Goal: Task Accomplishment & Management: Manage account settings

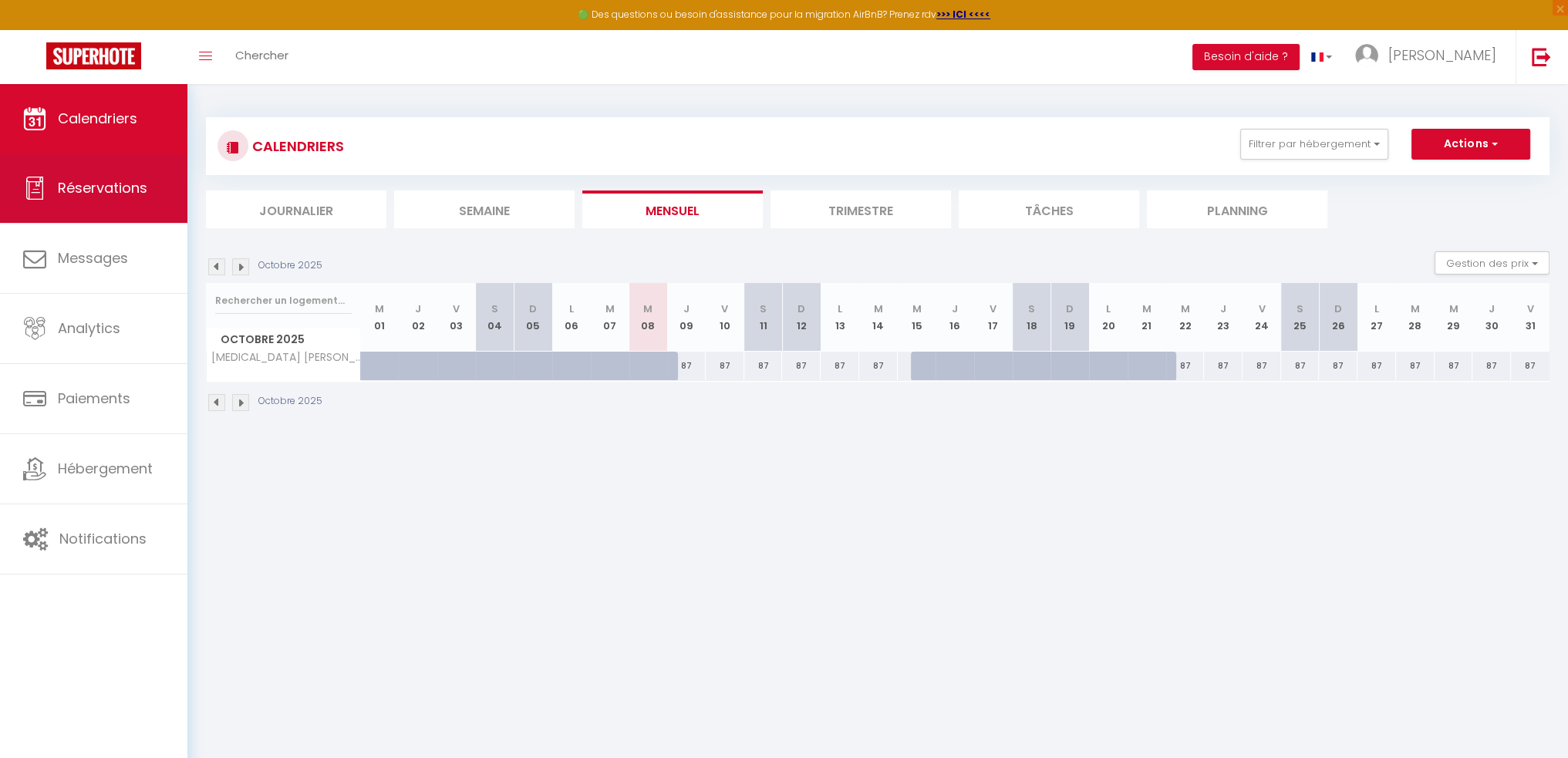
click at [98, 194] on span "Réservations" at bounding box center [102, 188] width 90 height 20
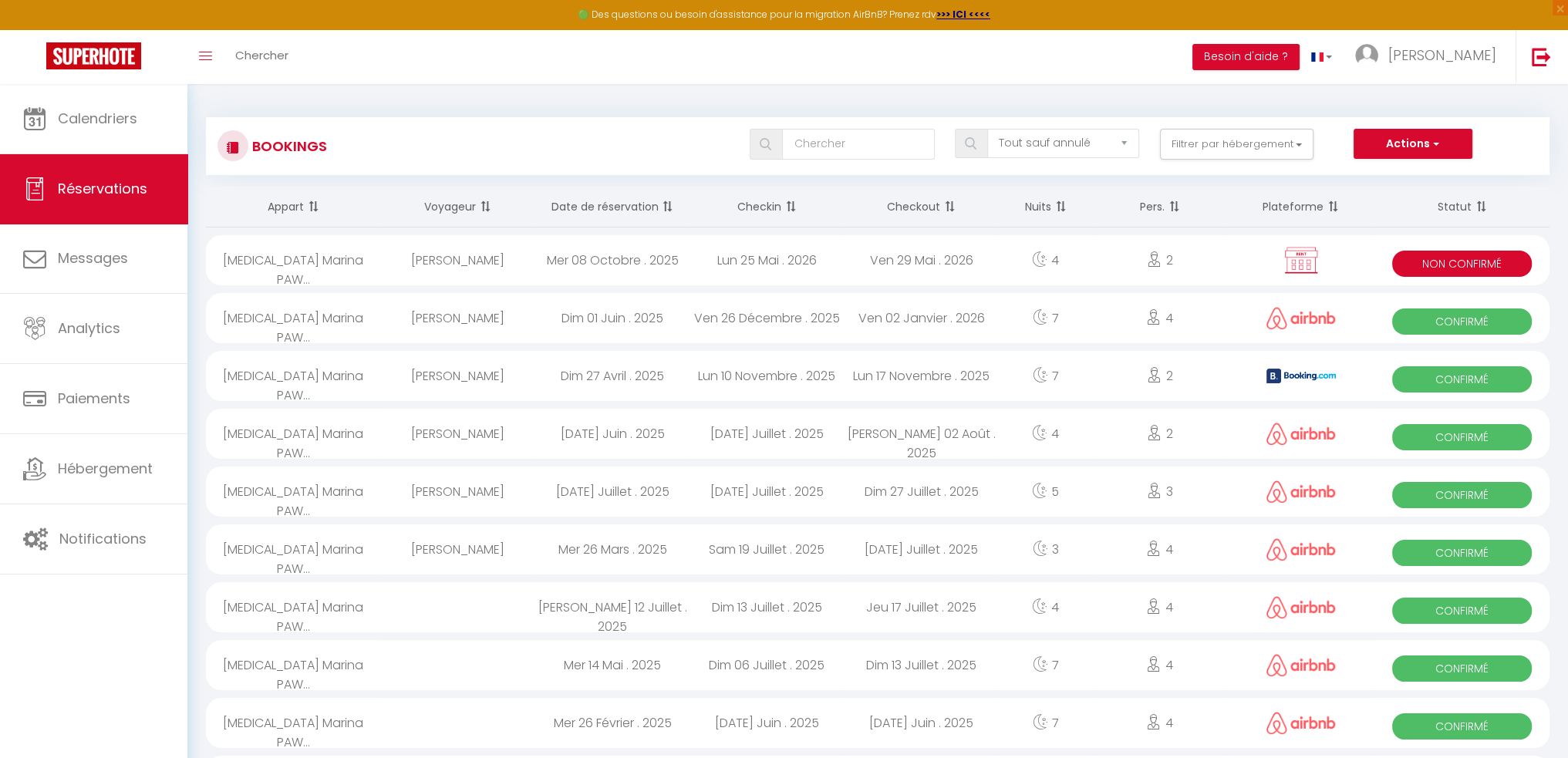
click at [1027, 253] on div "4" at bounding box center [1046, 260] width 95 height 50
select select "KO"
select select "0"
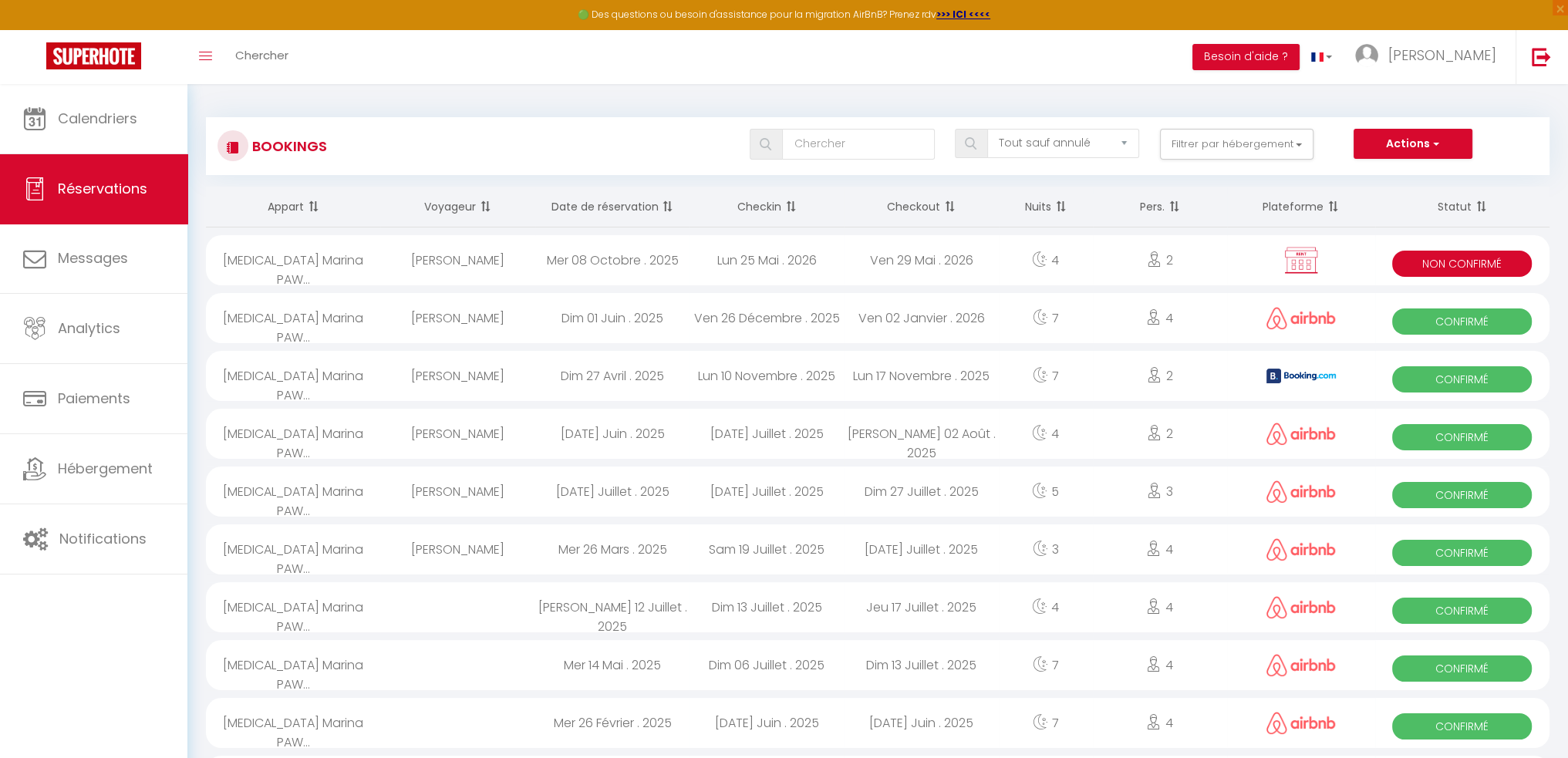
select select "0"
select select
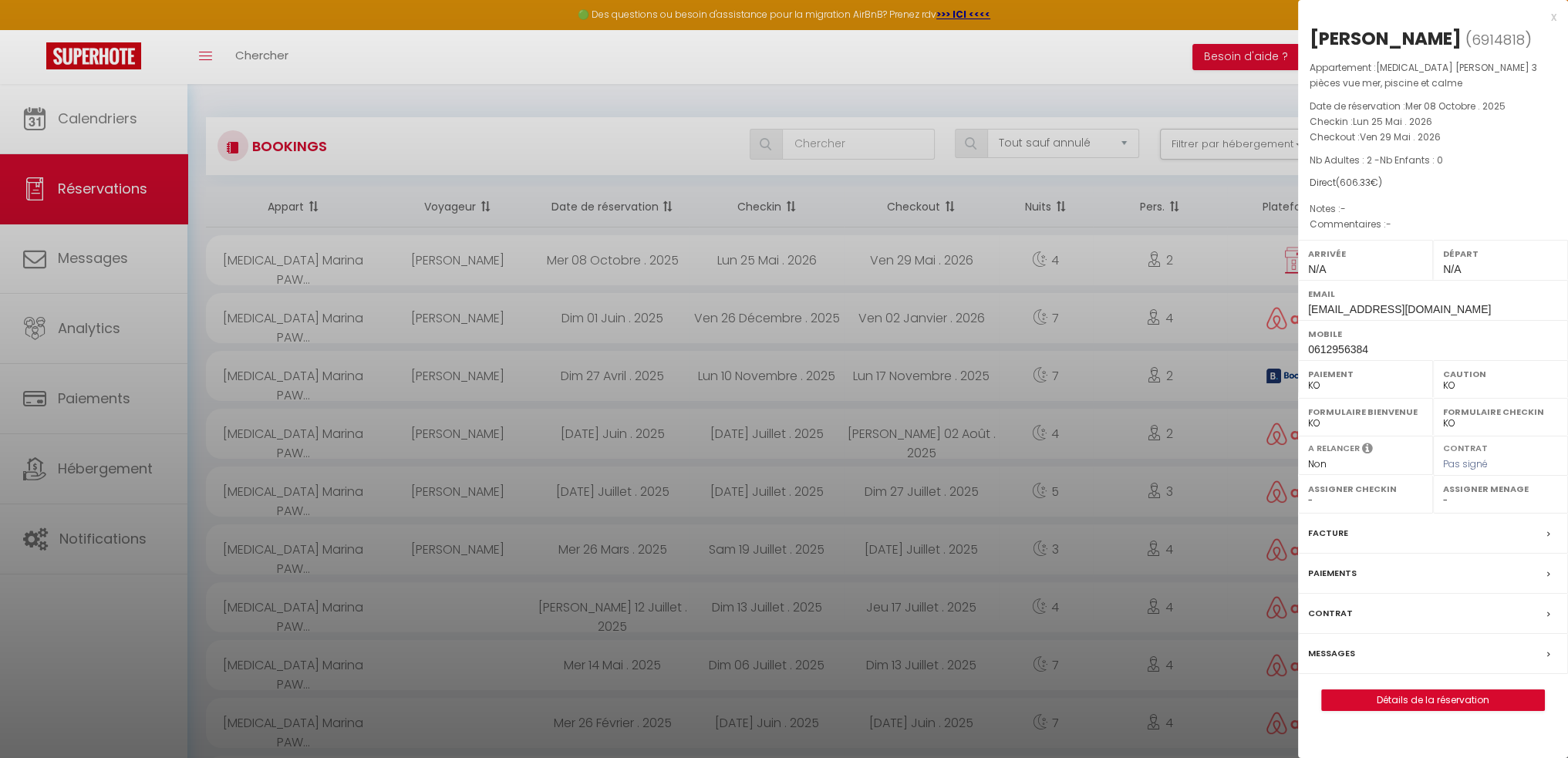
click at [1373, 616] on div "Contrat" at bounding box center [1433, 613] width 270 height 40
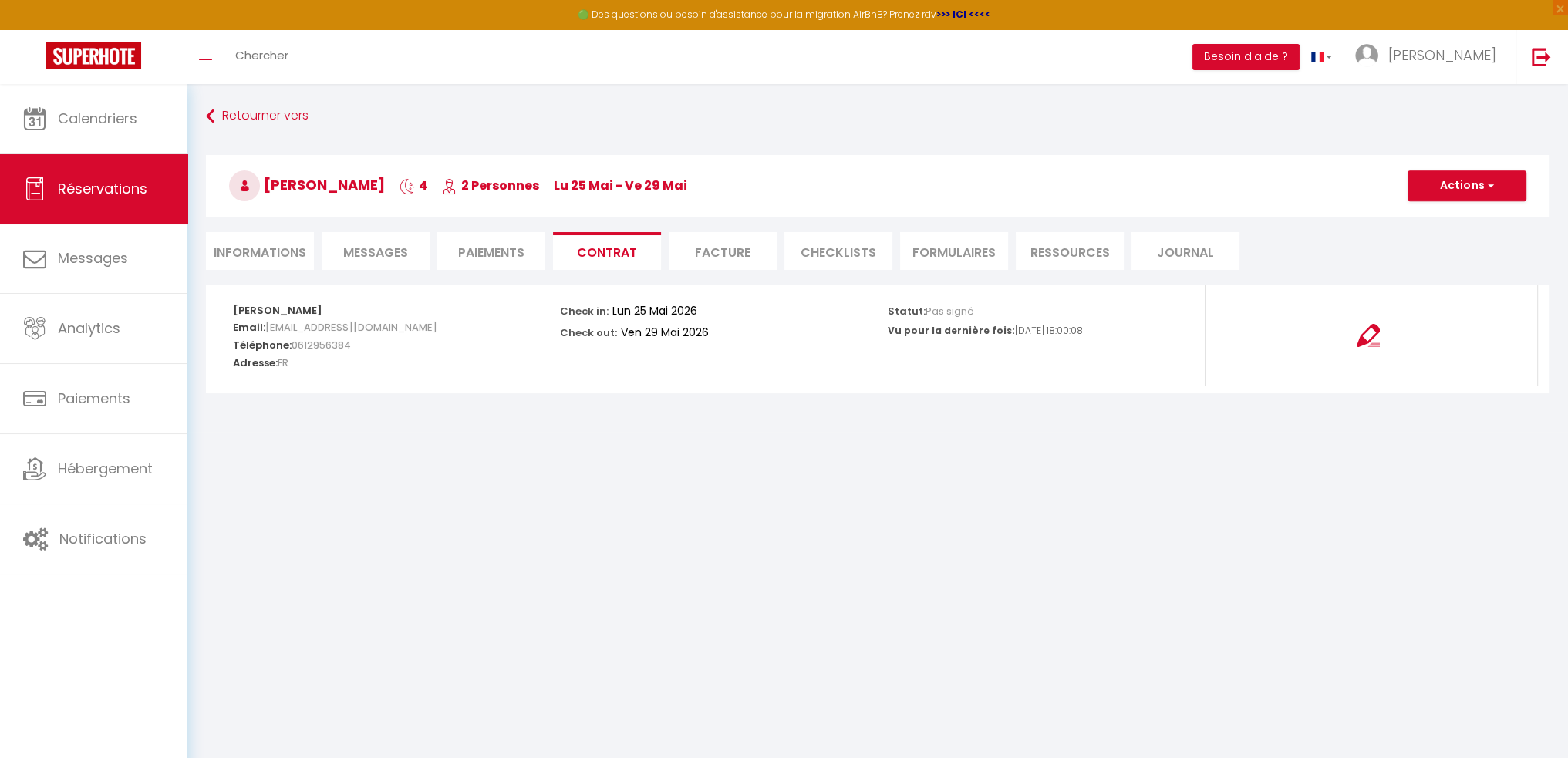
click at [725, 250] on li "Facture" at bounding box center [723, 251] width 108 height 37
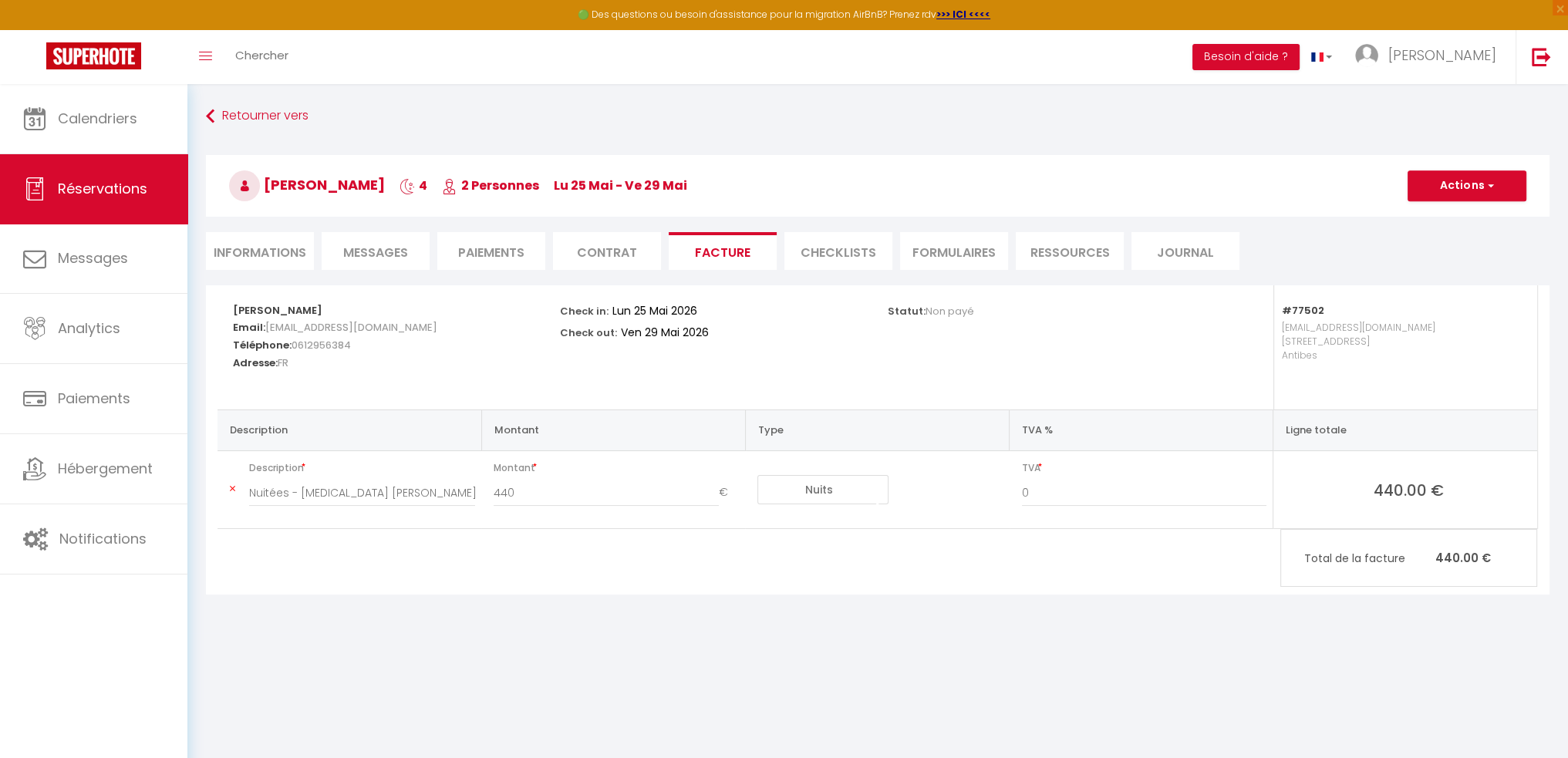
drag, startPoint x: 396, startPoint y: 512, endPoint x: 429, endPoint y: 516, distance: 33.2
click at [398, 512] on div "Nuitées - [MEDICAL_DATA] [PERSON_NAME] · Charmant 3 pièces vue mer, piscine et …" at bounding box center [362, 500] width 246 height 43
drag, startPoint x: 404, startPoint y: 413, endPoint x: 300, endPoint y: 472, distance: 119.6
click at [403, 413] on th "Description" at bounding box center [350, 429] width 264 height 40
click at [297, 483] on input "Nuitées - T3 Marina PAWLAK · Charmant 3 pièces vue mer, piscine et calme - Alai…" at bounding box center [361, 492] width 226 height 28
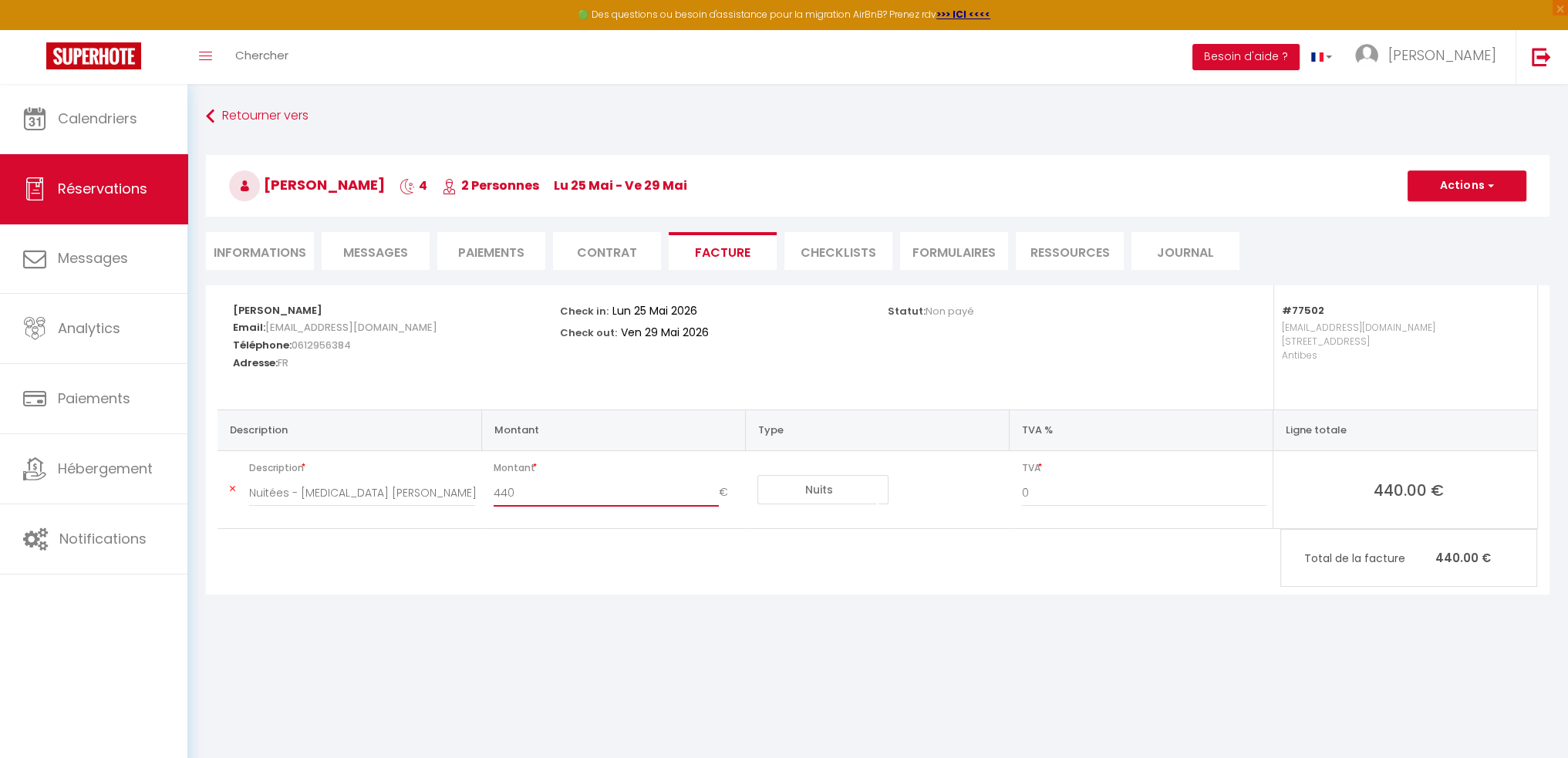
click at [503, 487] on input "440" at bounding box center [606, 492] width 226 height 28
drag, startPoint x: 621, startPoint y: 492, endPoint x: 710, endPoint y: 492, distance: 89.0
click at [624, 493] on input "440" at bounding box center [606, 492] width 226 height 28
drag, startPoint x: 843, startPoint y: 492, endPoint x: 861, endPoint y: 492, distance: 18.0
click at [843, 492] on select "Nuits Frais de ménage Taxe de séjour Autre Frais de service hôte Frais de paiem…" at bounding box center [822, 489] width 131 height 30
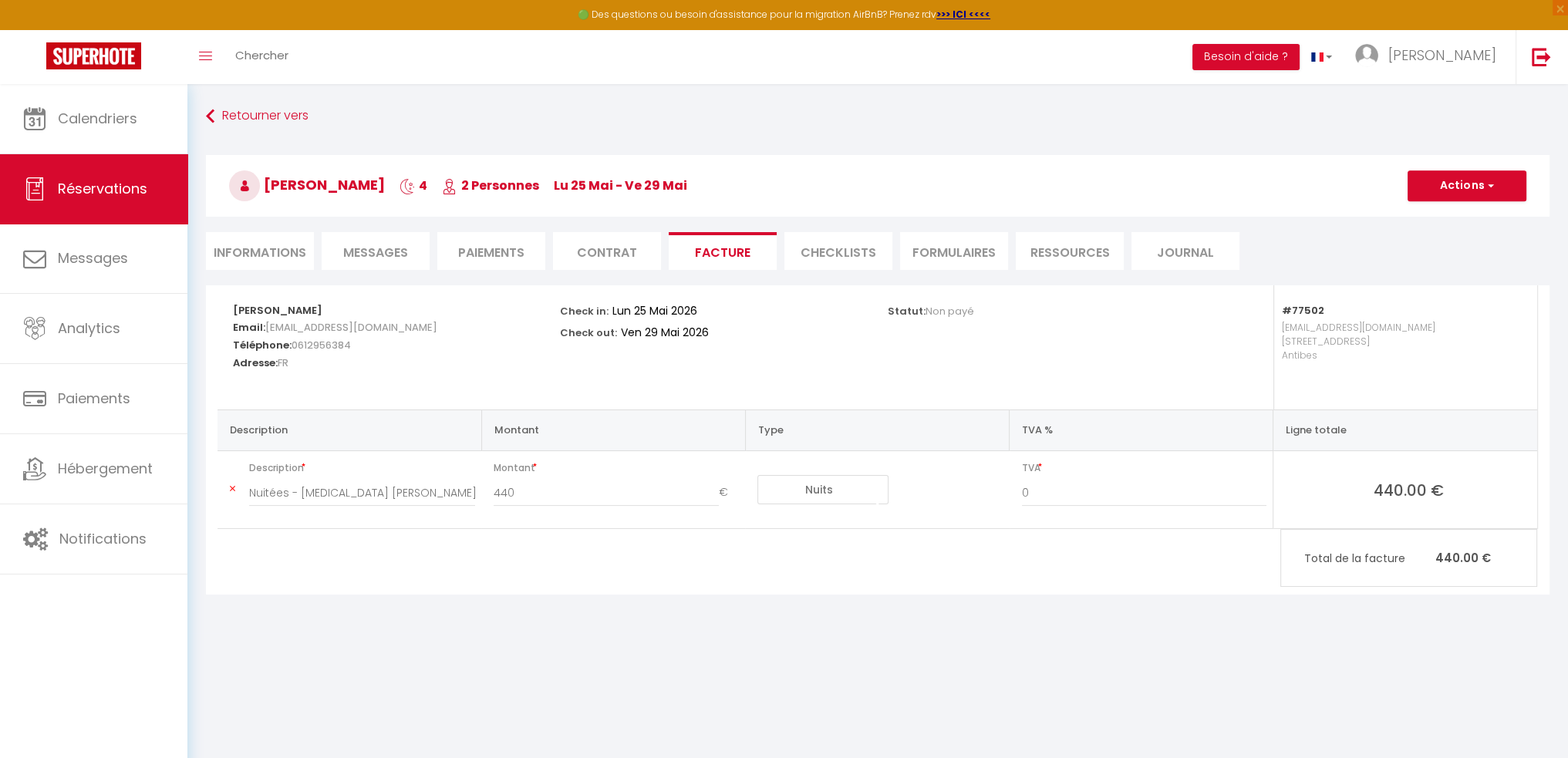
click at [1095, 566] on div "Alain DUCHAUD Email: marieduchaud@orange.fr Téléphone: 0612956384 Adresse: FR C…" at bounding box center [878, 440] width 1343 height 309
click at [930, 507] on td "Nuits Frais de ménage Taxe de séjour Autre Frais de service hôte Frais de paiem…" at bounding box center [877, 489] width 264 height 78
click at [1092, 492] on input "0" at bounding box center [1143, 492] width 245 height 28
click at [1063, 554] on div "Alain DUCHAUD Email: marieduchaud@orange.fr Téléphone: 0612956384 Adresse: FR C…" at bounding box center [878, 440] width 1343 height 309
click at [897, 490] on td "Nuits Frais de ménage Taxe de séjour Autre Frais de service hôte Frais de paiem…" at bounding box center [877, 489] width 264 height 78
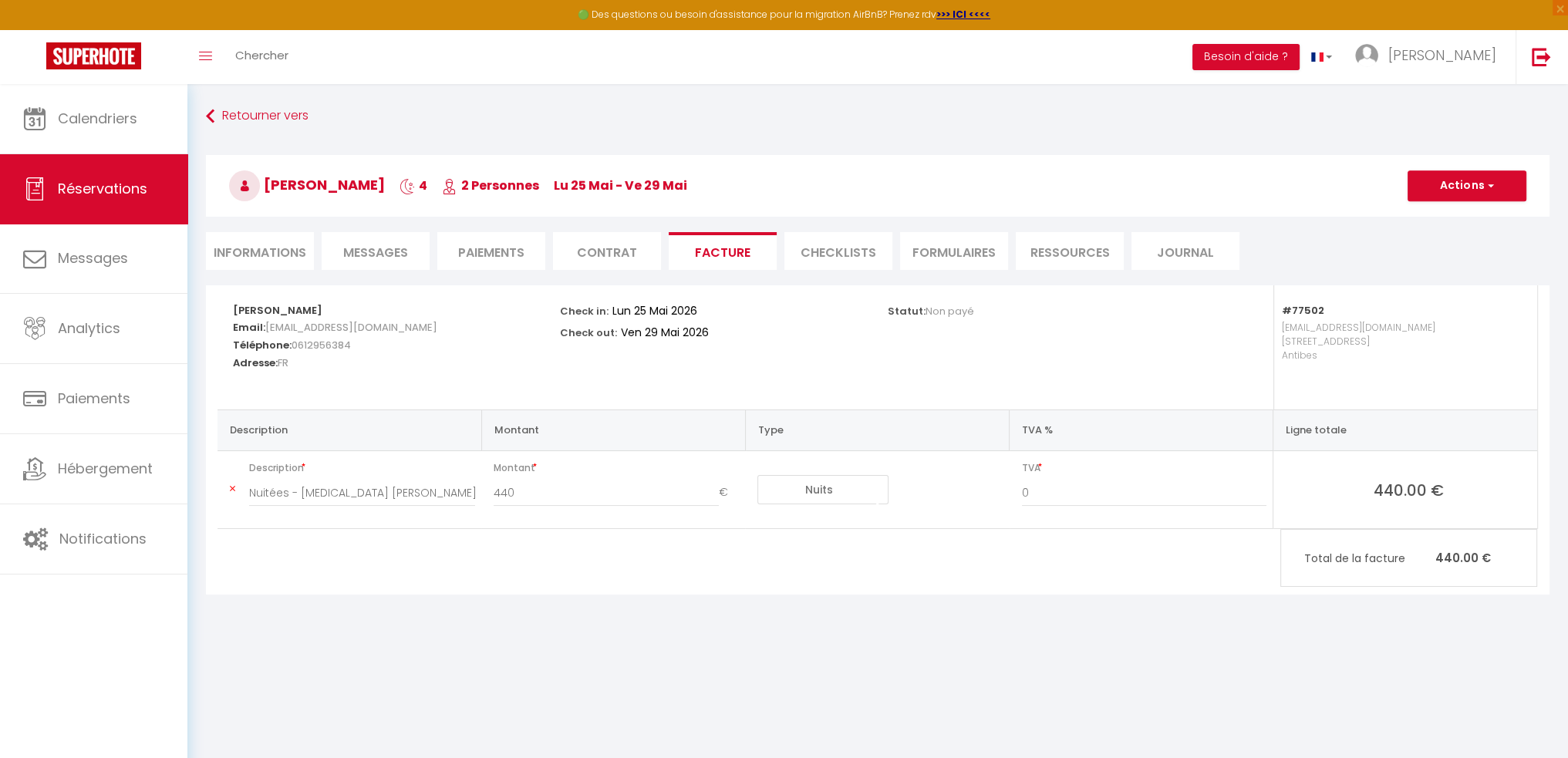
click at [842, 491] on select "Nuits Frais de ménage Taxe de séjour Autre Frais de service hôte Frais de paiem…" at bounding box center [822, 489] width 131 height 30
click at [757, 474] on select "Nuits Frais de ménage Taxe de séjour Autre Frais de service hôte Frais de paiem…" at bounding box center [822, 489] width 131 height 30
click at [859, 490] on select "Nuits Frais de ménage Taxe de séjour Autre Frais de service hôte Frais de paiem…" at bounding box center [822, 489] width 131 height 30
select select "nights"
click at [757, 474] on select "Nuits Frais de ménage Taxe de séjour Autre Frais de service hôte Frais de paiem…" at bounding box center [822, 489] width 131 height 30
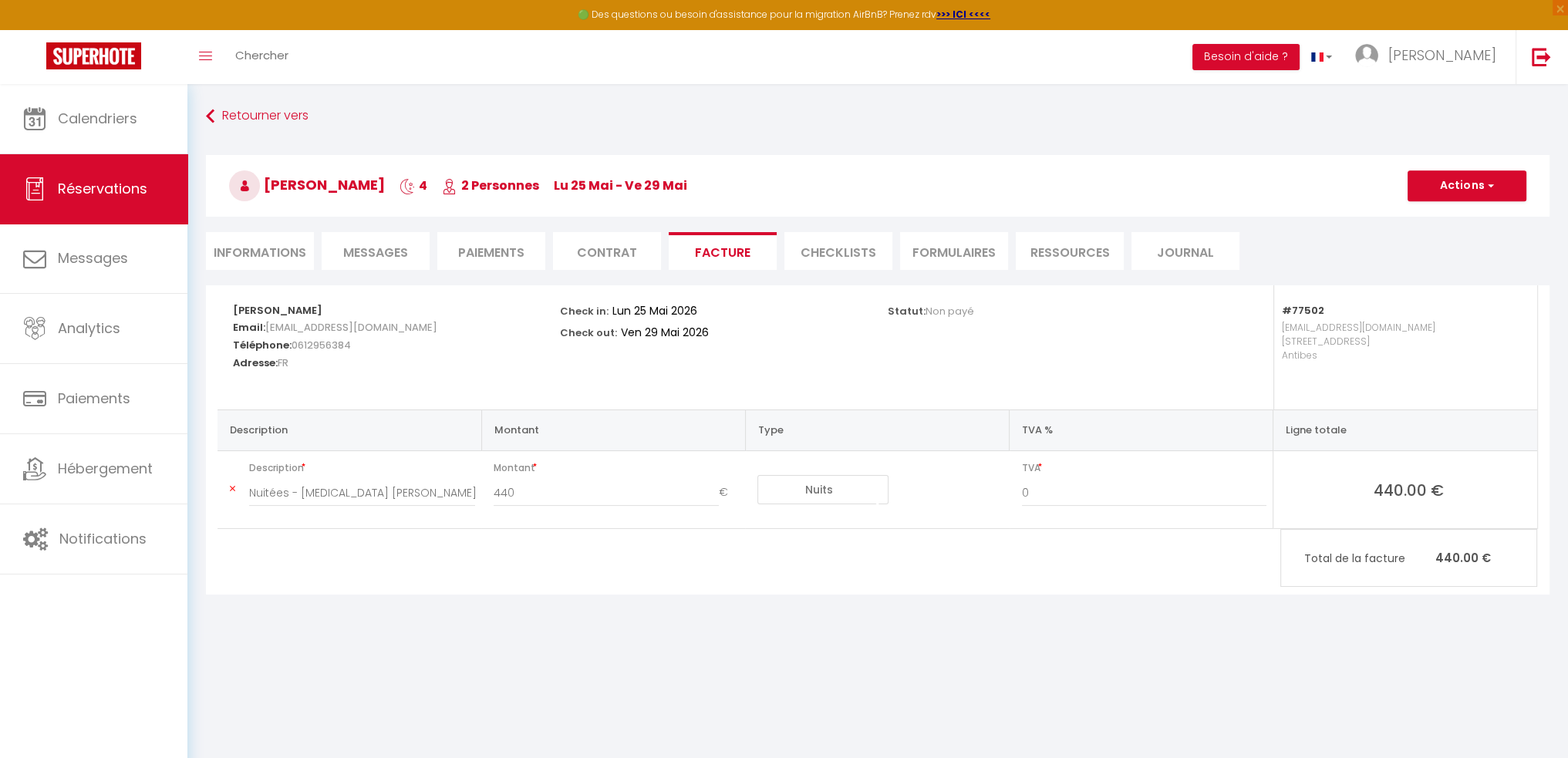
click at [681, 538] on div "Alain DUCHAUD Email: marieduchaud@orange.fr Téléphone: 0612956384 Adresse: FR C…" at bounding box center [878, 440] width 1343 height 309
click at [250, 517] on div "Nuitées - T3 Marina PAWLAK · Charmant 3 pièces vue mer, piscine et calme - Alai…" at bounding box center [362, 500] width 246 height 43
click at [279, 515] on div "Nuitées - T3 Marina PAWLAK · Charmant 3 pièces vue mer, piscine et calme - Alai…" at bounding box center [362, 500] width 246 height 43
click at [479, 357] on h5 "Adresse: FR" at bounding box center [386, 361] width 307 height 18
click at [1446, 193] on button "Actions" at bounding box center [1467, 185] width 119 height 31
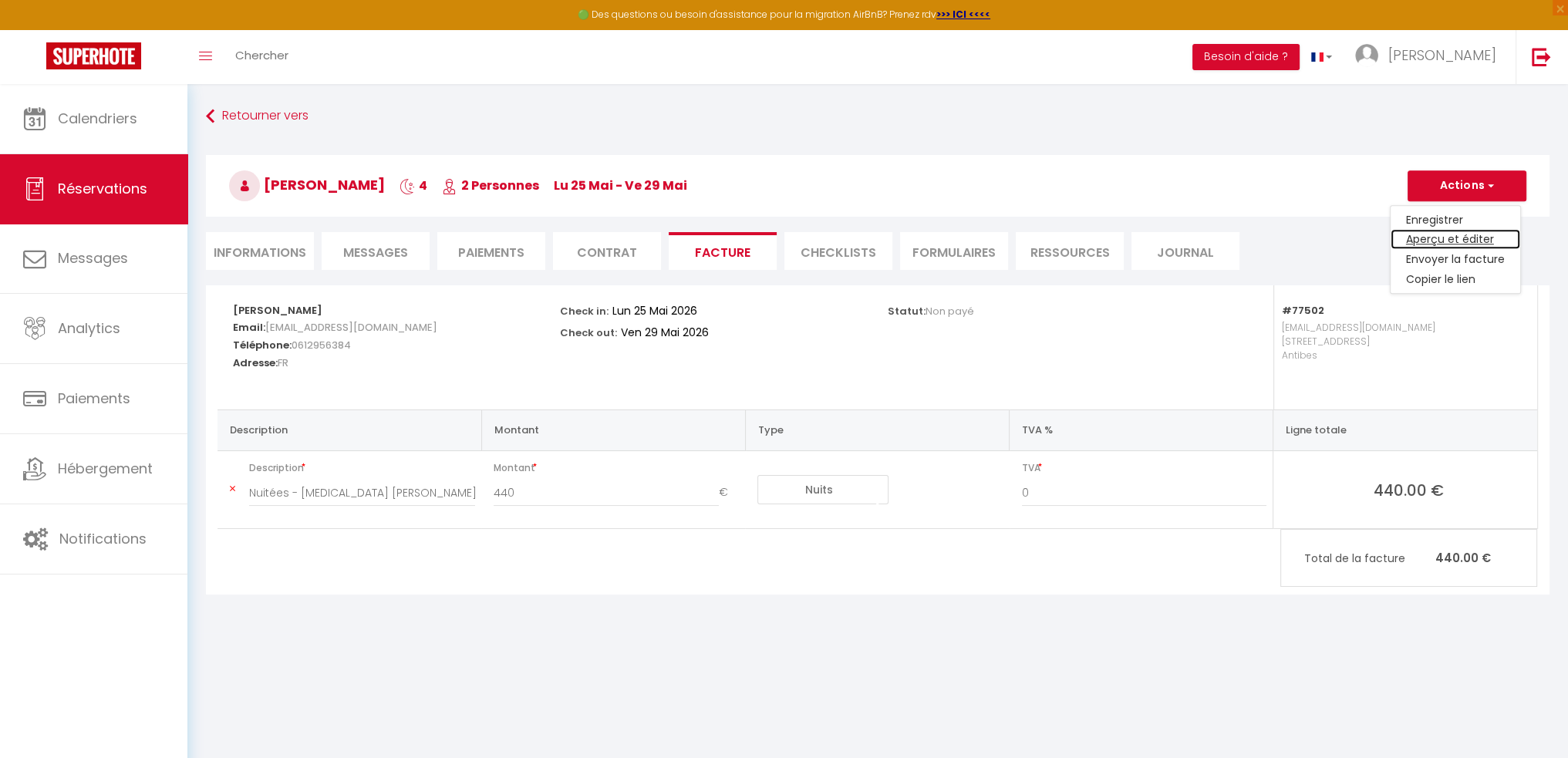
click at [1451, 236] on link "Aperçu et éditer" at bounding box center [1456, 239] width 130 height 20
click at [1299, 54] on button "Besoin d'aide ?" at bounding box center [1246, 57] width 107 height 27
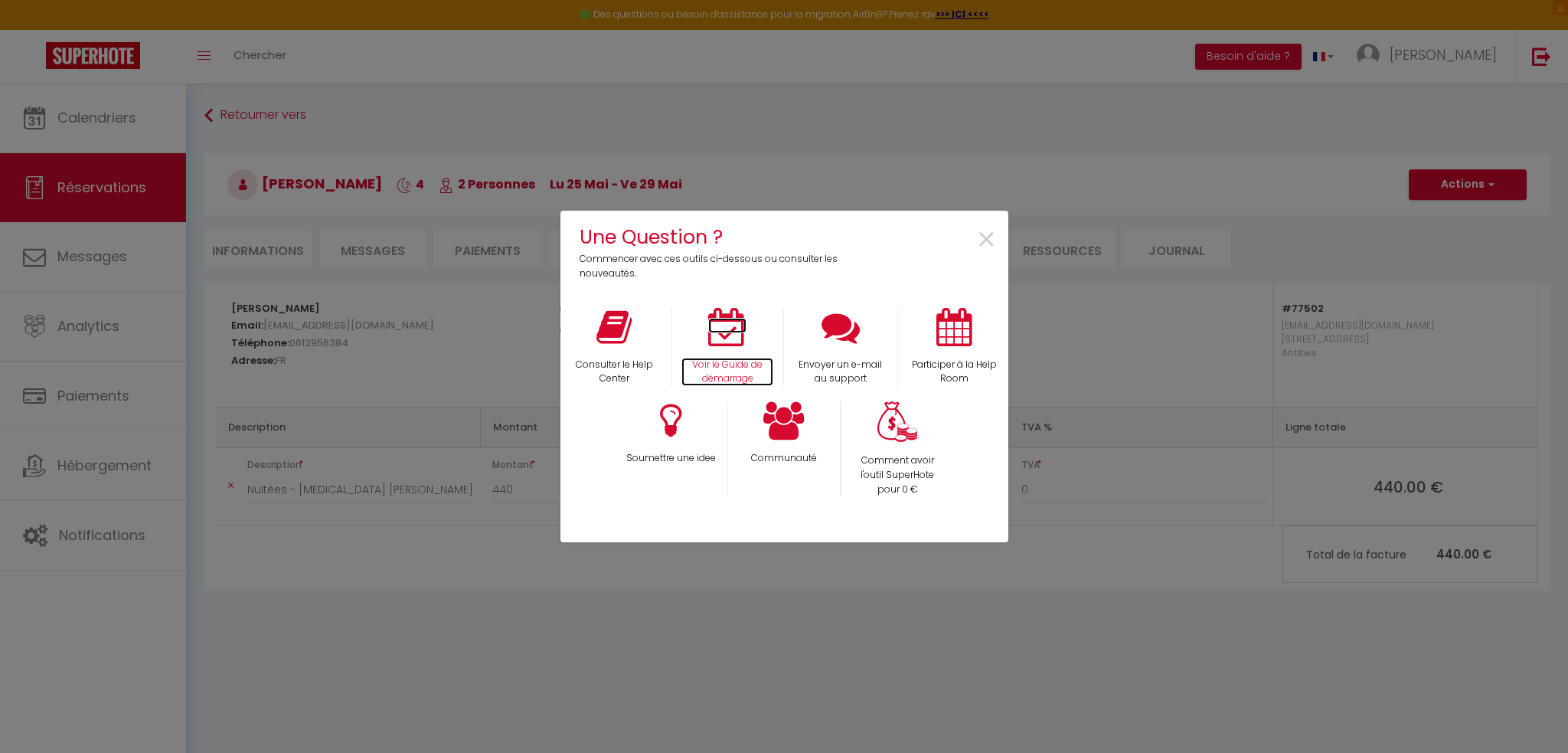
click at [739, 336] on icon at bounding box center [726, 327] width 38 height 38
click at [986, 235] on span "×" at bounding box center [985, 240] width 21 height 48
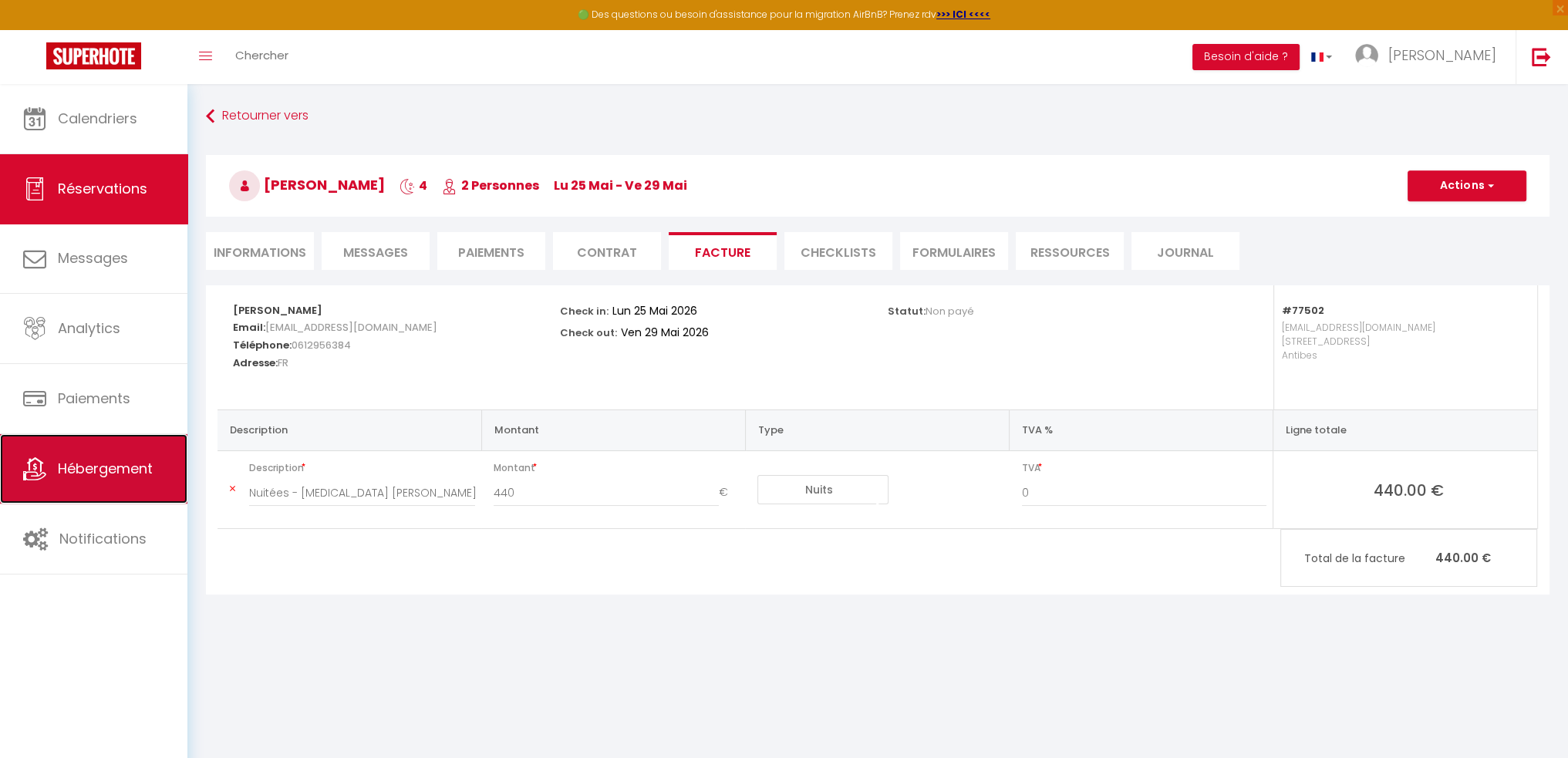
click at [101, 459] on span "Hébergement" at bounding box center [105, 469] width 95 height 20
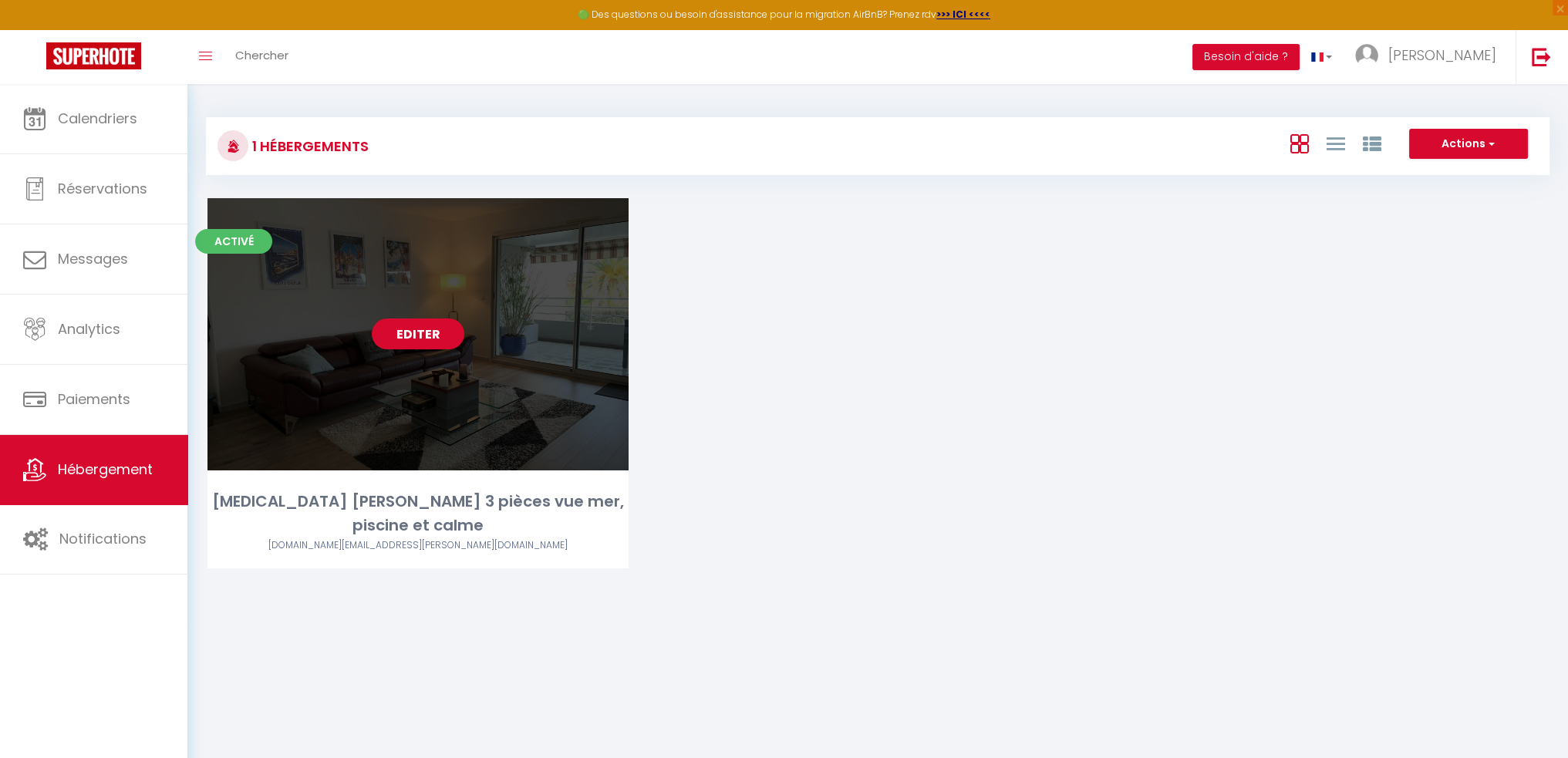
drag, startPoint x: 420, startPoint y: 329, endPoint x: 318, endPoint y: 299, distance: 106.3
click at [414, 326] on link "Editer" at bounding box center [418, 333] width 93 height 31
click at [411, 331] on link "Editer" at bounding box center [418, 333] width 93 height 31
select select "3"
select select "2"
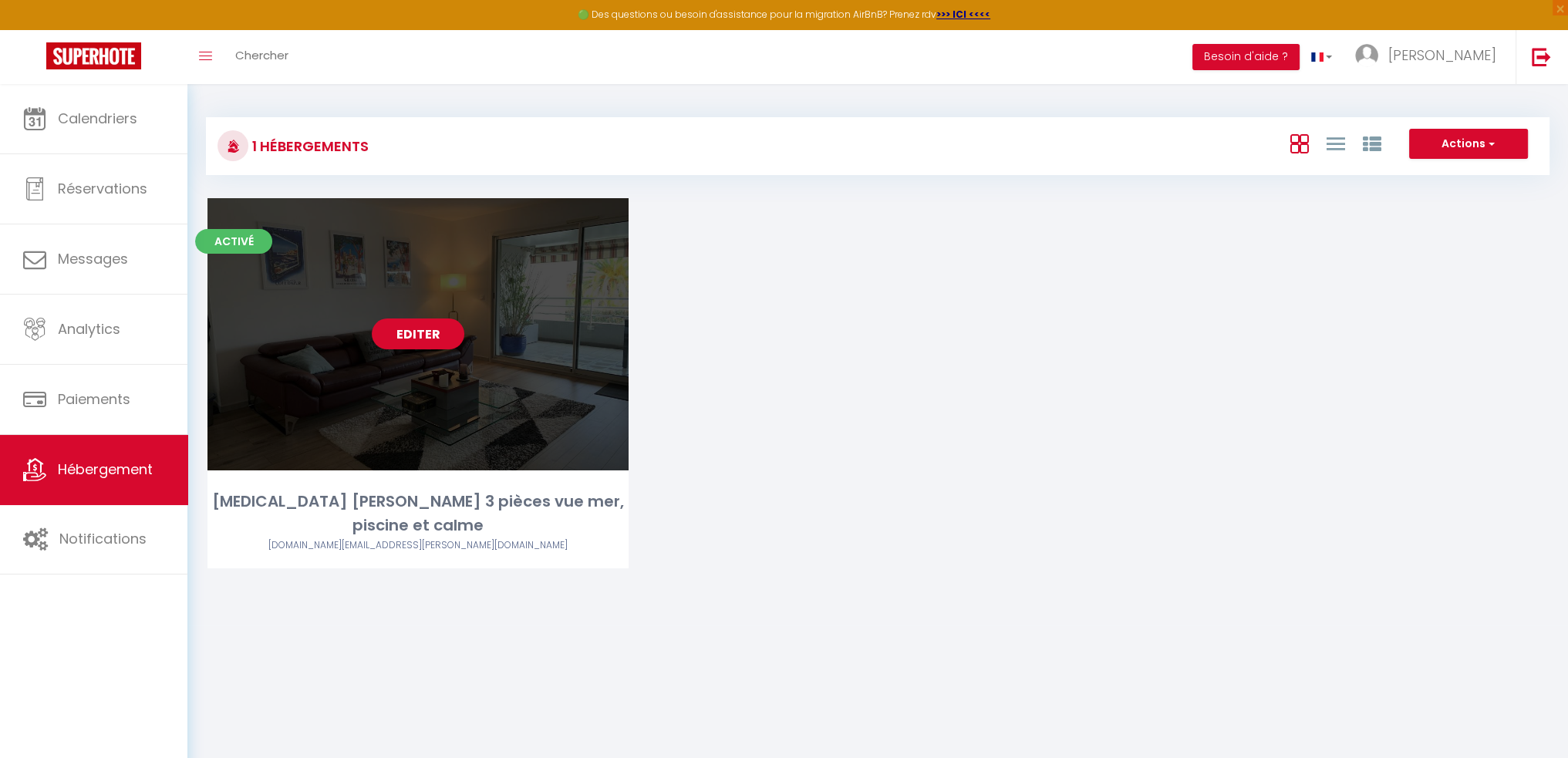
select select "1"
select select "28"
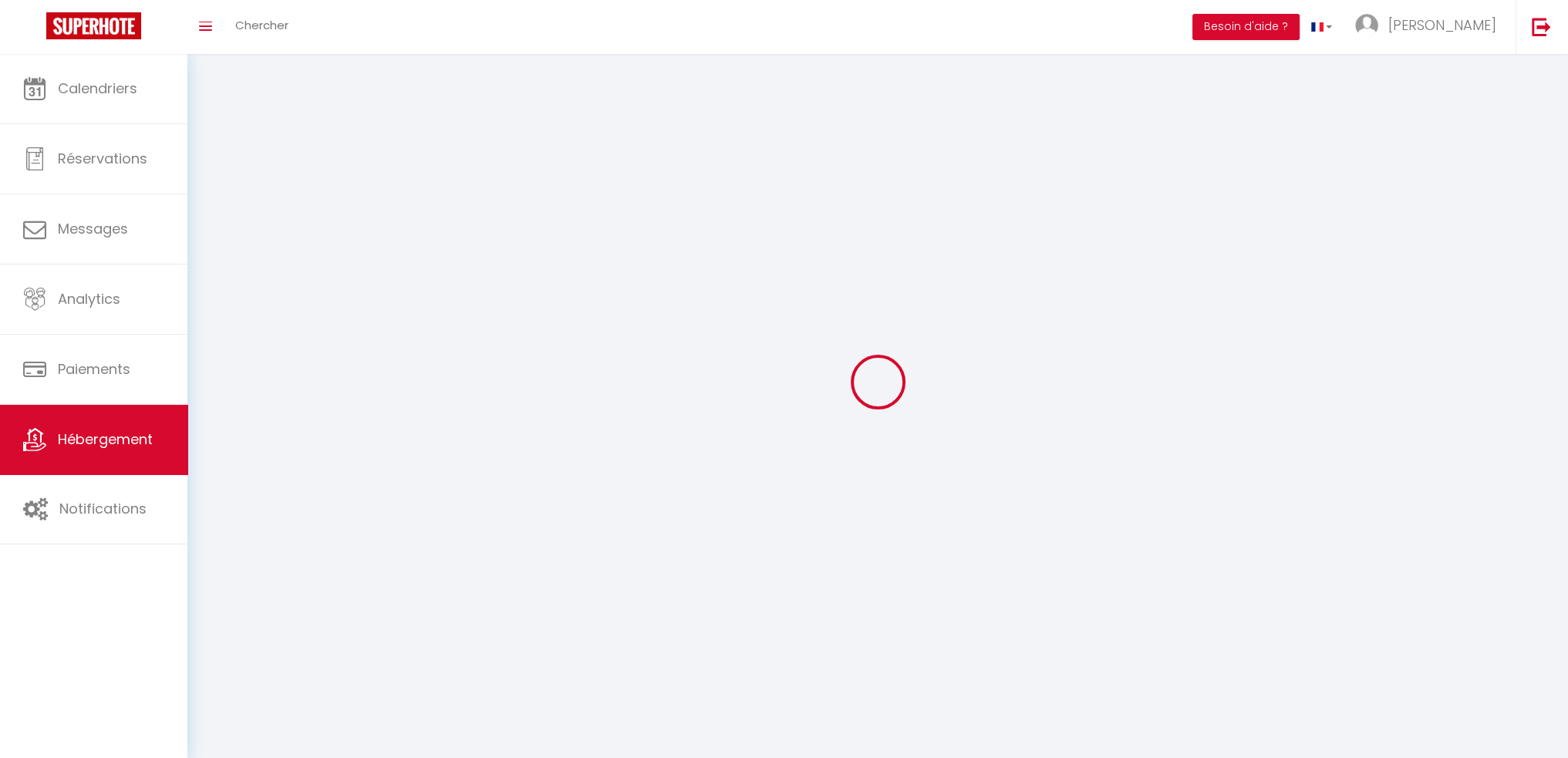
select select
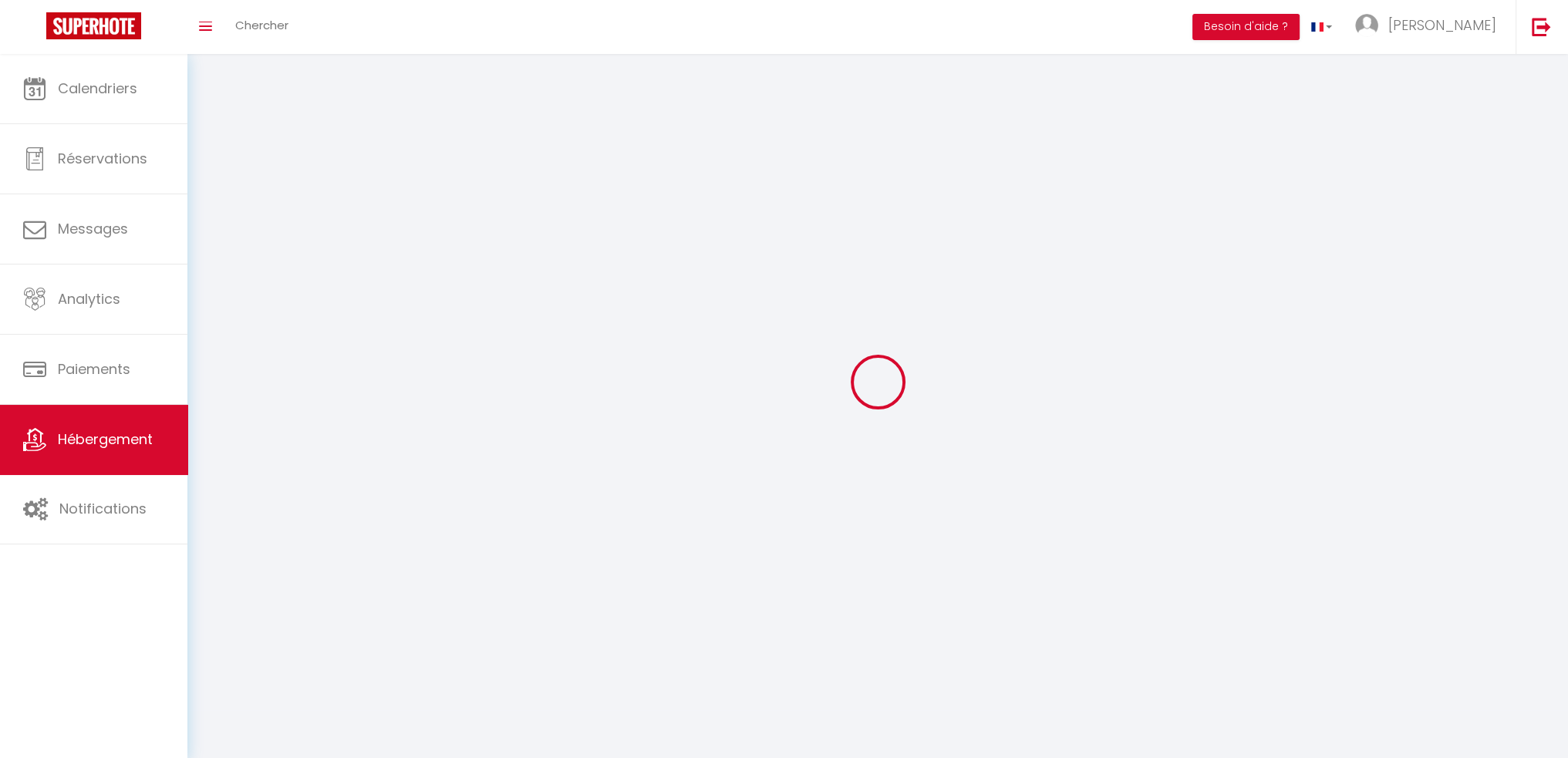
select select
checkbox input "false"
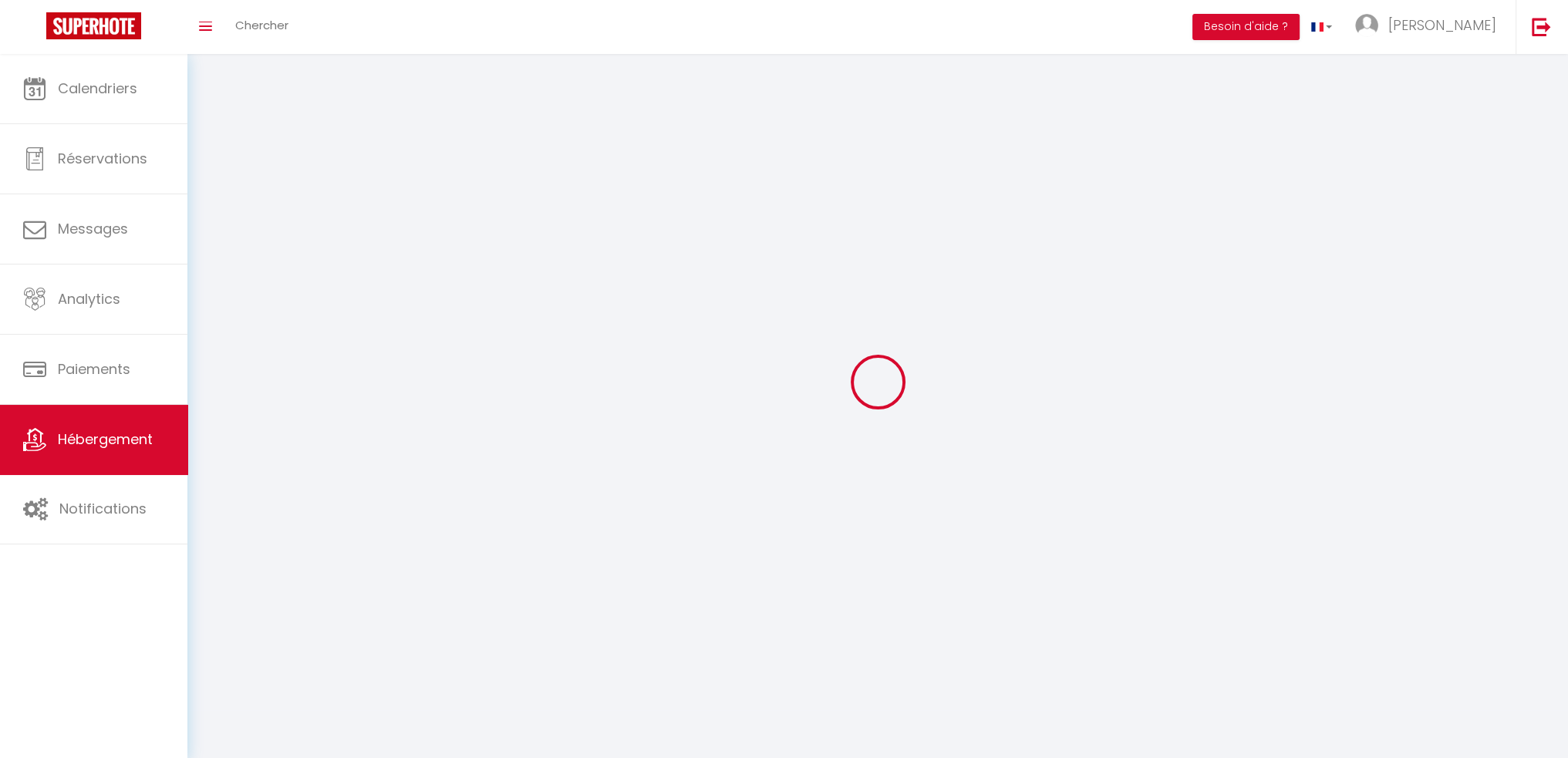
select select
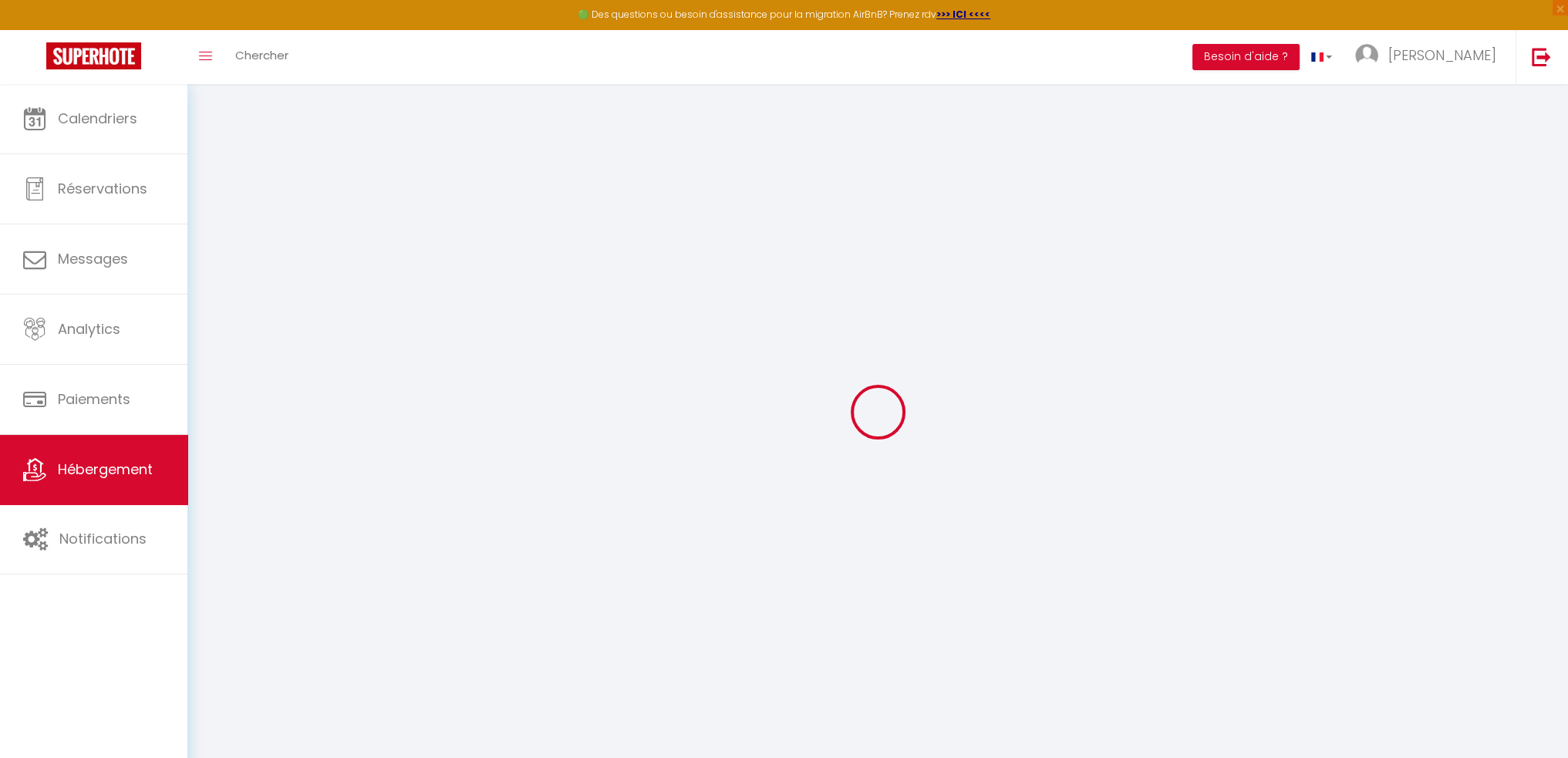
select select
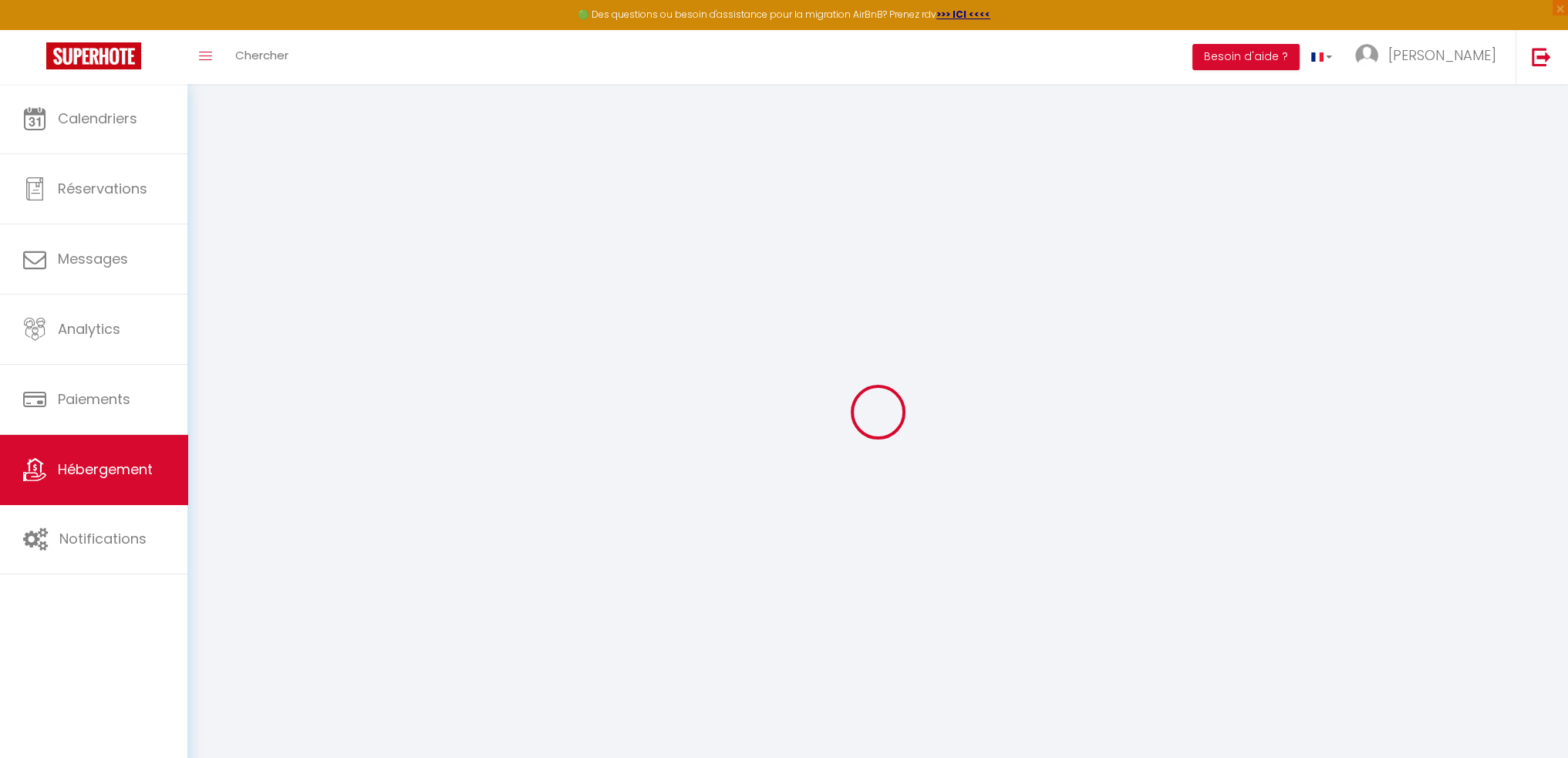
select select
checkbox input "false"
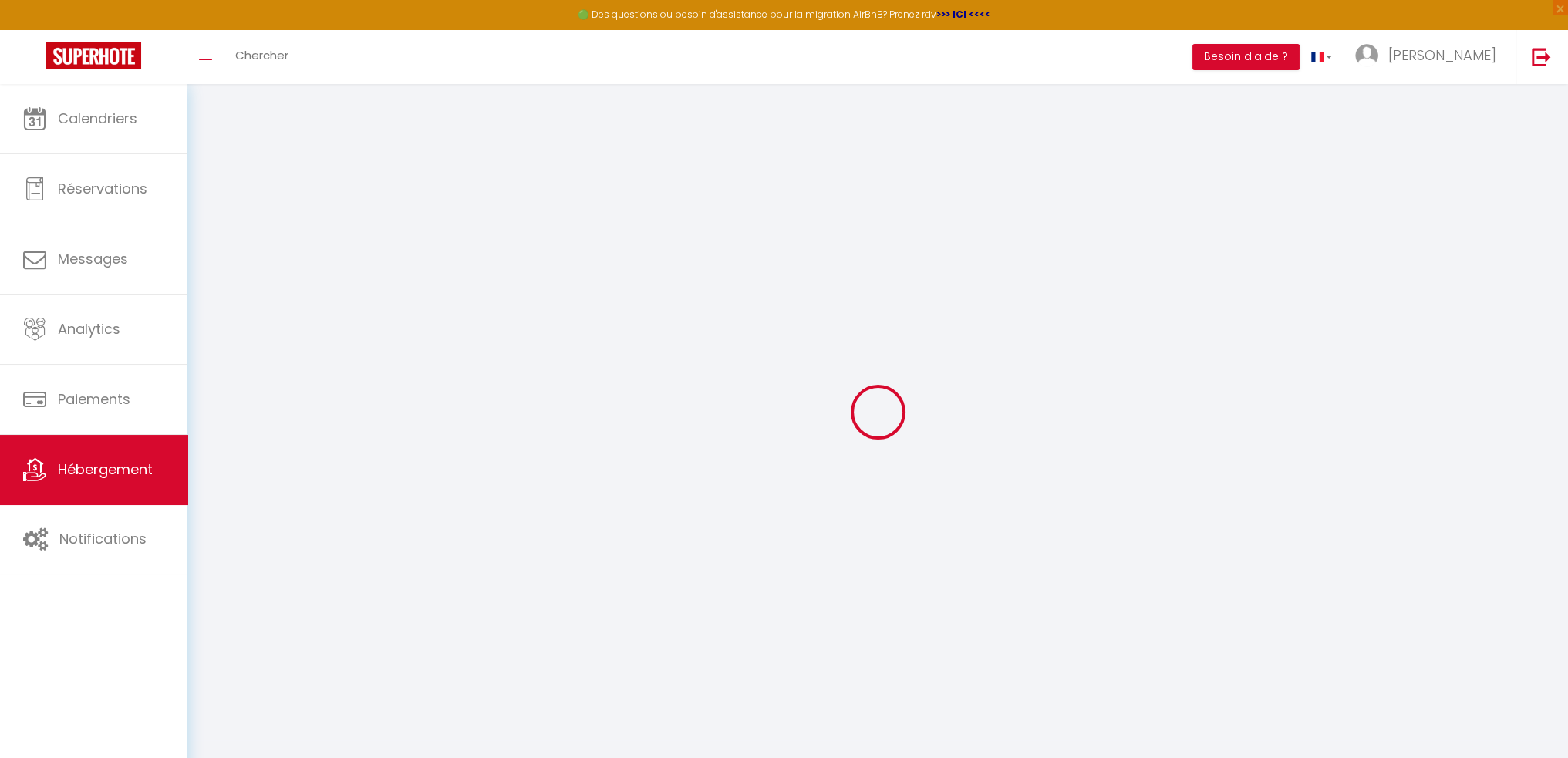
select select
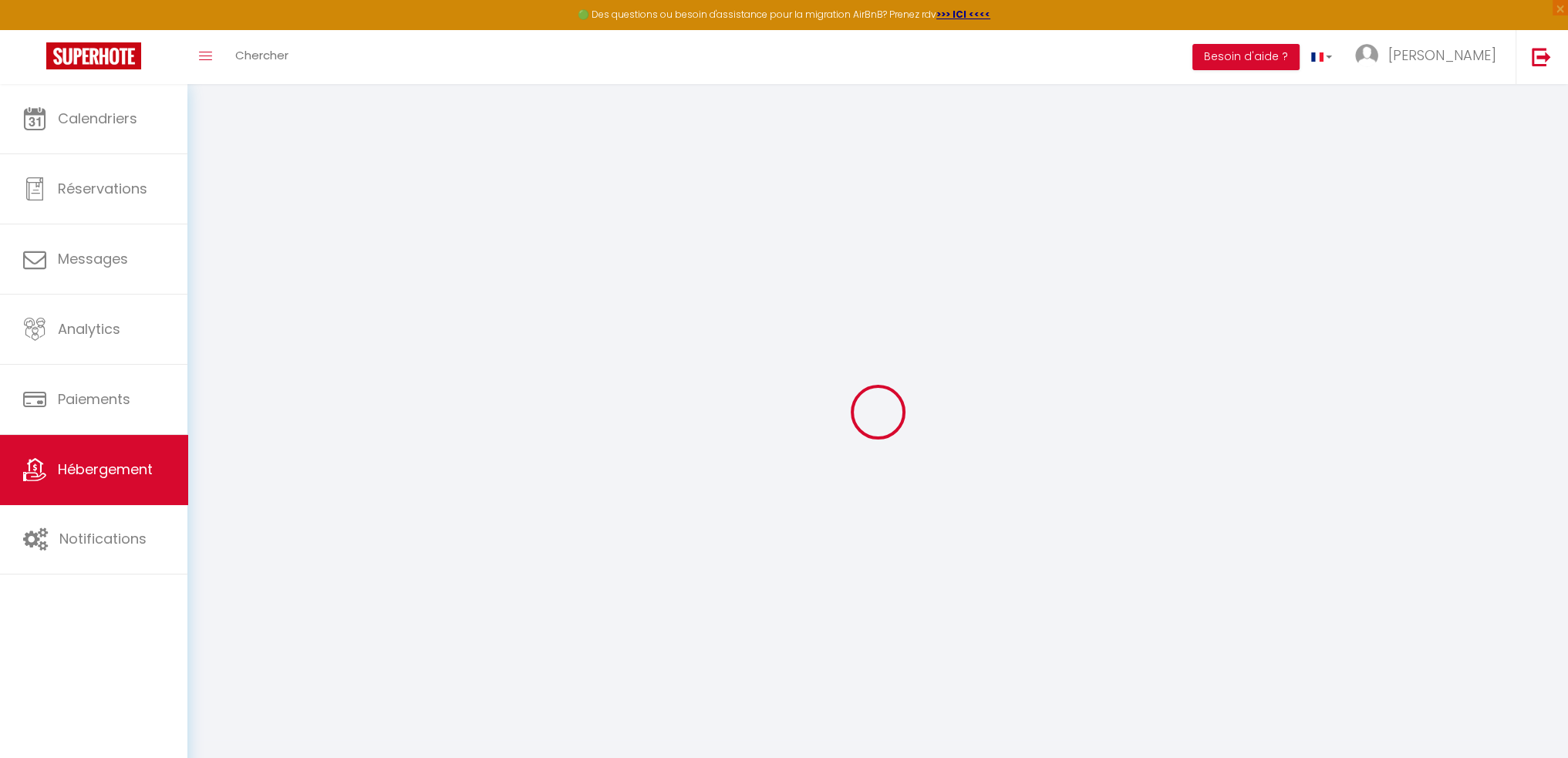
select select
checkbox input "false"
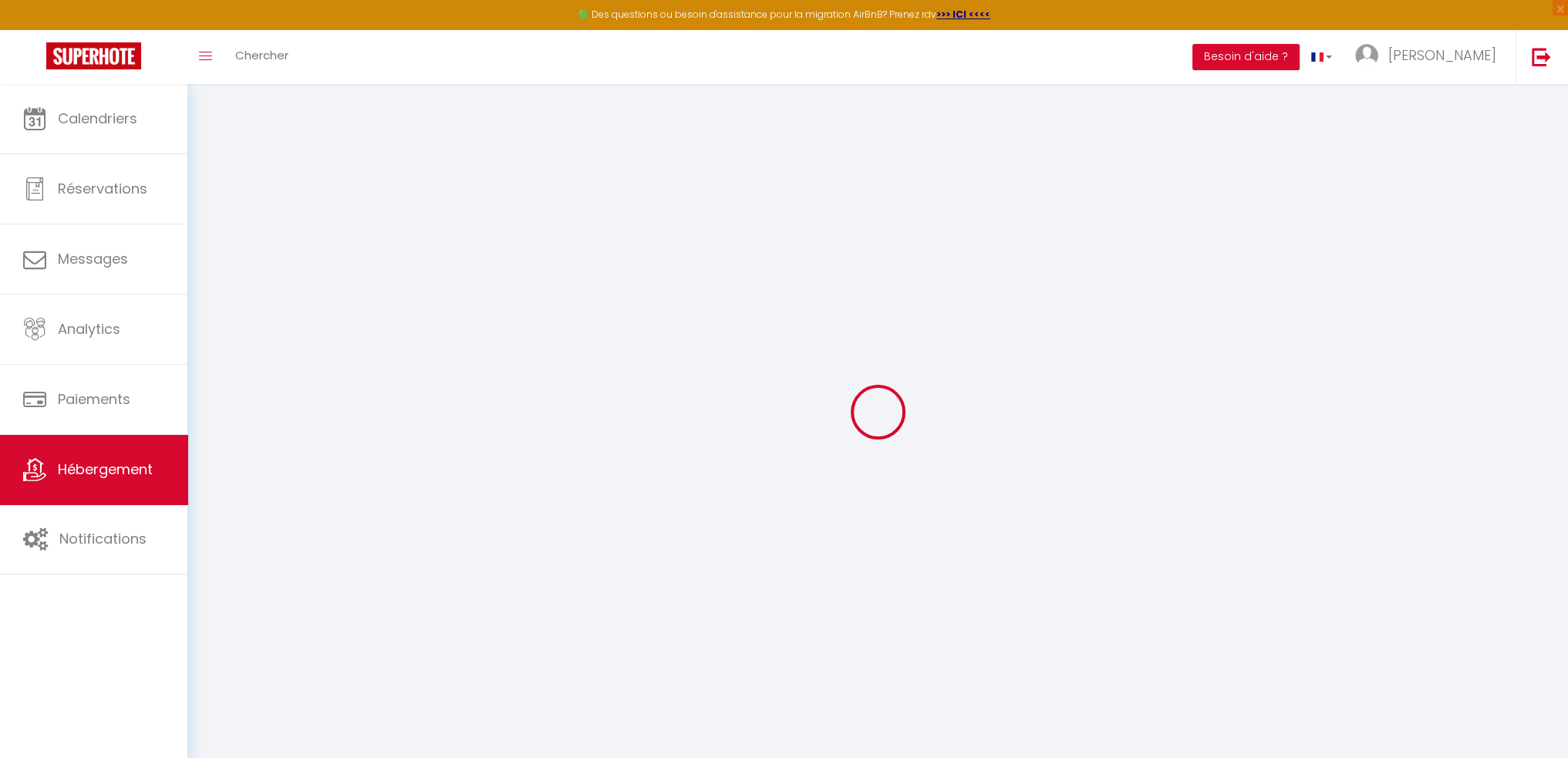
checkbox input "false"
select select
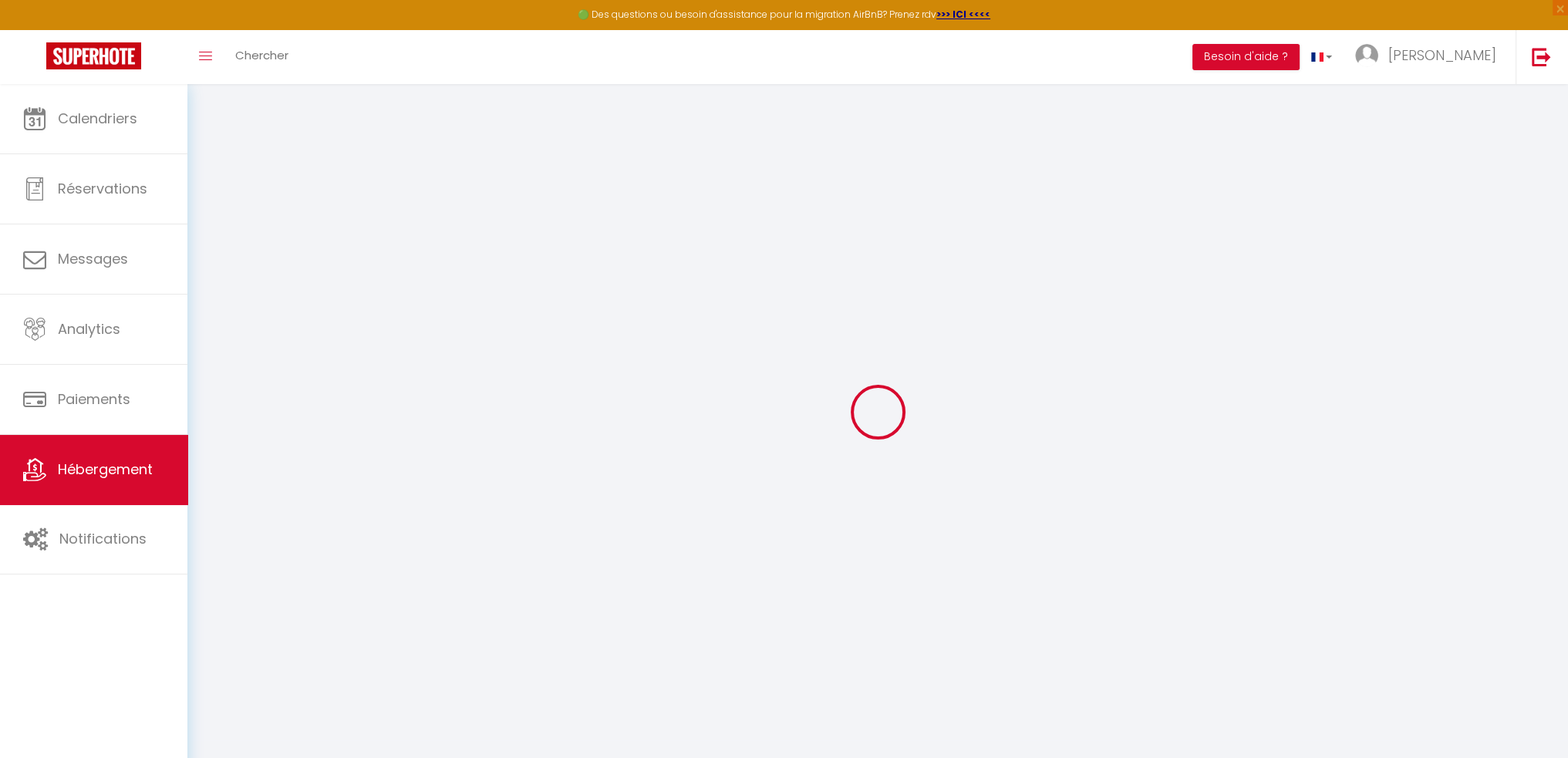
select select
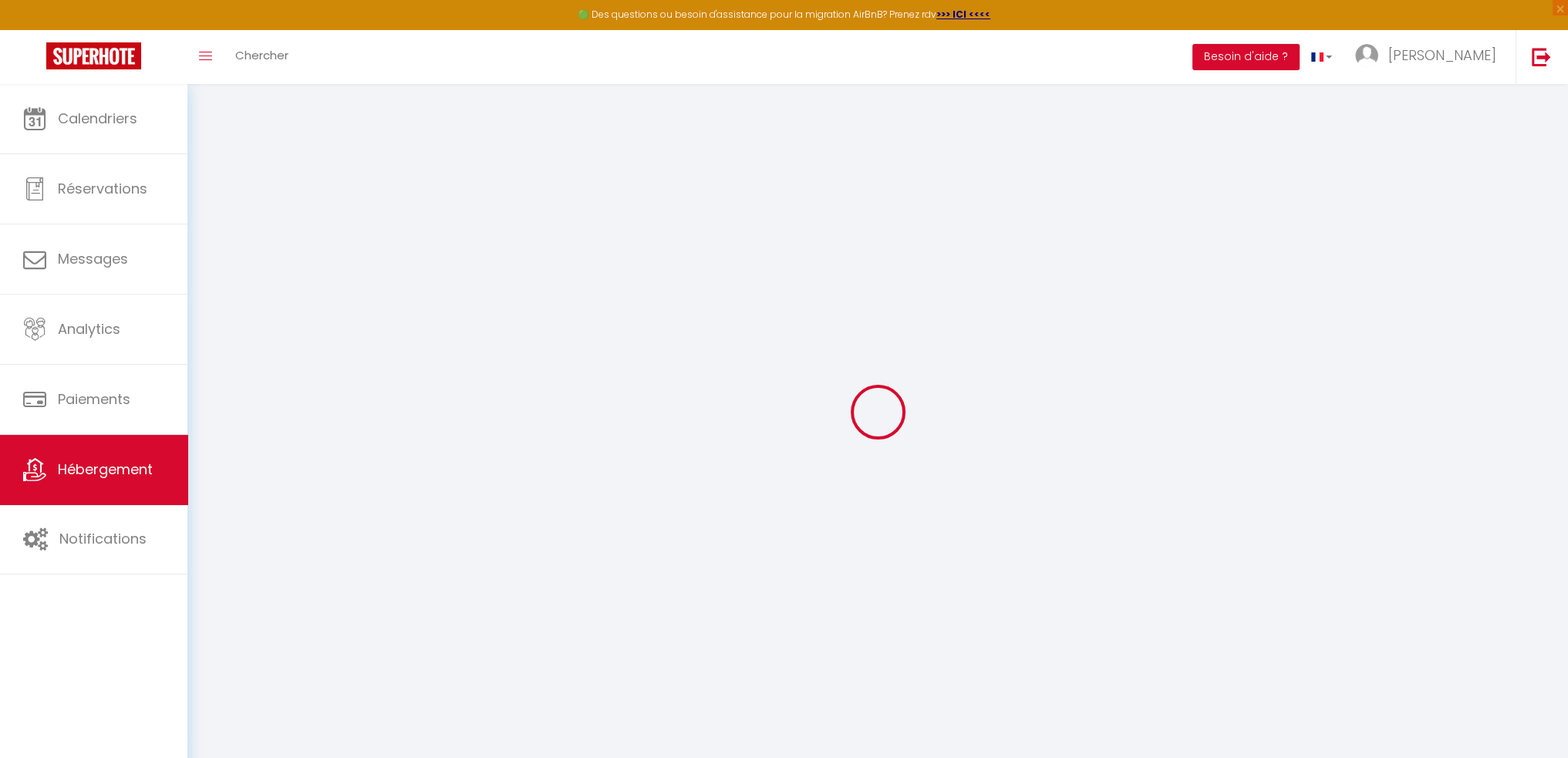
checkbox input "false"
select select
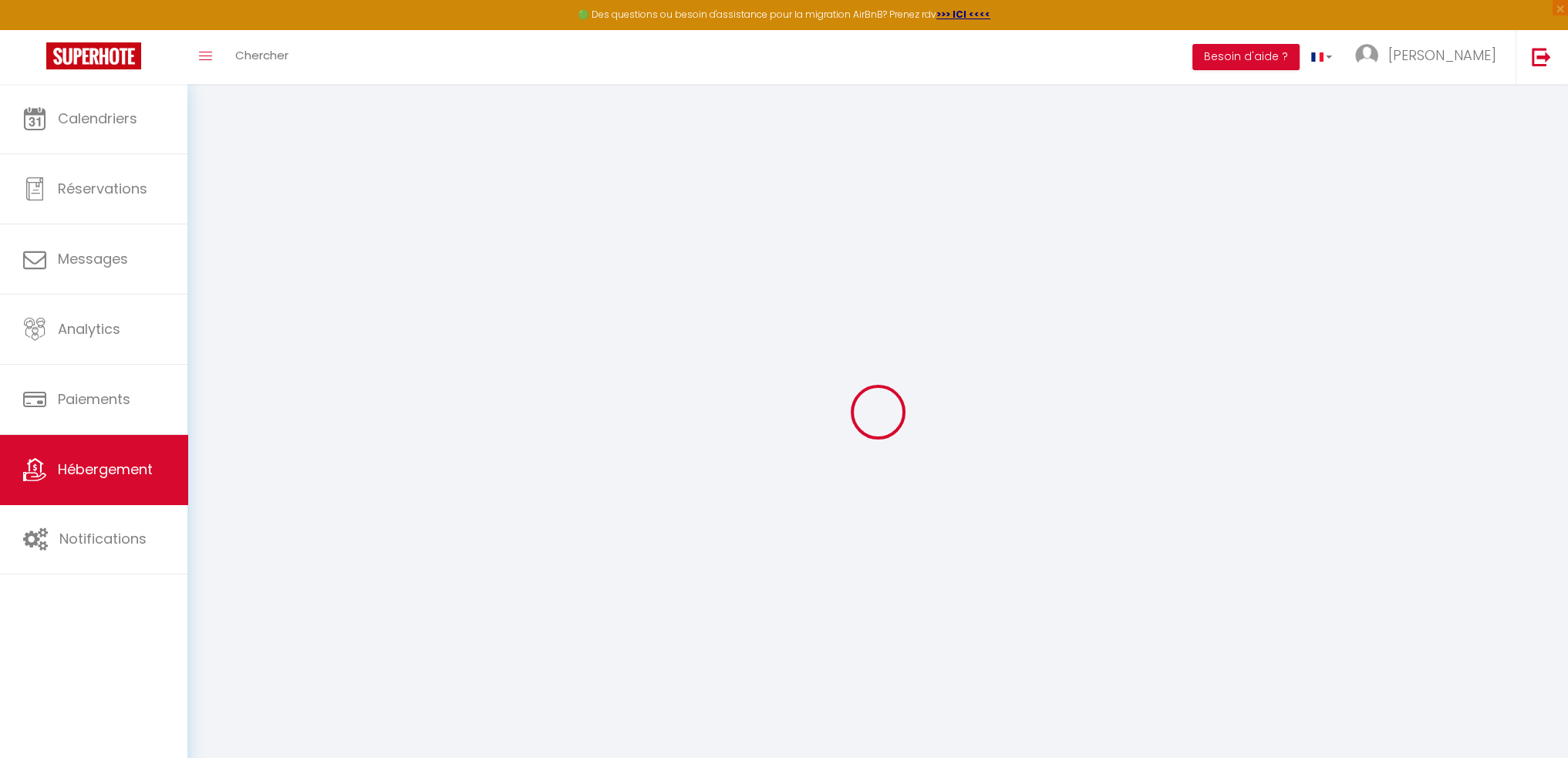
select select
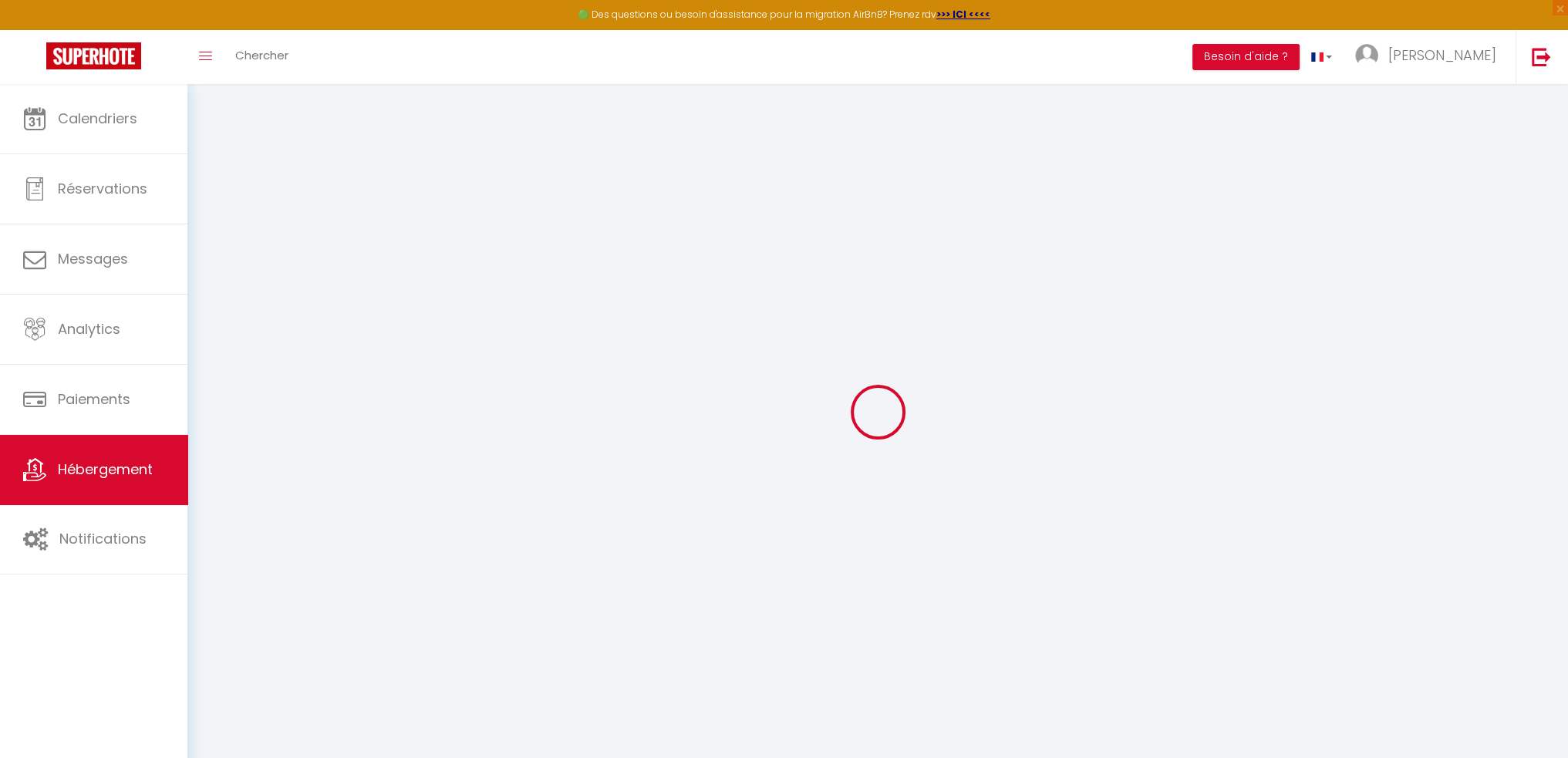
select select
checkbox input "false"
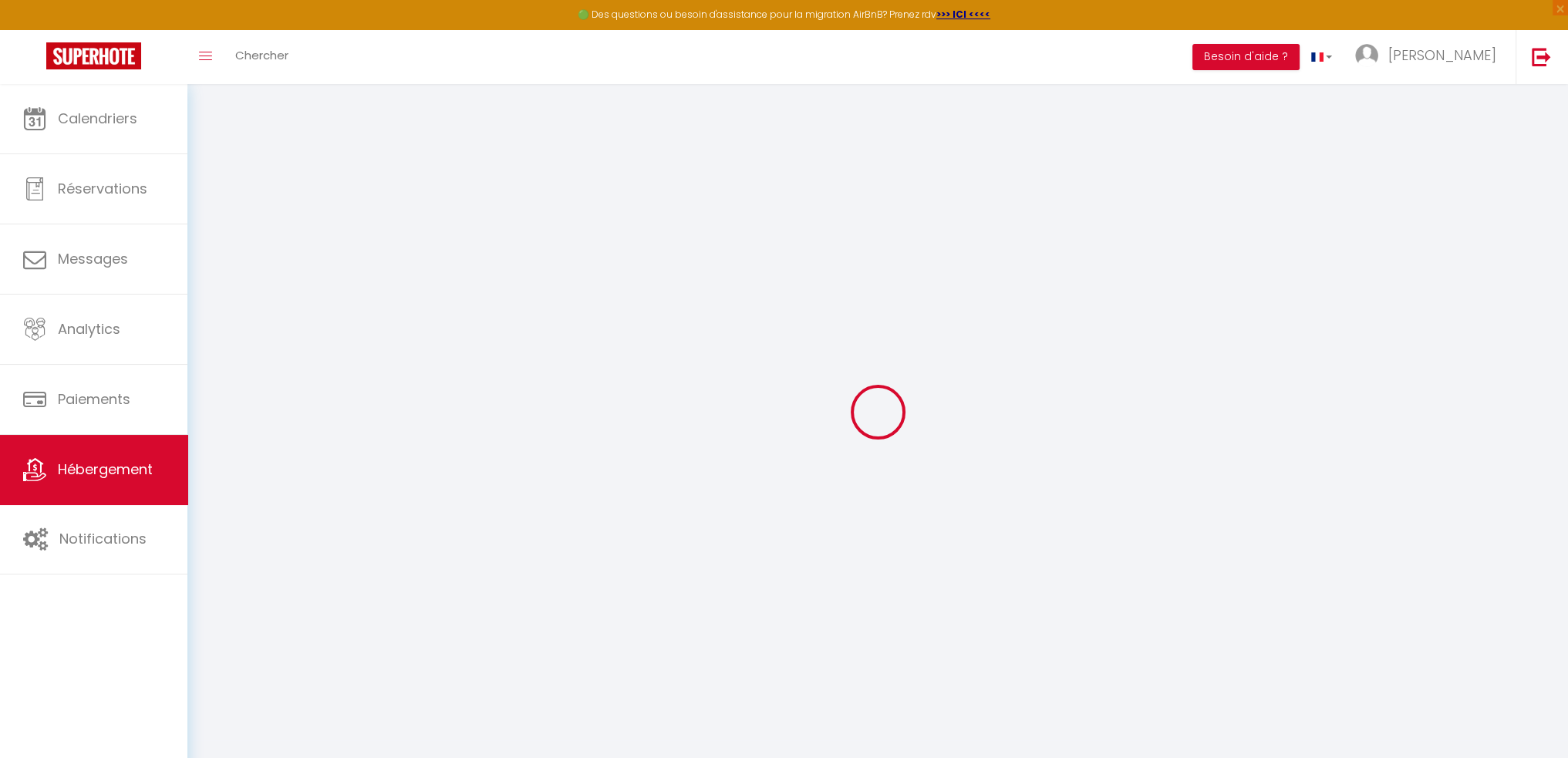
checkbox input "false"
select select
type input "[MEDICAL_DATA] [PERSON_NAME] · Charmant 3 pièces vue mer, piscine et calme"
type input "Les Clefs du Prestige"
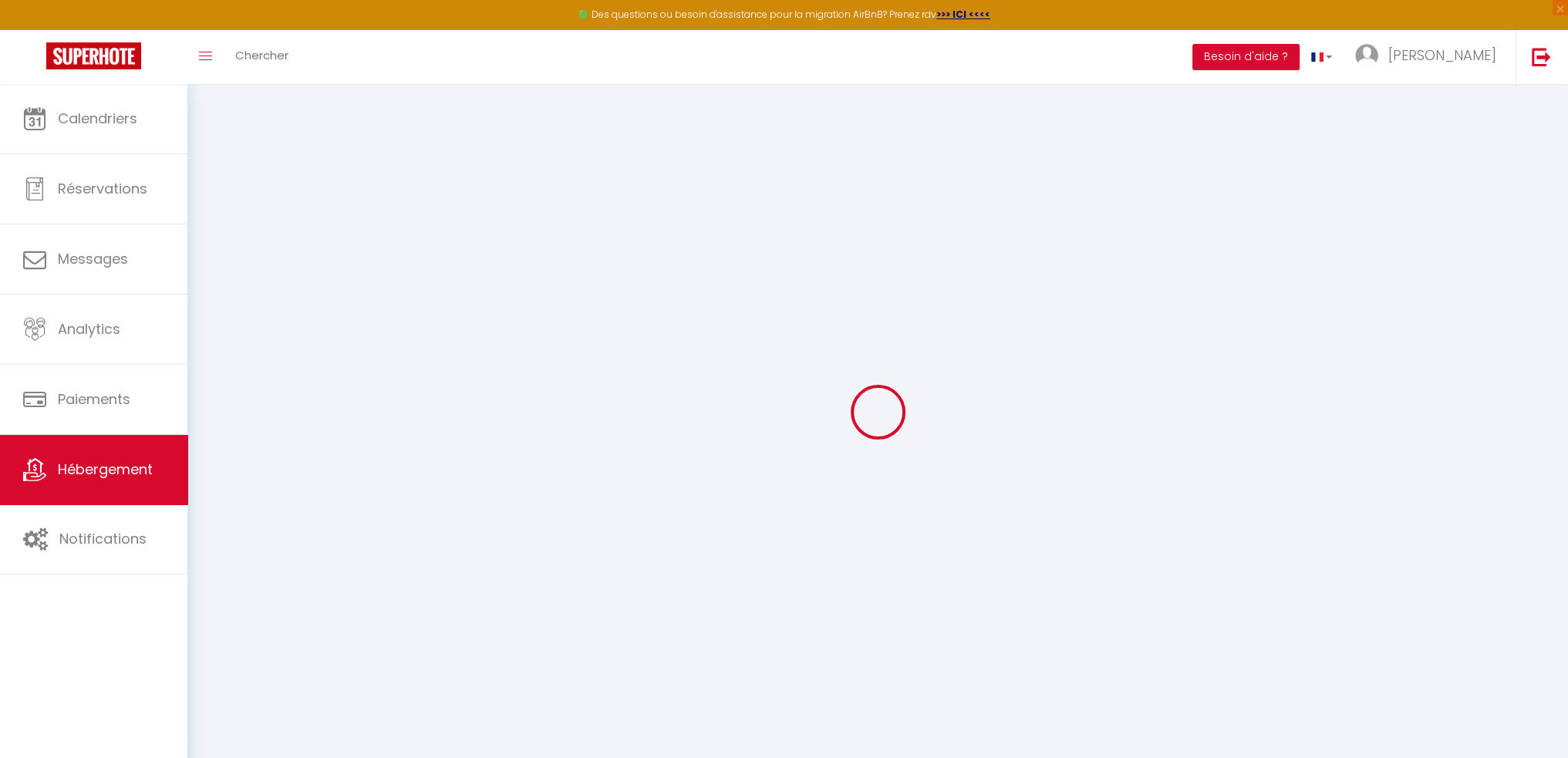
select select "2"
type input "125"
type input "140"
select select
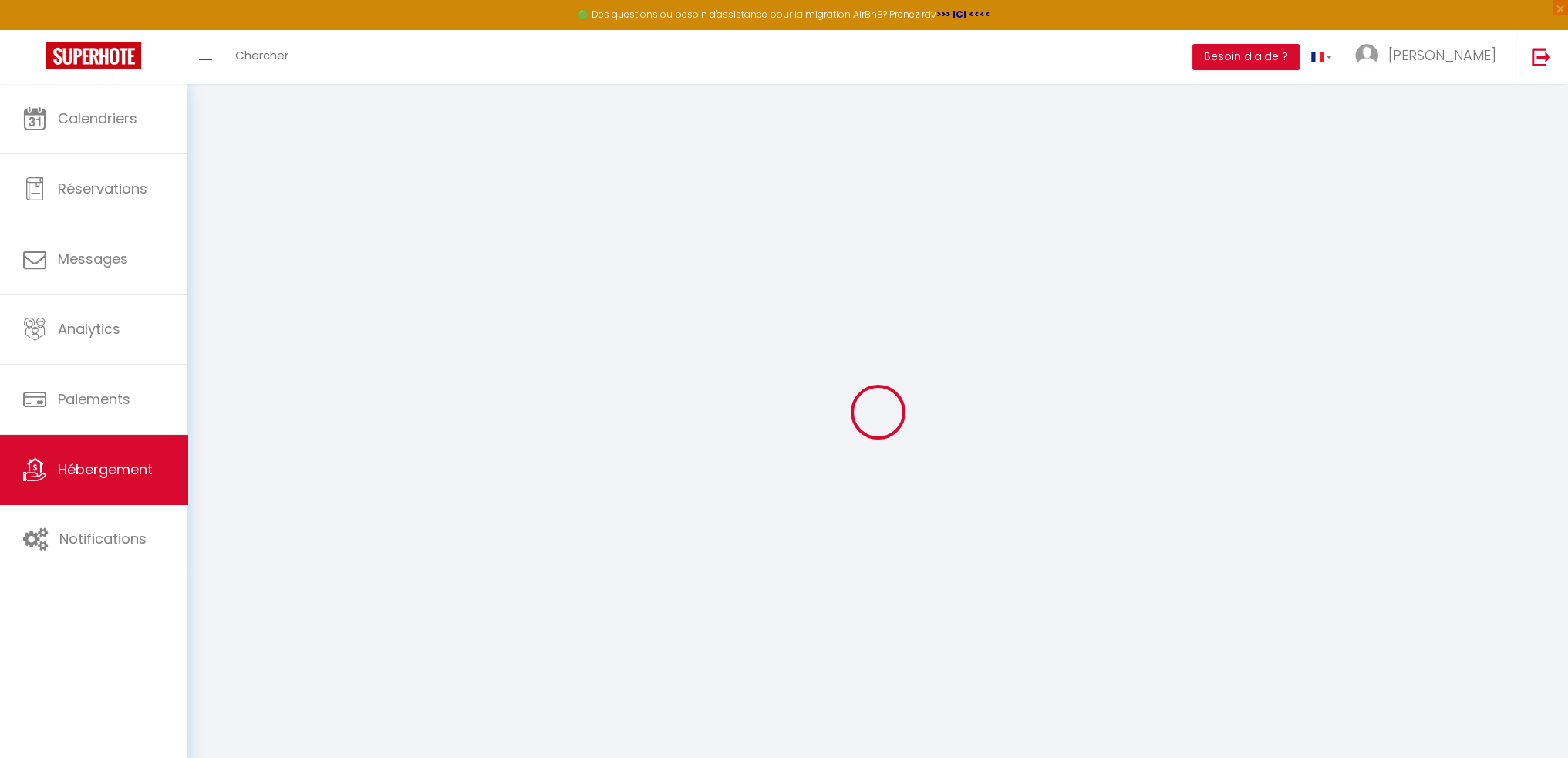
select select
type input "[STREET_ADDRESS]"
type input "06600"
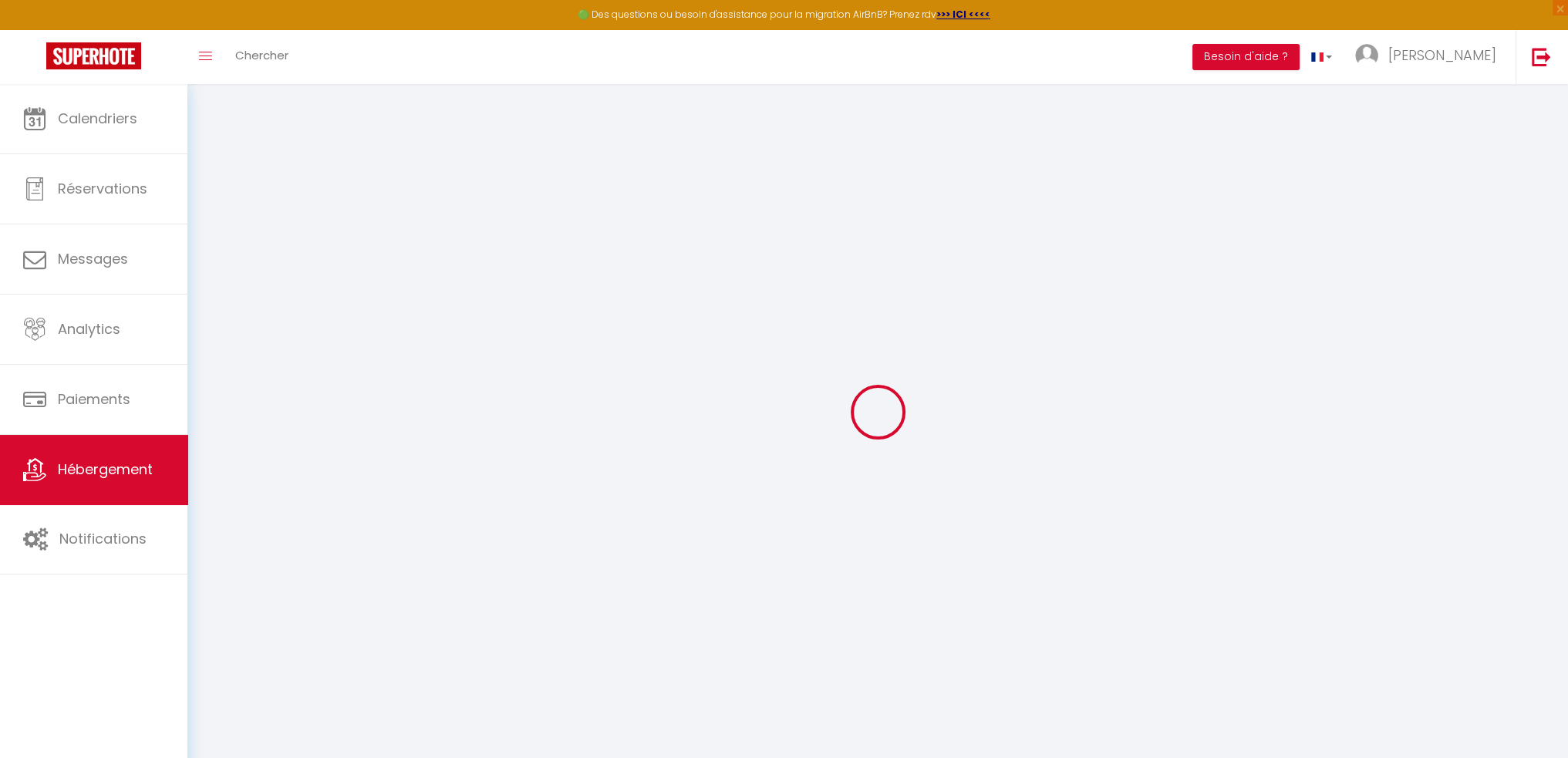
type input "Antibes"
type input "contact@lesclefsduprestige.fr"
select select
checkbox input "false"
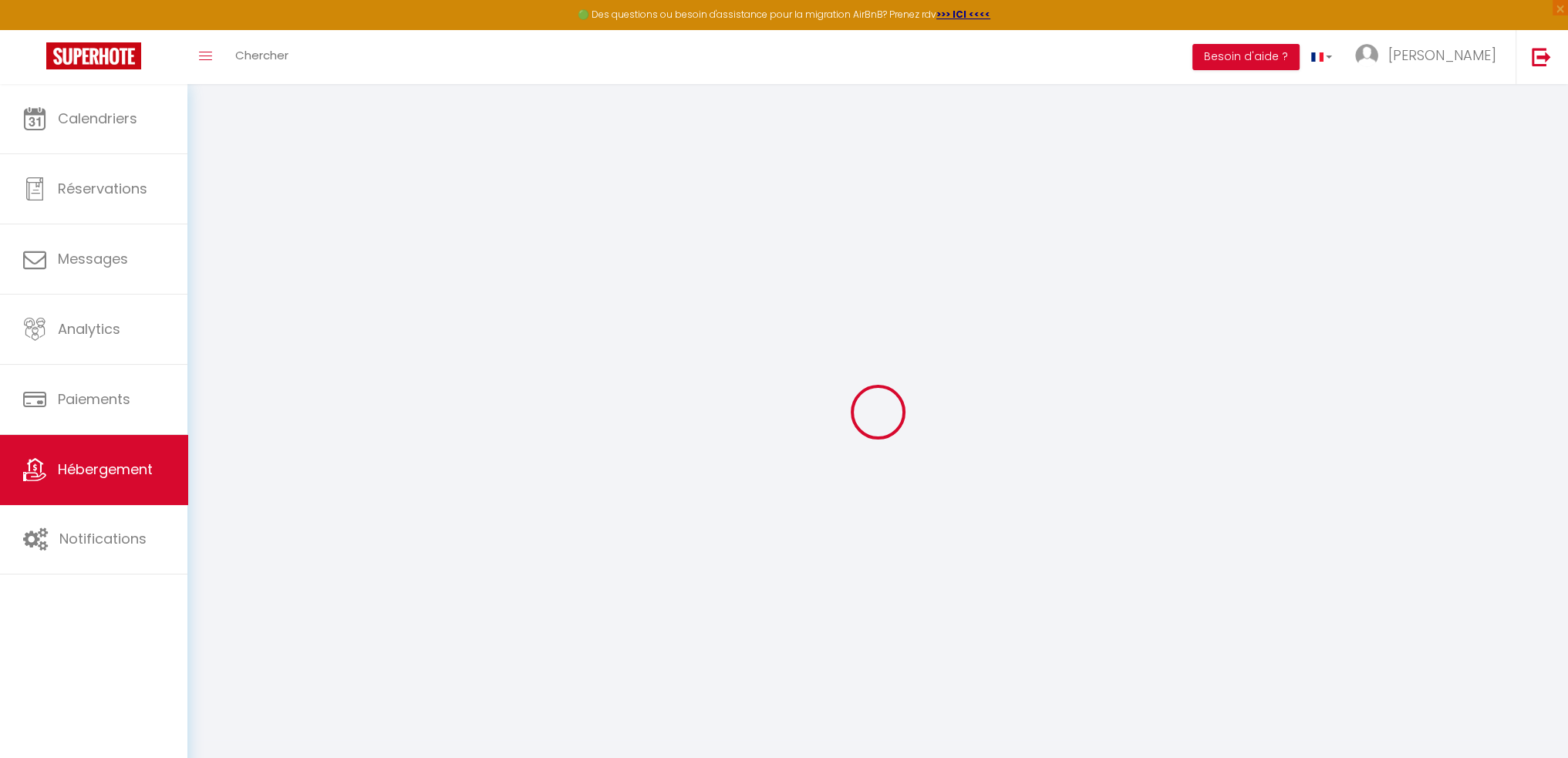
checkbox input "false"
select select
type input "0.02"
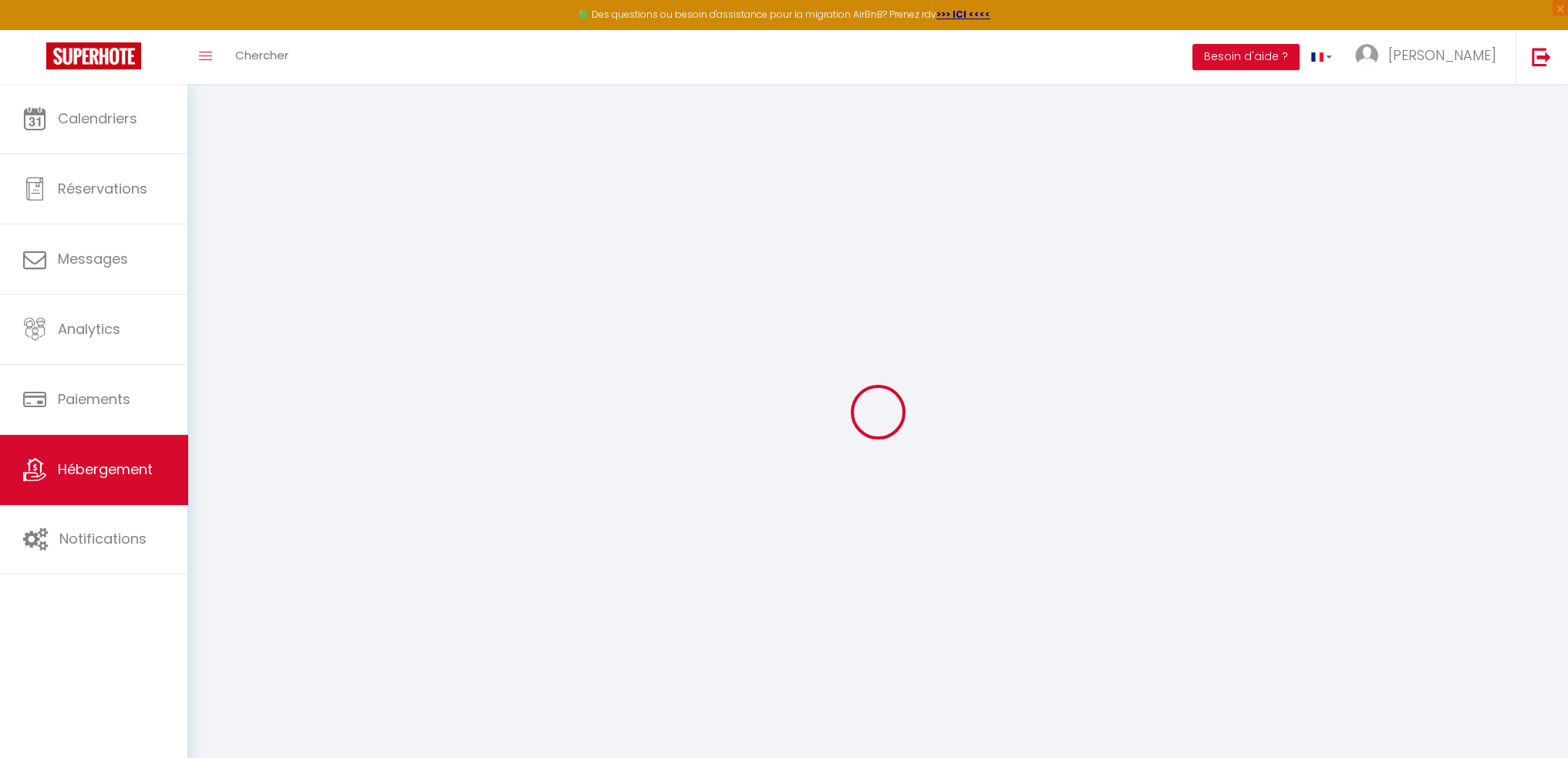
type input "0"
select select
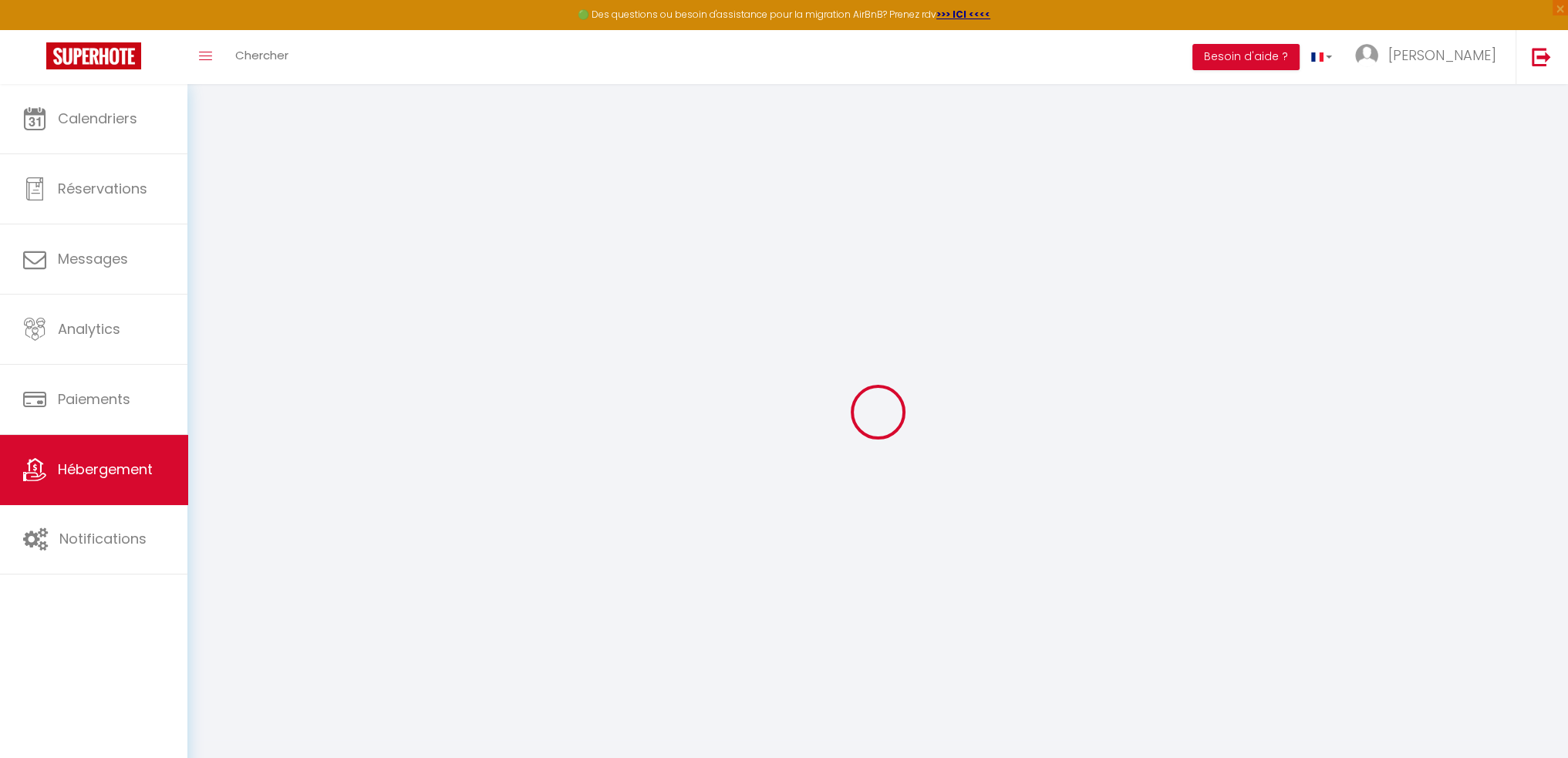
select select
checkbox input "false"
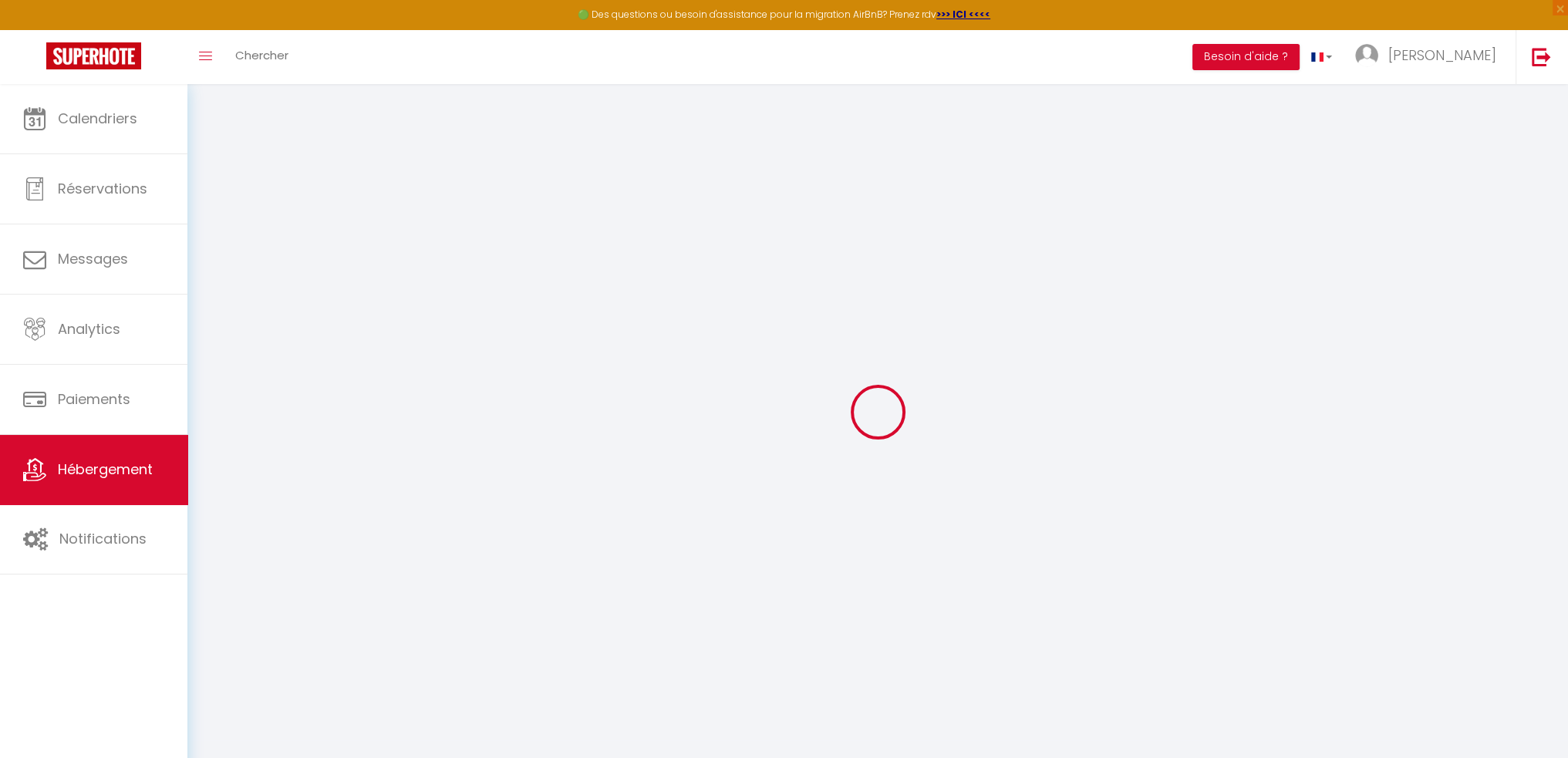
checkbox input "false"
select select
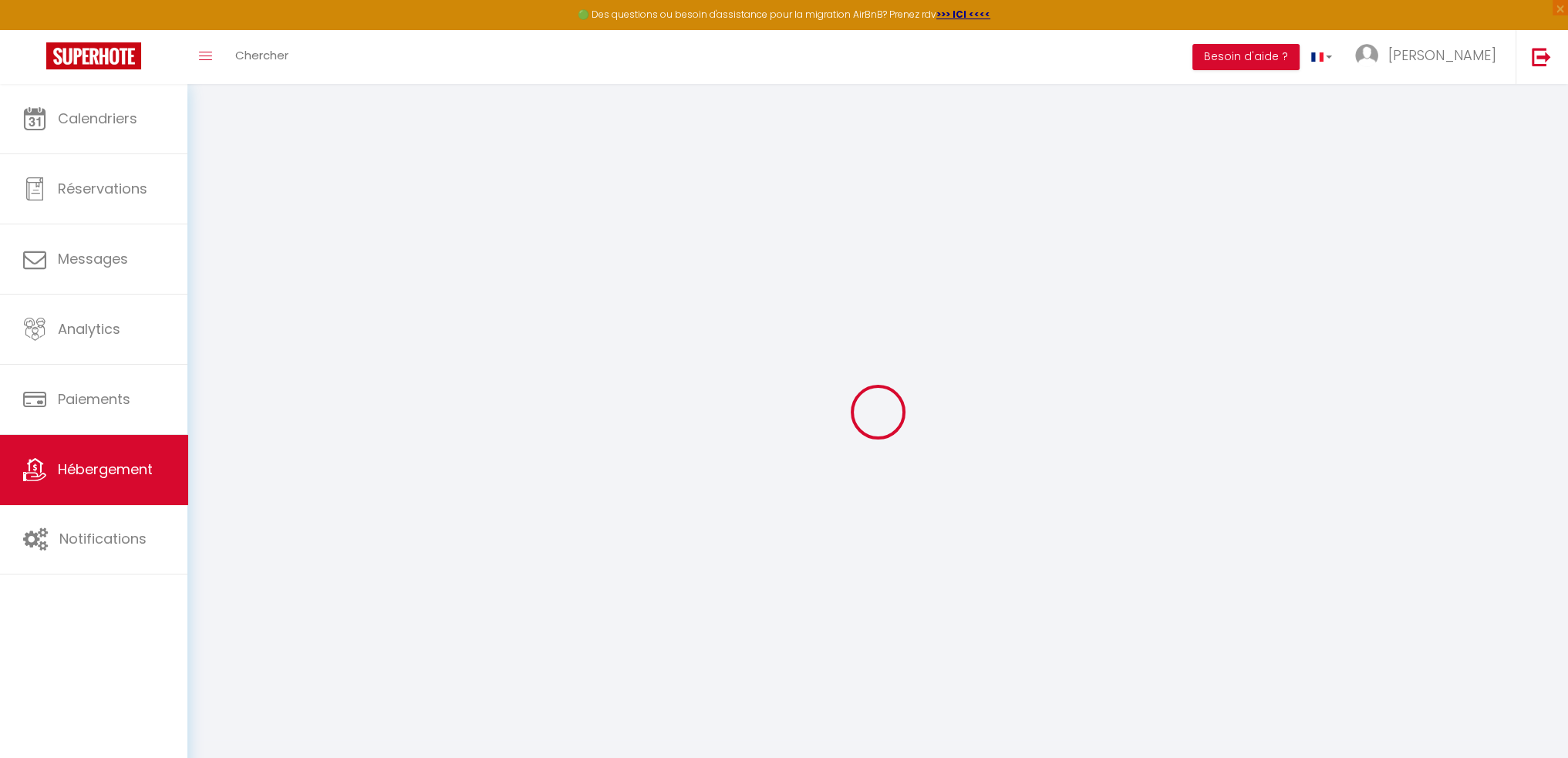
select select
checkbox input "false"
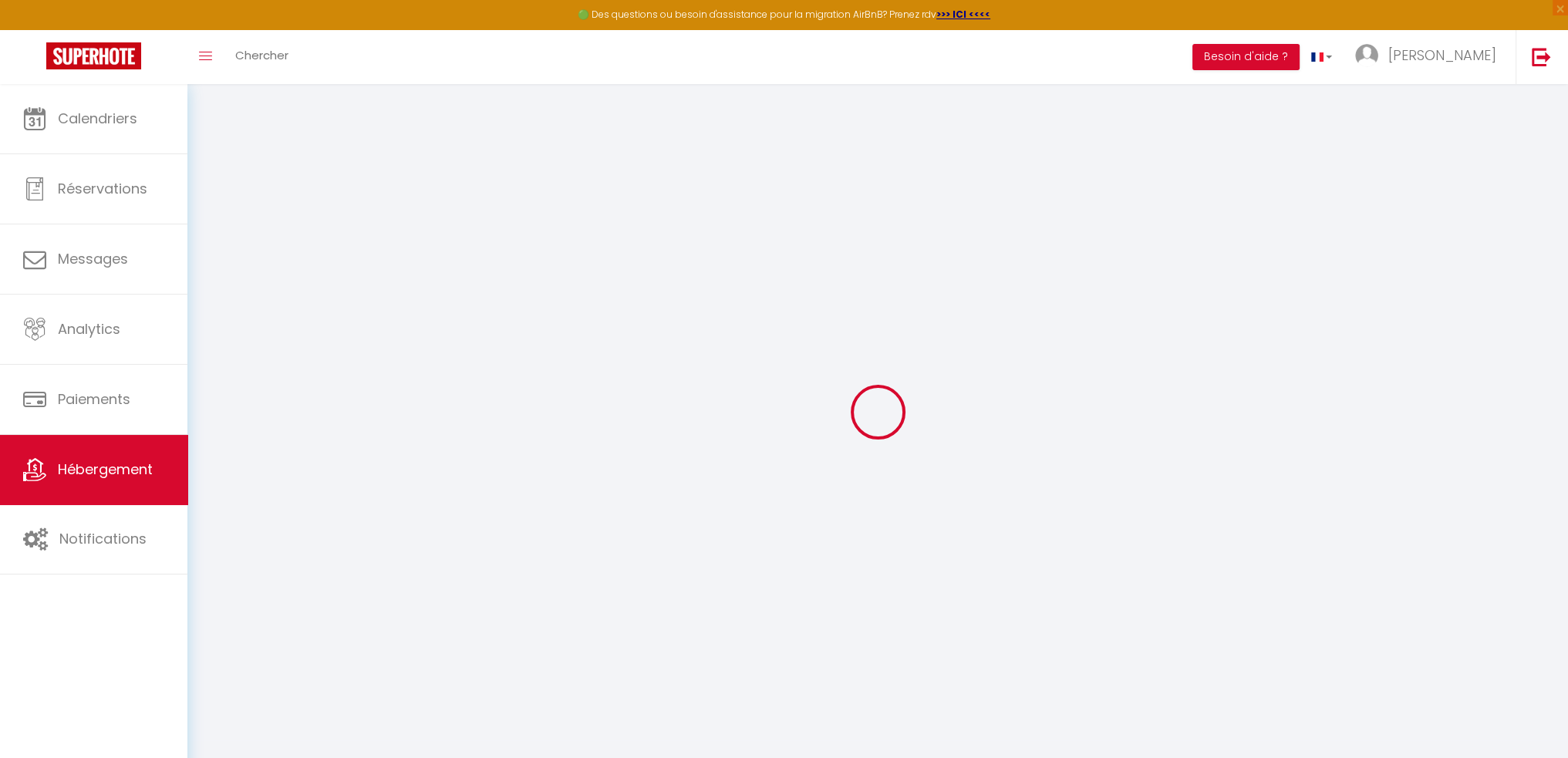
checkbox input "false"
select select "15:00"
select select "20:00"
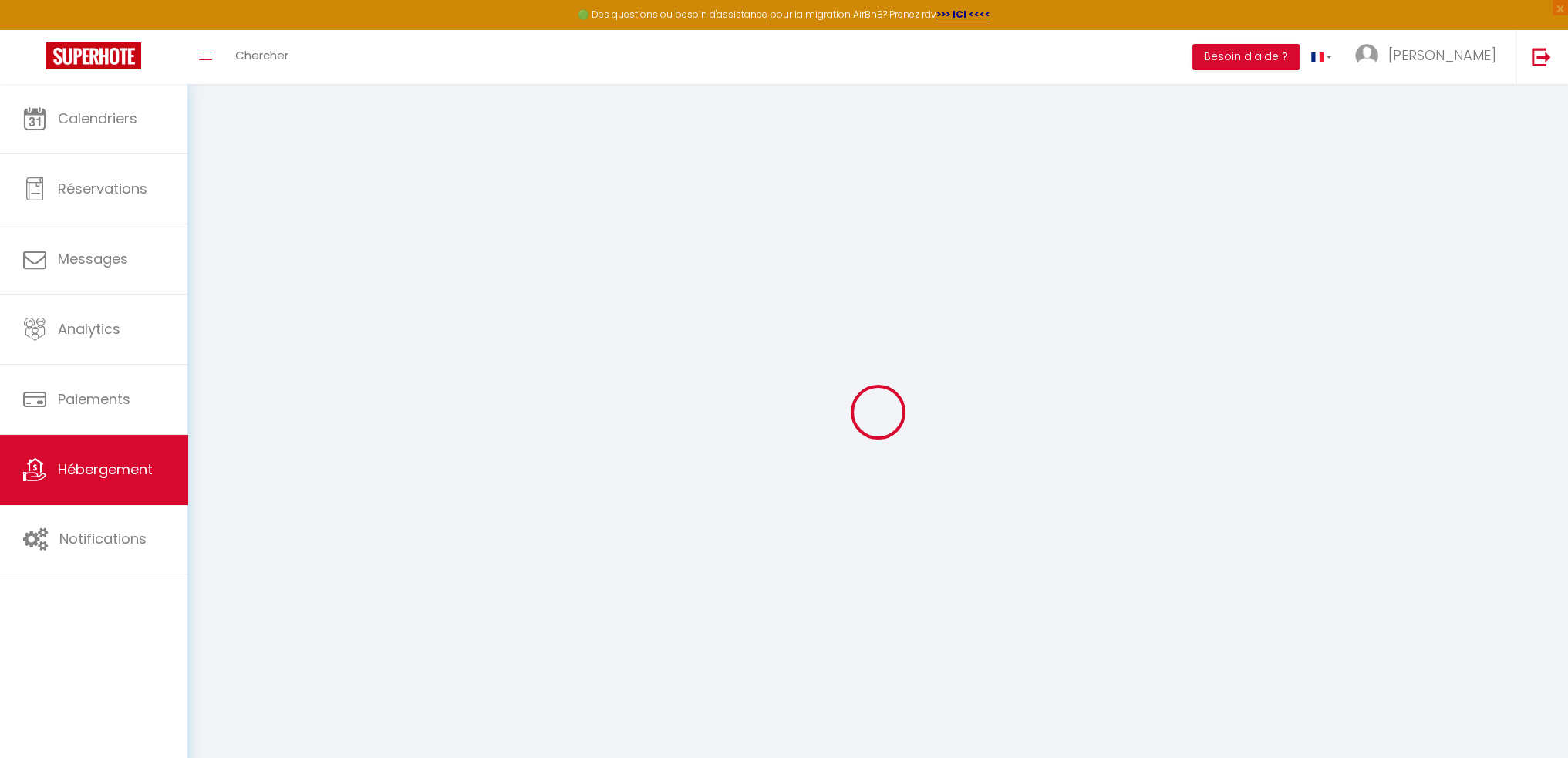
select select "10:00"
select select "15"
select select
checkbox input "false"
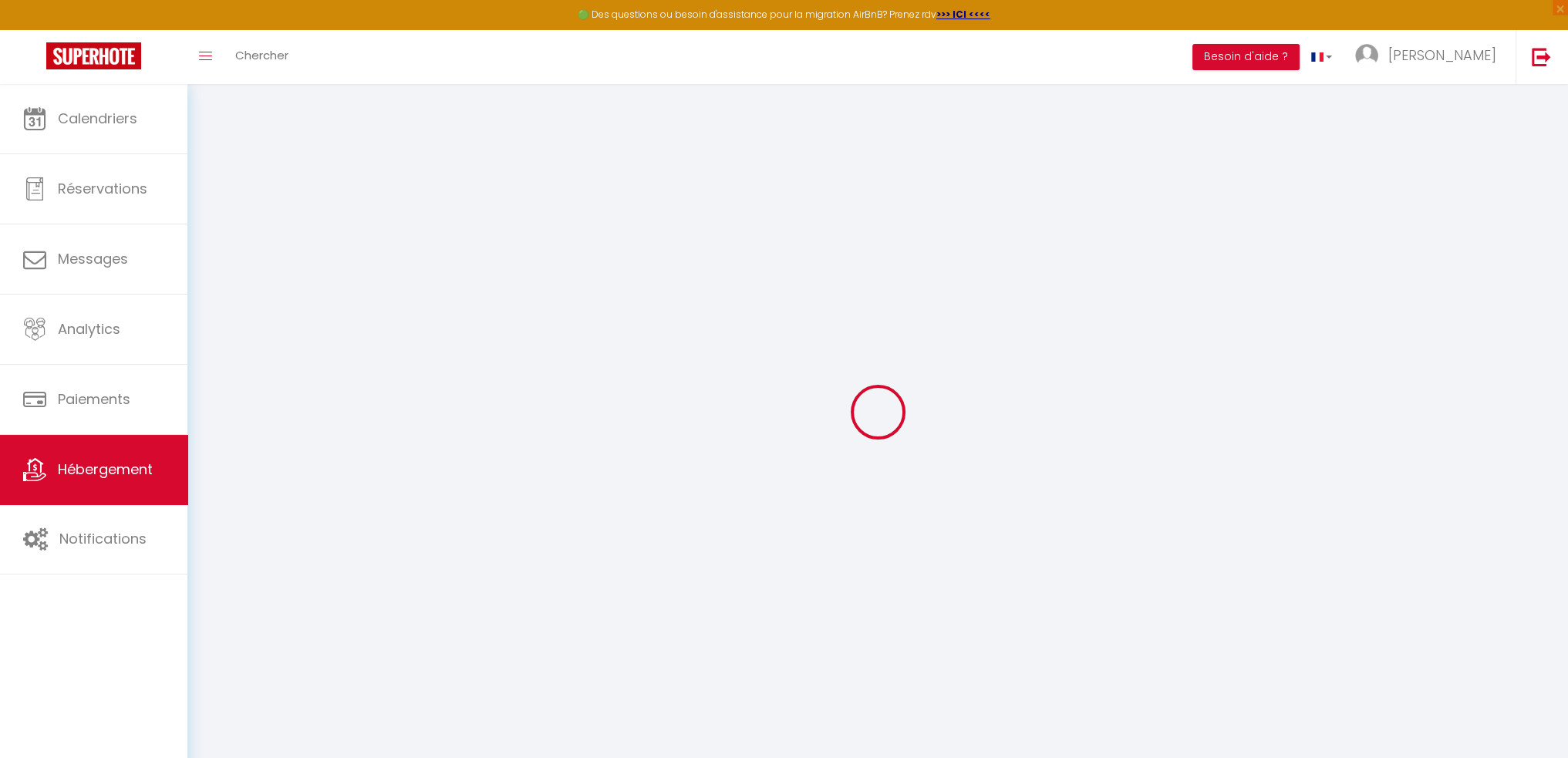
checkbox input "false"
select select
checkbox input "false"
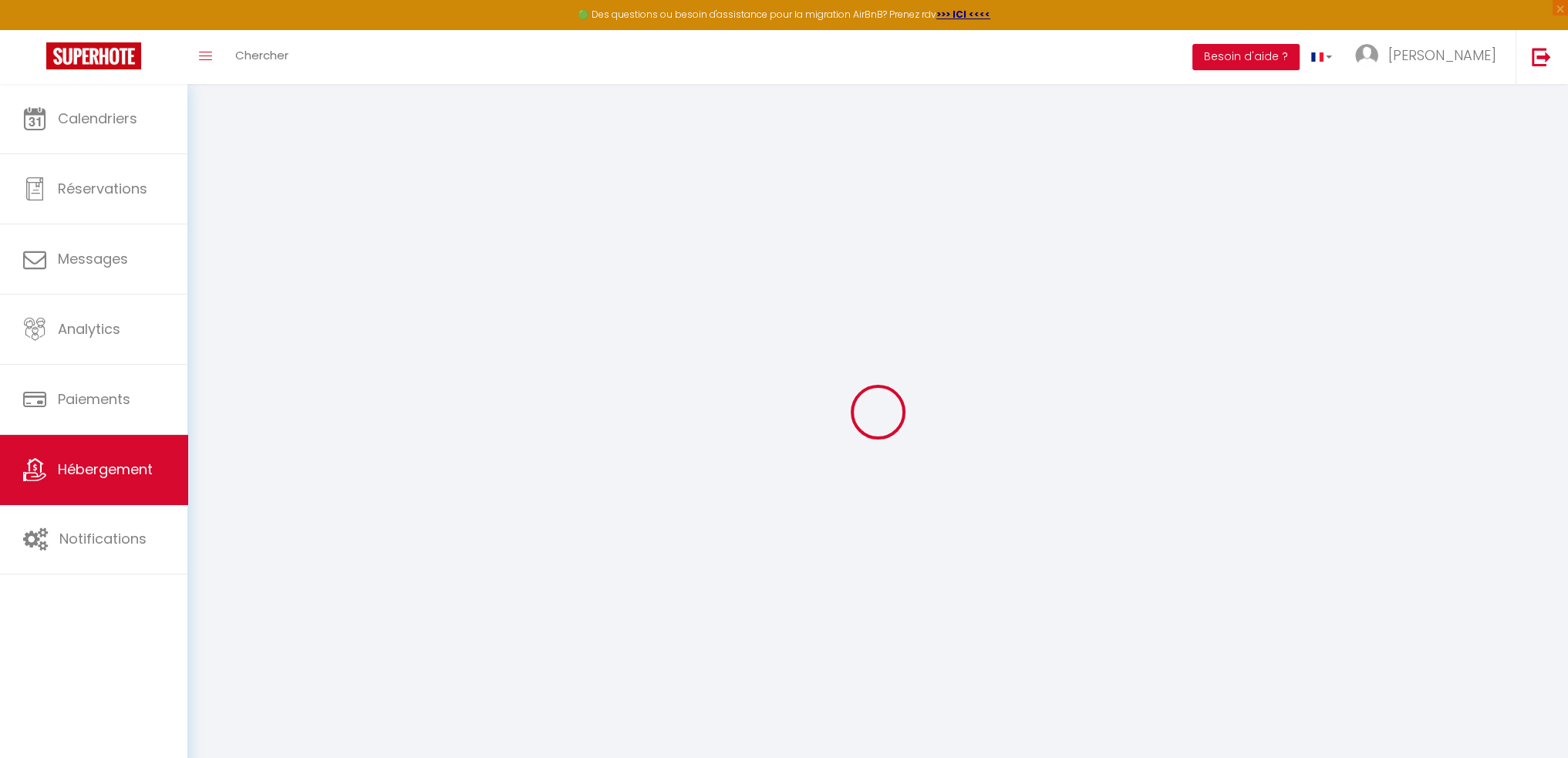
checkbox input "false"
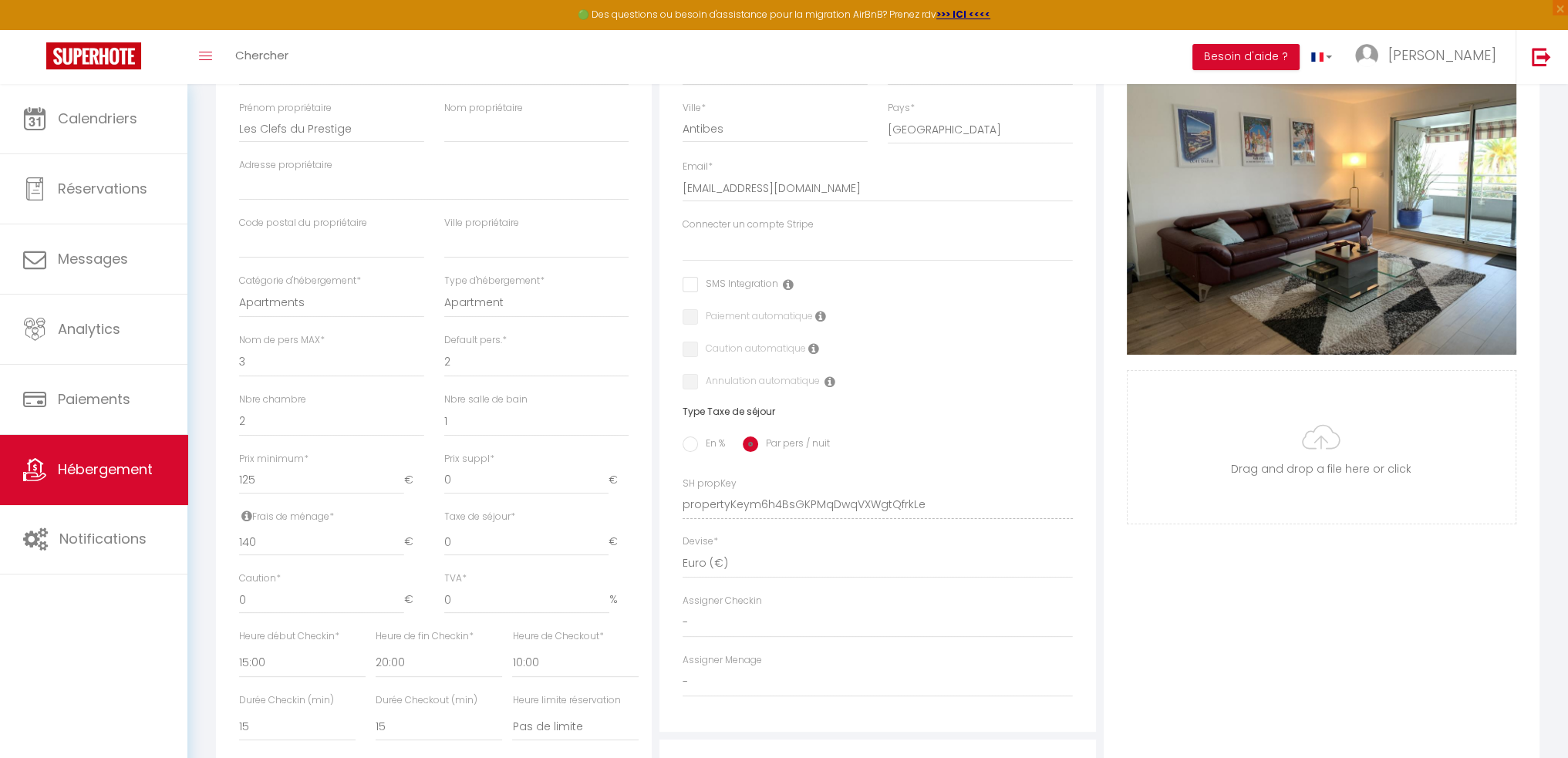
scroll to position [308, 0]
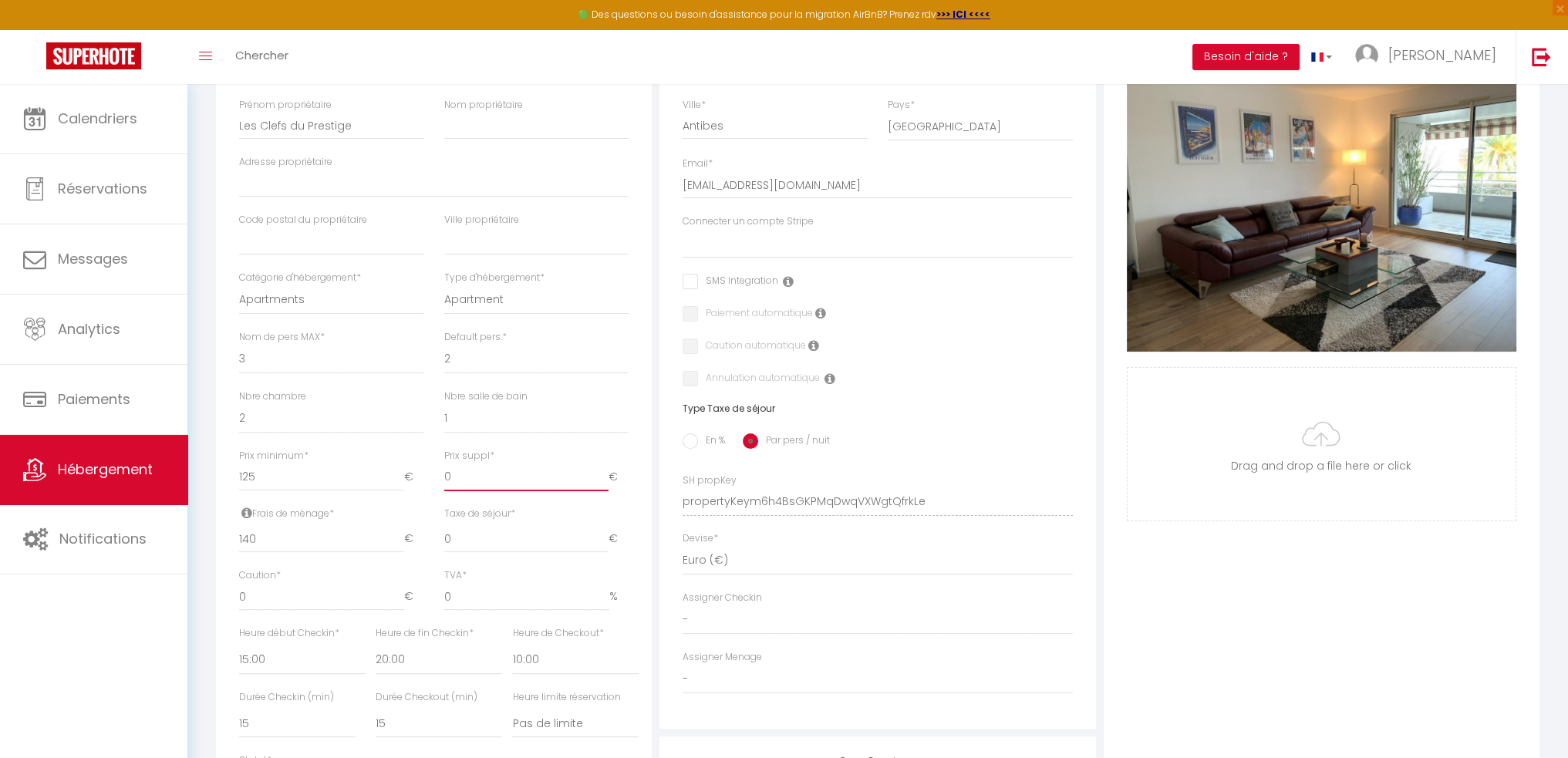
click at [482, 485] on input "0" at bounding box center [526, 477] width 164 height 28
click at [483, 462] on label "Prix suppl *" at bounding box center [469, 456] width 50 height 15
click at [483, 464] on input "0" at bounding box center [526, 477] width 164 height 28
drag, startPoint x: 272, startPoint y: 547, endPoint x: 194, endPoint y: 547, distance: 78.0
click at [194, 547] on div "Retourner vers T3 Marina PAWLAK · Charmant 3 pièces vue mer, piscine et calme A…" at bounding box center [878, 412] width 1381 height 1274
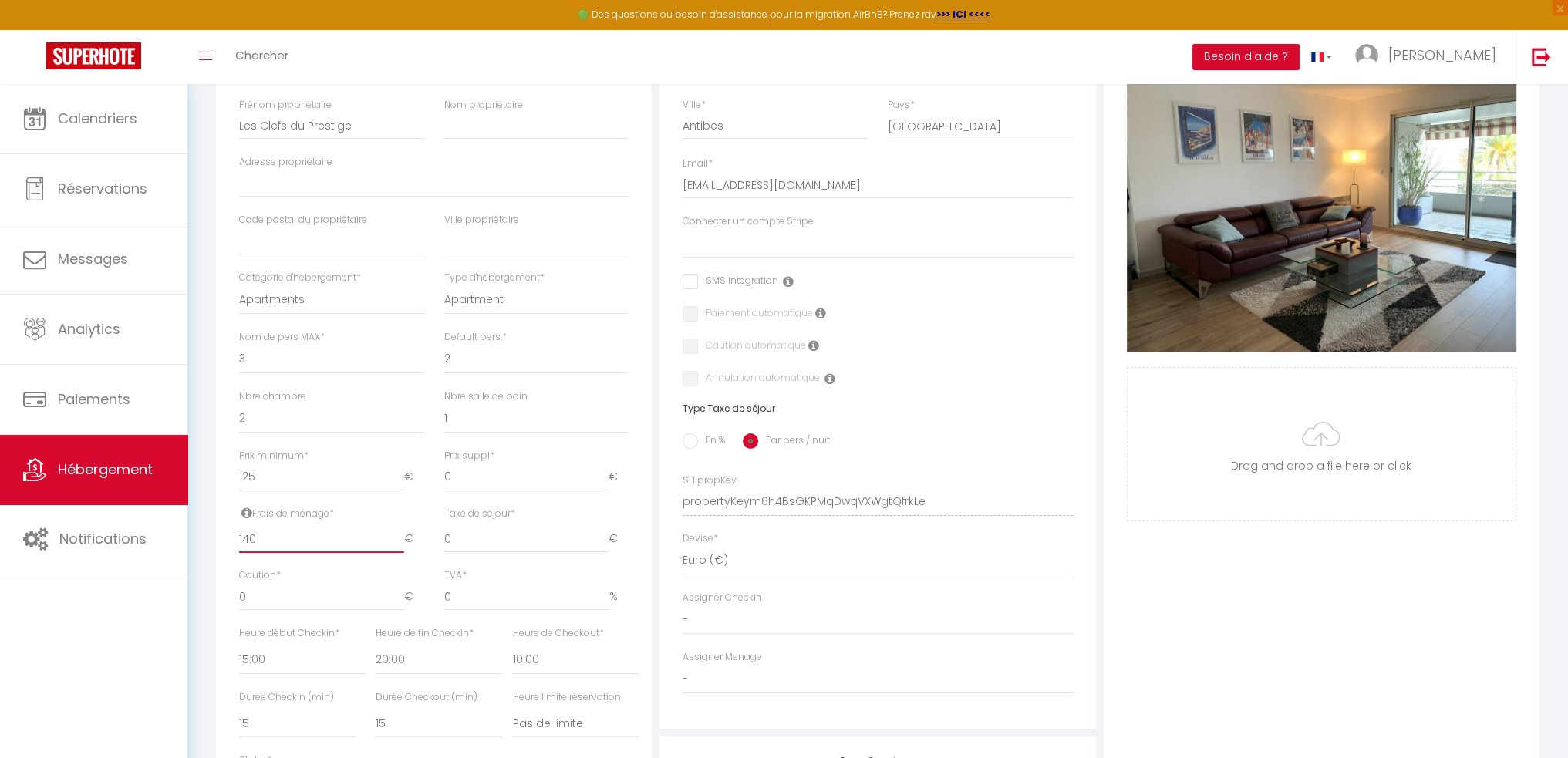
type input "8"
select select
checkbox input "false"
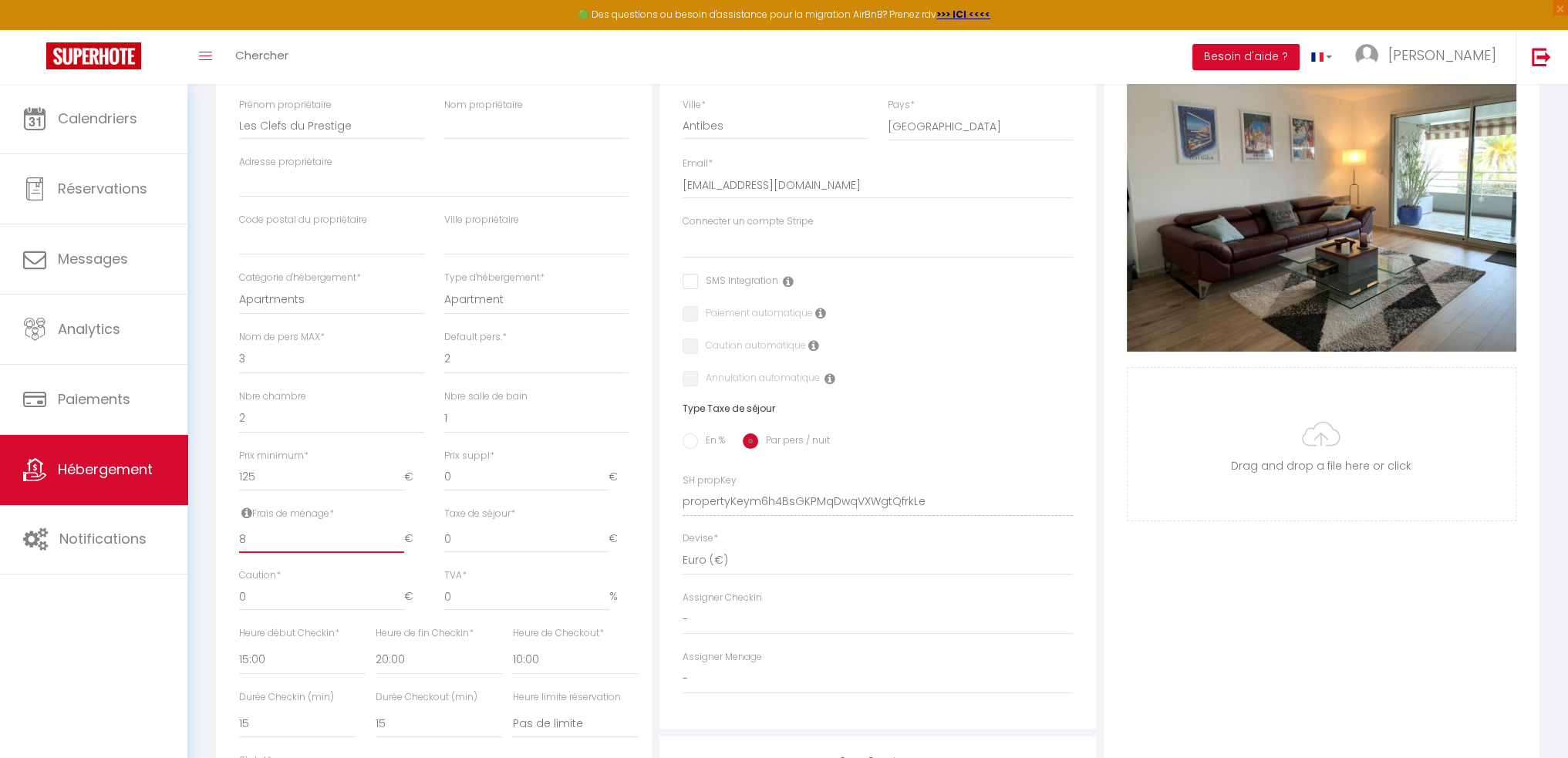
checkbox input "false"
type input "80"
select select
checkbox input "false"
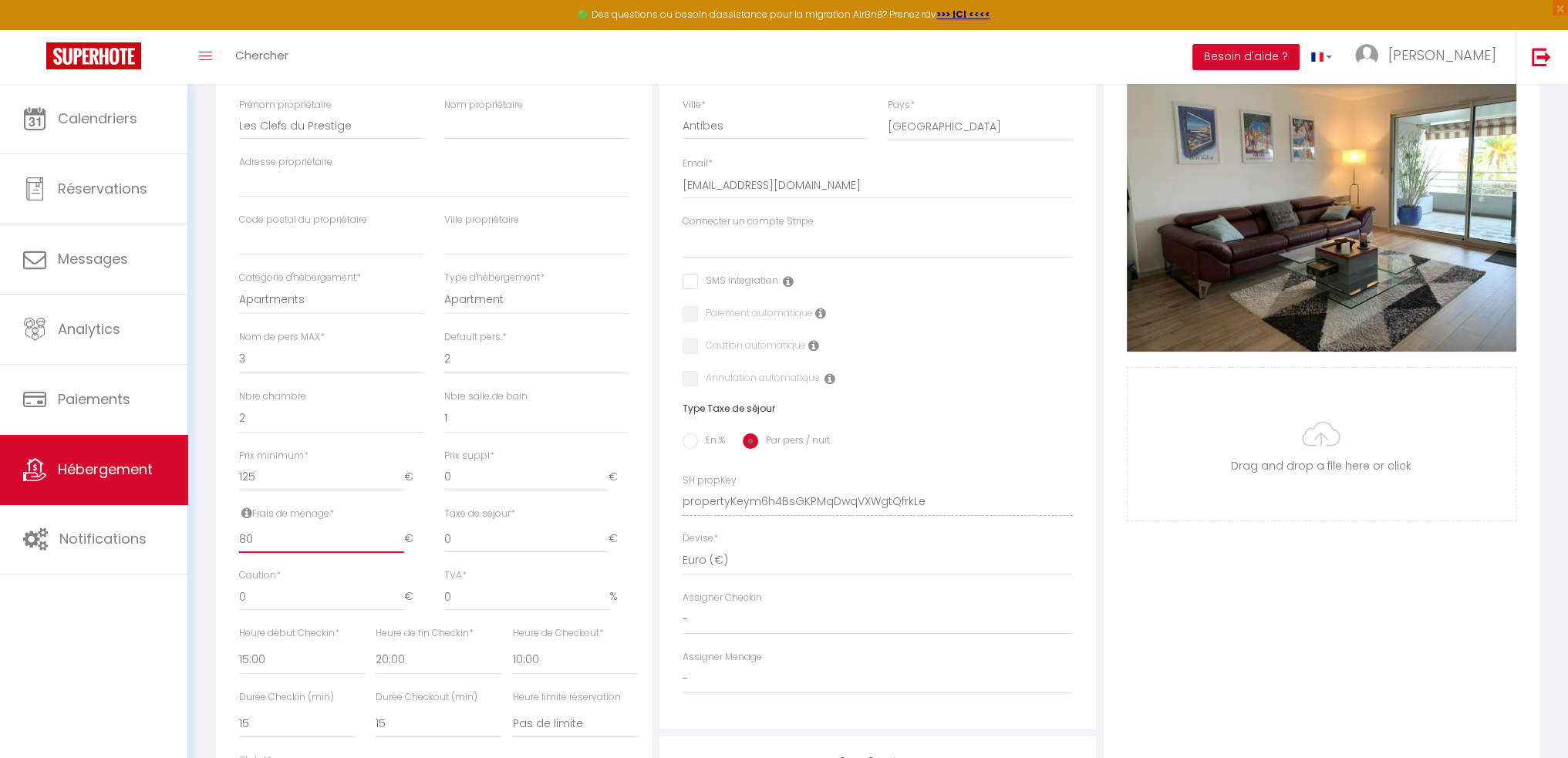
checkbox input "false"
type input "80"
click at [458, 490] on input "0" at bounding box center [526, 477] width 164 height 28
select select
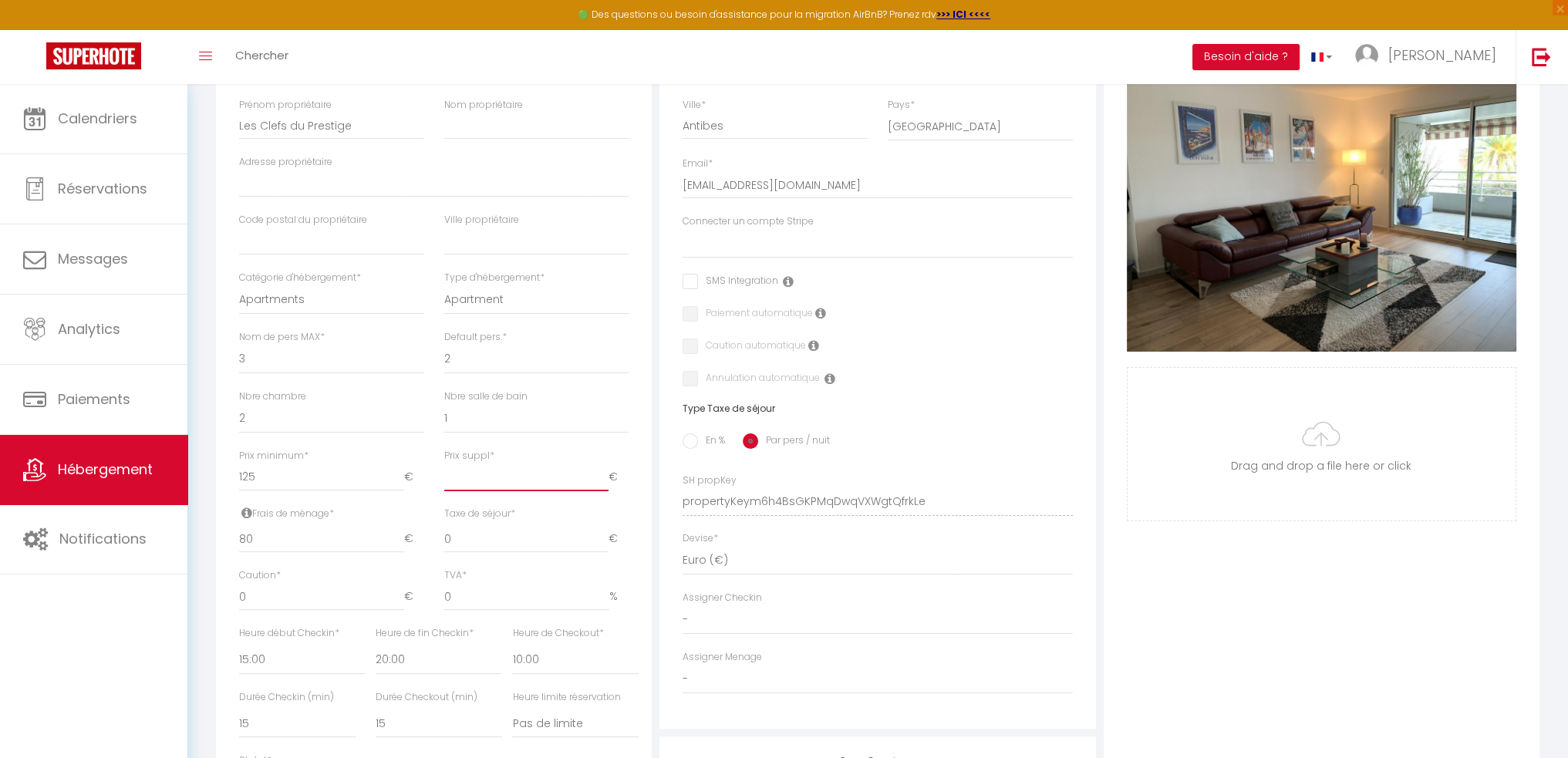
checkbox input "false"
type input "6"
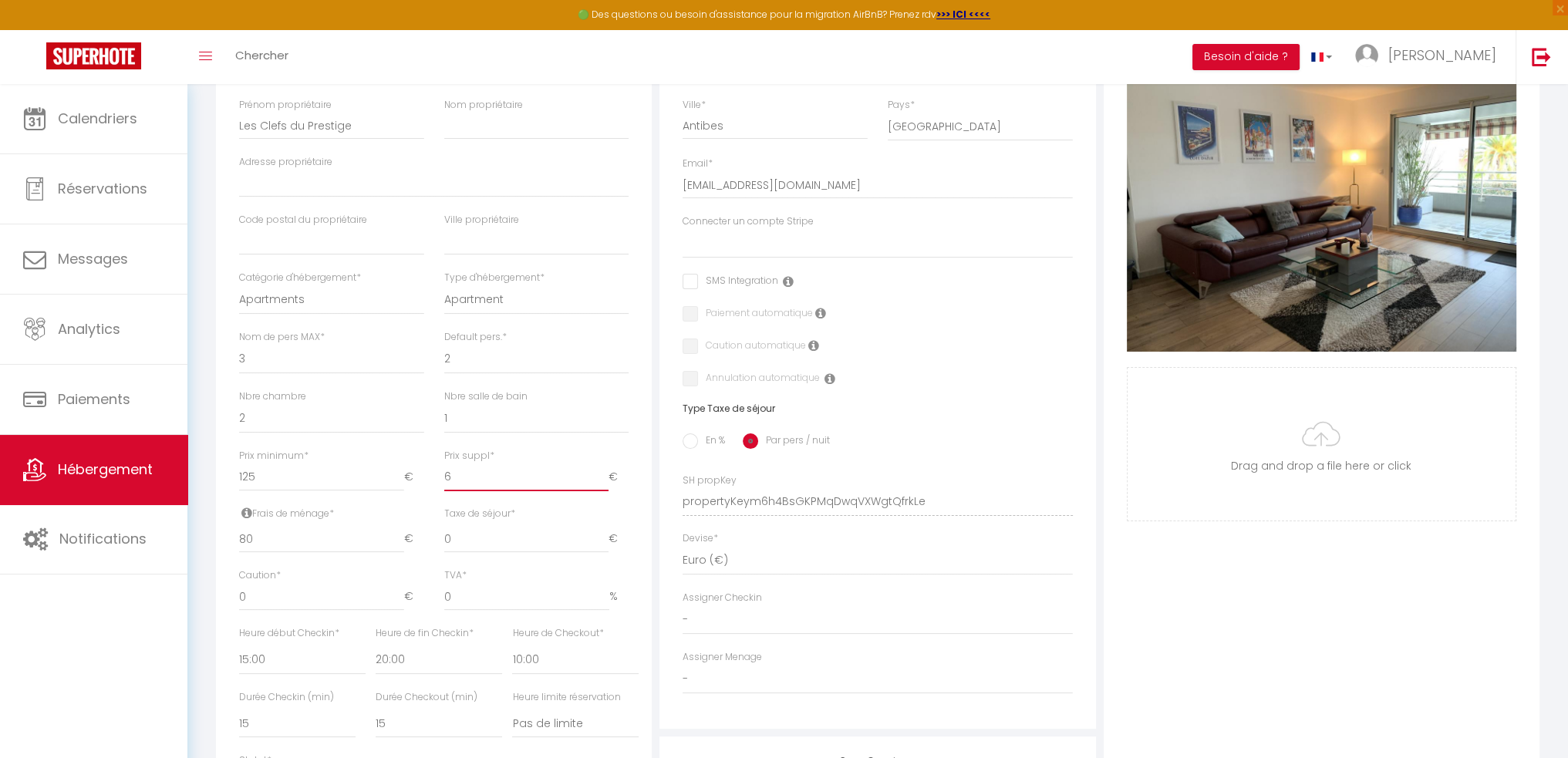
select select
checkbox input "false"
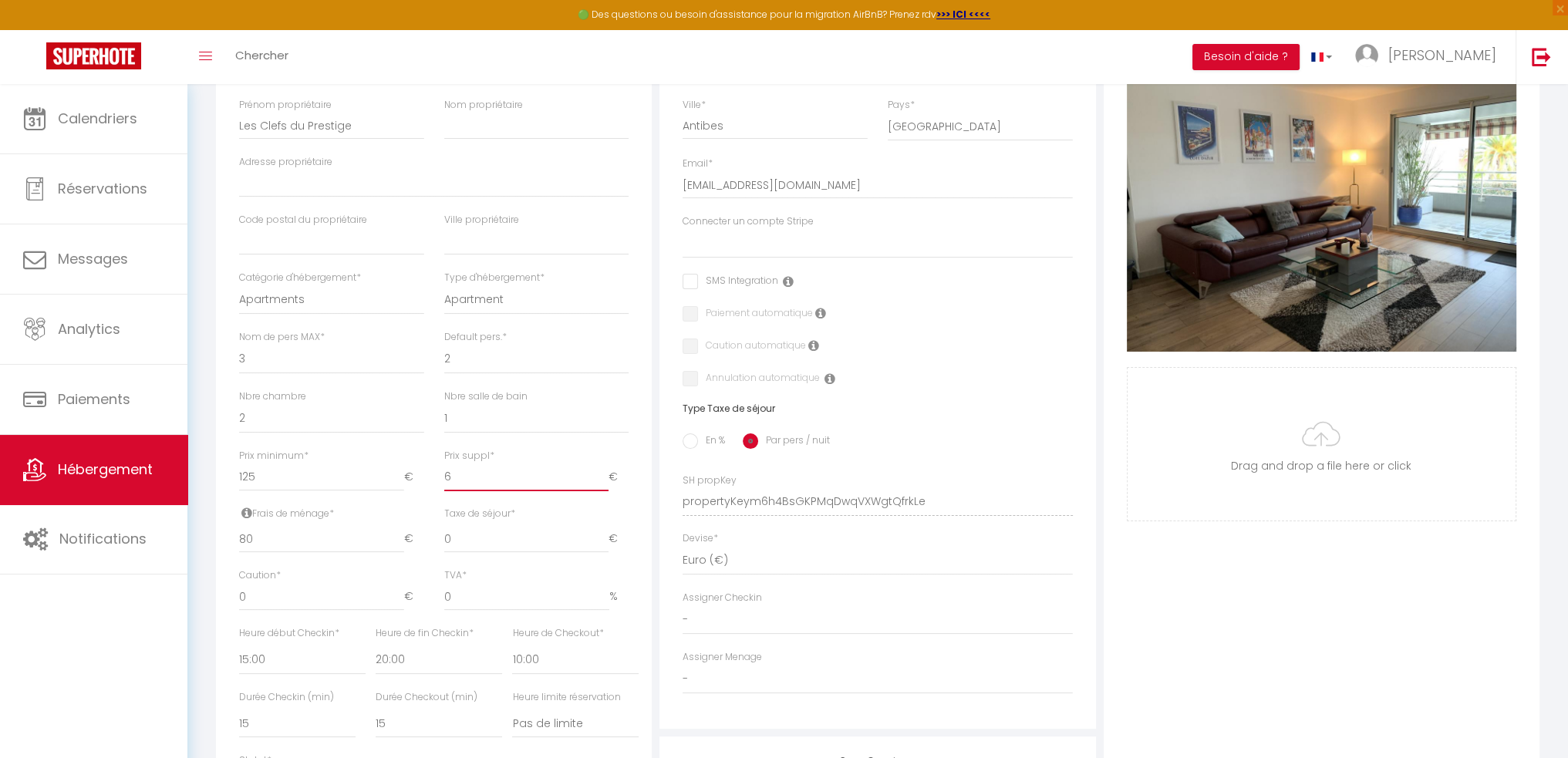
type input "60"
select select
checkbox input "false"
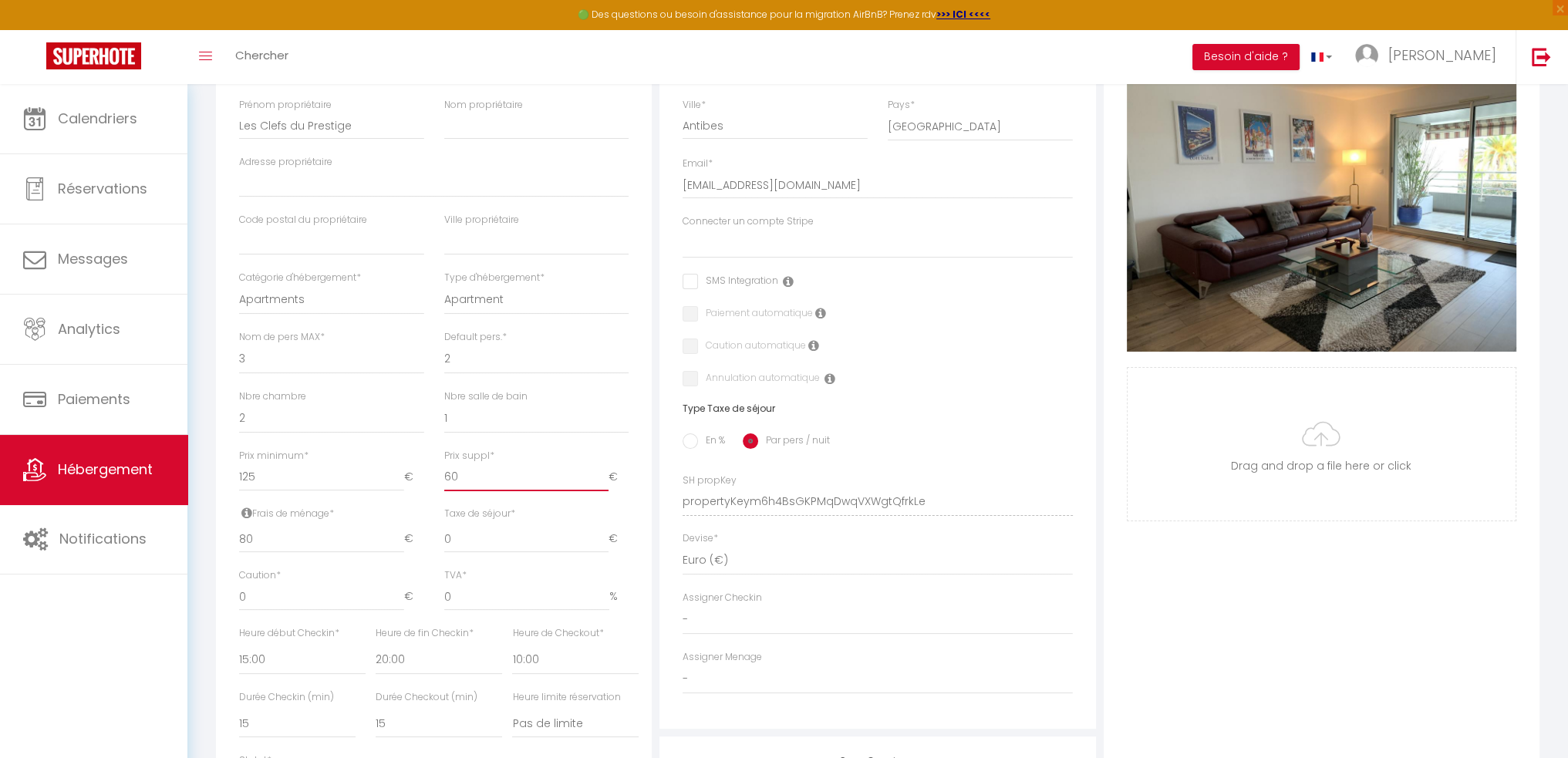
checkbox input "false"
type input "60"
click at [635, 447] on div "Nbre salle de bain 0 1 2 3 4 5 6 7 8 9 10 11 12" at bounding box center [537, 418] width 205 height 59
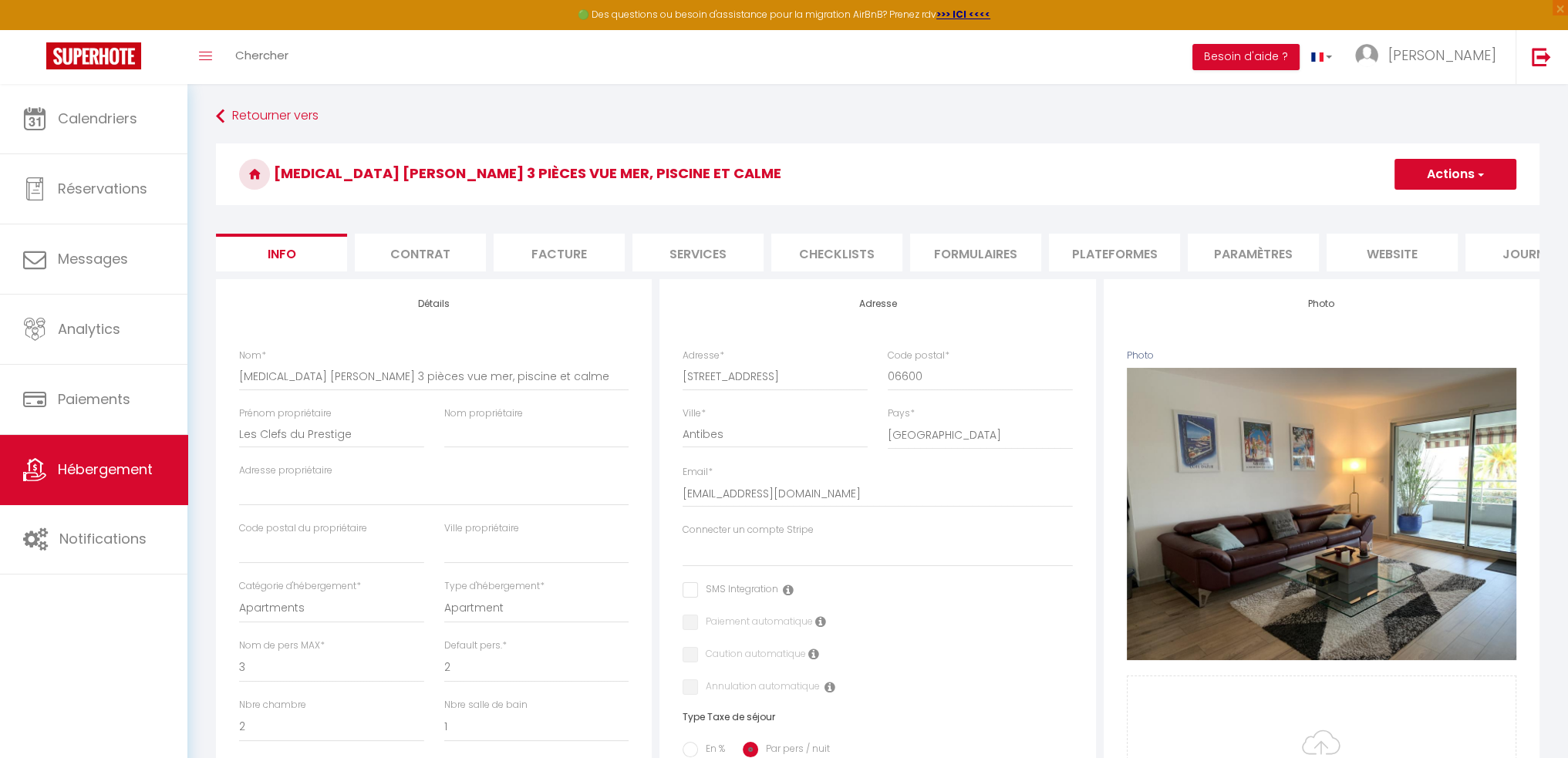
scroll to position [0, 0]
click at [1431, 184] on button "Actions" at bounding box center [1456, 173] width 122 height 31
click at [1420, 208] on input "Enregistrer" at bounding box center [1395, 209] width 57 height 16
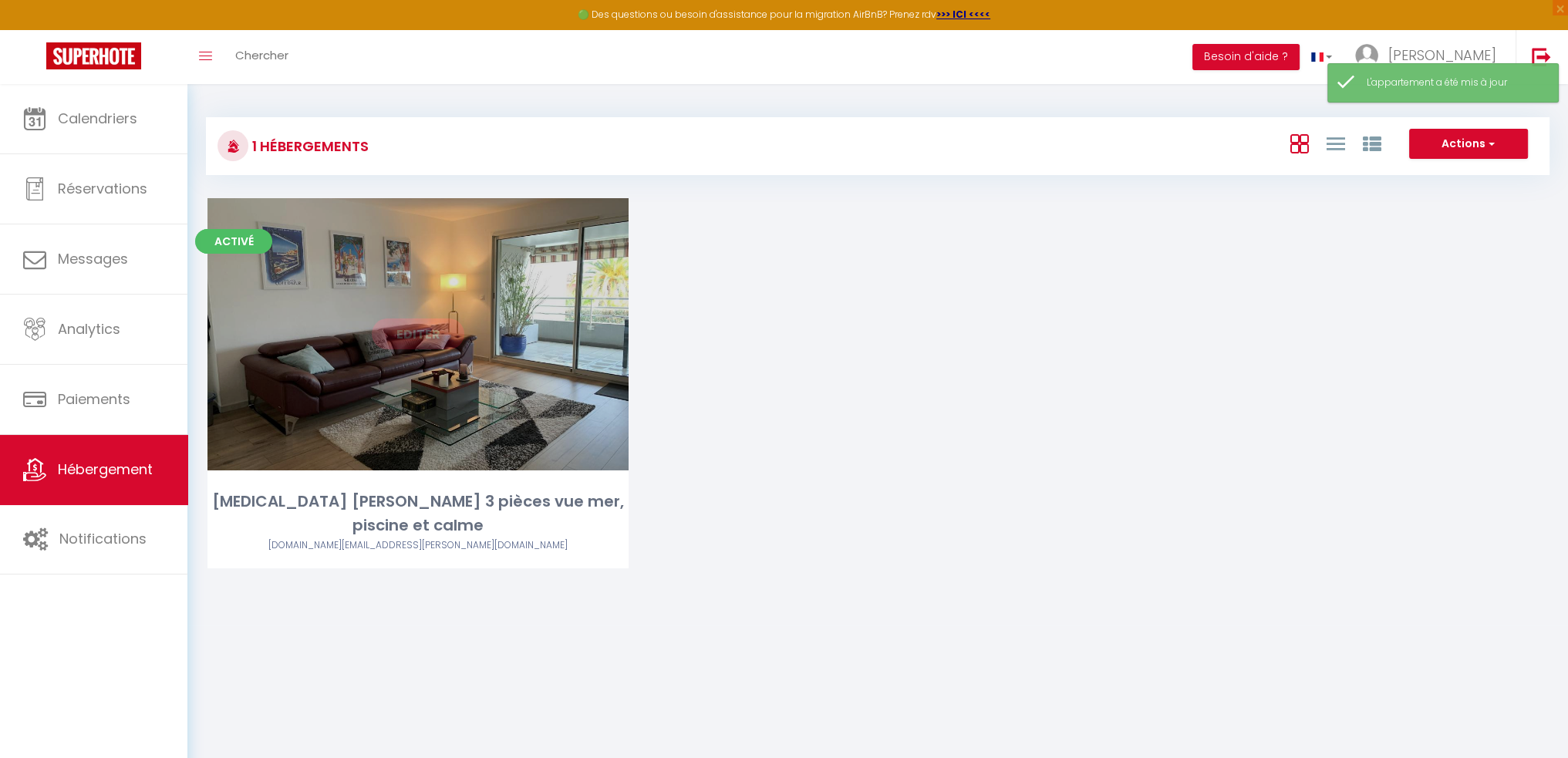
click at [449, 322] on link "Editer" at bounding box center [418, 333] width 93 height 31
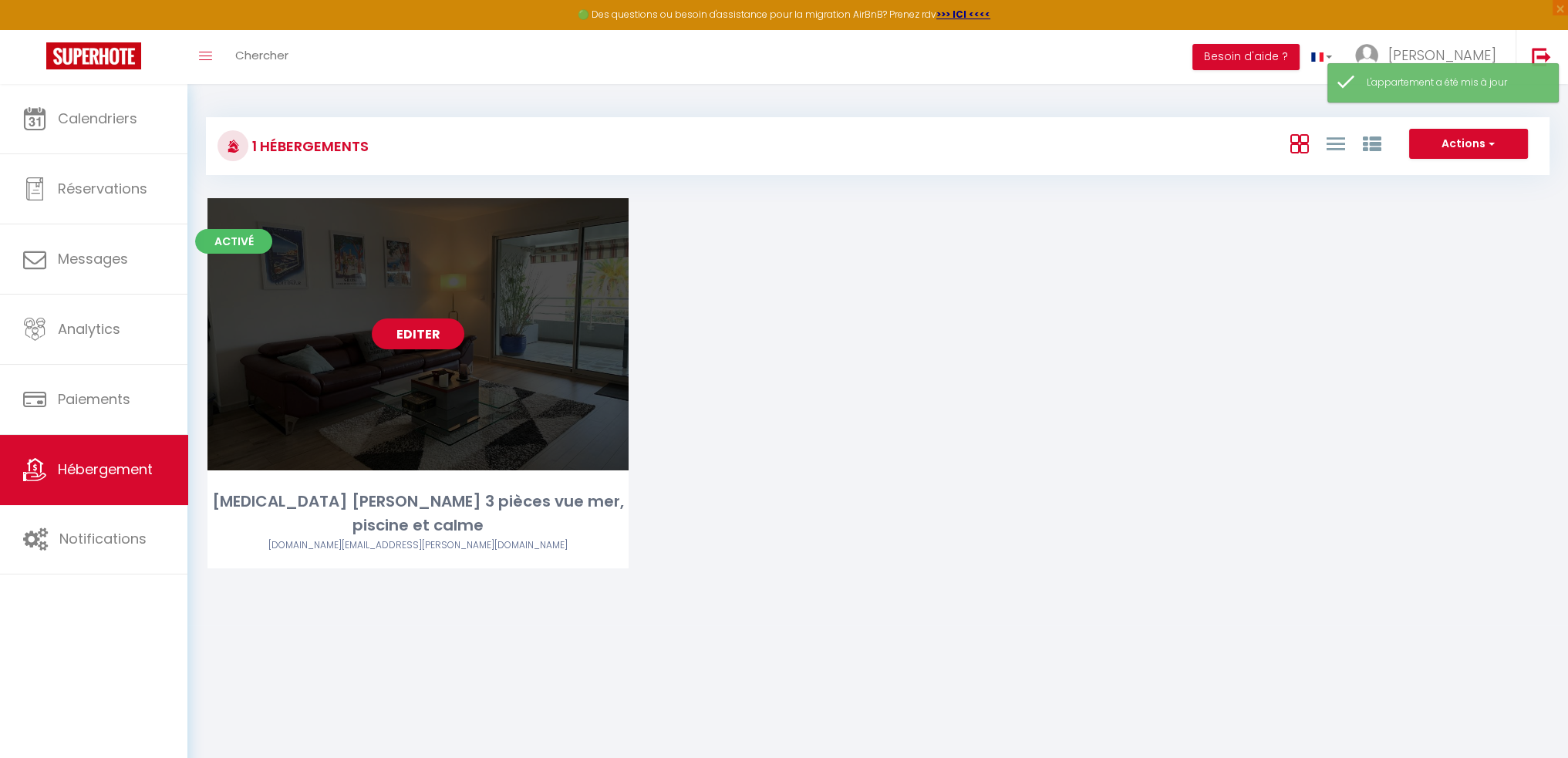
click at [422, 329] on link "Editer" at bounding box center [418, 333] width 93 height 31
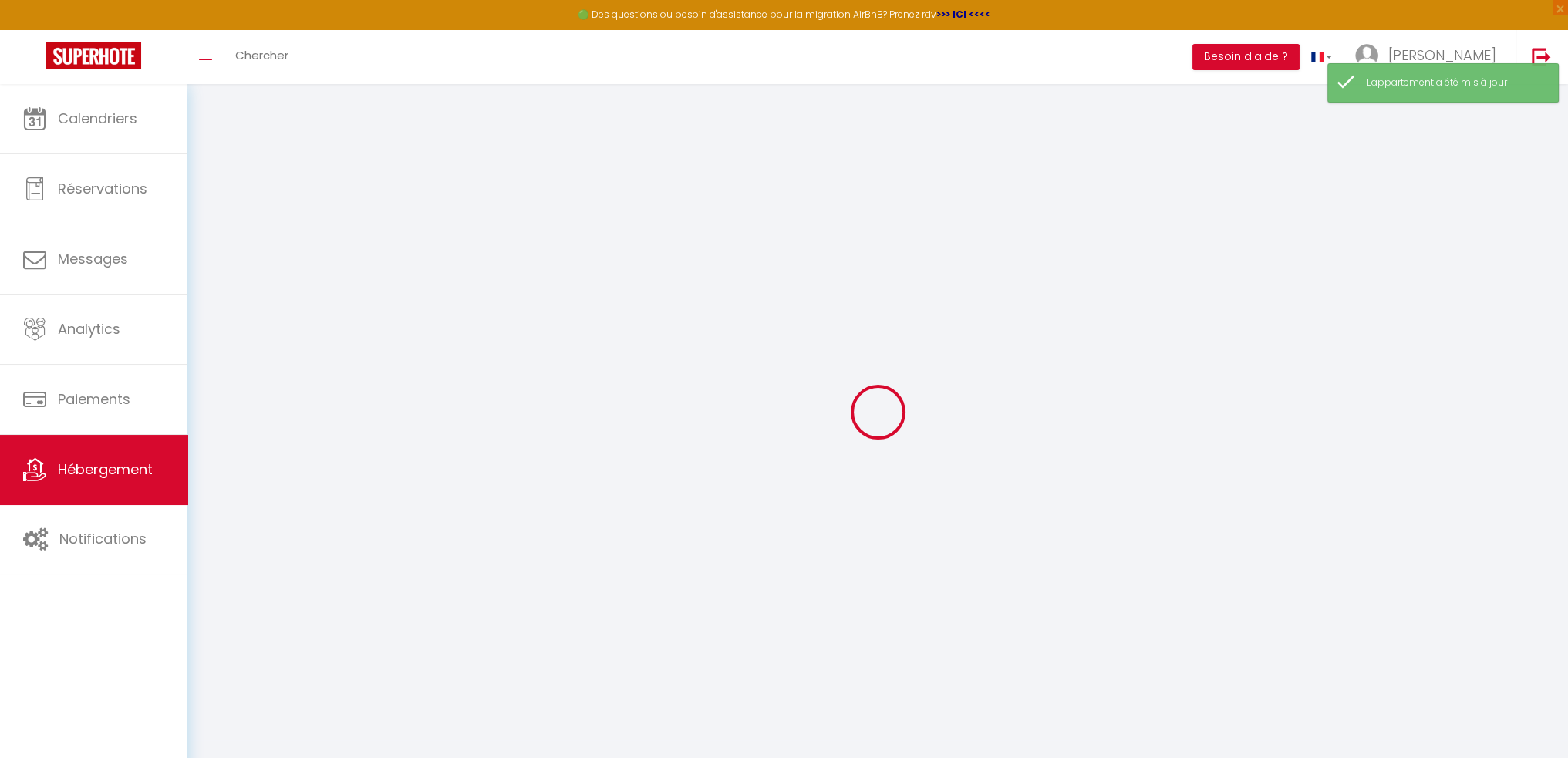
select select
type input "[MEDICAL_DATA] [PERSON_NAME] · Charmant 3 pièces vue mer, piscine et calme"
type input "Les Clefs du Prestige"
select select "2"
type input "125"
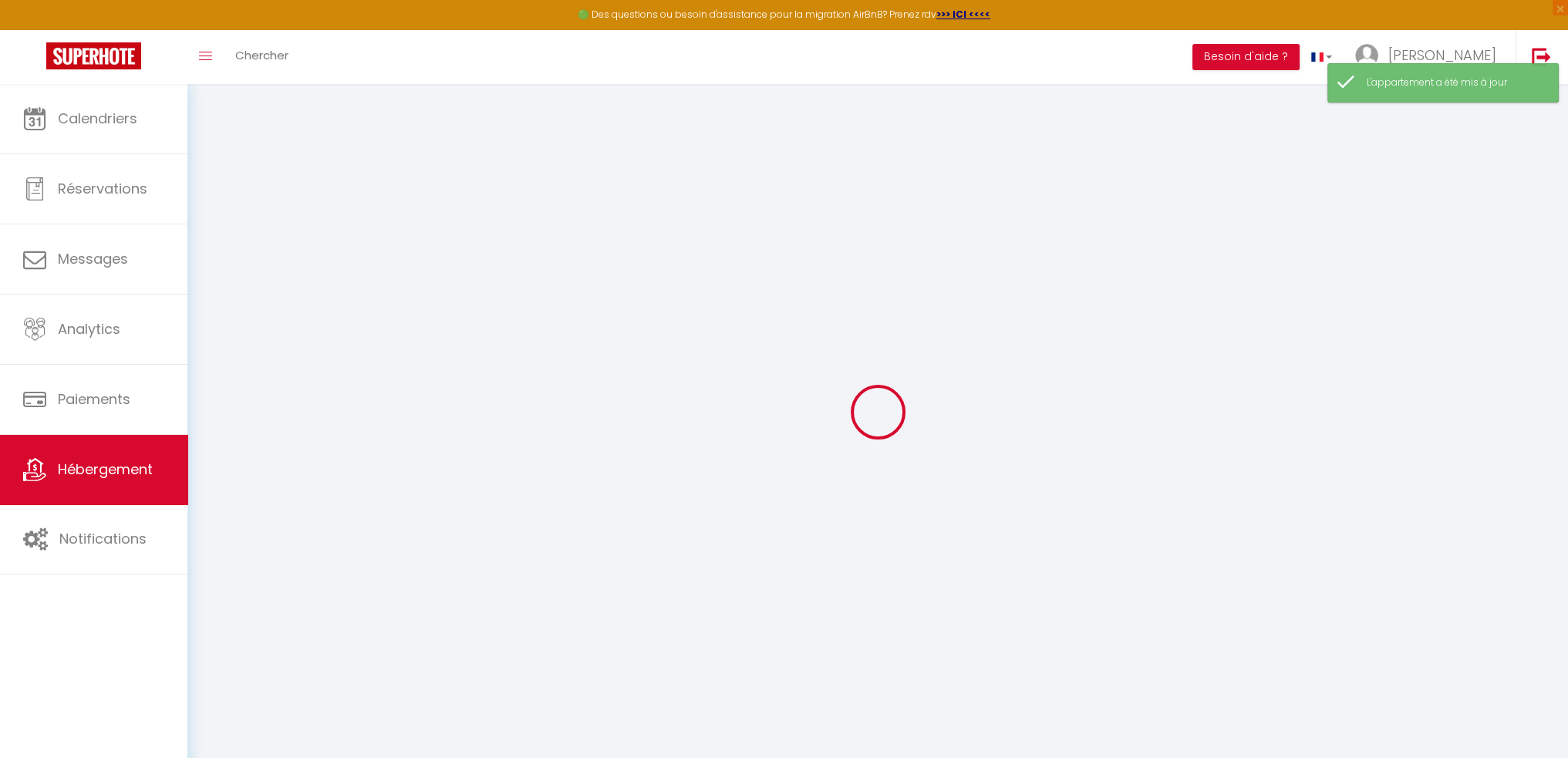
type input "60"
type input "80"
select select
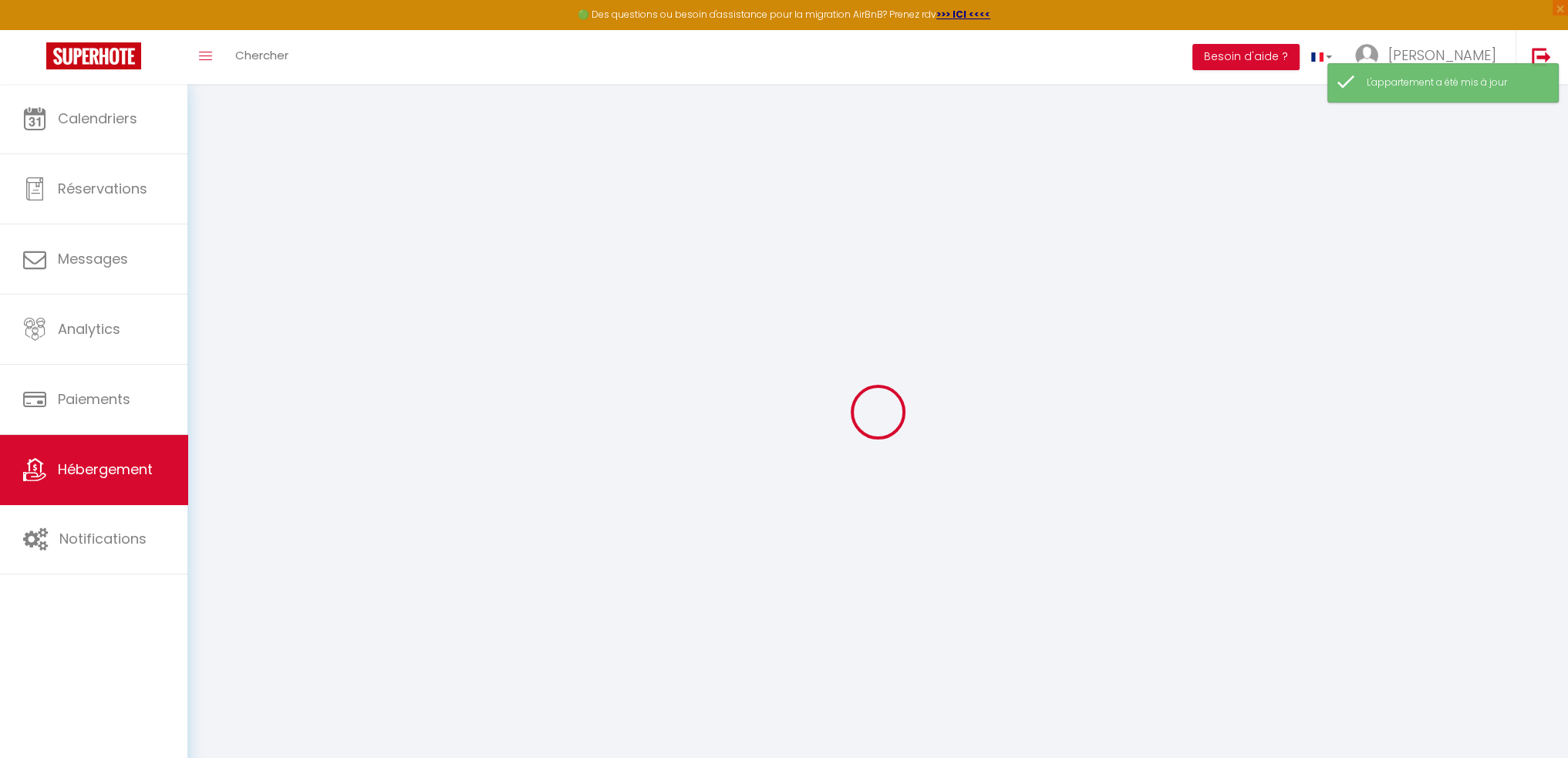
select select
type input "[STREET_ADDRESS]"
type input "06600"
type input "Antibes"
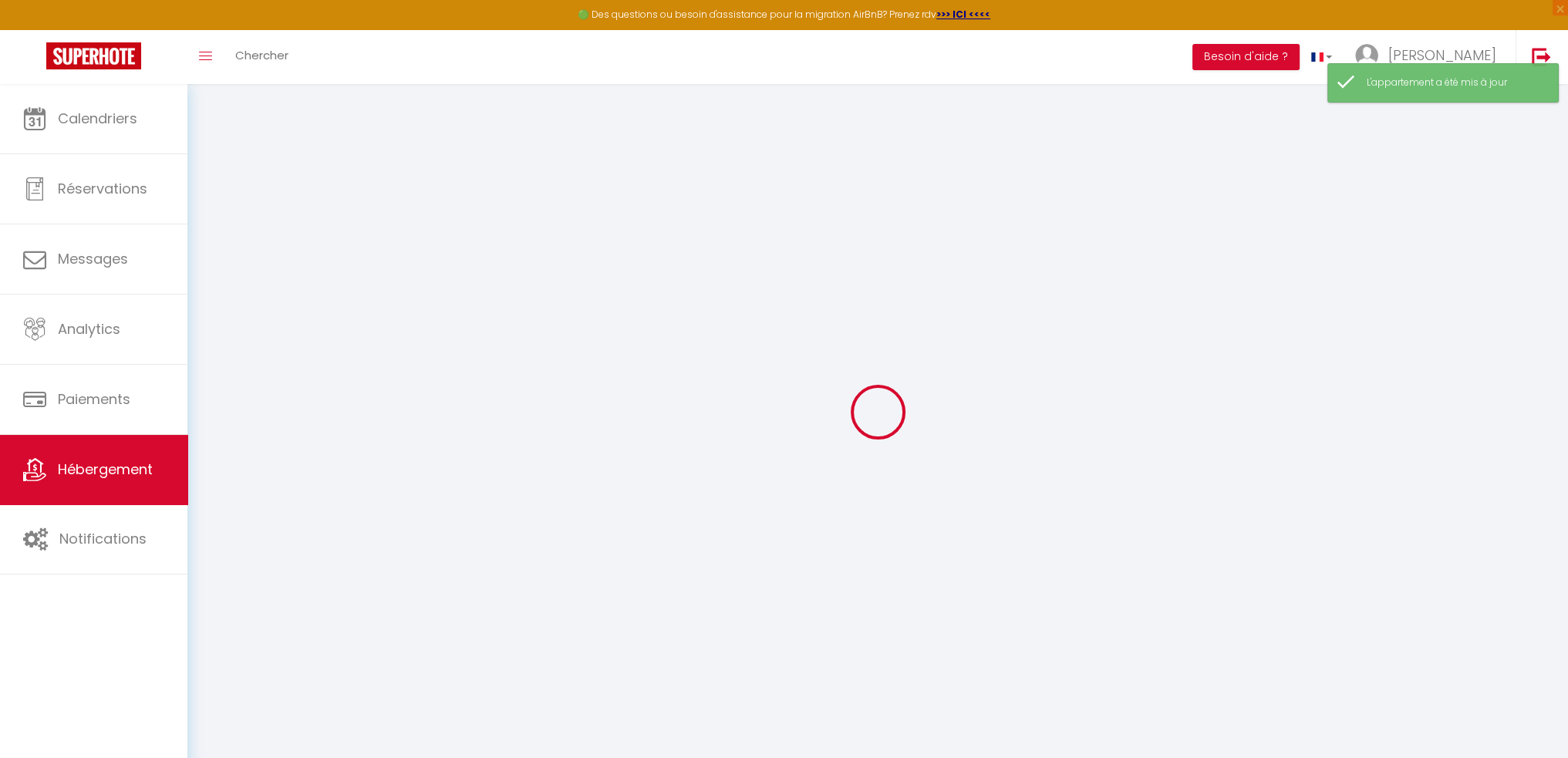
type input "contact@lesclefsduprestige.fr"
select select
checkbox input "false"
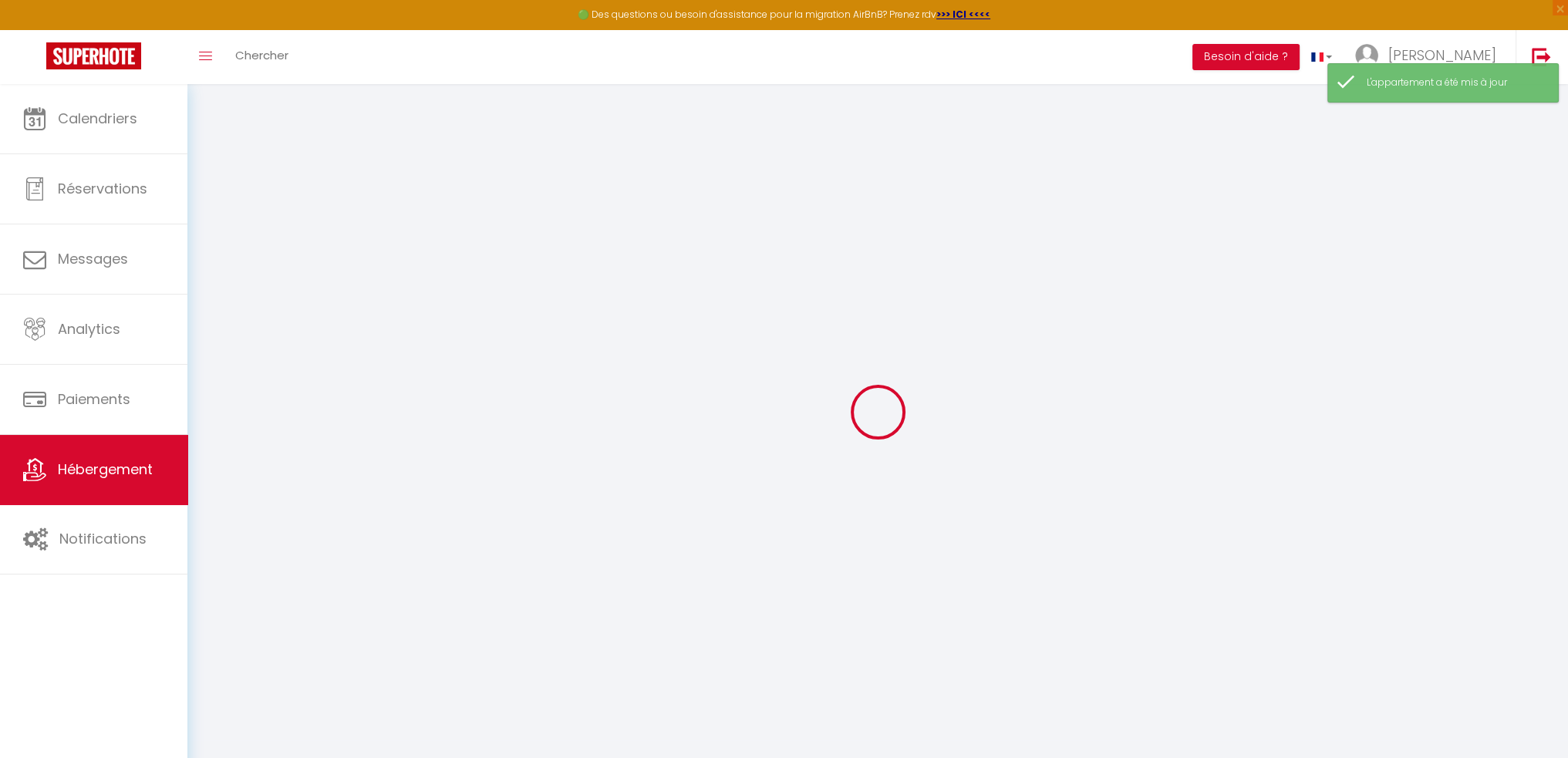
checkbox input "false"
select select
type input "0.02"
type input "0"
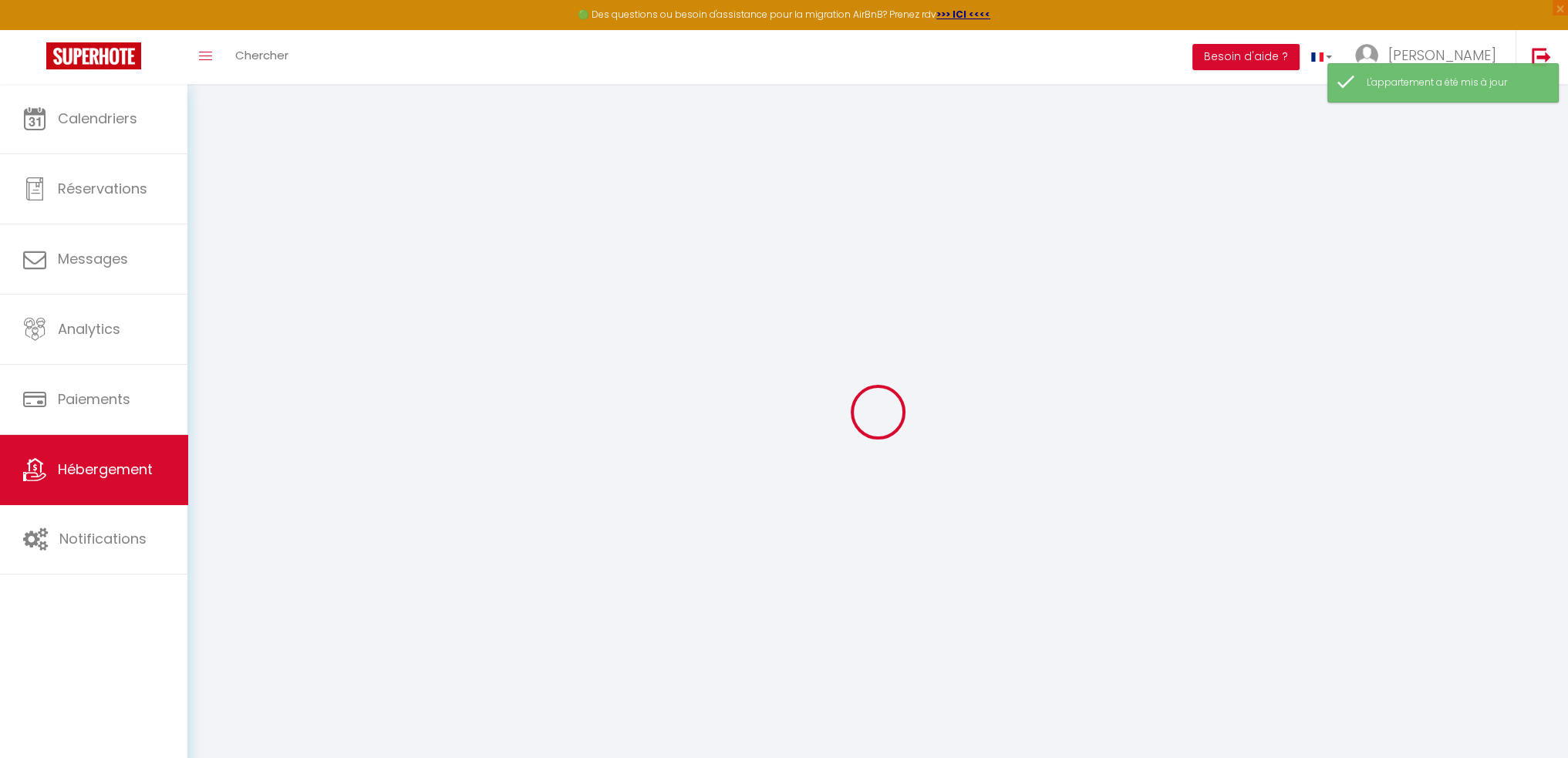
type input "0"
type input "Les Clefs du Prestige"
type input "[STREET_ADDRESS][PERSON_NAME]"
type input "06600"
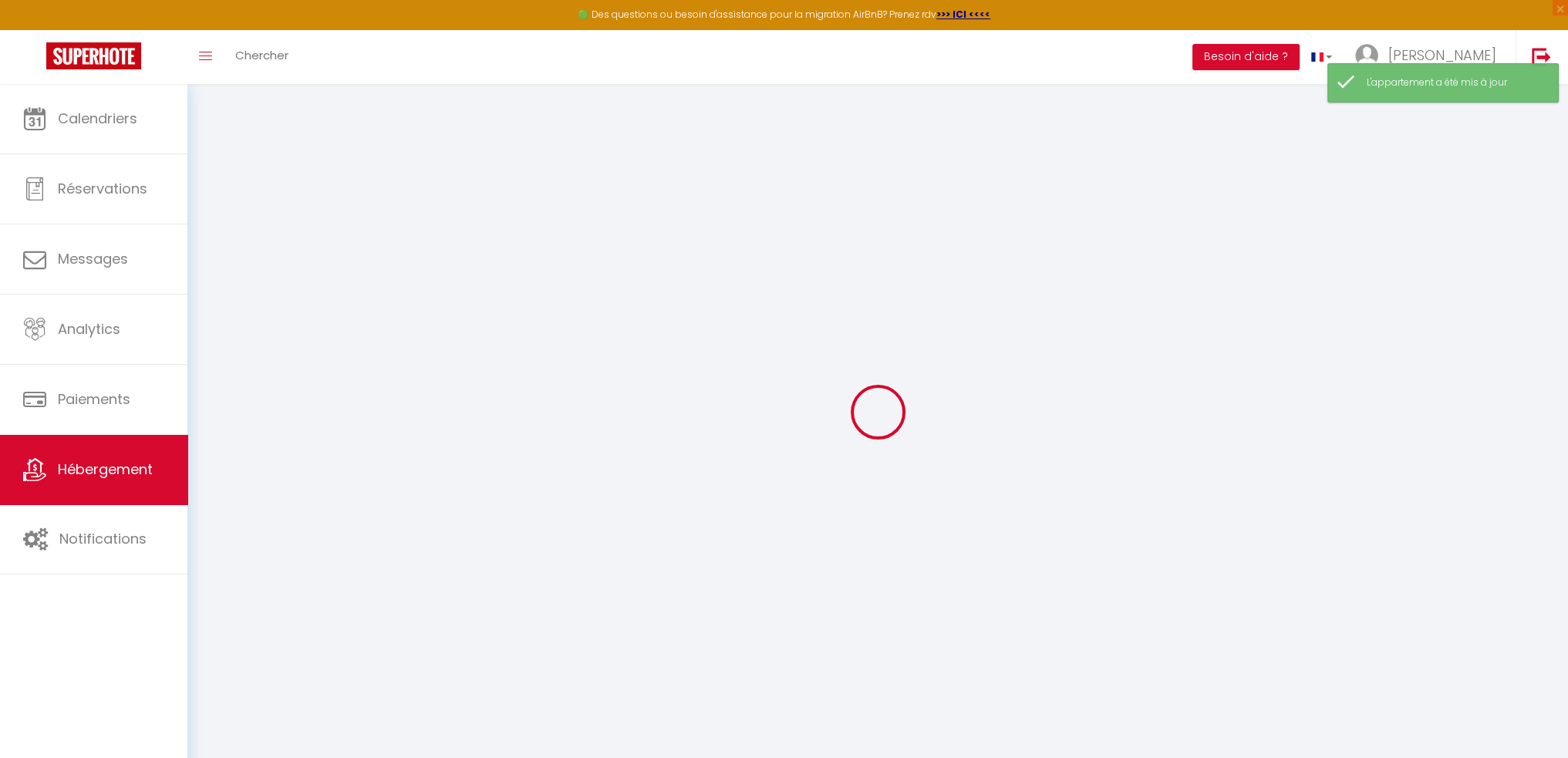
type input "Antibes"
select select "75"
select select
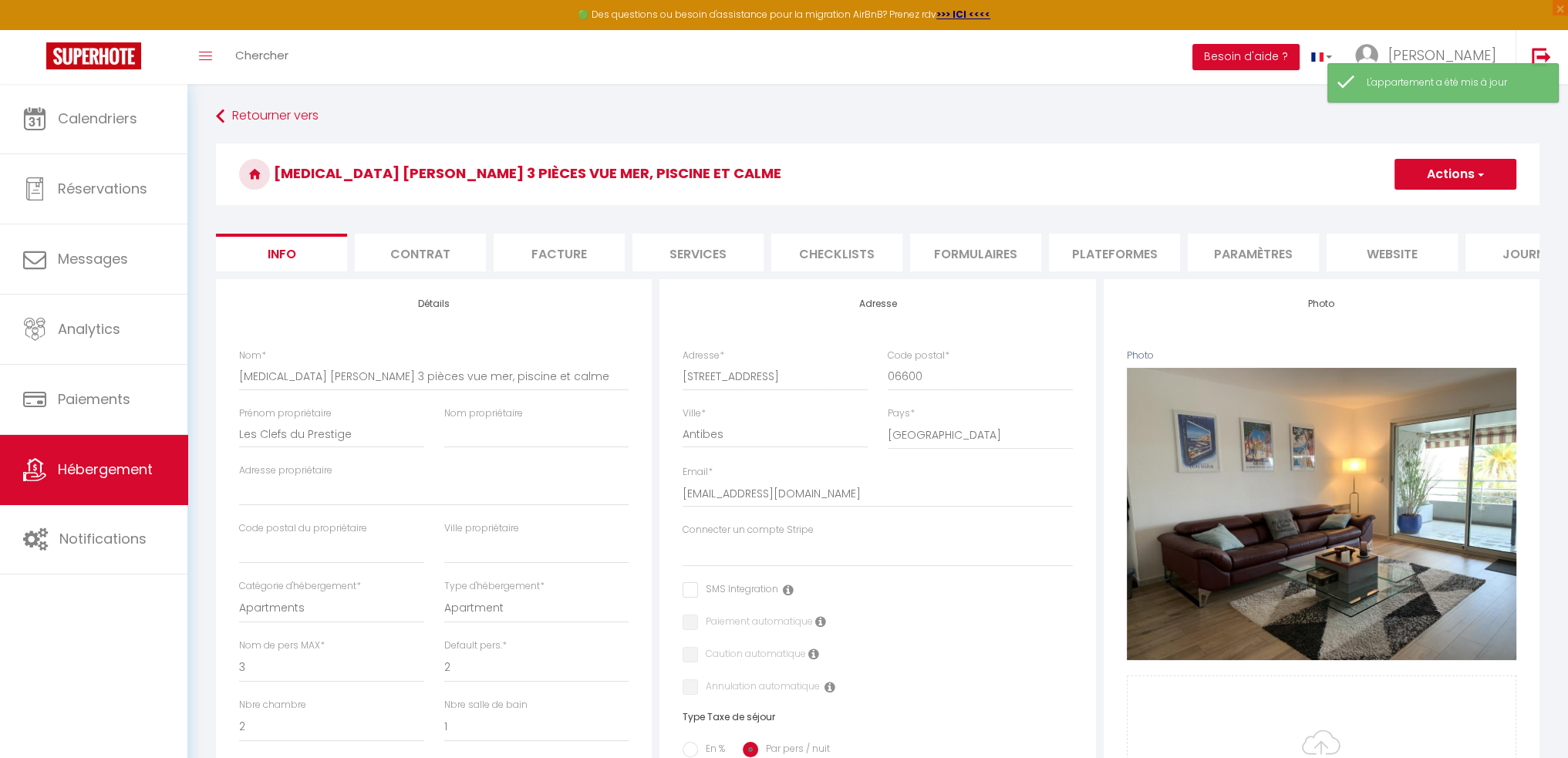
click at [592, 253] on li "Facture" at bounding box center [558, 252] width 131 height 37
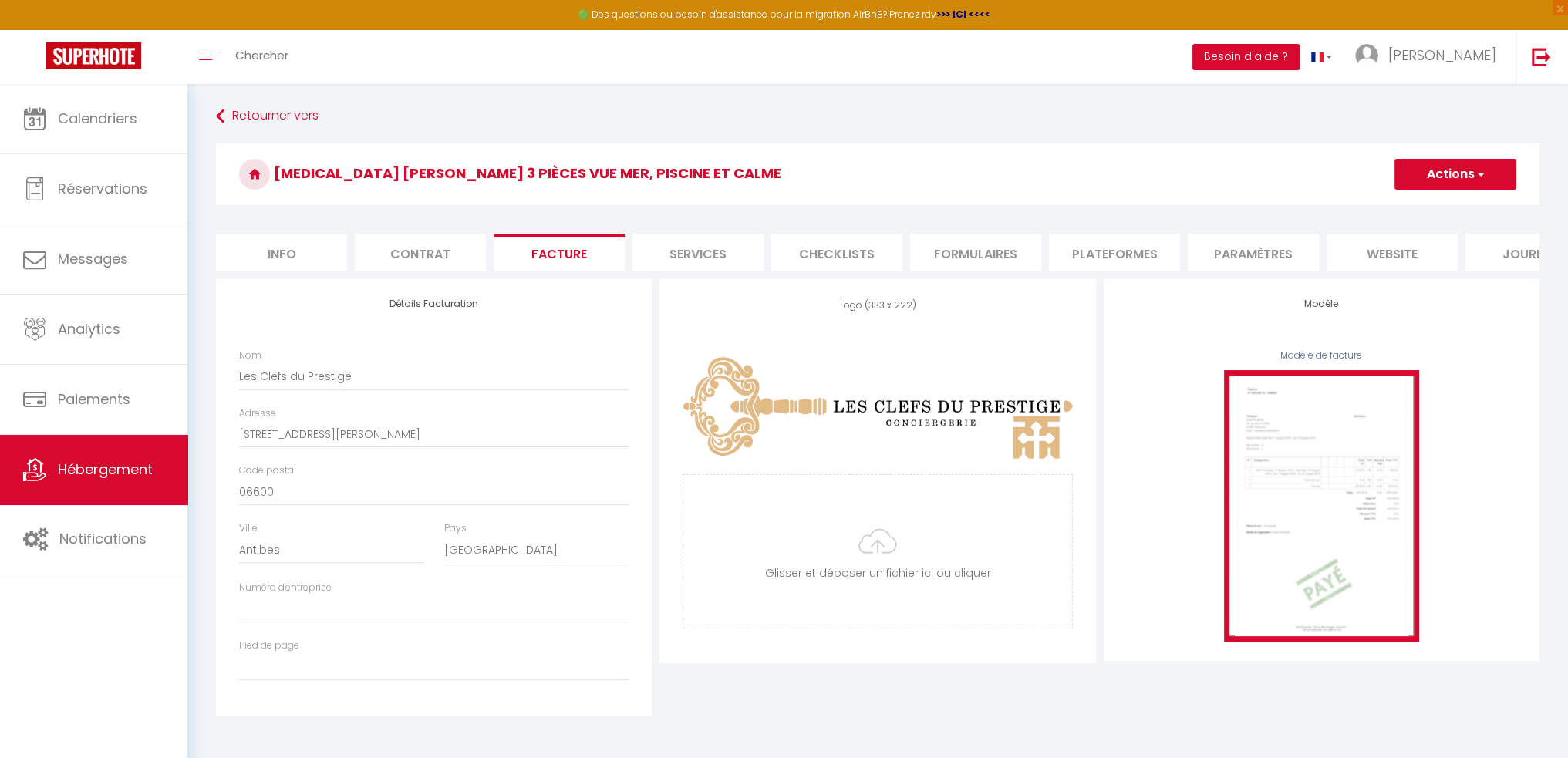
click at [1314, 560] on img at bounding box center [1322, 506] width 195 height 272
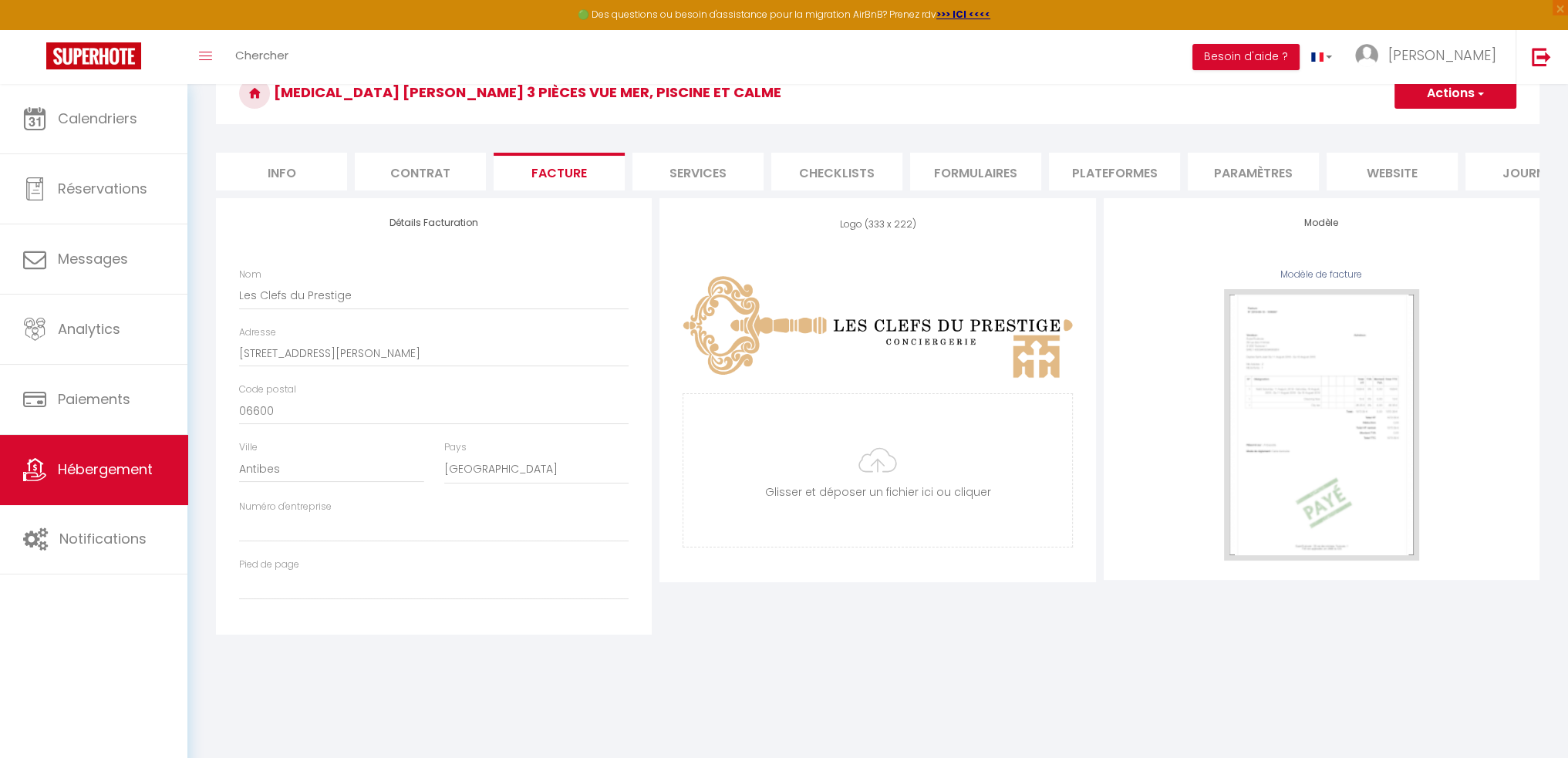
scroll to position [84, 0]
click at [1467, 93] on button "Actions" at bounding box center [1456, 91] width 122 height 31
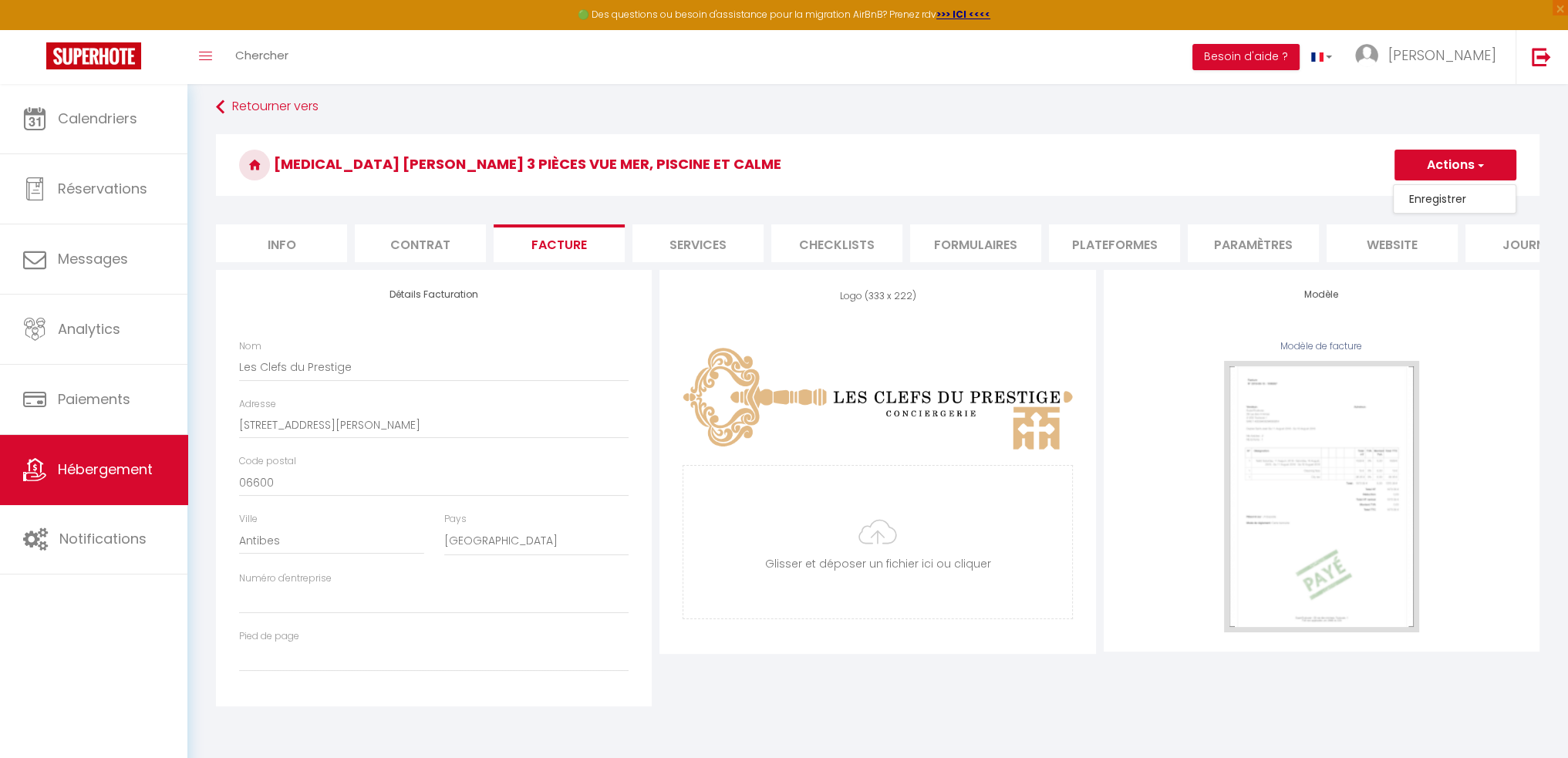
scroll to position [6, 0]
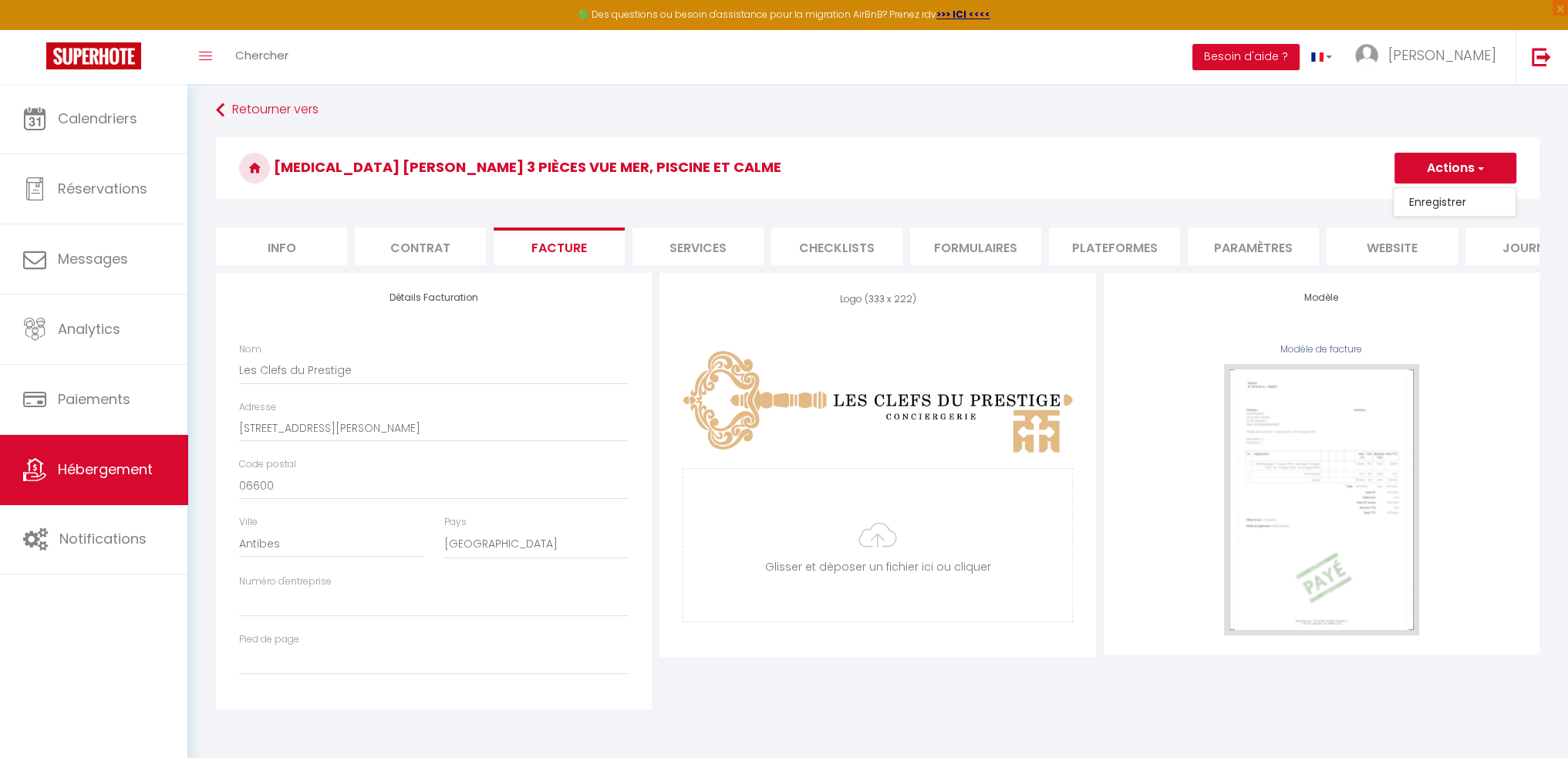
drag, startPoint x: 1182, startPoint y: 381, endPoint x: 1317, endPoint y: 446, distance: 149.8
click at [1183, 381] on div "Modèle de facture" at bounding box center [1321, 489] width 389 height 293
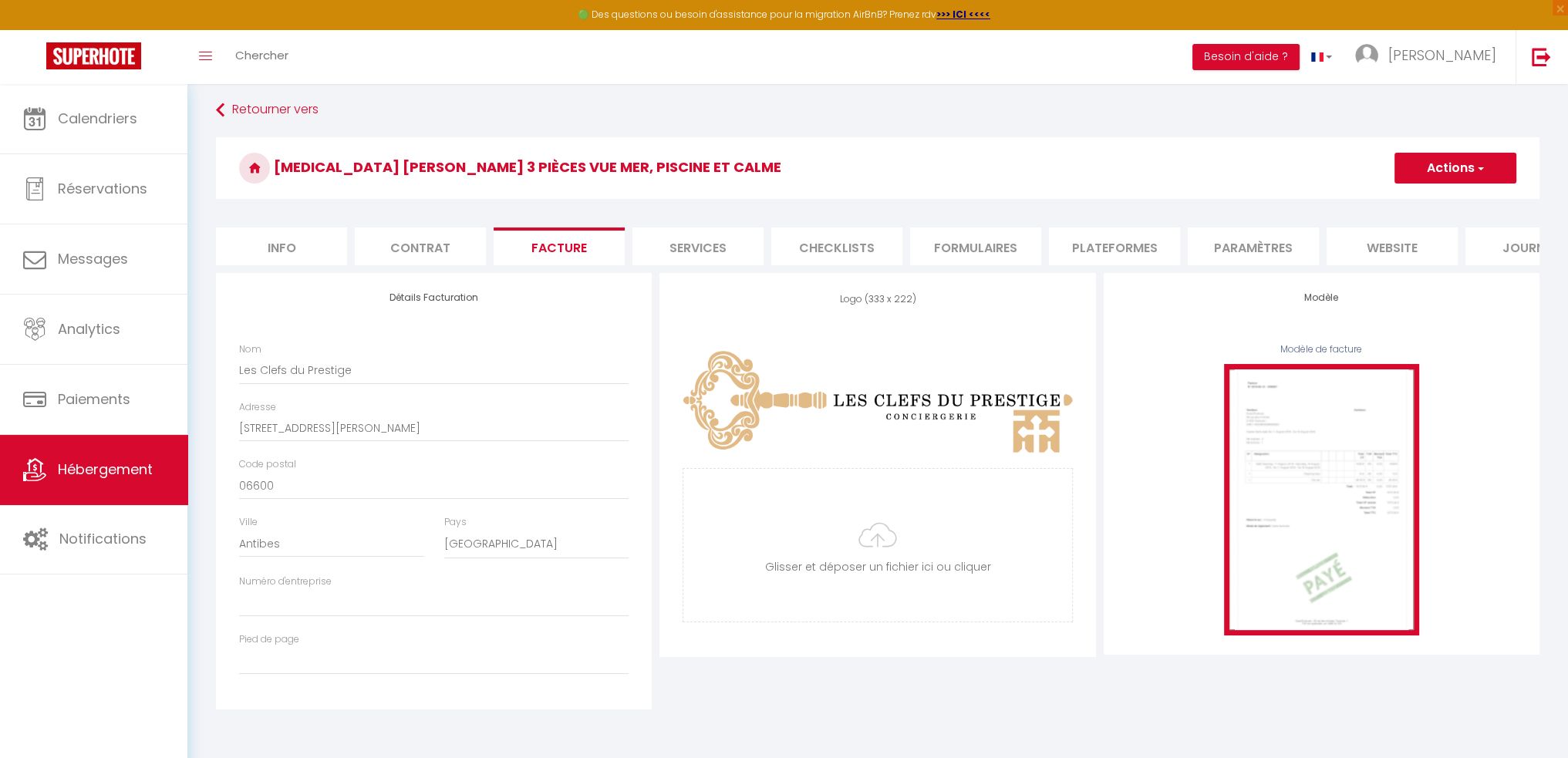
click at [1339, 464] on img at bounding box center [1322, 500] width 195 height 272
click at [1340, 459] on img at bounding box center [1322, 500] width 195 height 272
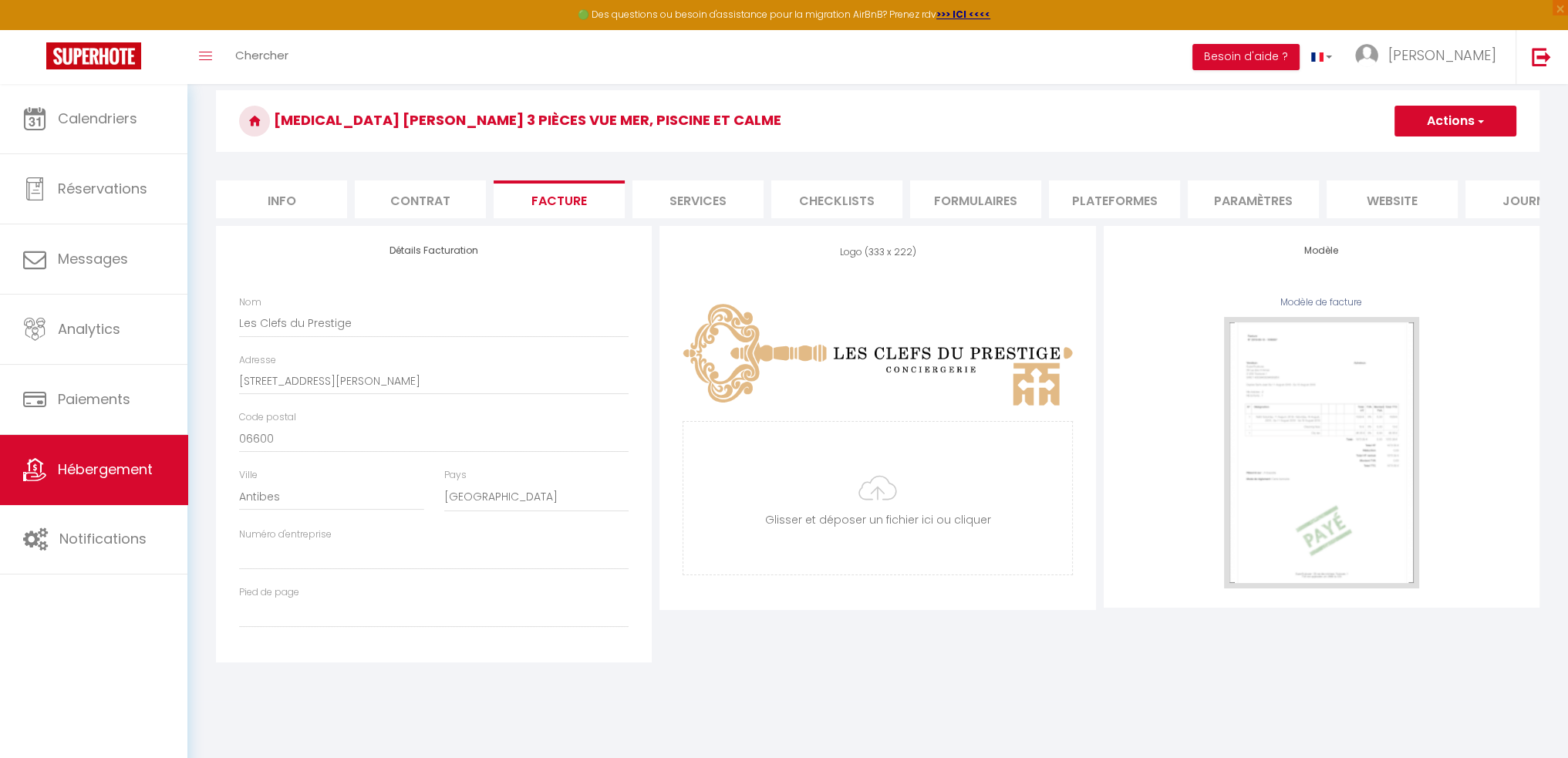
scroll to position [0, 0]
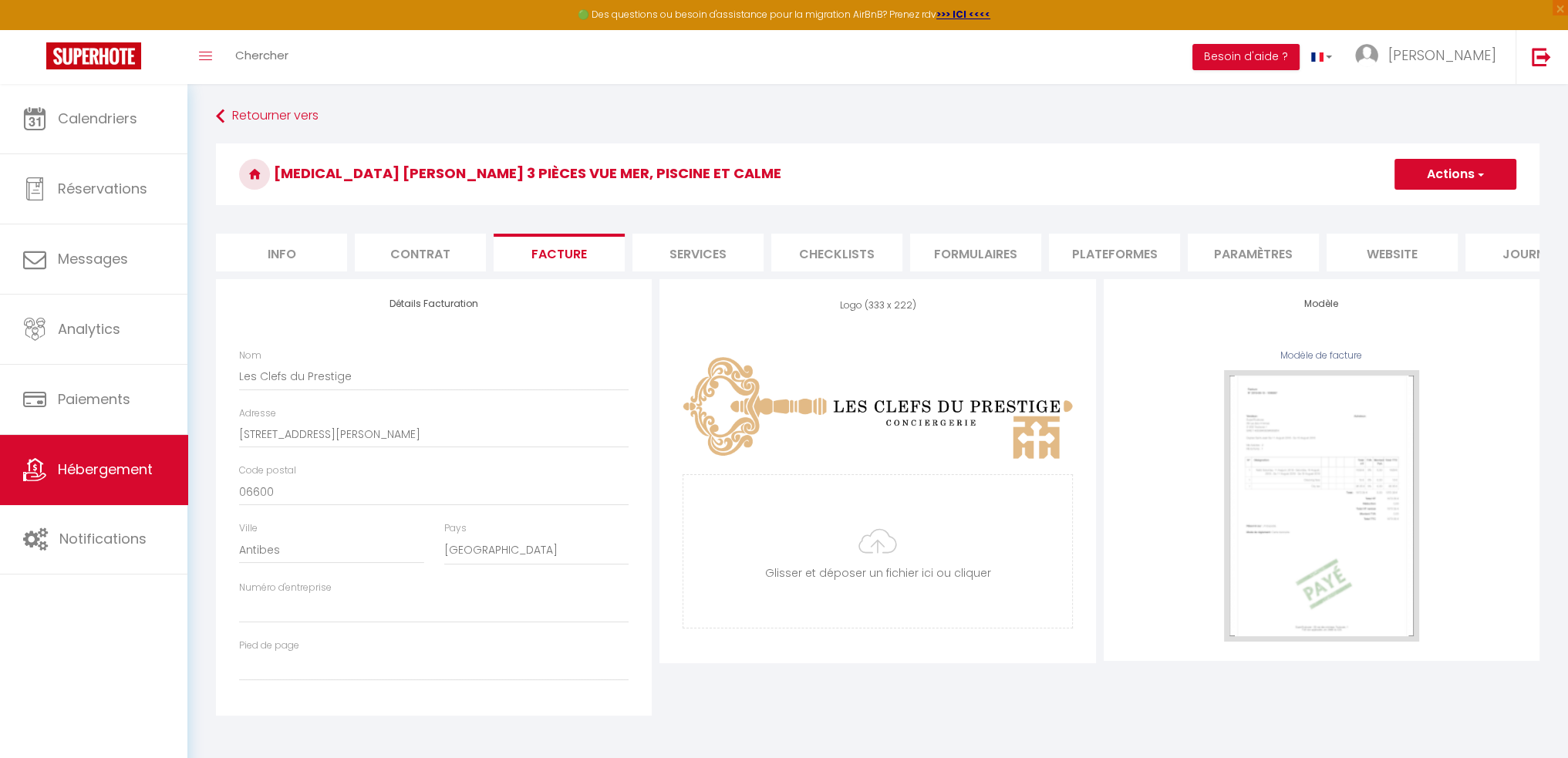
click at [429, 249] on li "Contrat" at bounding box center [420, 252] width 131 height 37
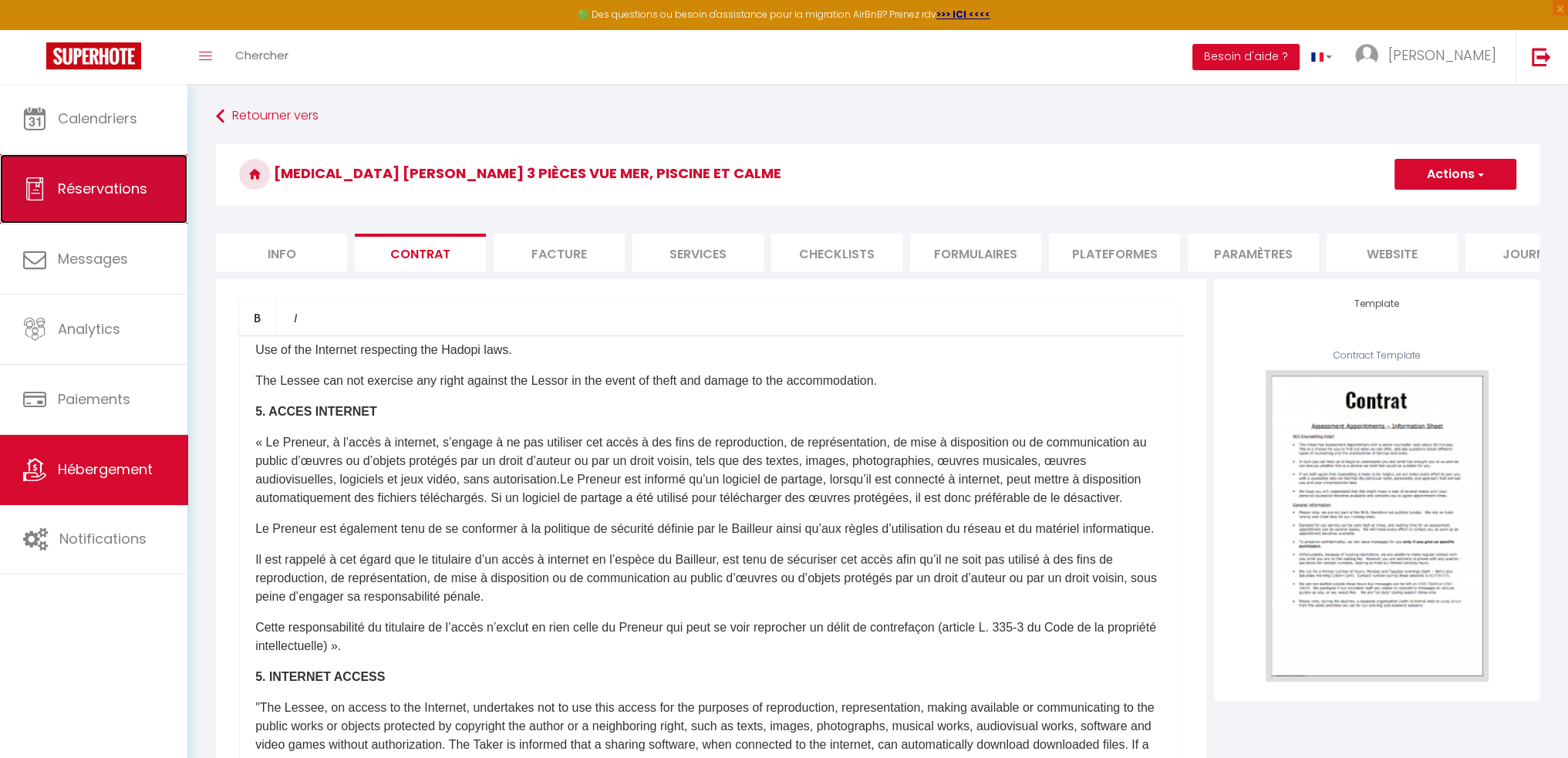
click at [90, 194] on span "Réservations" at bounding box center [102, 189] width 90 height 20
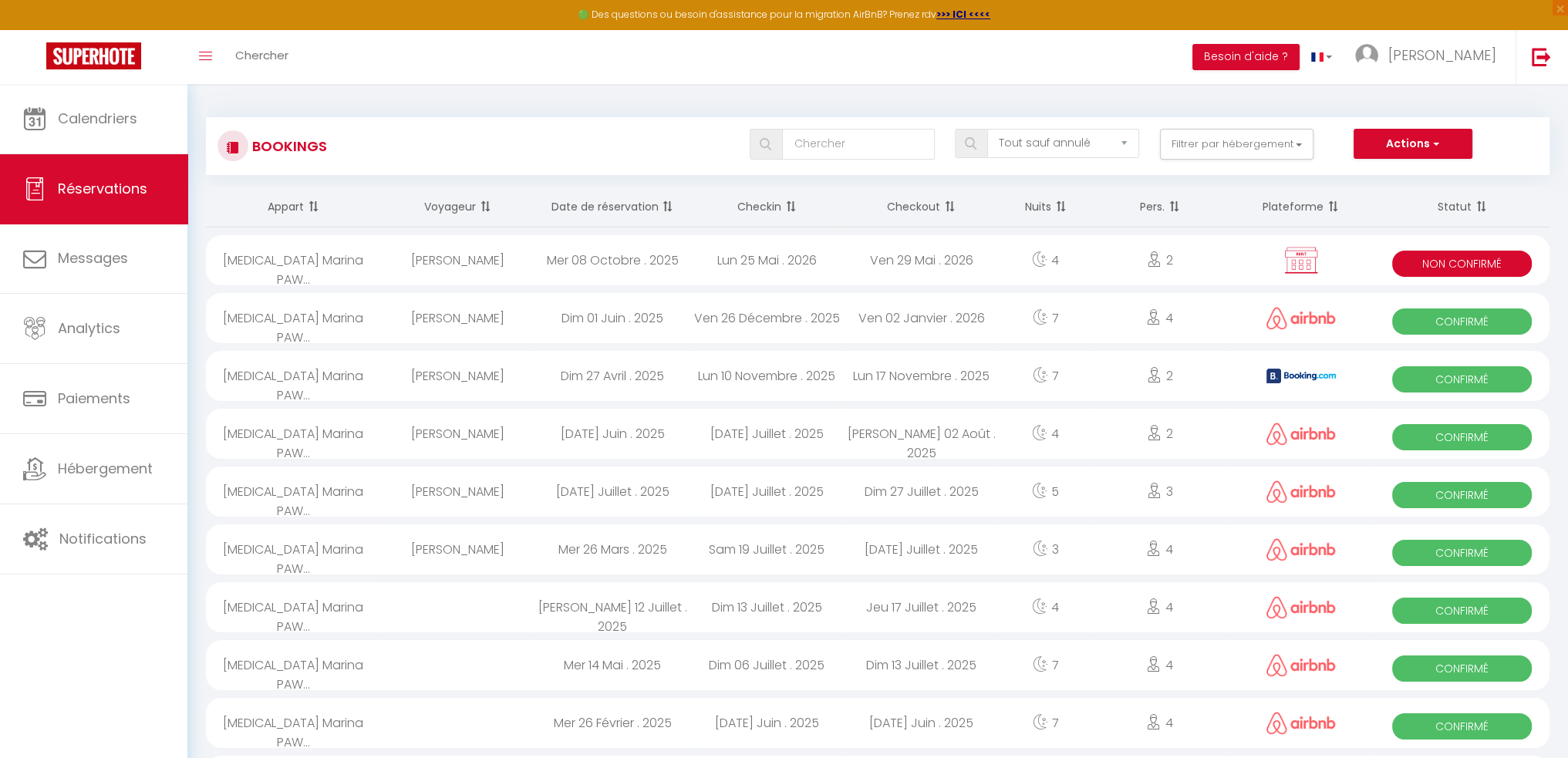
click at [603, 260] on div "Mer 08 Octobre . 2025" at bounding box center [612, 260] width 155 height 50
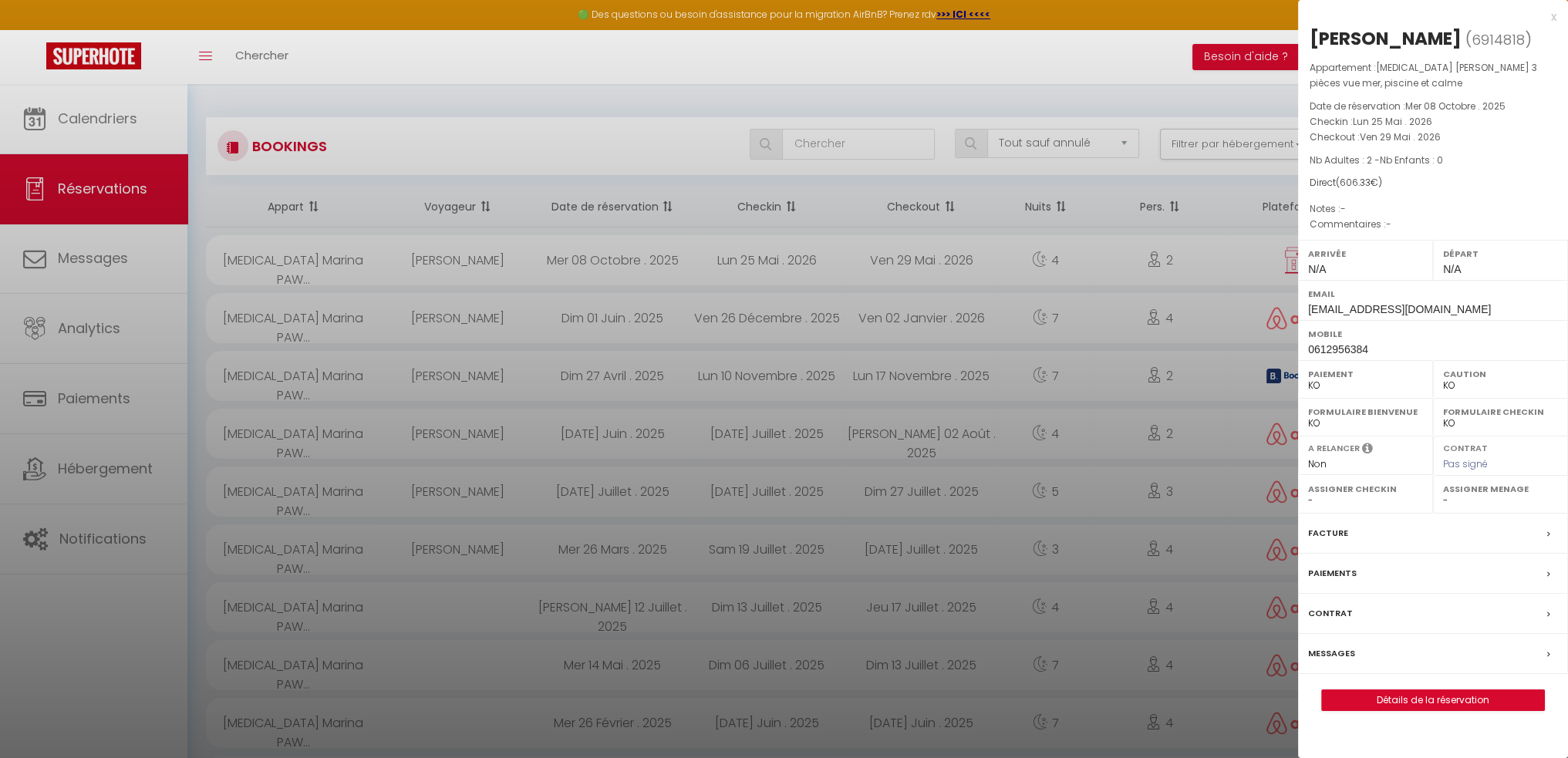
click at [1549, 609] on icon at bounding box center [1548, 613] width 3 height 9
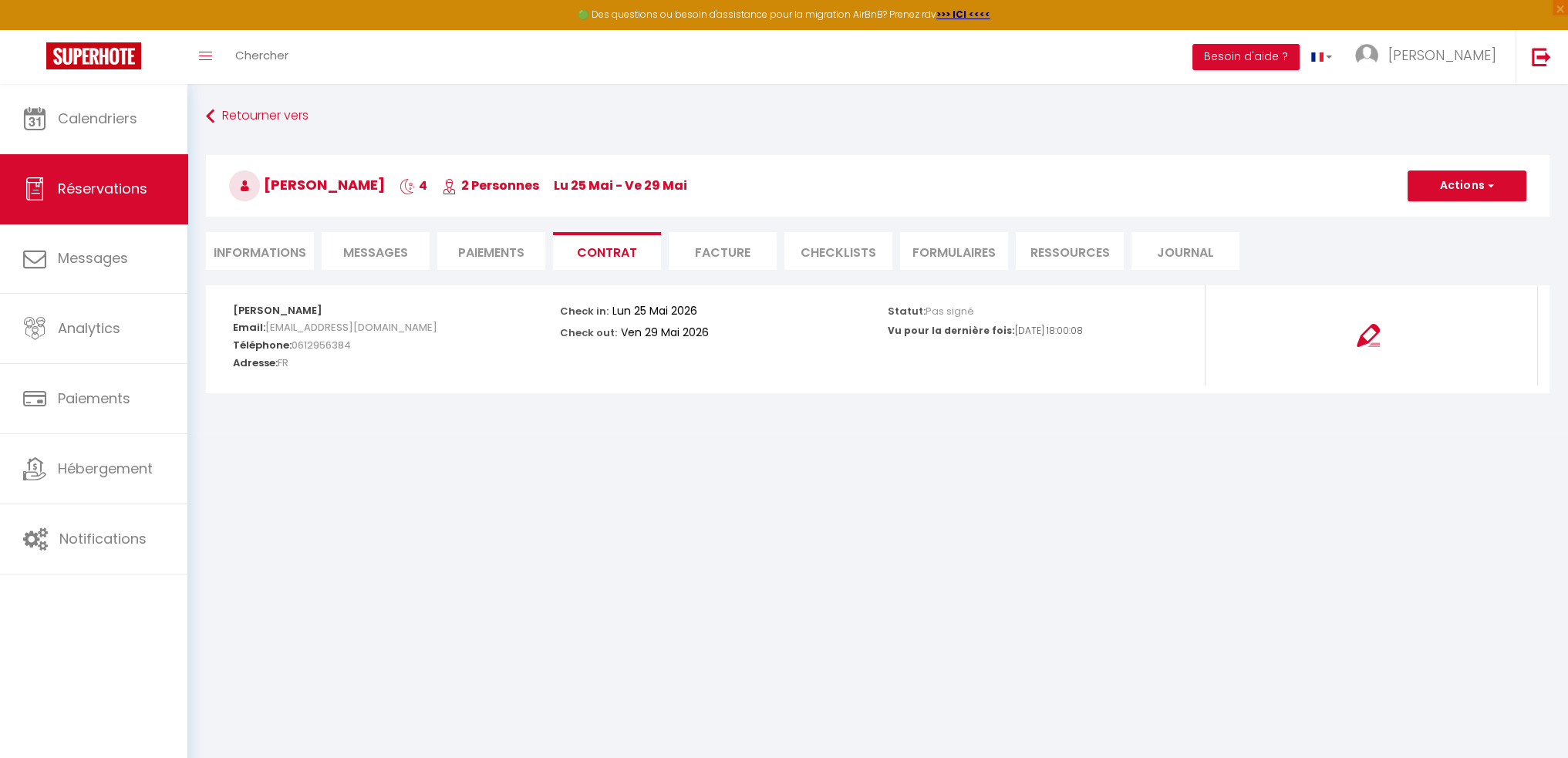
click at [1351, 326] on div at bounding box center [1368, 325] width 306 height 42
click at [1376, 336] on img at bounding box center [1367, 335] width 23 height 23
click at [695, 250] on li "Facture" at bounding box center [723, 251] width 108 height 37
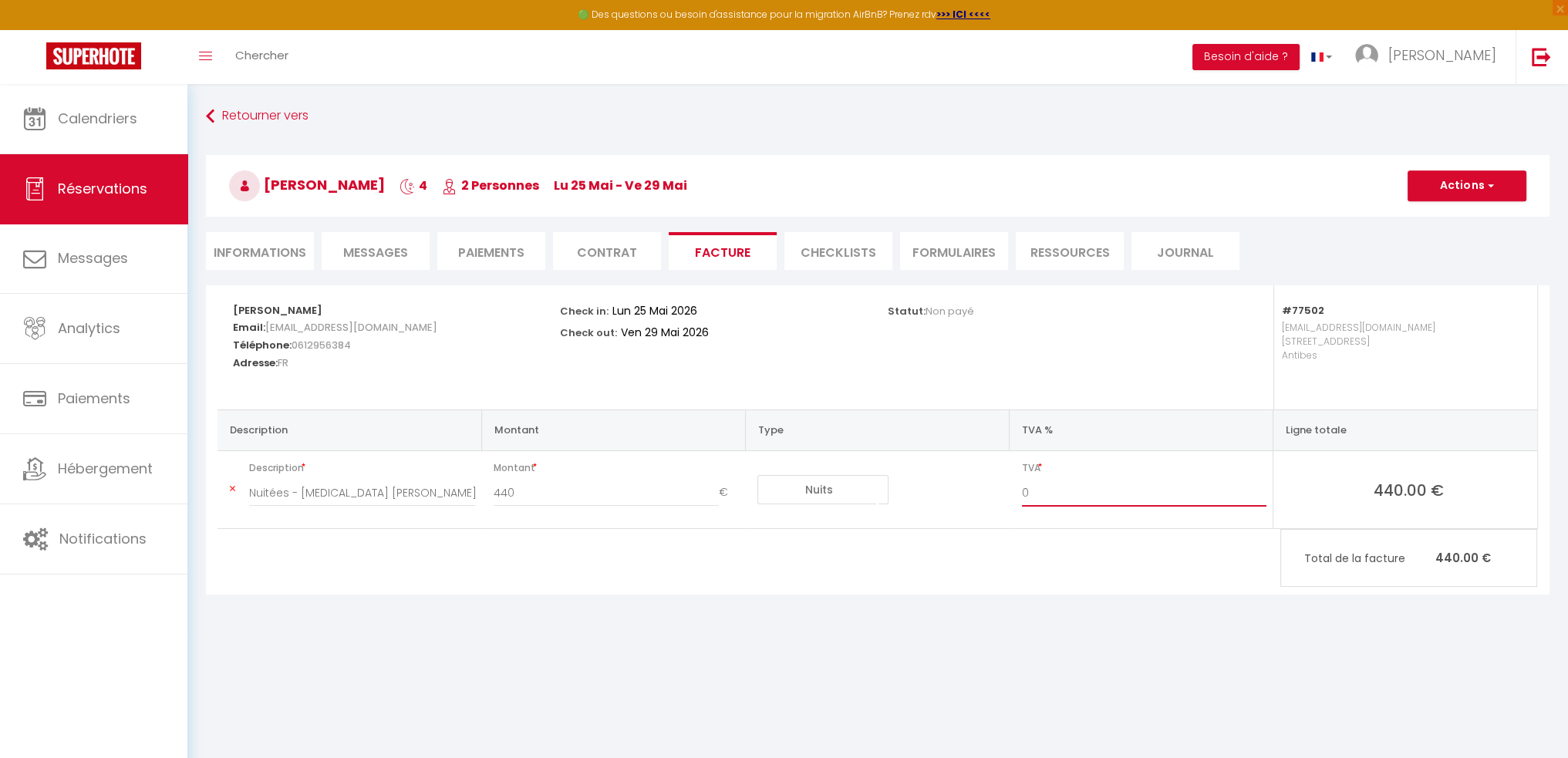
click at [1061, 492] on input "0" at bounding box center [1143, 492] width 245 height 28
click at [1264, 486] on input "1" at bounding box center [1143, 492] width 245 height 28
click at [1264, 486] on input "2" at bounding box center [1143, 492] width 245 height 28
click at [1259, 488] on input "3" at bounding box center [1143, 492] width 245 height 28
click at [1258, 500] on input "3" at bounding box center [1143, 492] width 245 height 28
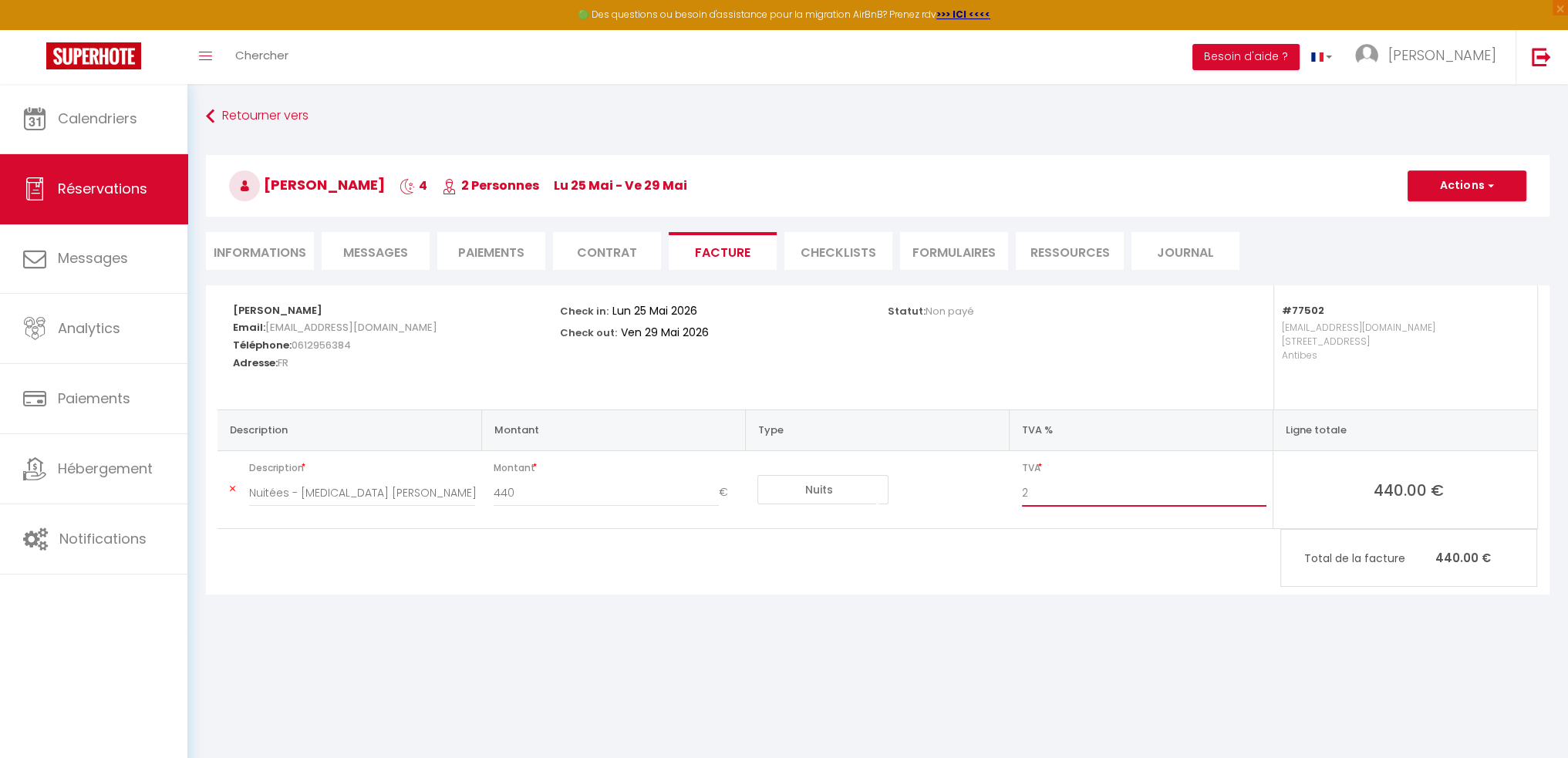
click at [1263, 498] on input "2" at bounding box center [1143, 492] width 245 height 28
click at [1263, 498] on input "1" at bounding box center [1143, 492] width 245 height 28
click at [1263, 498] on input "0" at bounding box center [1143, 492] width 245 height 28
click at [1088, 647] on body "🟢 Des questions ou besoin d'assistance pour la migration AirBnB? Prenez rdv >>>…" at bounding box center [784, 463] width 1568 height 758
click at [1442, 186] on button "Actions" at bounding box center [1467, 185] width 119 height 31
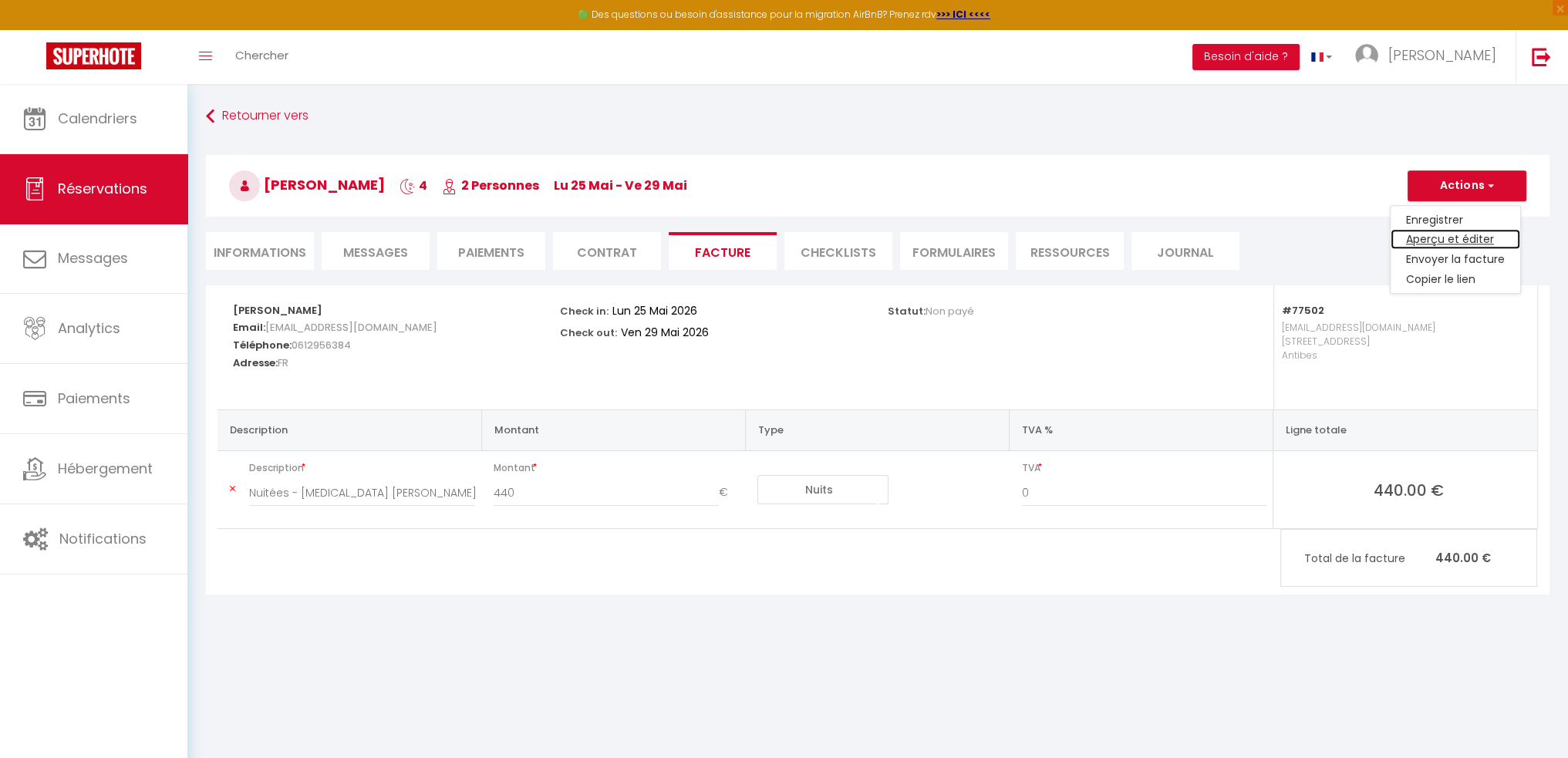
click at [1431, 236] on link "Aperçu et éditer" at bounding box center [1456, 239] width 130 height 20
drag, startPoint x: 833, startPoint y: 323, endPoint x: 815, endPoint y: 320, distance: 18.2
click at [831, 323] on div "Check in: Lun 25 Mai 2026 Check out: Ven 29 Mai 2026" at bounding box center [713, 322] width 307 height 74
click at [641, 297] on div "Check in: Lun 25 Mai 2026 Check out: Ven 29 Mai 2026" at bounding box center [713, 322] width 307 height 74
click at [950, 295] on div "Statut: Non payé" at bounding box center [1041, 309] width 307 height 48
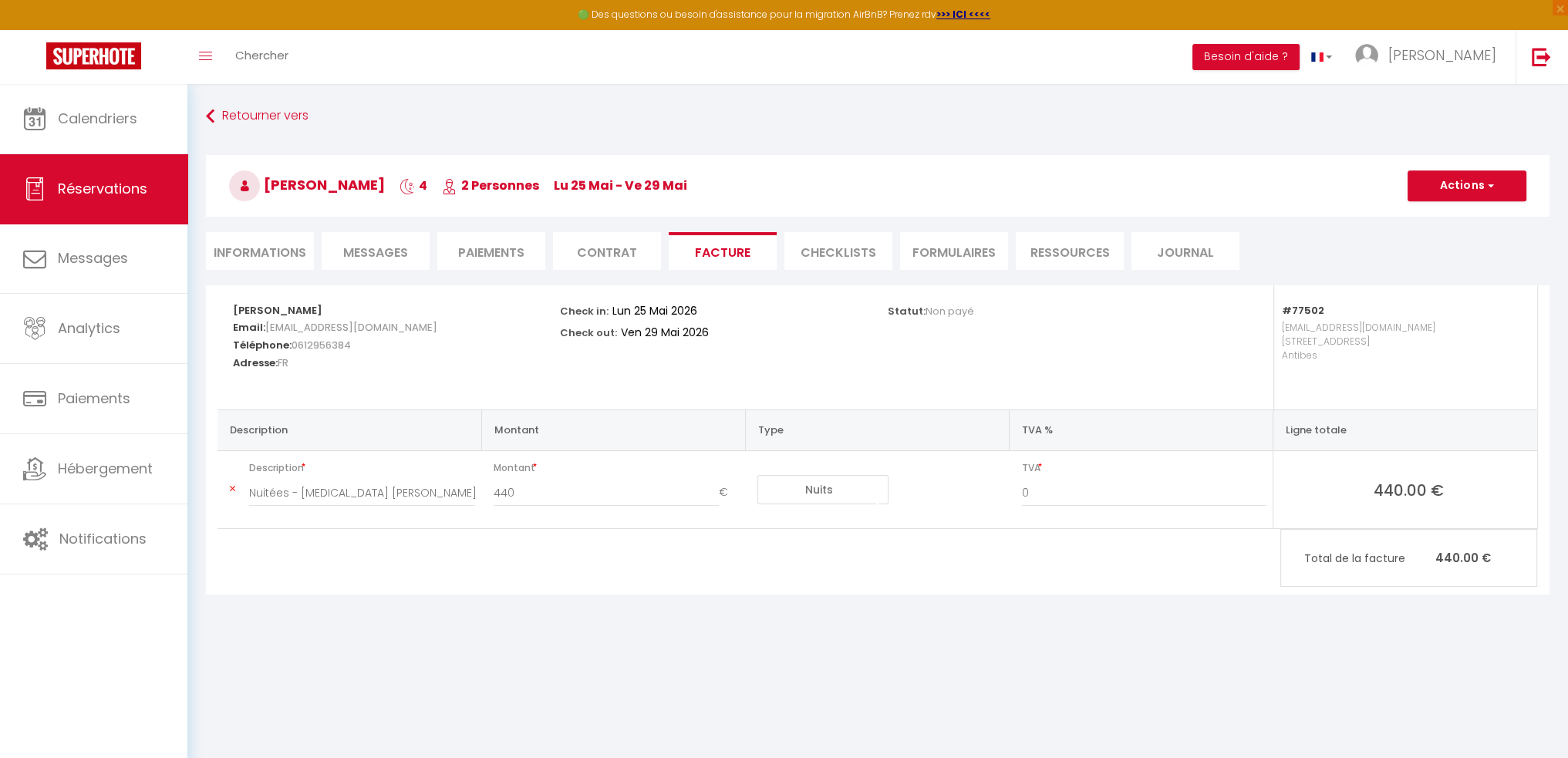
click at [941, 310] on span "Non payé" at bounding box center [949, 311] width 48 height 15
click at [910, 314] on p "Statut: Non payé" at bounding box center [931, 309] width 87 height 18
click at [973, 314] on div "Statut: Non payé" at bounding box center [1041, 309] width 307 height 48
click at [444, 360] on h5 "Adresse: FR" at bounding box center [386, 361] width 307 height 18
drag, startPoint x: 311, startPoint y: 331, endPoint x: 306, endPoint y: 363, distance: 32.4
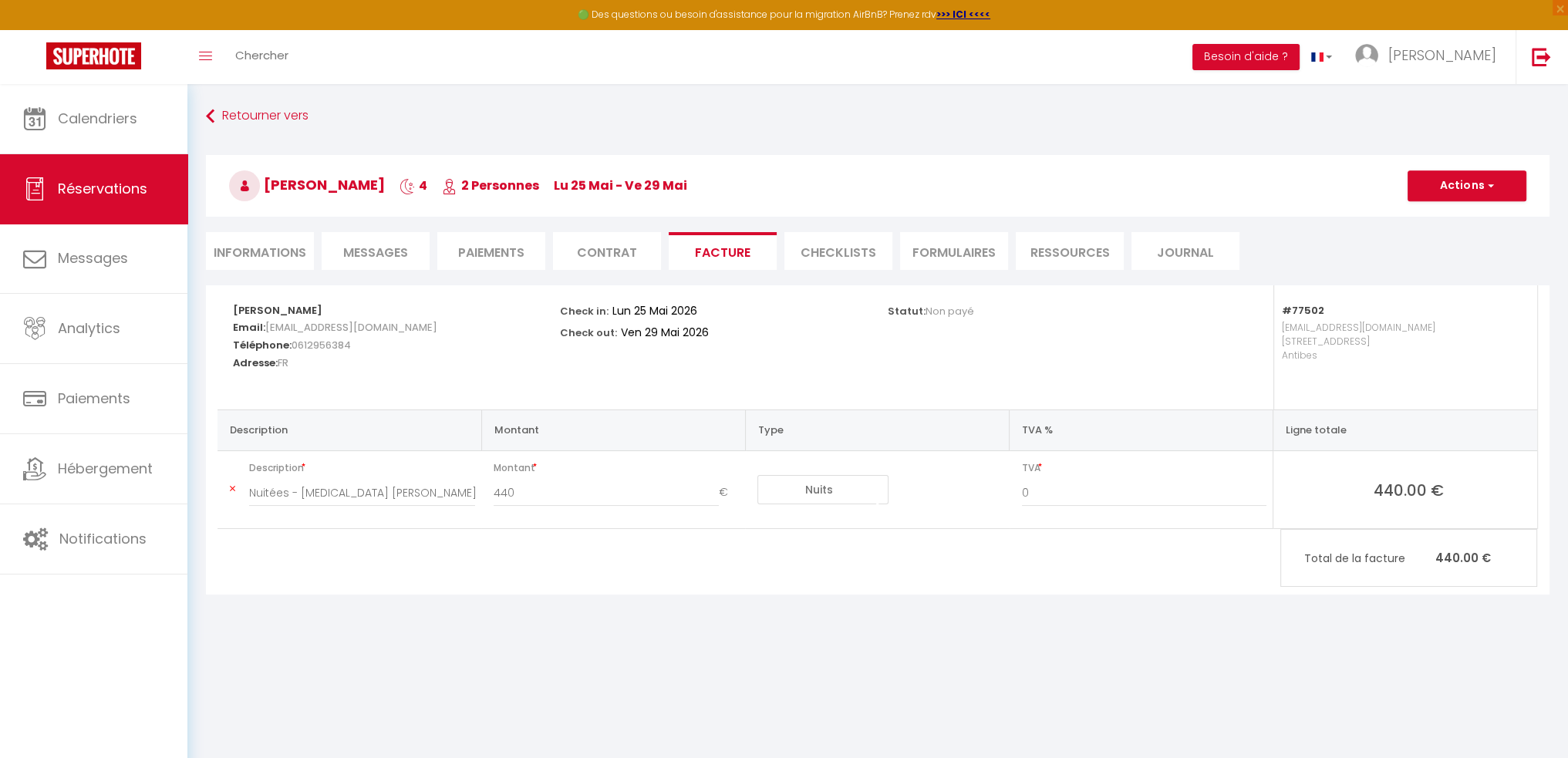
click at [306, 363] on div "Alain DUCHAUD Email: marieduchaud@orange.fr Téléphone: 0612956384 Adresse: FR" at bounding box center [386, 336] width 307 height 100
click at [321, 411] on th "Description" at bounding box center [350, 429] width 264 height 40
click at [1437, 180] on button "Actions" at bounding box center [1467, 185] width 119 height 31
click at [1445, 240] on link "Aperçu et éditer" at bounding box center [1456, 239] width 130 height 20
click at [130, 456] on link "Hébergement" at bounding box center [94, 469] width 187 height 69
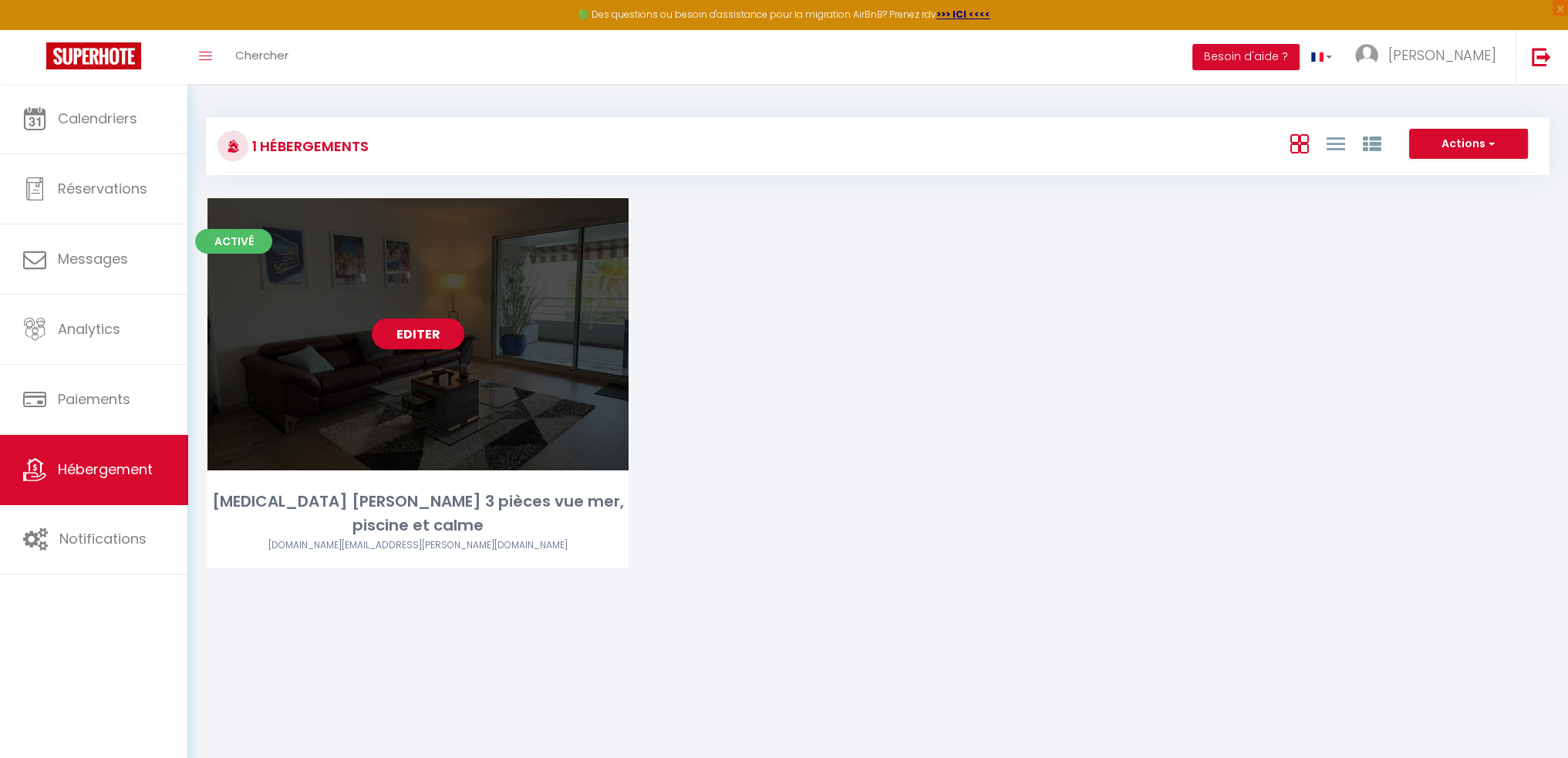
click at [423, 326] on link "Editer" at bounding box center [418, 333] width 93 height 31
click at [427, 328] on link "Editer" at bounding box center [418, 333] width 93 height 31
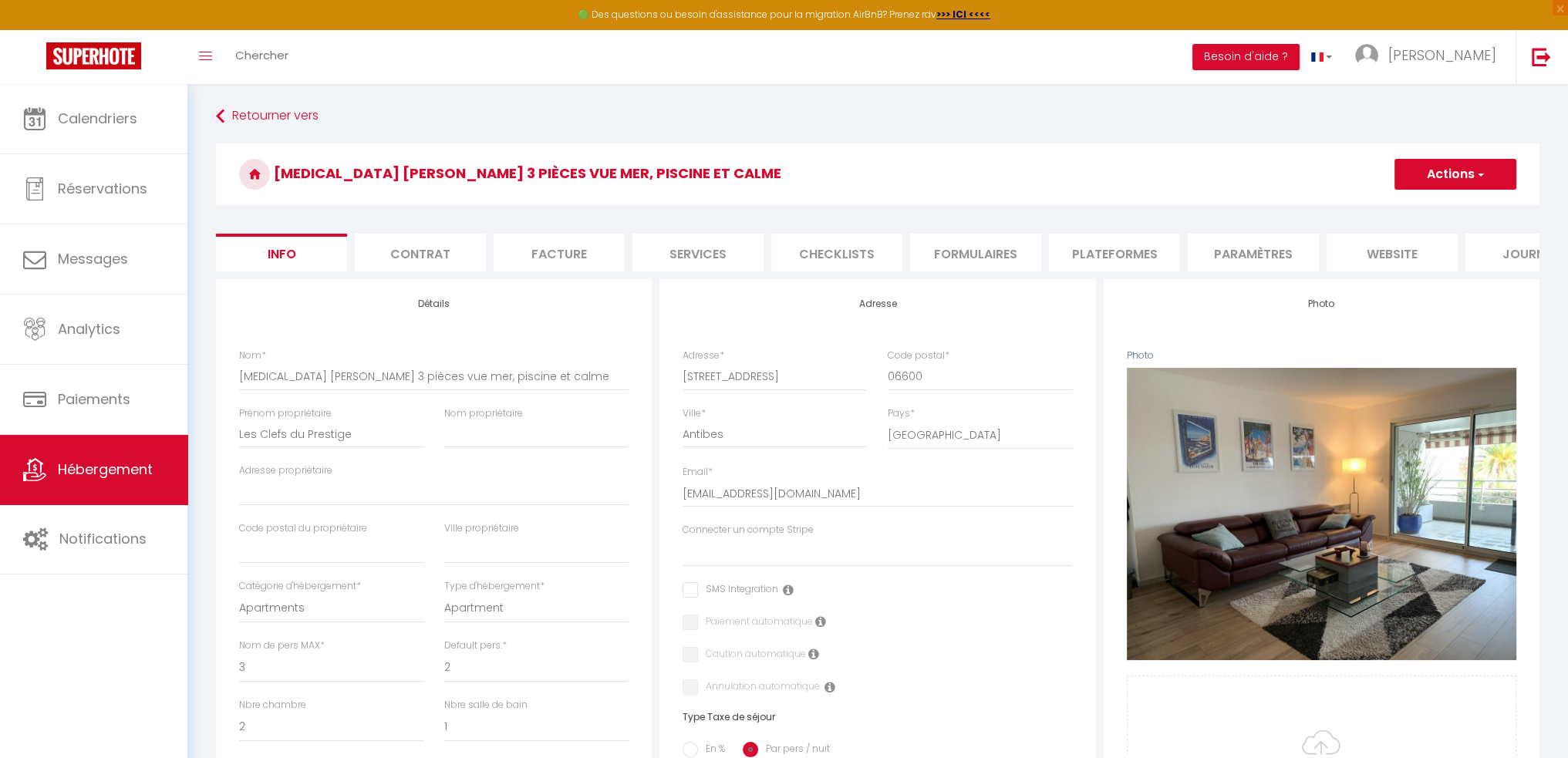
click at [1433, 249] on li "website" at bounding box center [1392, 252] width 131 height 37
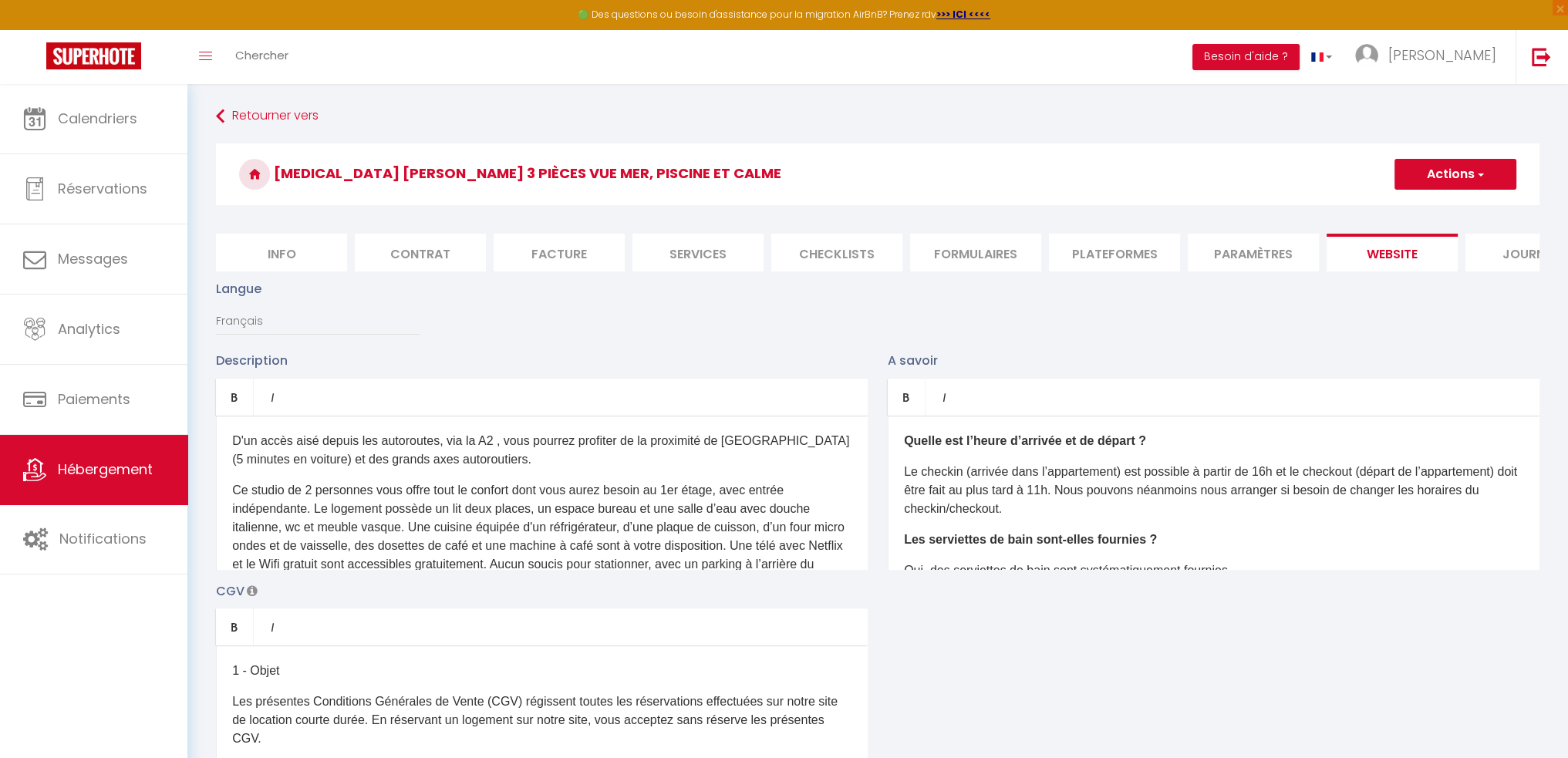
scroll to position [0, 65]
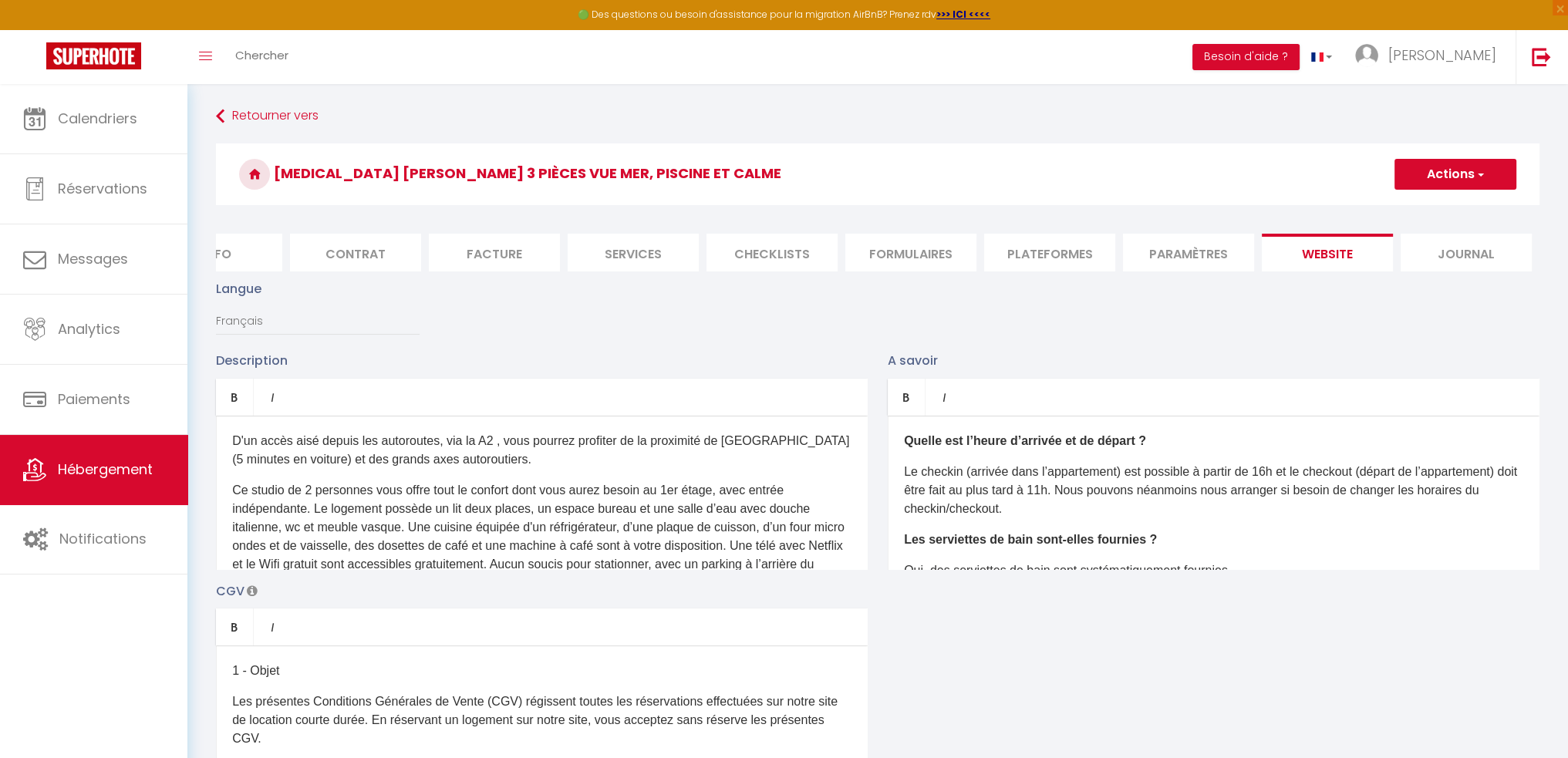
click at [1450, 259] on li "Journal" at bounding box center [1466, 252] width 131 height 37
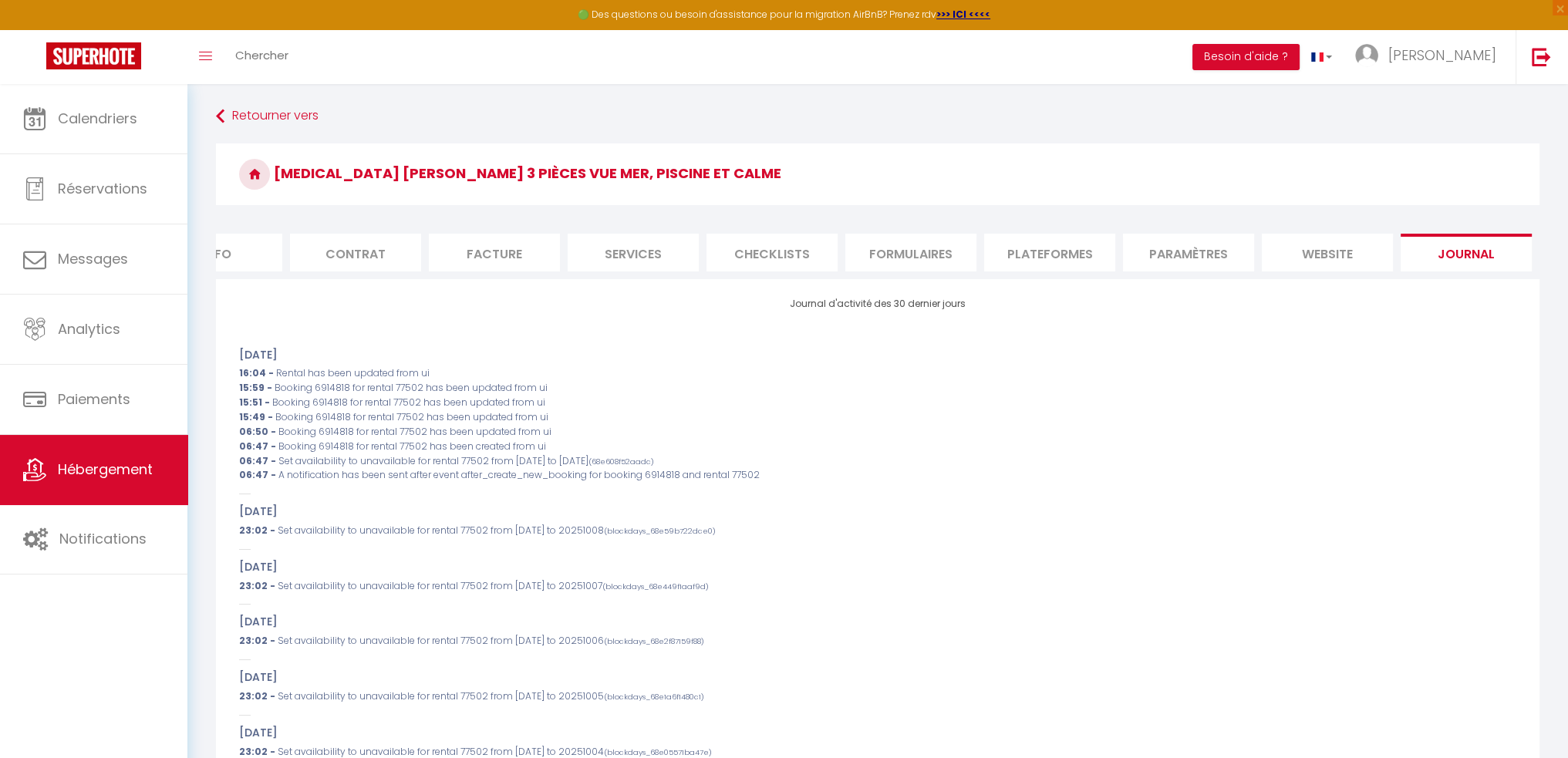
drag, startPoint x: 1131, startPoint y: 268, endPoint x: 1050, endPoint y: 274, distance: 81.2
click at [1050, 272] on ul "Info Contrat Facture Services Checklists Formulaires Plateformes Paramètres web…" at bounding box center [878, 252] width 1324 height 37
click at [545, 240] on li "Facture" at bounding box center [493, 252] width 131 height 37
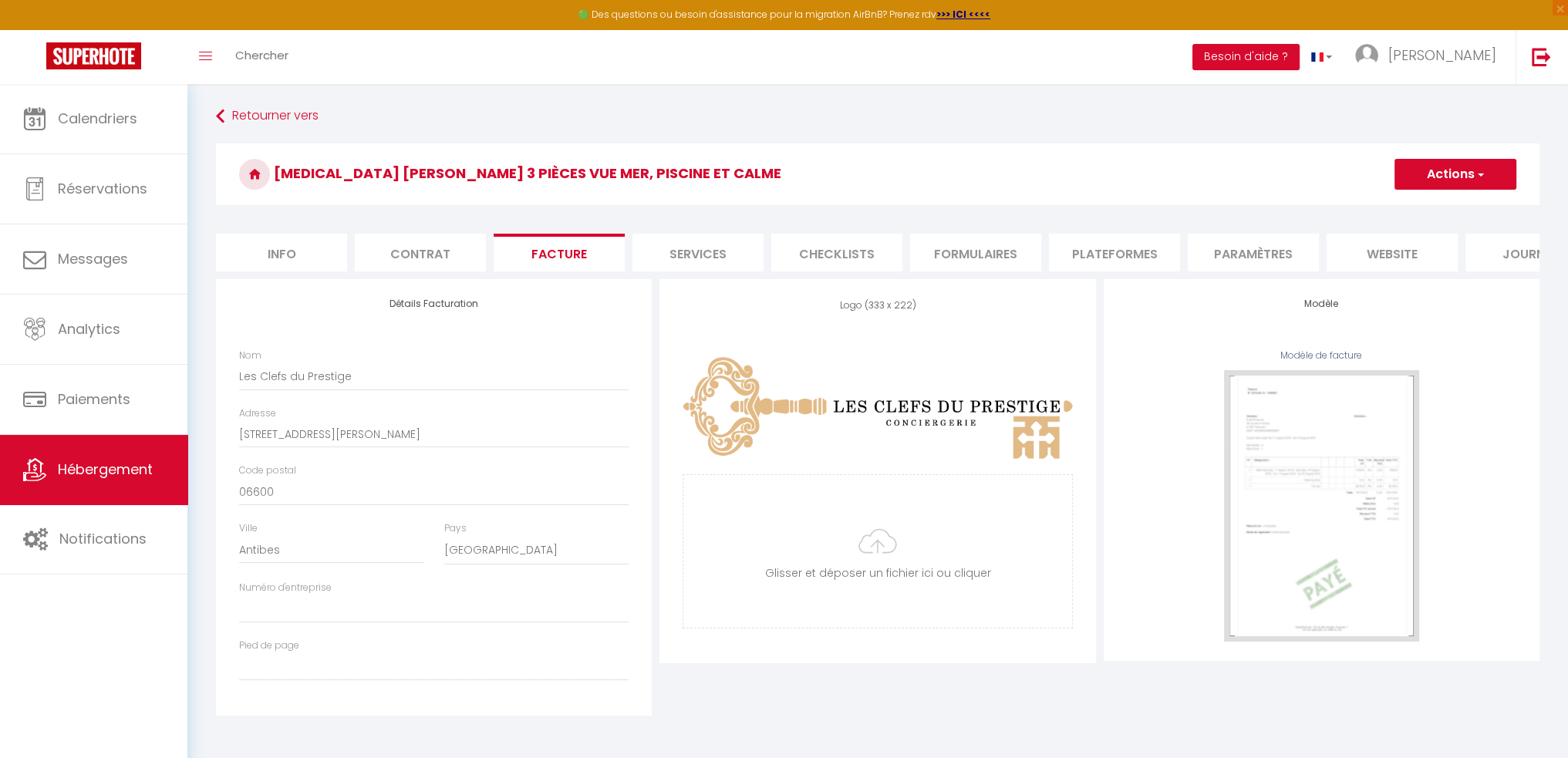
click at [755, 251] on li "Services" at bounding box center [697, 252] width 131 height 37
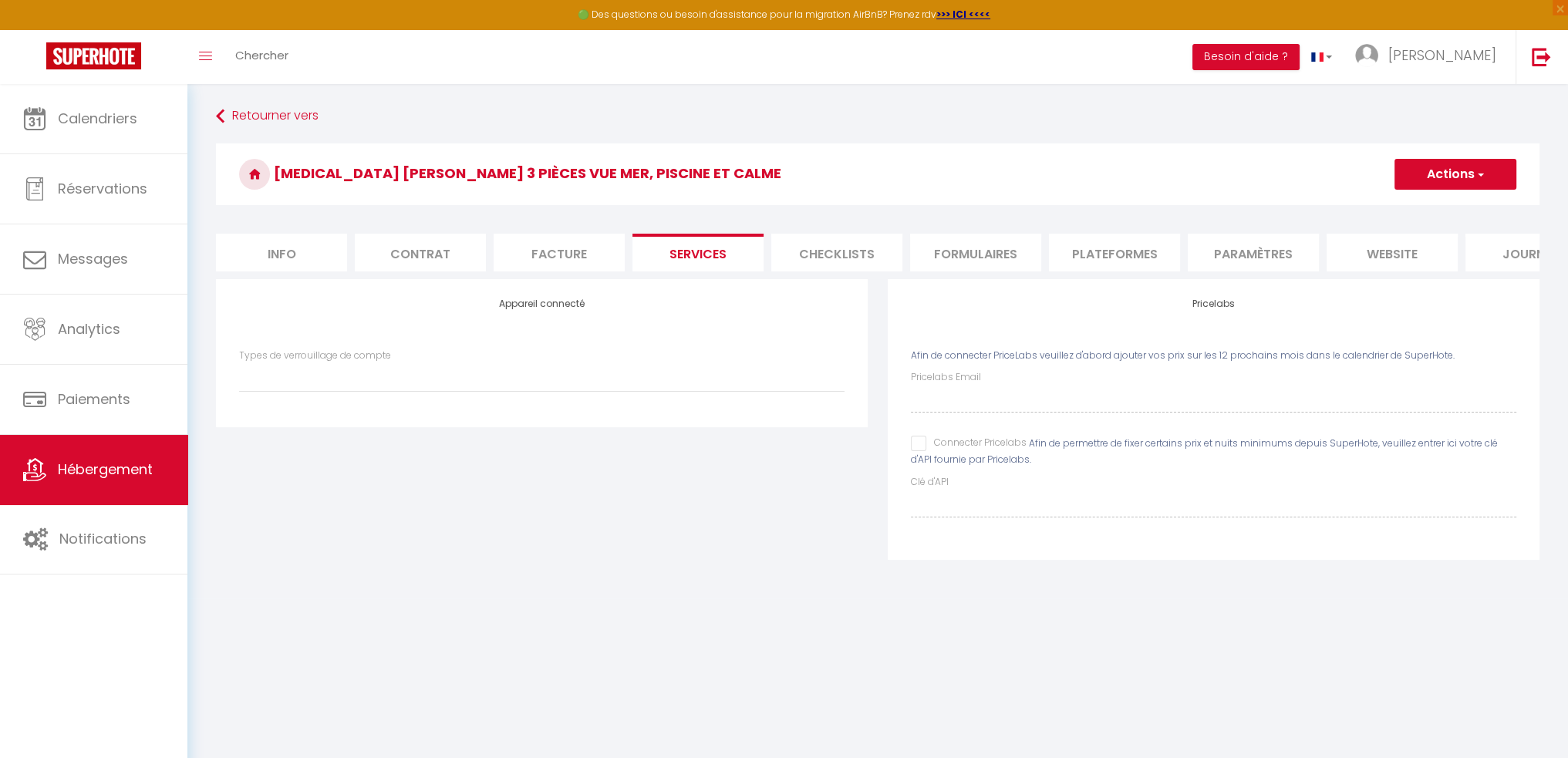
click at [457, 247] on li "Contrat" at bounding box center [420, 252] width 131 height 37
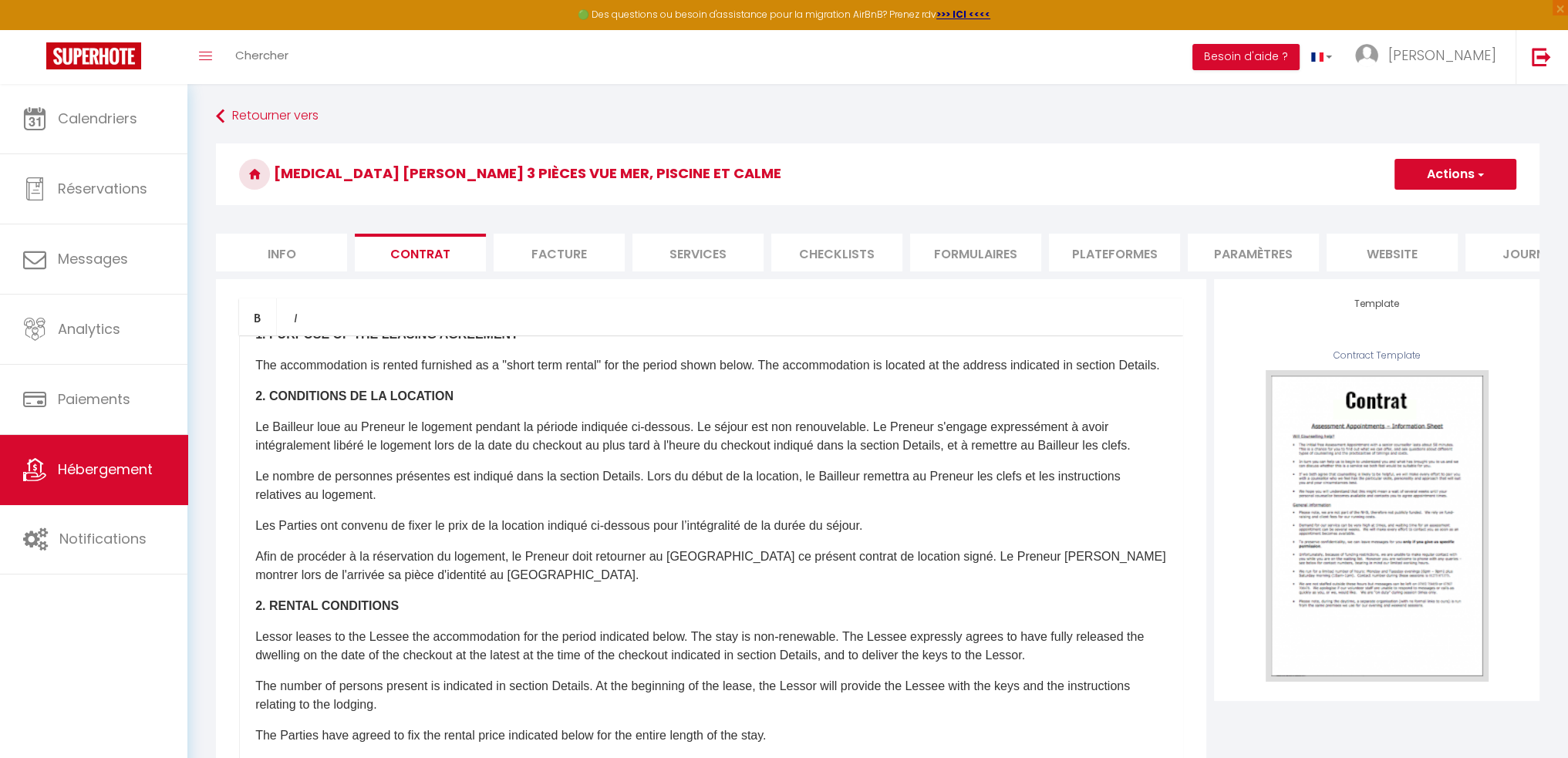
scroll to position [152, 0]
click at [561, 261] on li "Facture" at bounding box center [558, 252] width 131 height 37
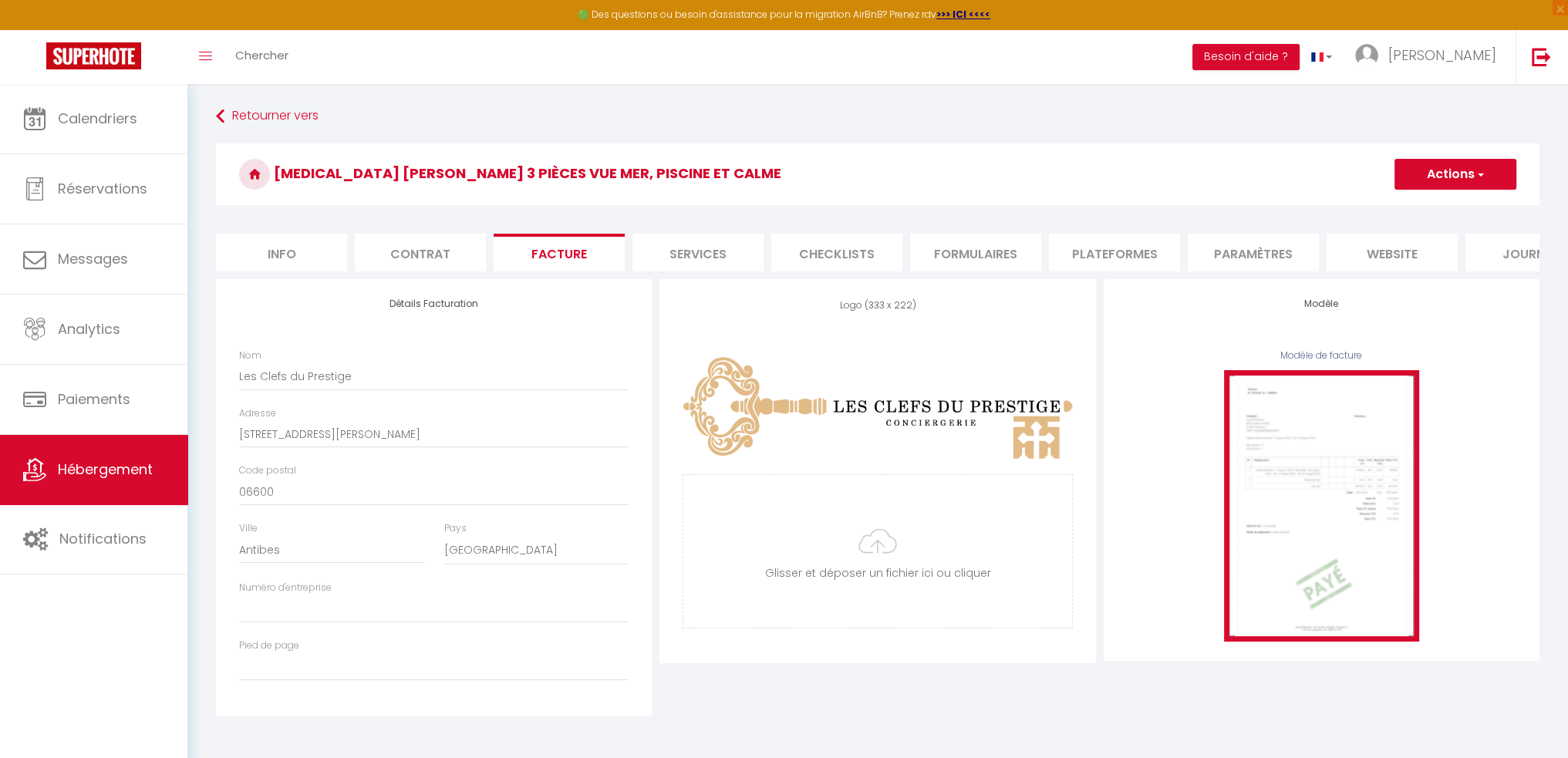
click at [1310, 511] on img at bounding box center [1322, 506] width 195 height 272
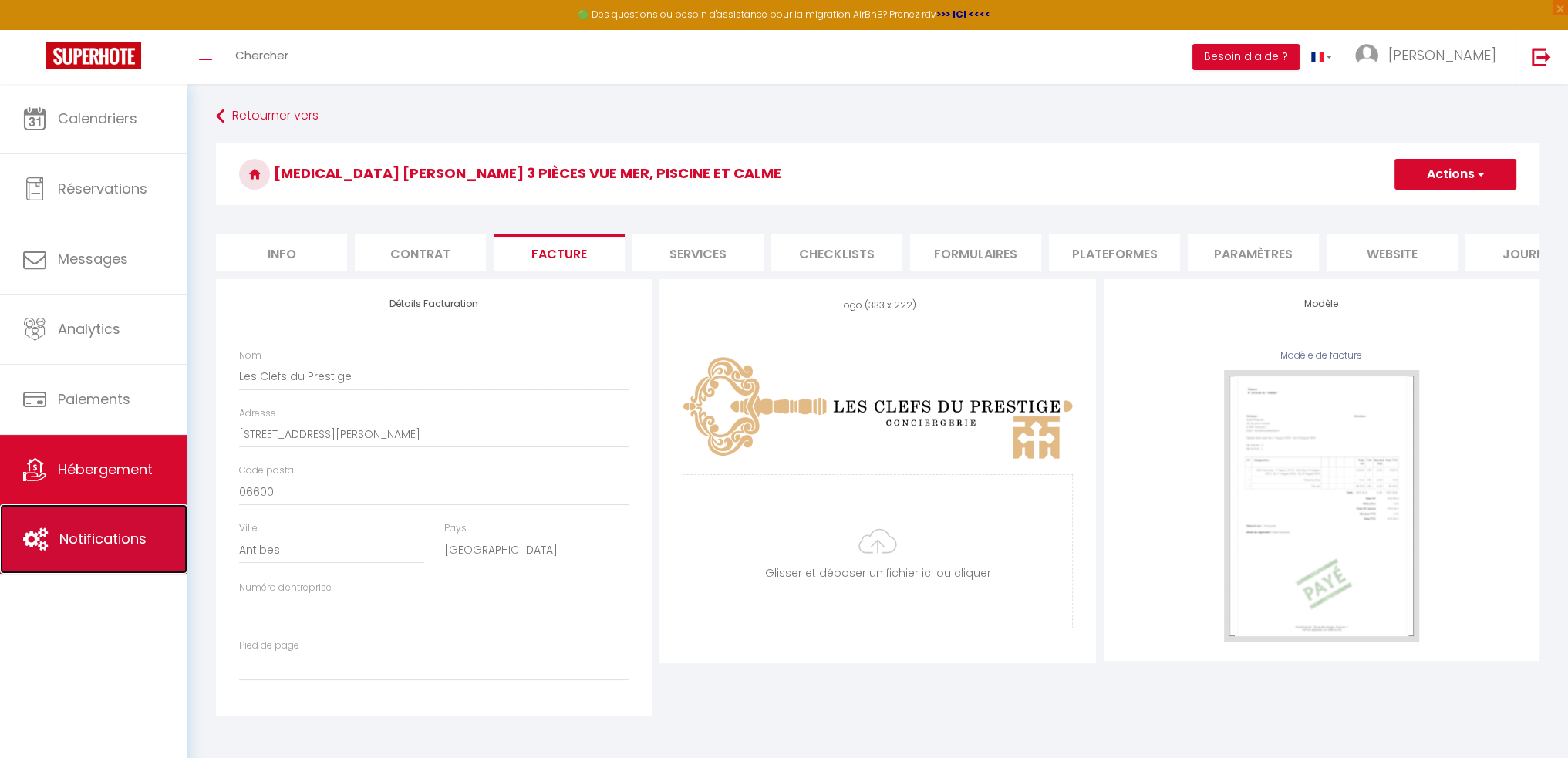
click at [127, 520] on link "Notifications" at bounding box center [94, 538] width 187 height 69
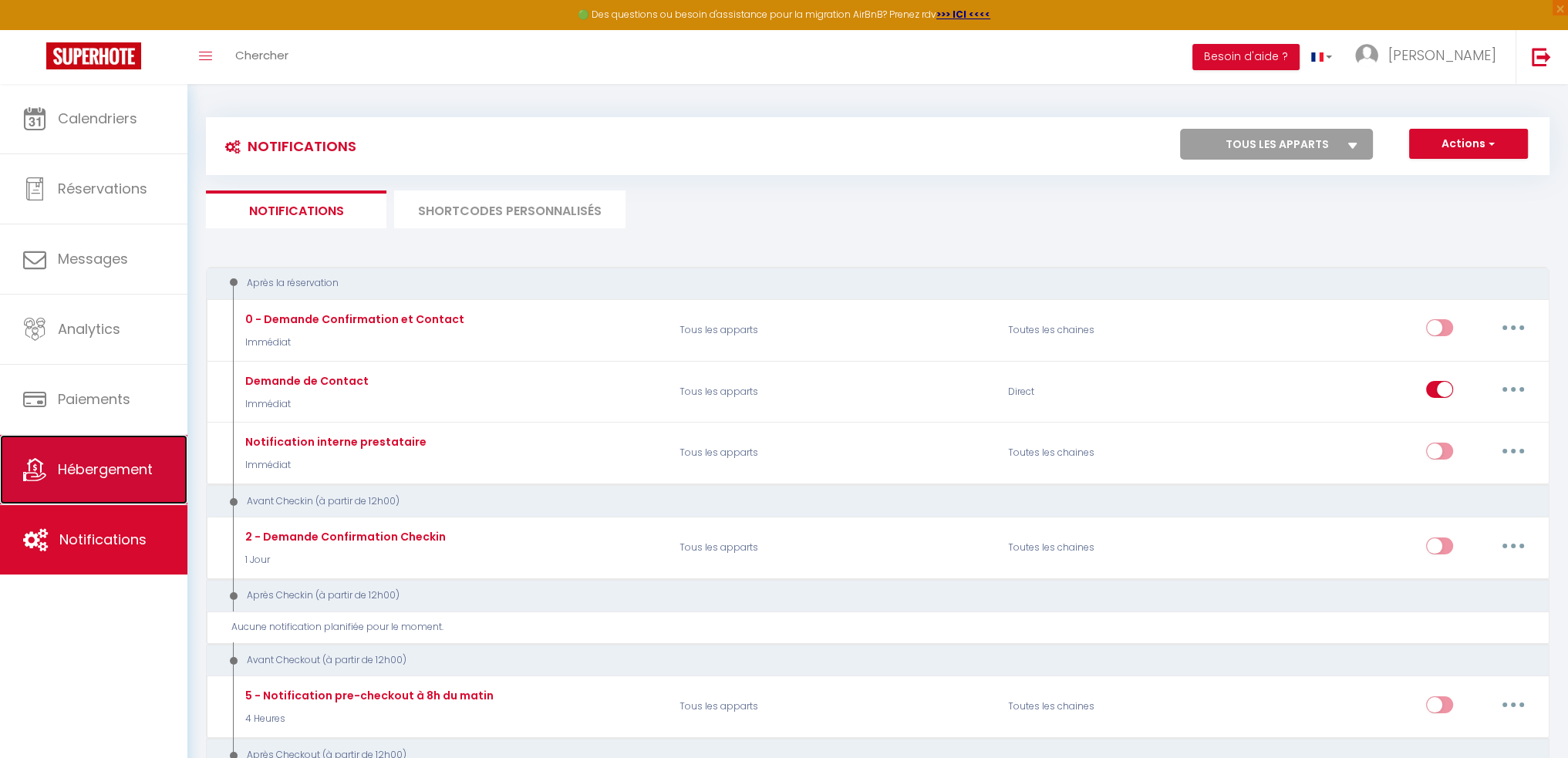
click at [141, 470] on span "Hébergement" at bounding box center [105, 470] width 95 height 20
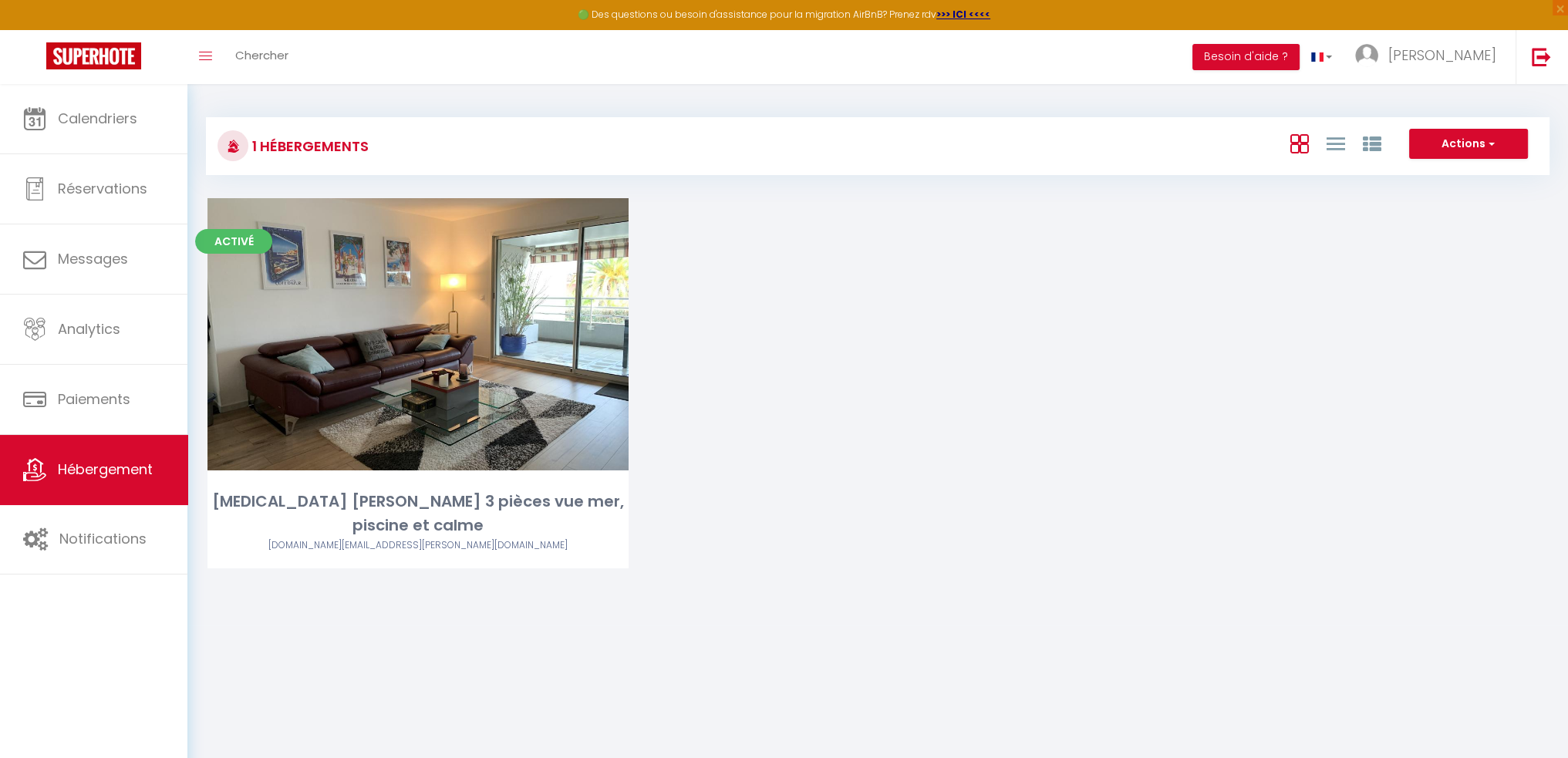
drag, startPoint x: 108, startPoint y: 581, endPoint x: 141, endPoint y: 577, distance: 33.2
click at [111, 580] on div "Calendriers Réservations Messages Analytics Paiements Hébergement Notifications" at bounding box center [94, 437] width 187 height 707
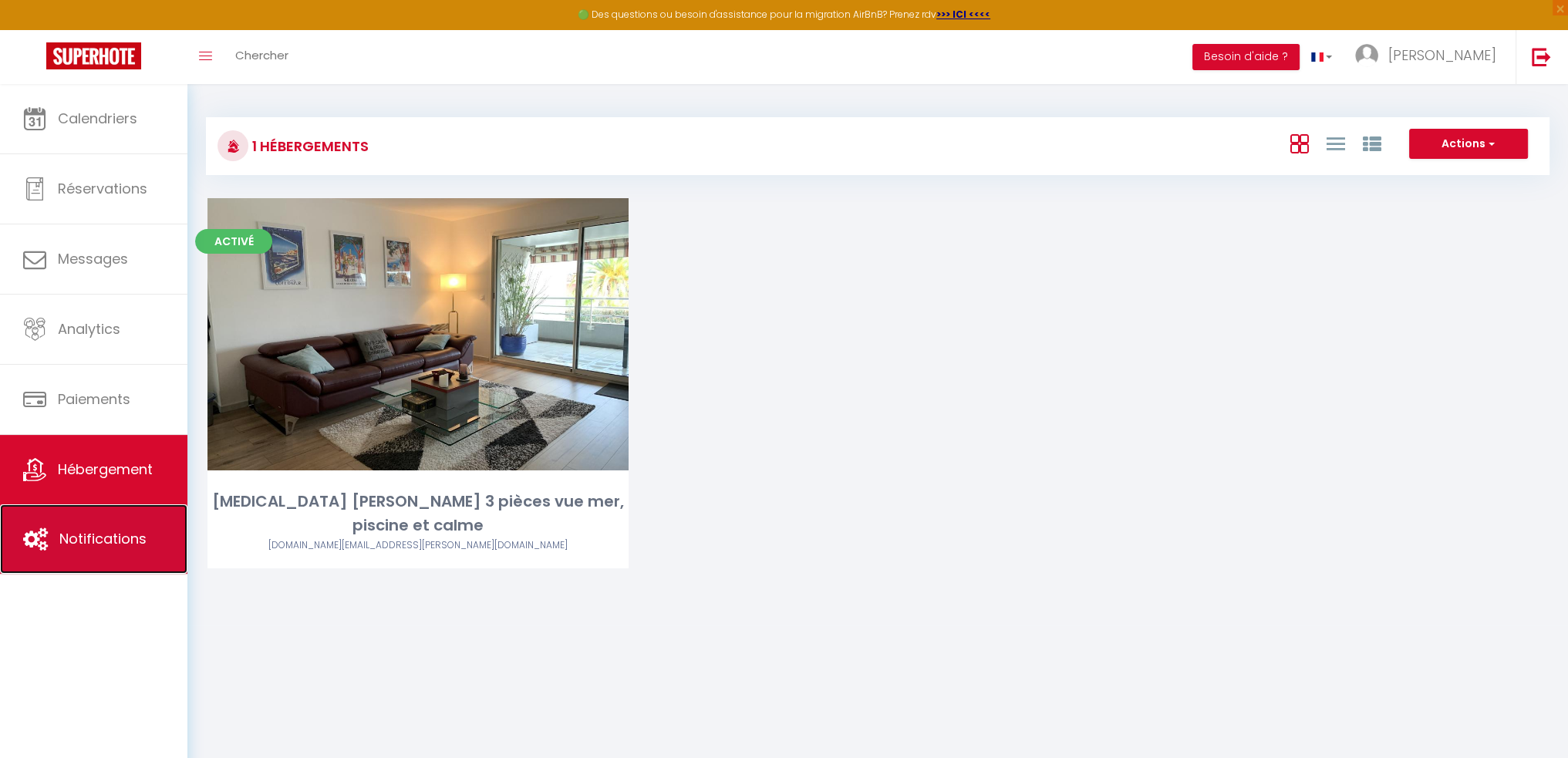
click at [110, 559] on link "Notifications" at bounding box center [94, 538] width 187 height 69
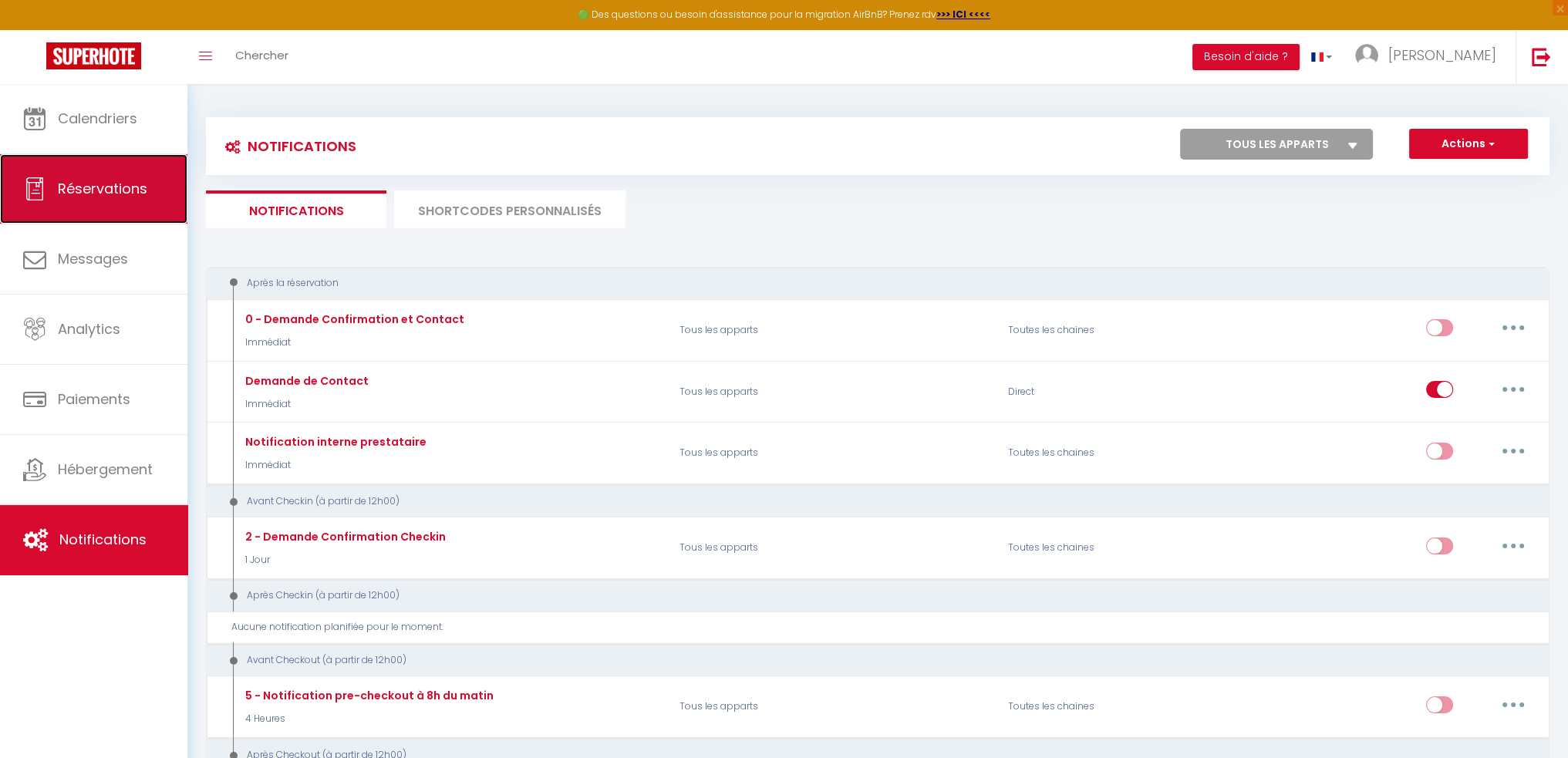
click at [108, 197] on span "Réservations" at bounding box center [102, 189] width 90 height 20
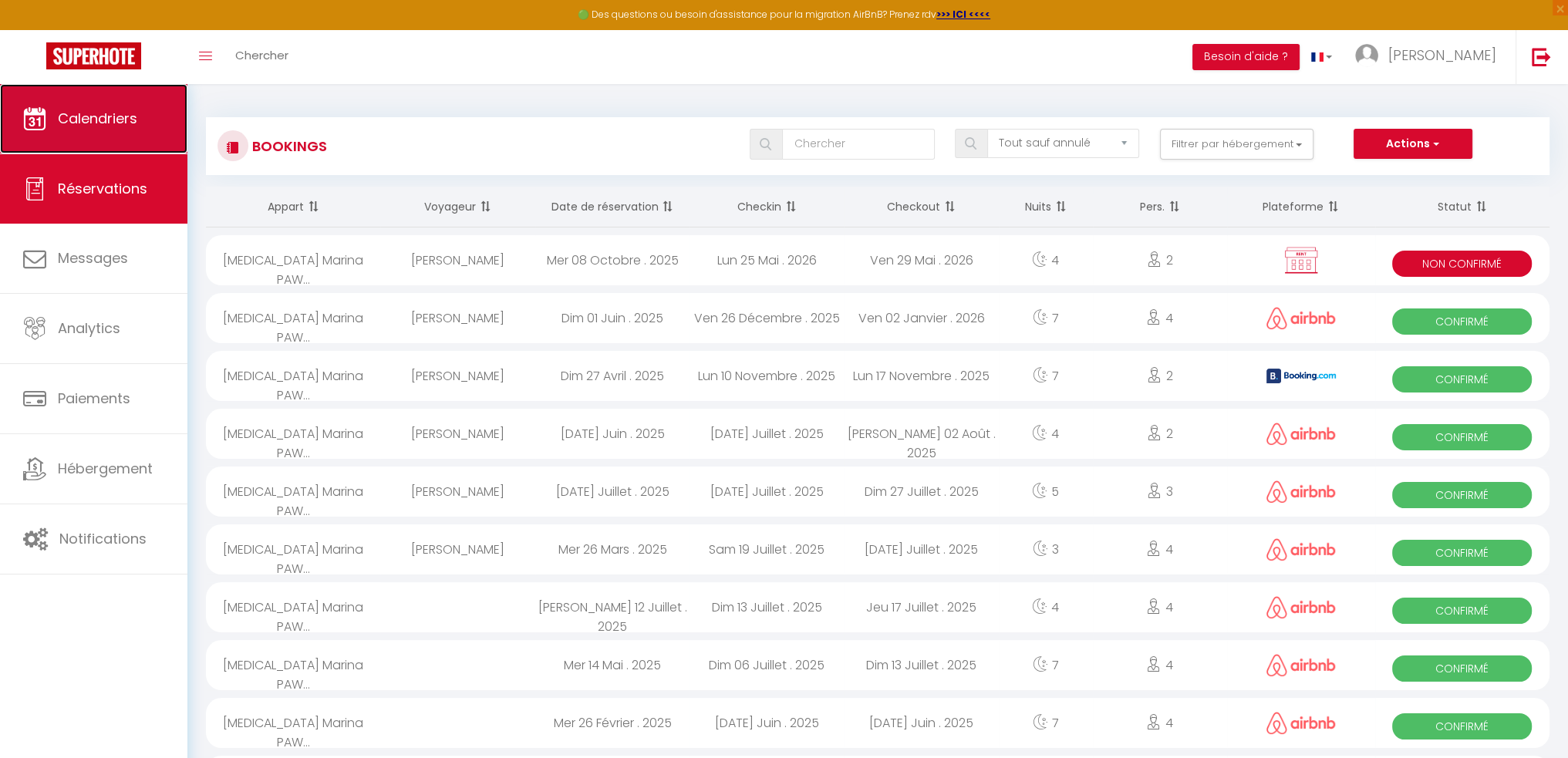
click at [118, 137] on link "Calendriers" at bounding box center [94, 118] width 187 height 69
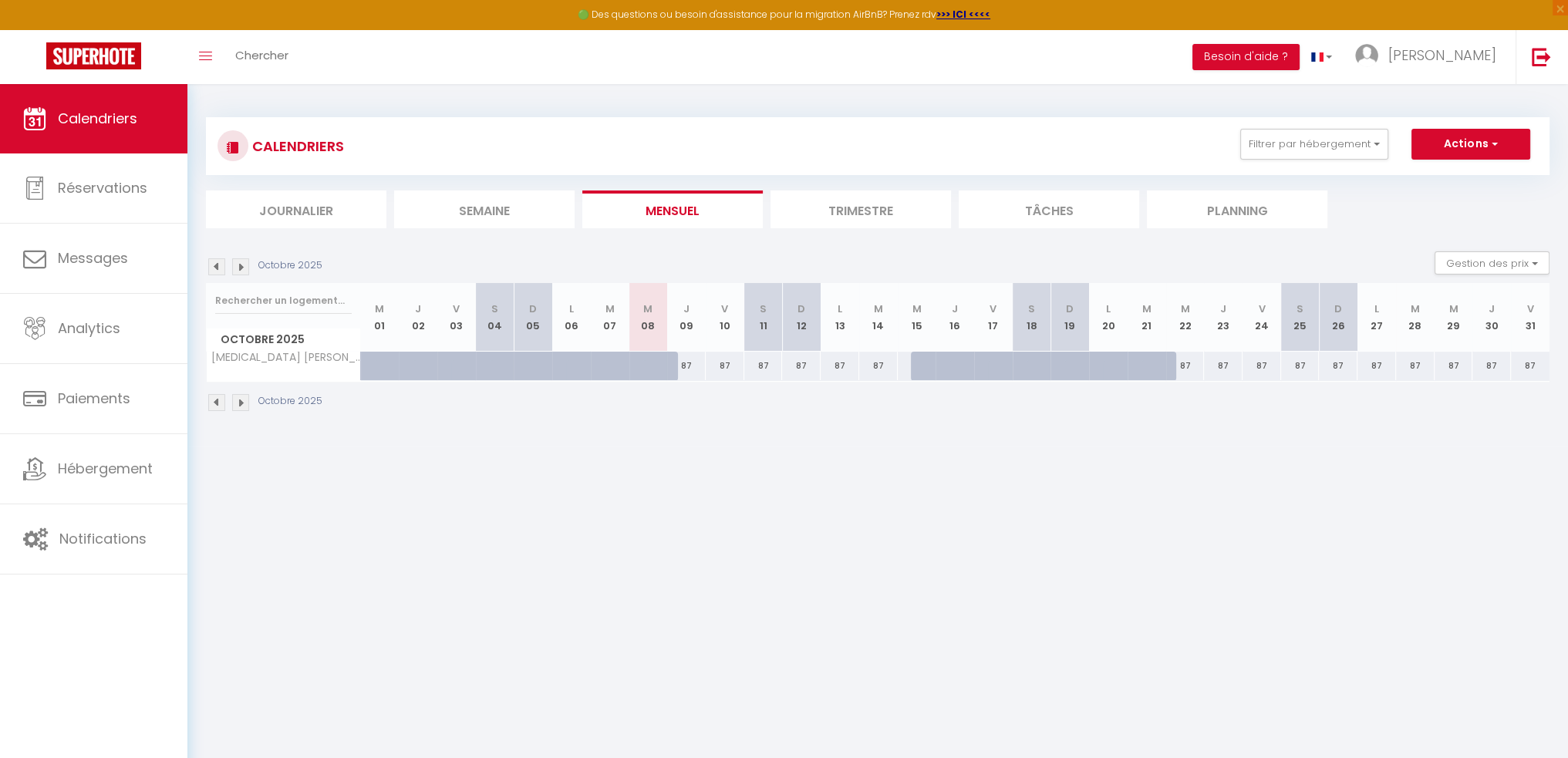
click at [247, 398] on img at bounding box center [240, 402] width 17 height 17
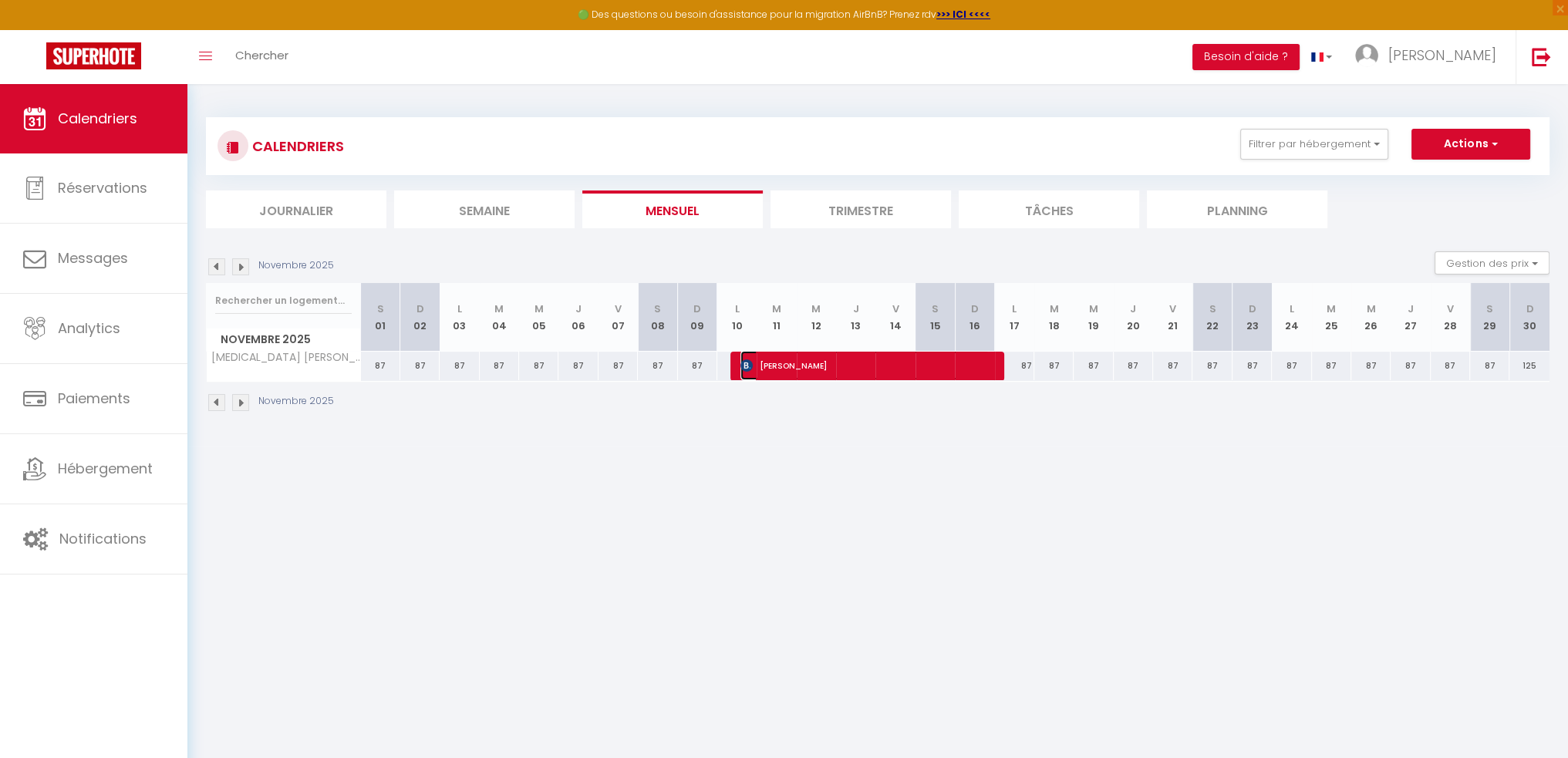
click at [870, 356] on span "Aleksandr Fedotov" at bounding box center [865, 365] width 249 height 30
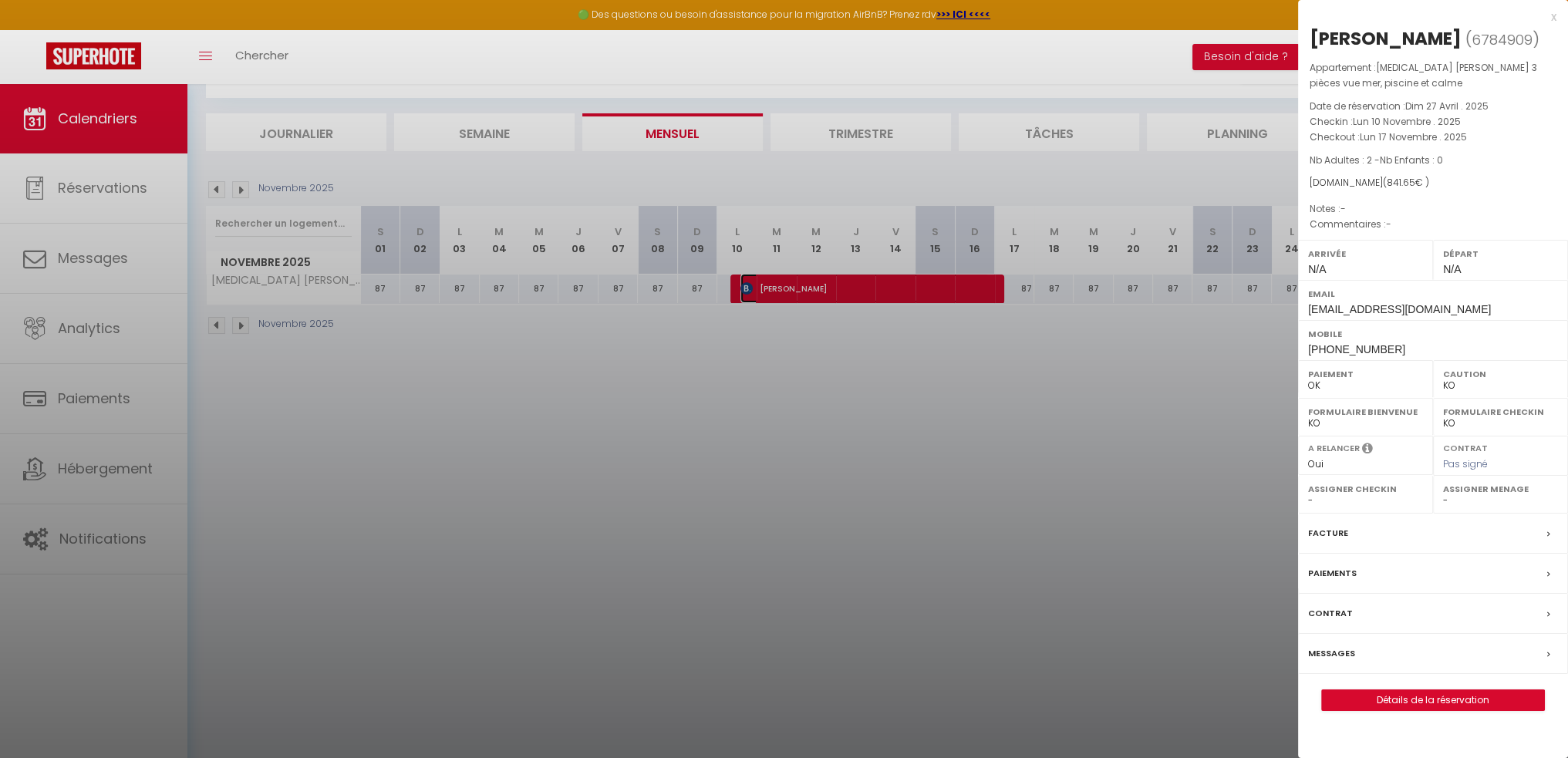
scroll to position [84, 0]
click at [1547, 538] on icon at bounding box center [1548, 534] width 3 height 9
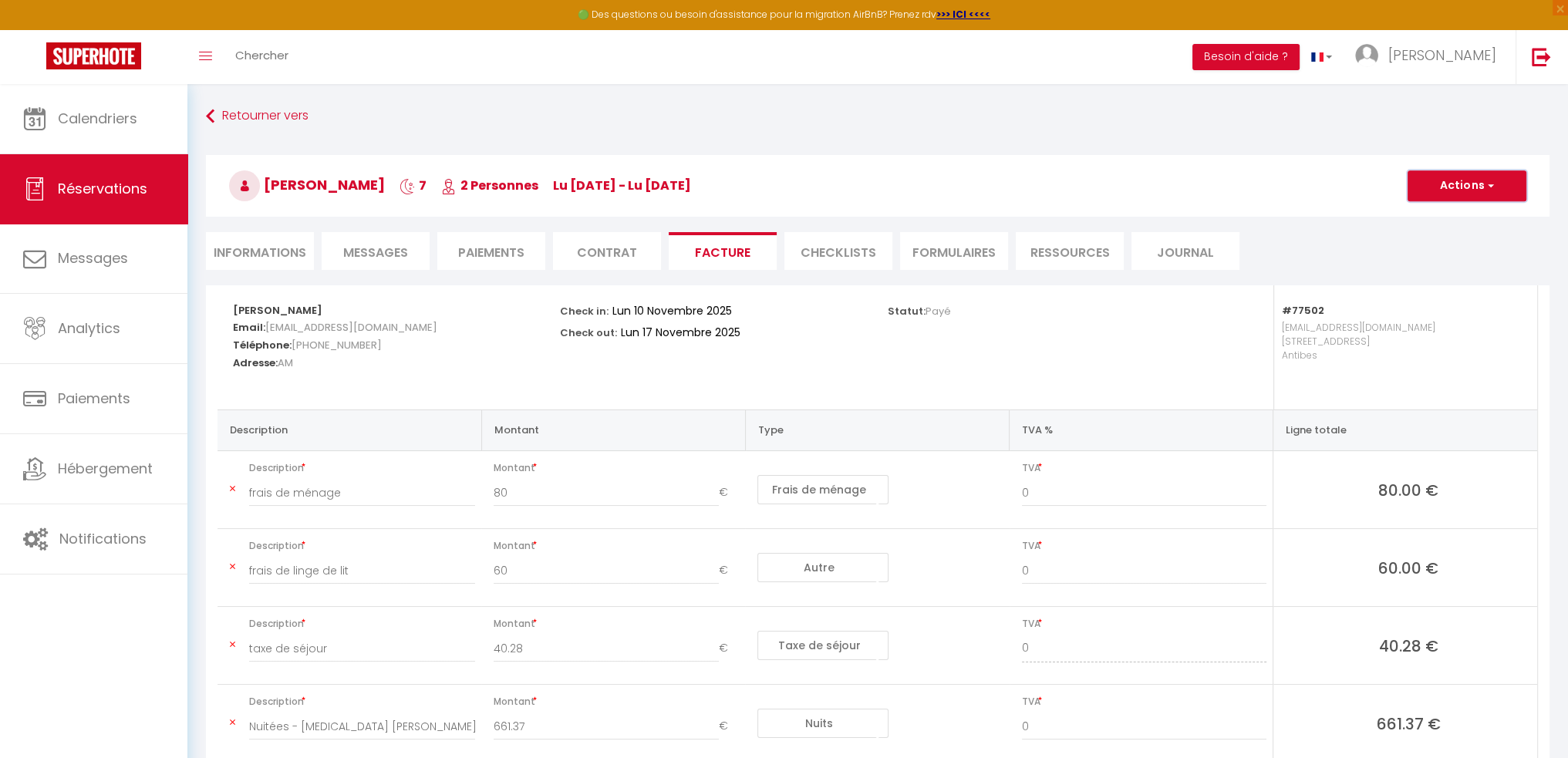
click at [1470, 185] on button "Actions" at bounding box center [1467, 185] width 119 height 31
click at [1434, 235] on link "Aperçu et éditer" at bounding box center [1456, 239] width 130 height 20
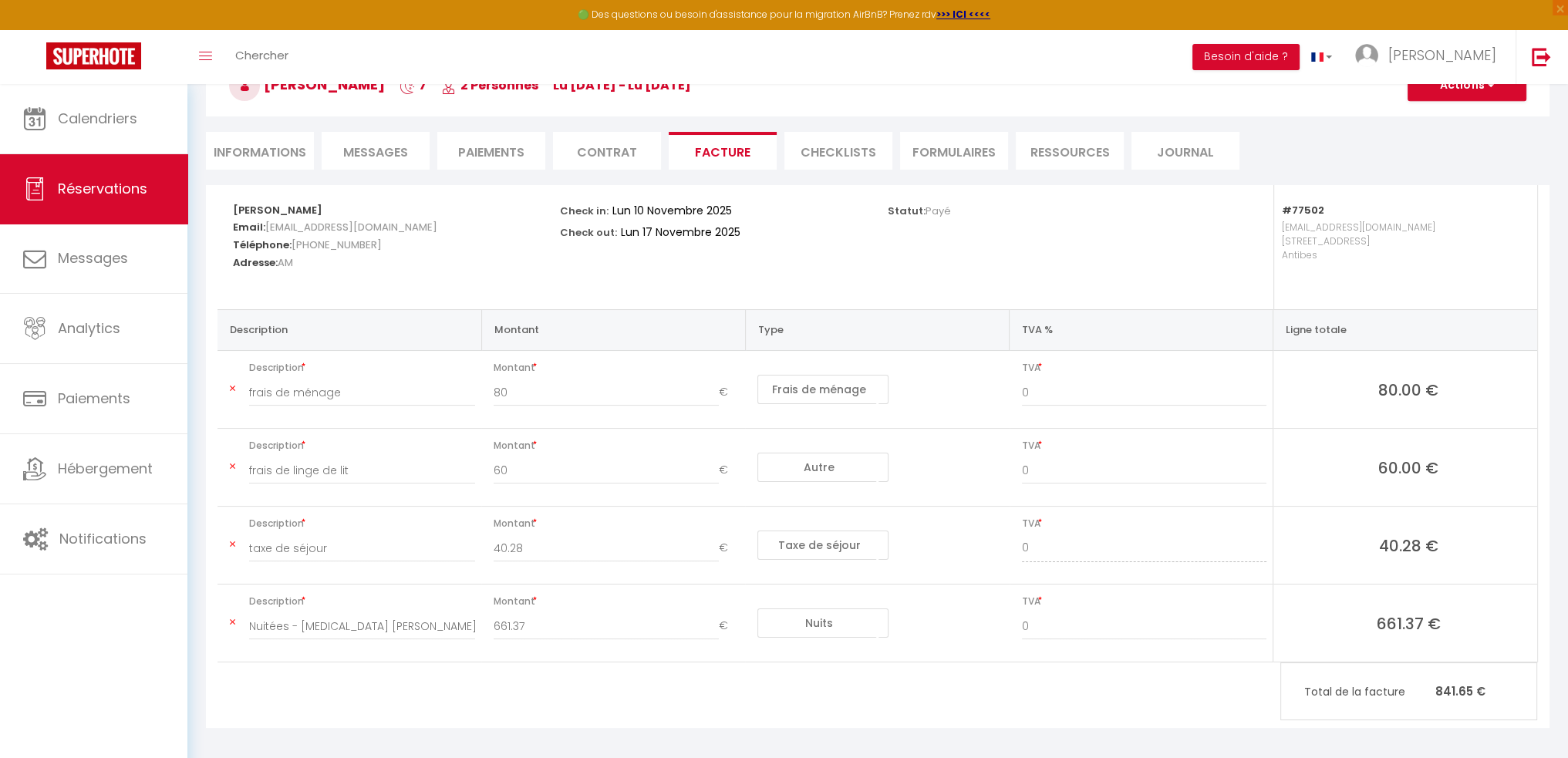
scroll to position [107, 0]
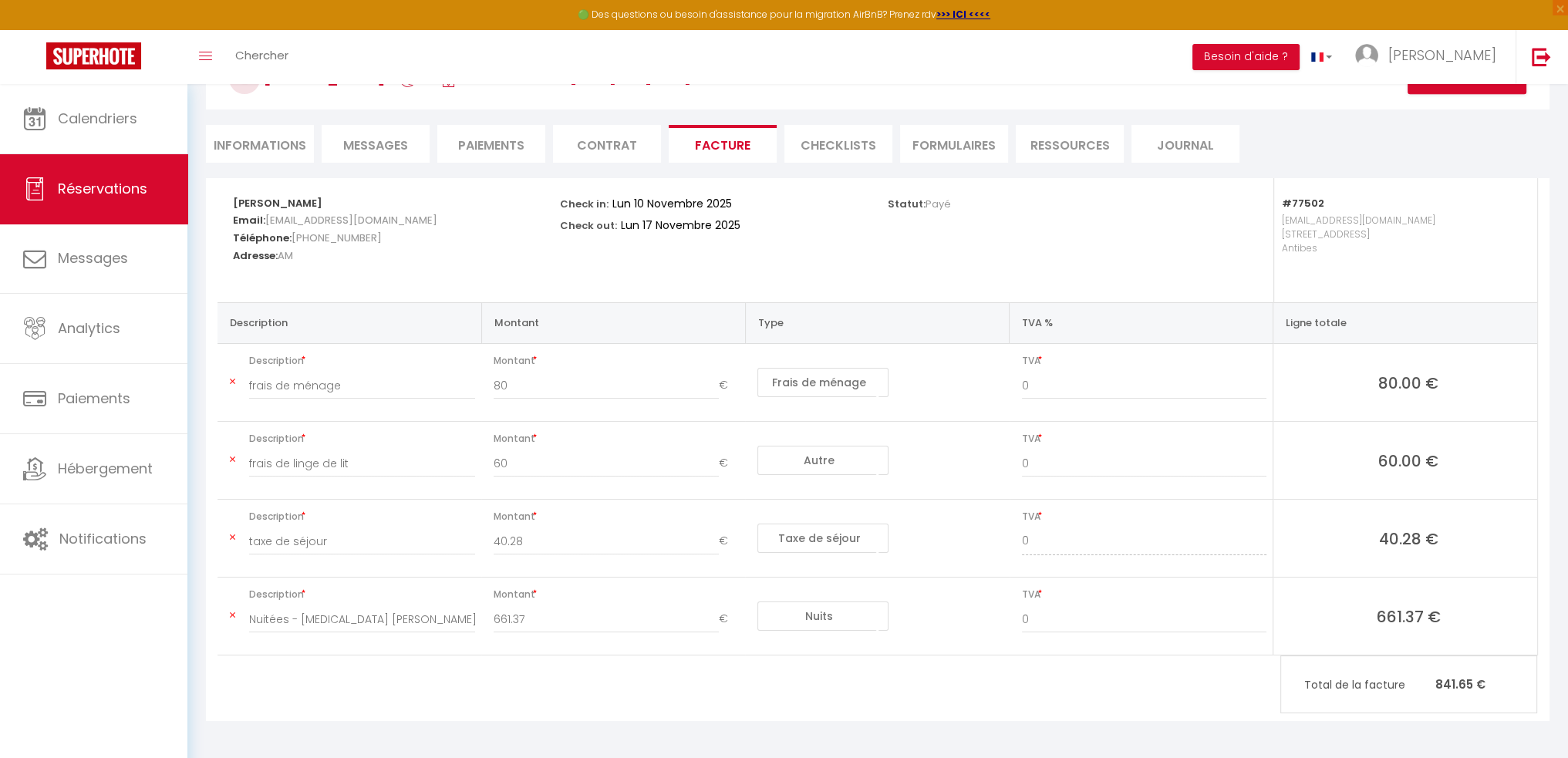
click at [300, 643] on div "Nuitées - [MEDICAL_DATA] [PERSON_NAME] · Charmant 3 pièces vue mer, piscine et …" at bounding box center [362, 627] width 246 height 43
drag, startPoint x: 300, startPoint y: 643, endPoint x: 275, endPoint y: 634, distance: 26.6
click at [275, 634] on div "Nuitées - [MEDICAL_DATA] [PERSON_NAME] · Charmant 3 pièces vue mer, piscine et …" at bounding box center [362, 627] width 246 height 43
click at [155, 212] on link "Réservations" at bounding box center [94, 189] width 187 height 69
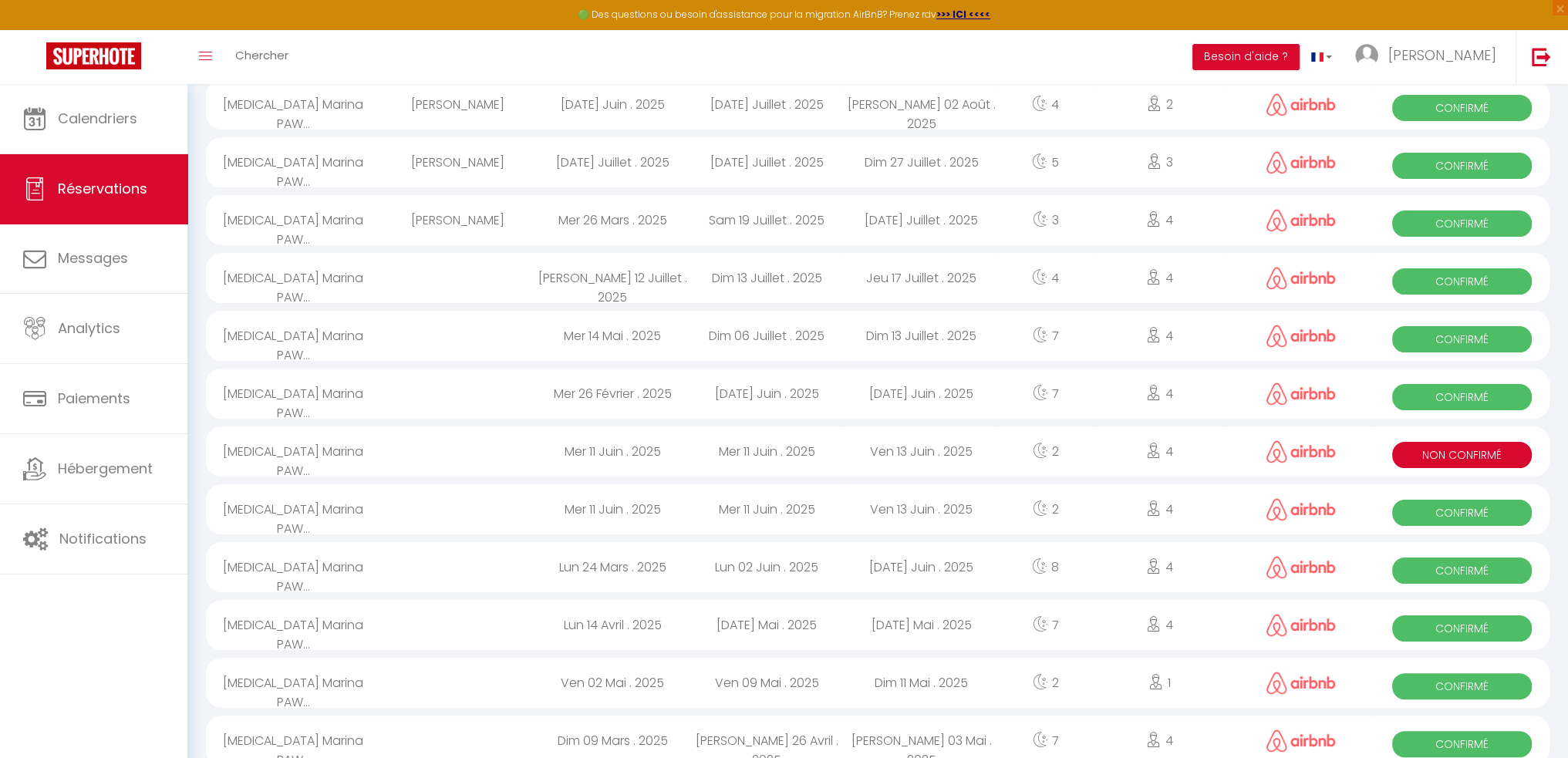
scroll to position [879, 0]
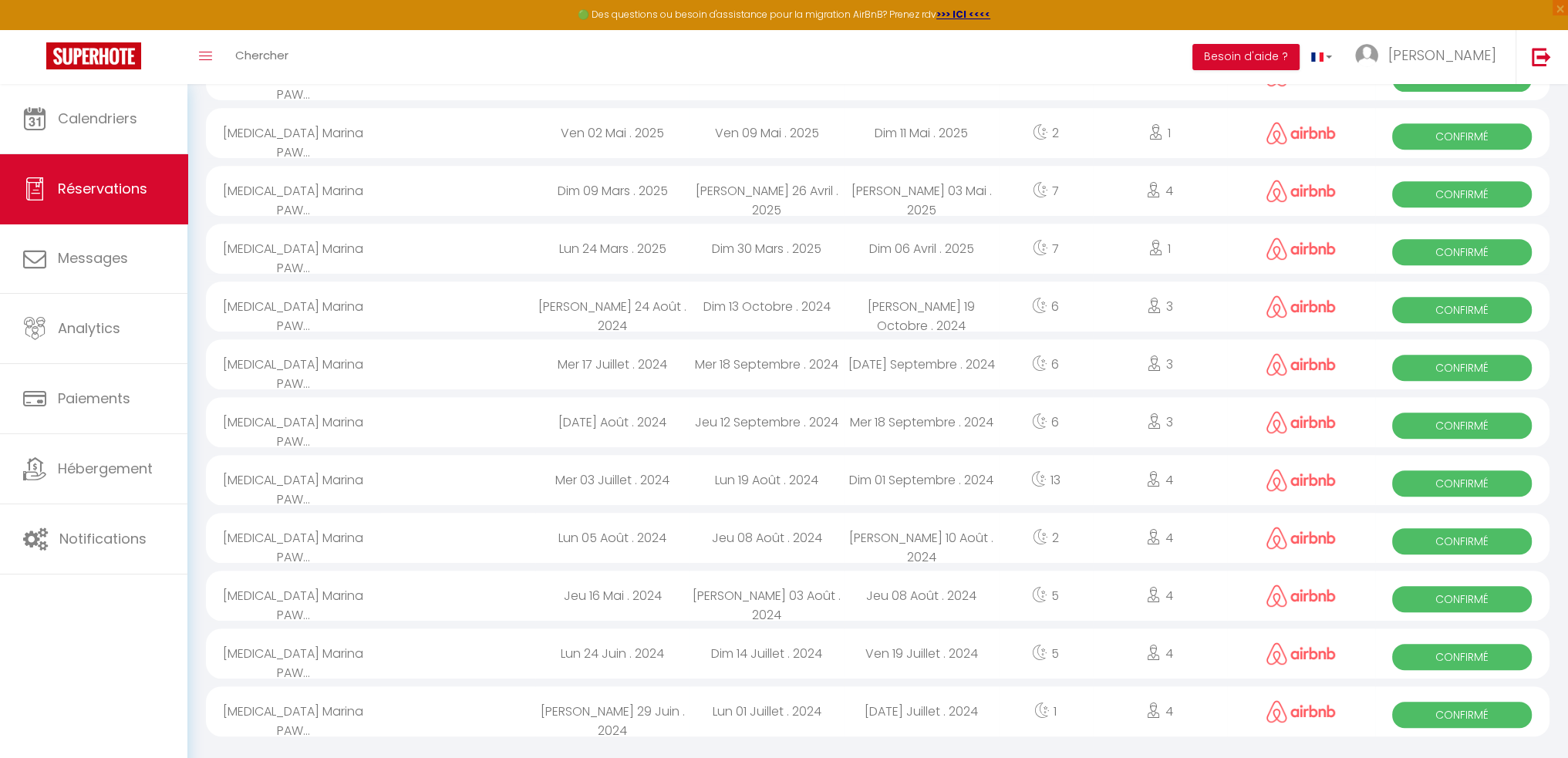
click at [897, 592] on div "Jeu 08 Août . 2024" at bounding box center [921, 595] width 155 height 50
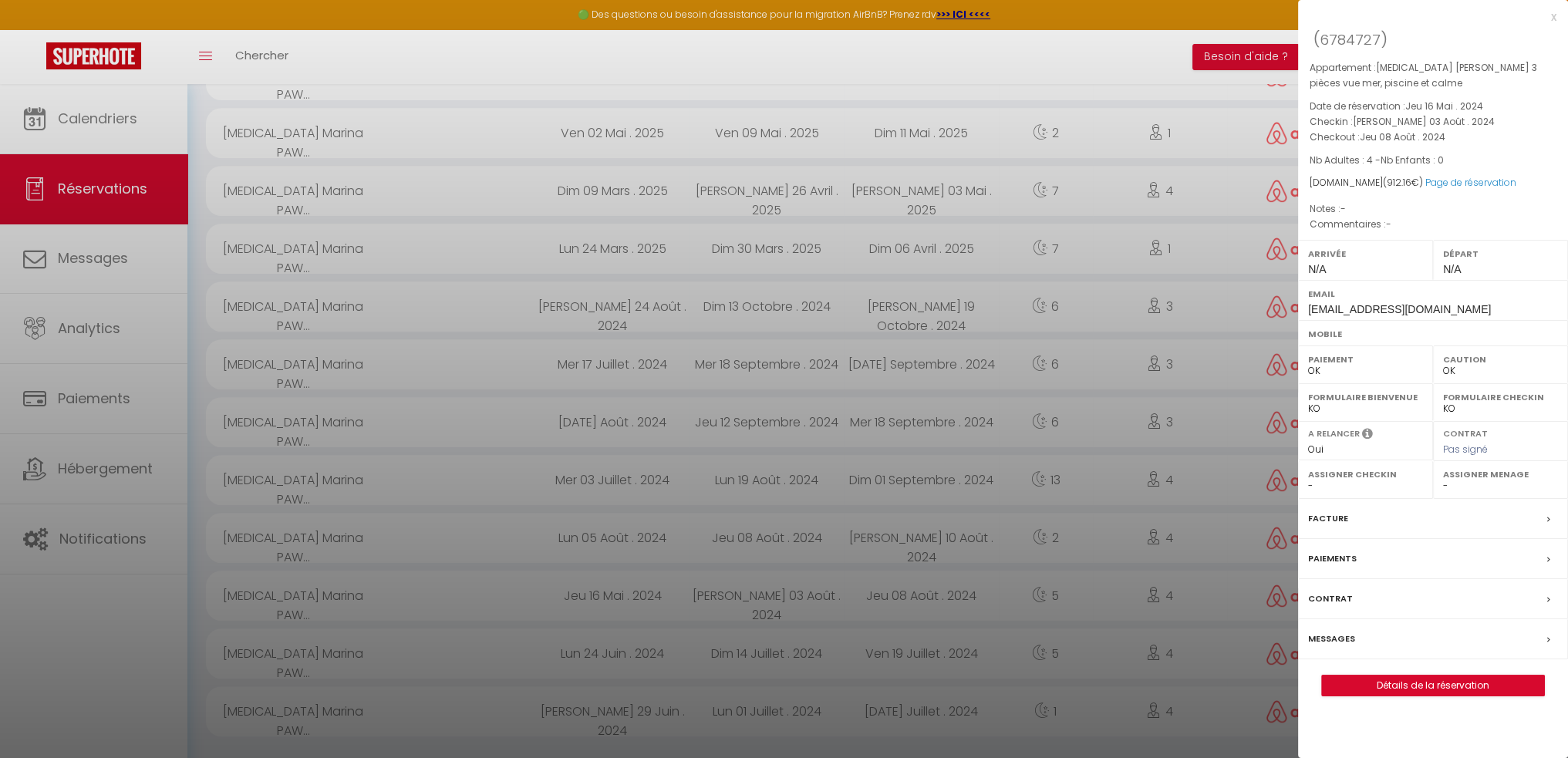
click at [1413, 509] on div "Facture" at bounding box center [1433, 519] width 270 height 40
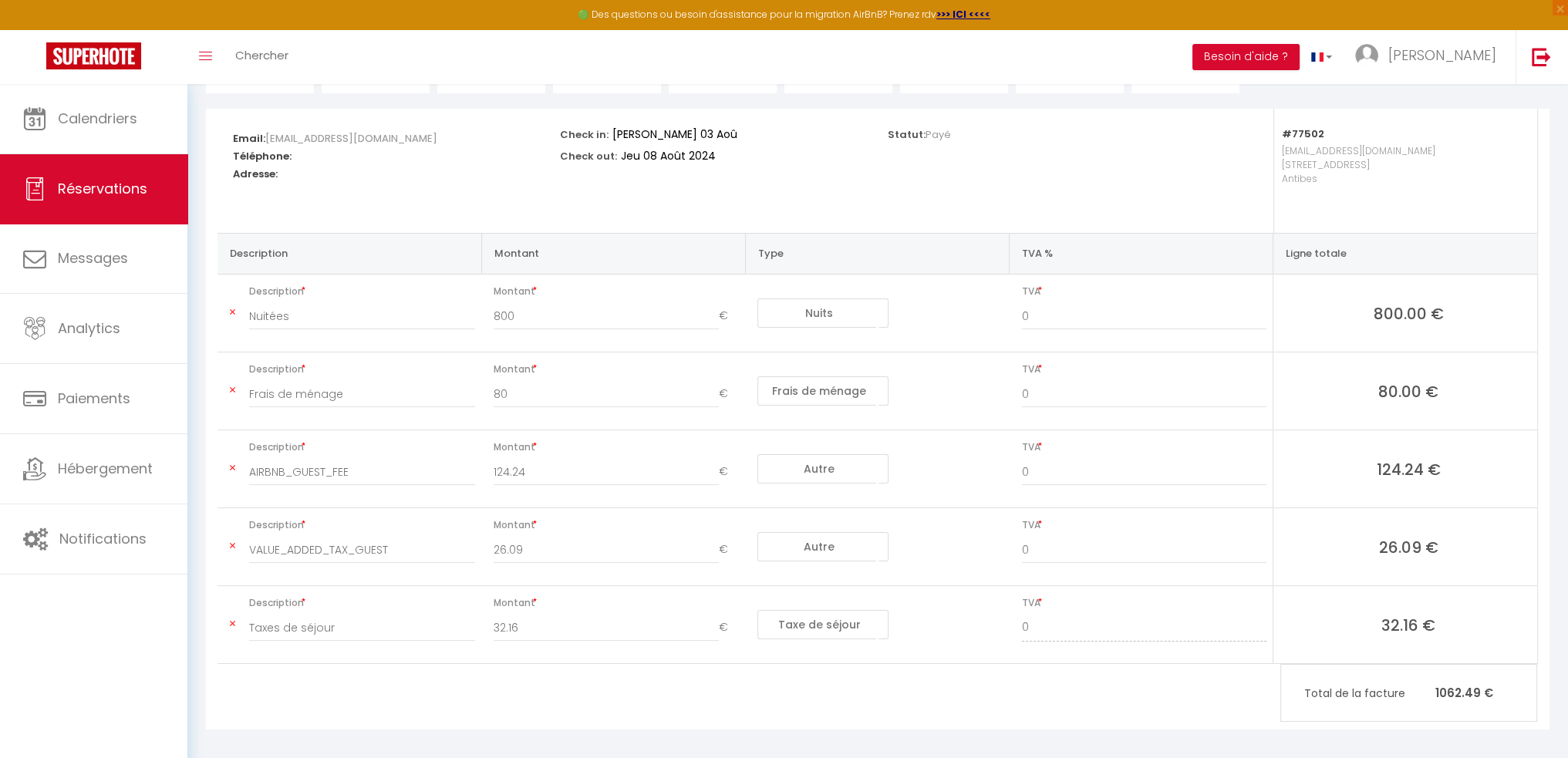
scroll to position [185, 0]
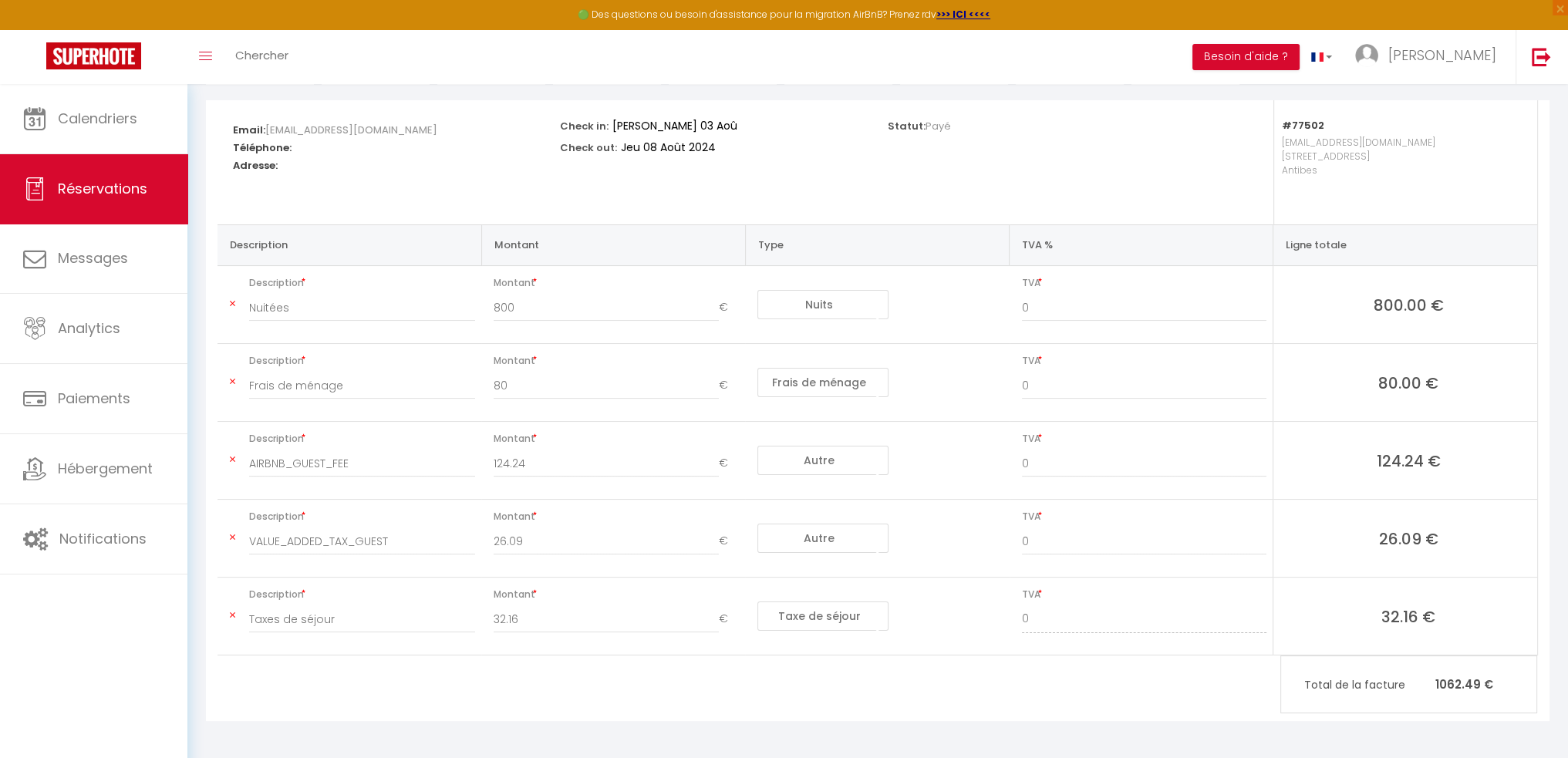
click at [229, 615] on td "Description Taxes de séjour" at bounding box center [350, 615] width 264 height 78
click at [234, 615] on icon at bounding box center [231, 614] width 5 height 9
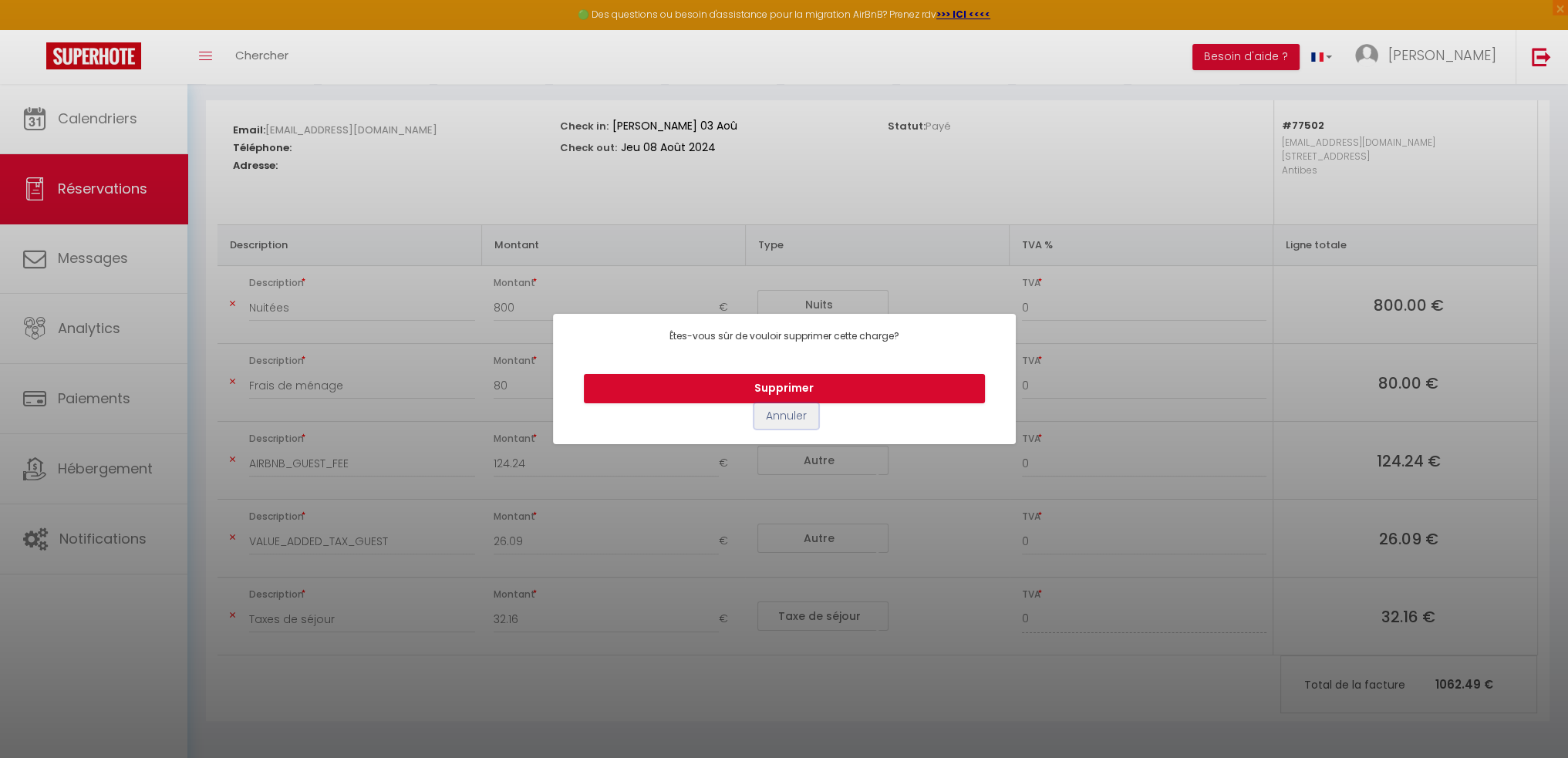
click at [793, 421] on button "Annuler" at bounding box center [786, 416] width 64 height 27
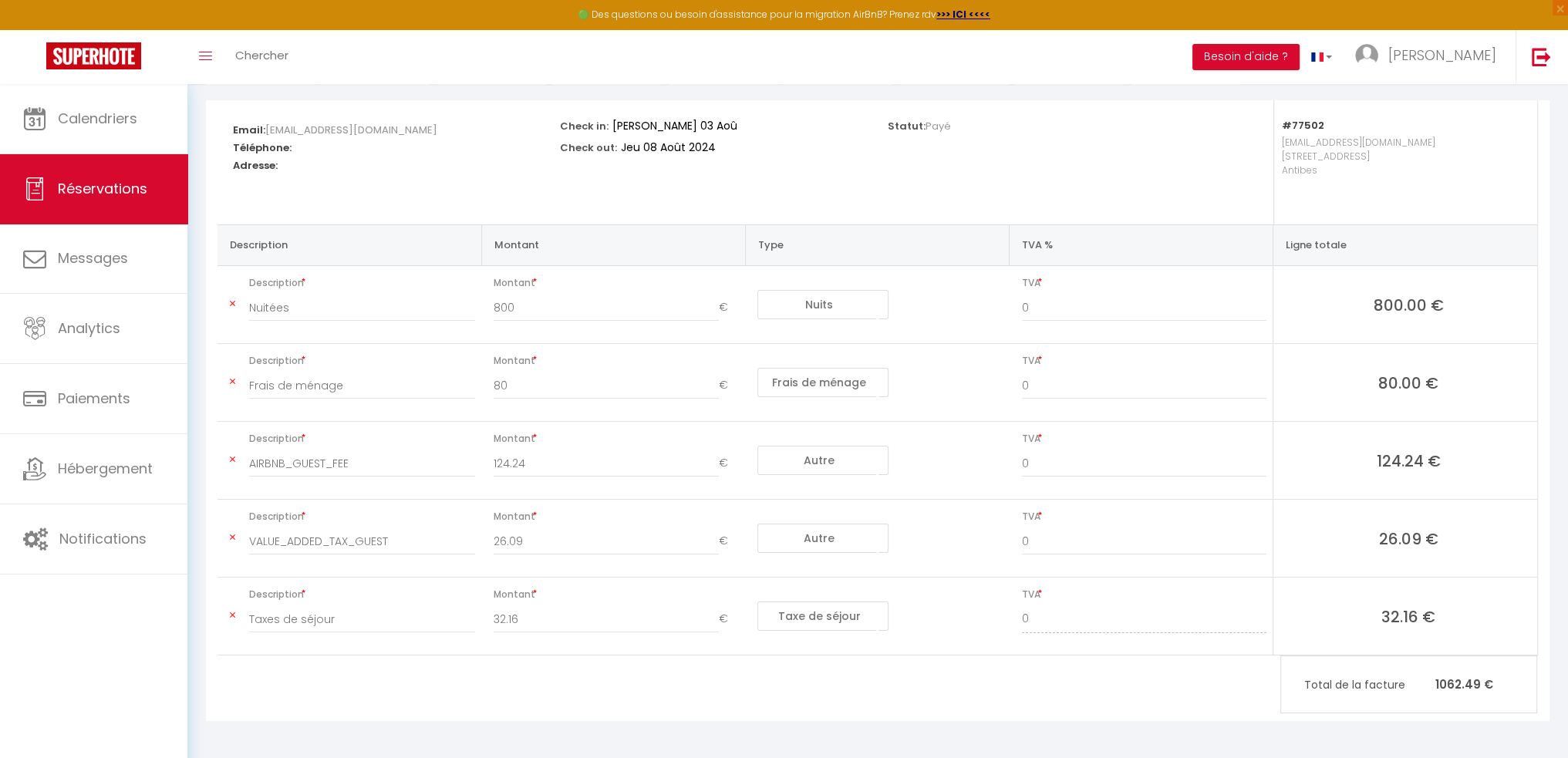
click at [679, 641] on div "32.16 €" at bounding box center [616, 627] width 265 height 43
click at [632, 649] on td "Montant 32.16 €" at bounding box center [614, 615] width 264 height 78
click at [592, 656] on div "Email: rcrljvhluwxjs8jv1uiopxe5bzcp@reply.superhote.com Téléphone: Adresse: Che…" at bounding box center [878, 411] width 1343 height 620
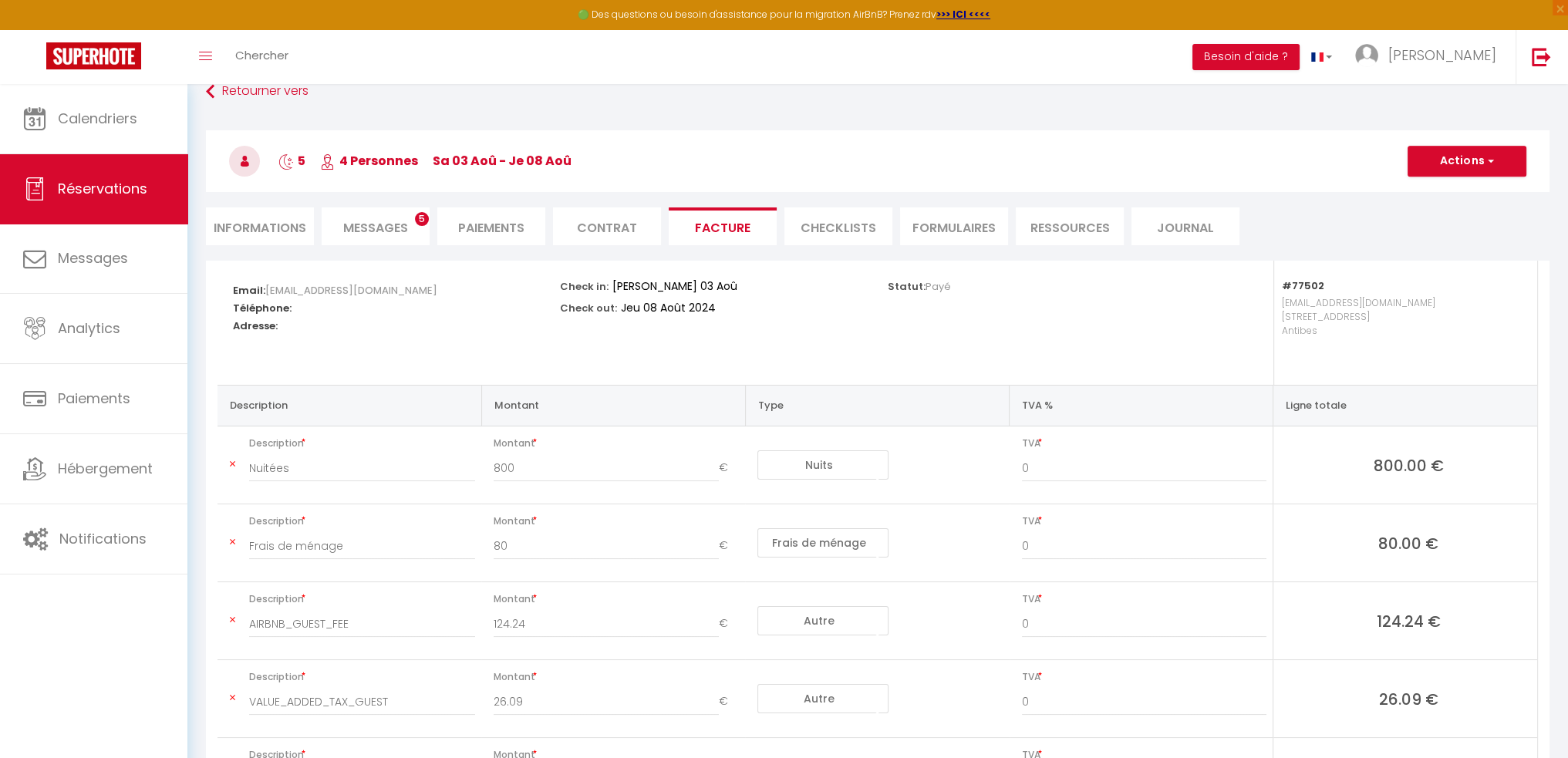
scroll to position [0, 0]
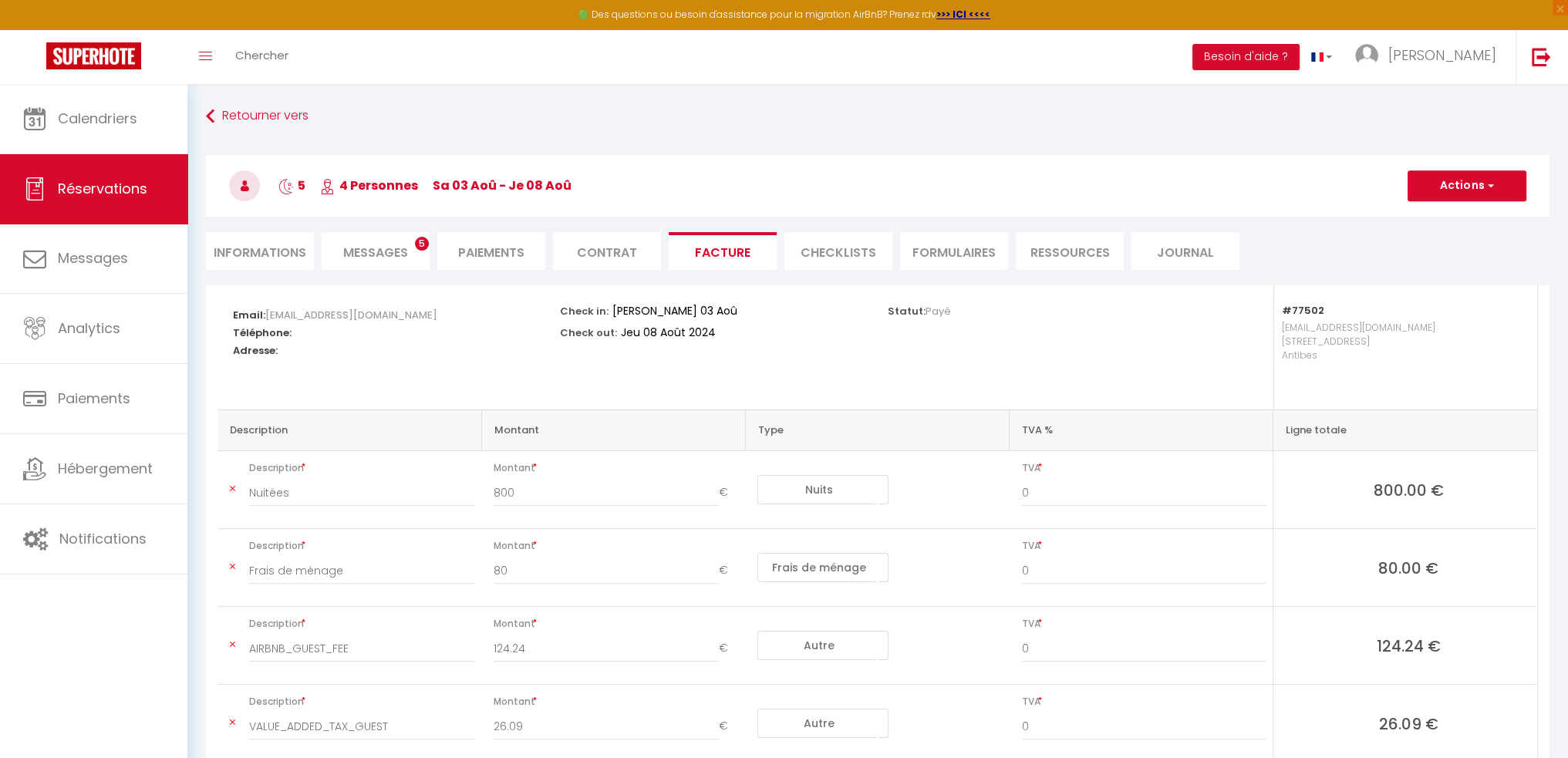
click at [872, 337] on div "Check in: Sam 03 Août 2024 Check out: Jeu 08 Août 2024" at bounding box center [713, 347] width 327 height 124
drag, startPoint x: 1477, startPoint y: 222, endPoint x: 1477, endPoint y: 187, distance: 35.0
click at [1479, 222] on div "5 4 Personnes sa 03 Aoû - je 08 Aoû Actions Enregistrer Dupliquer Supprimer Act…" at bounding box center [878, 183] width 1363 height 83
click at [1477, 184] on button "Actions" at bounding box center [1467, 185] width 119 height 31
click at [1456, 240] on link "Aperçu et éditer" at bounding box center [1456, 239] width 130 height 20
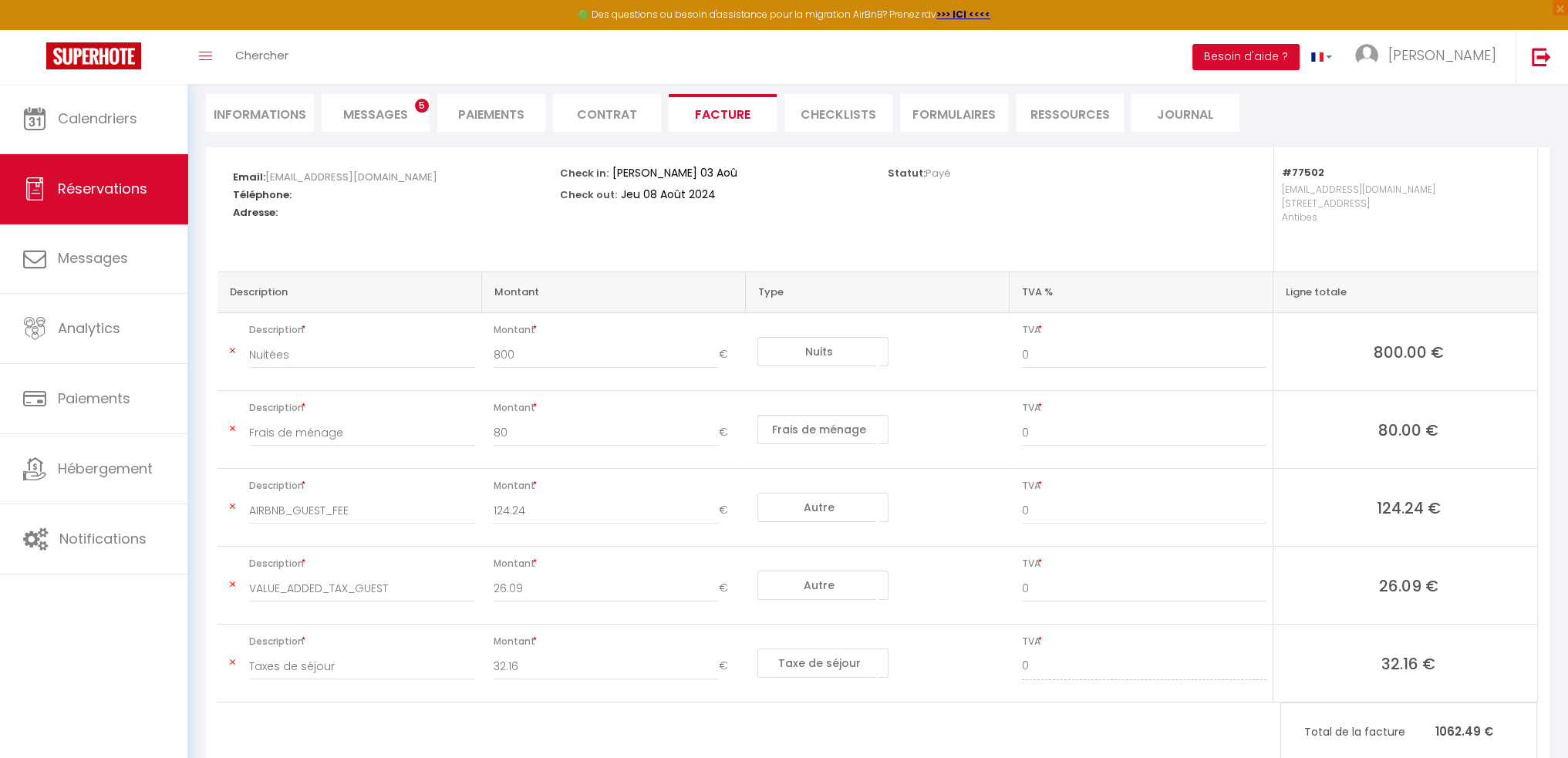
scroll to position [185, 0]
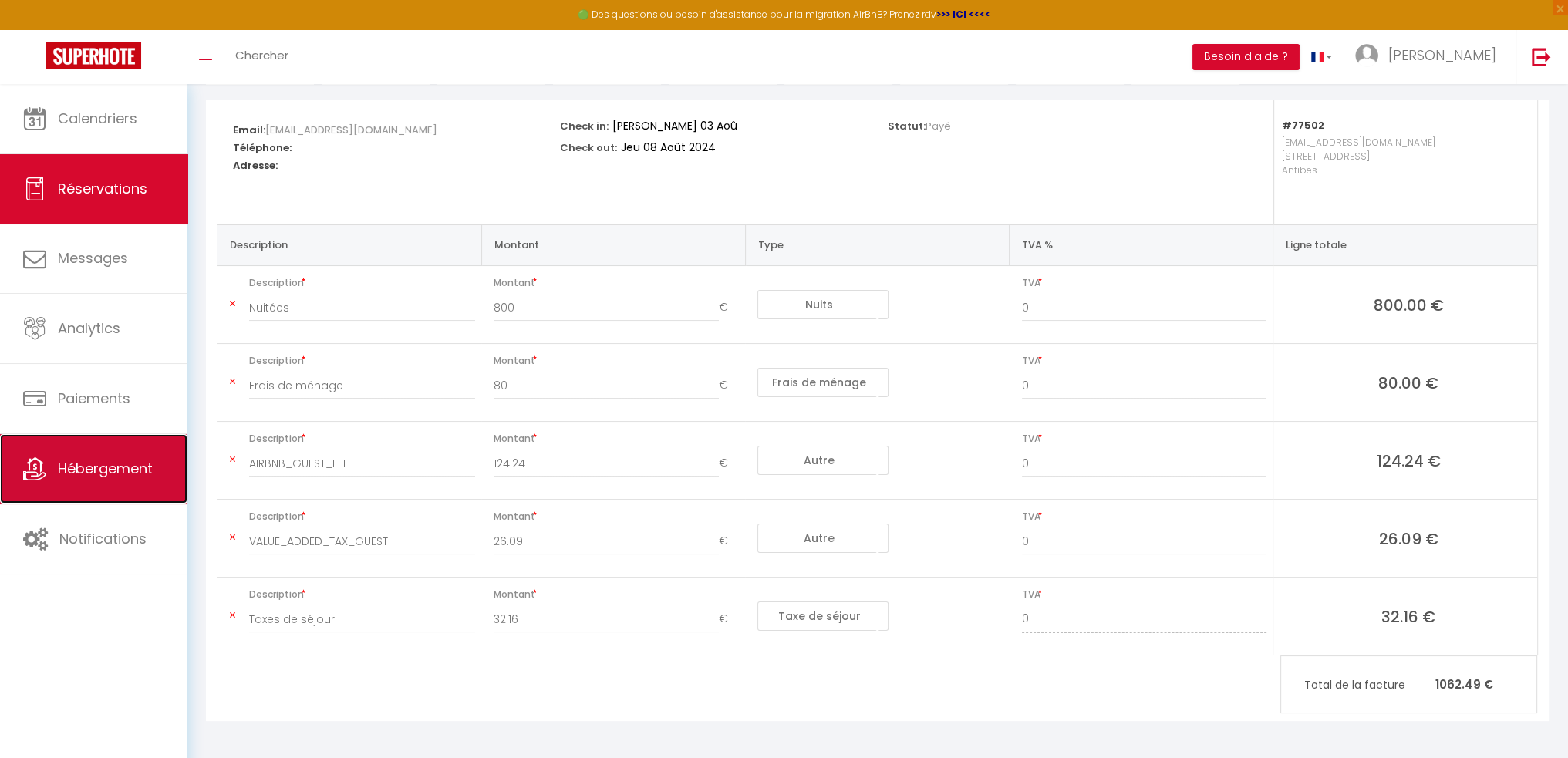
drag, startPoint x: 288, startPoint y: 468, endPoint x: 130, endPoint y: 446, distance: 159.5
click at [130, 446] on link "Hébergement" at bounding box center [94, 469] width 187 height 69
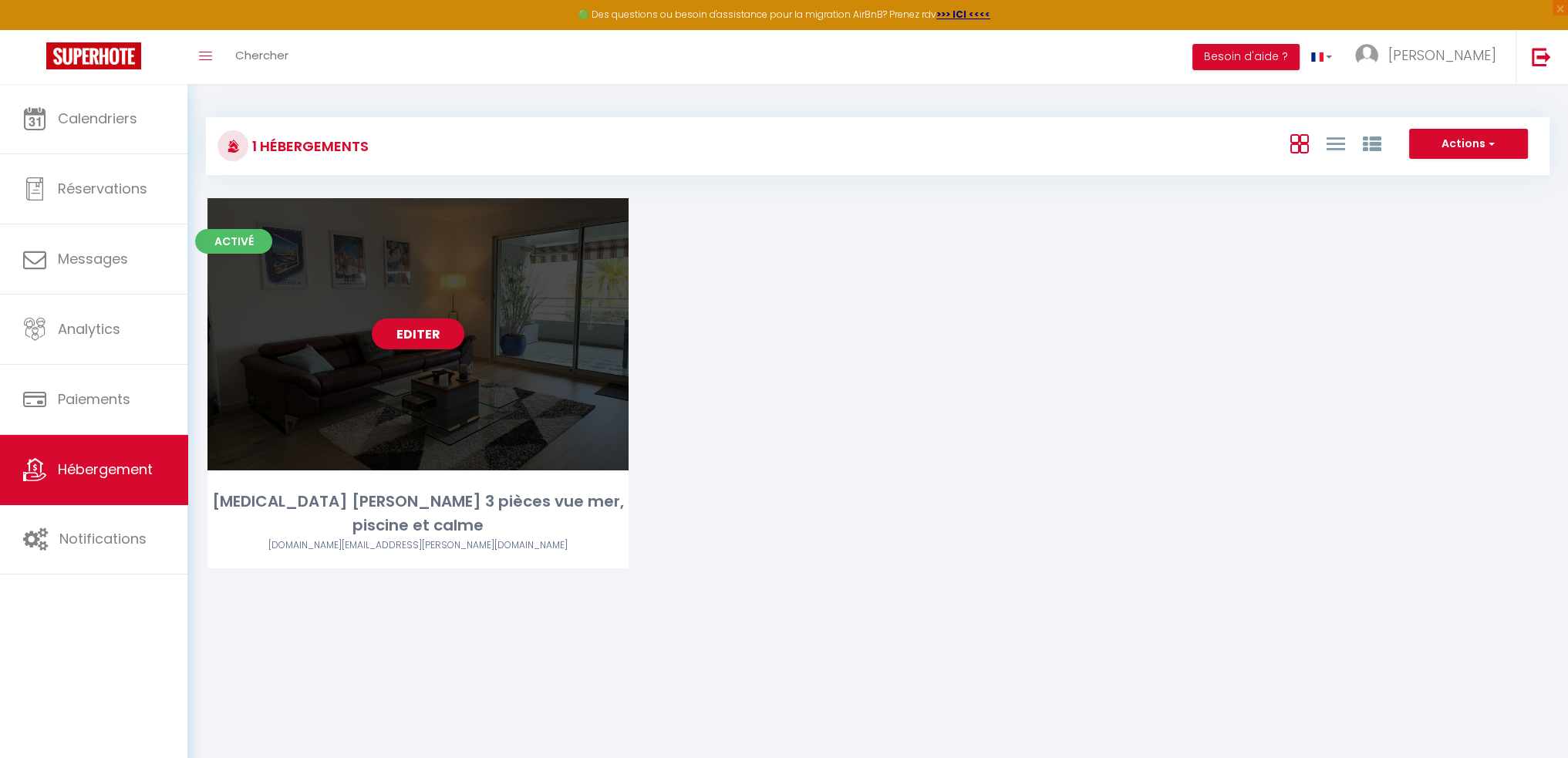
click at [407, 317] on div "Editer" at bounding box center [419, 334] width 422 height 272
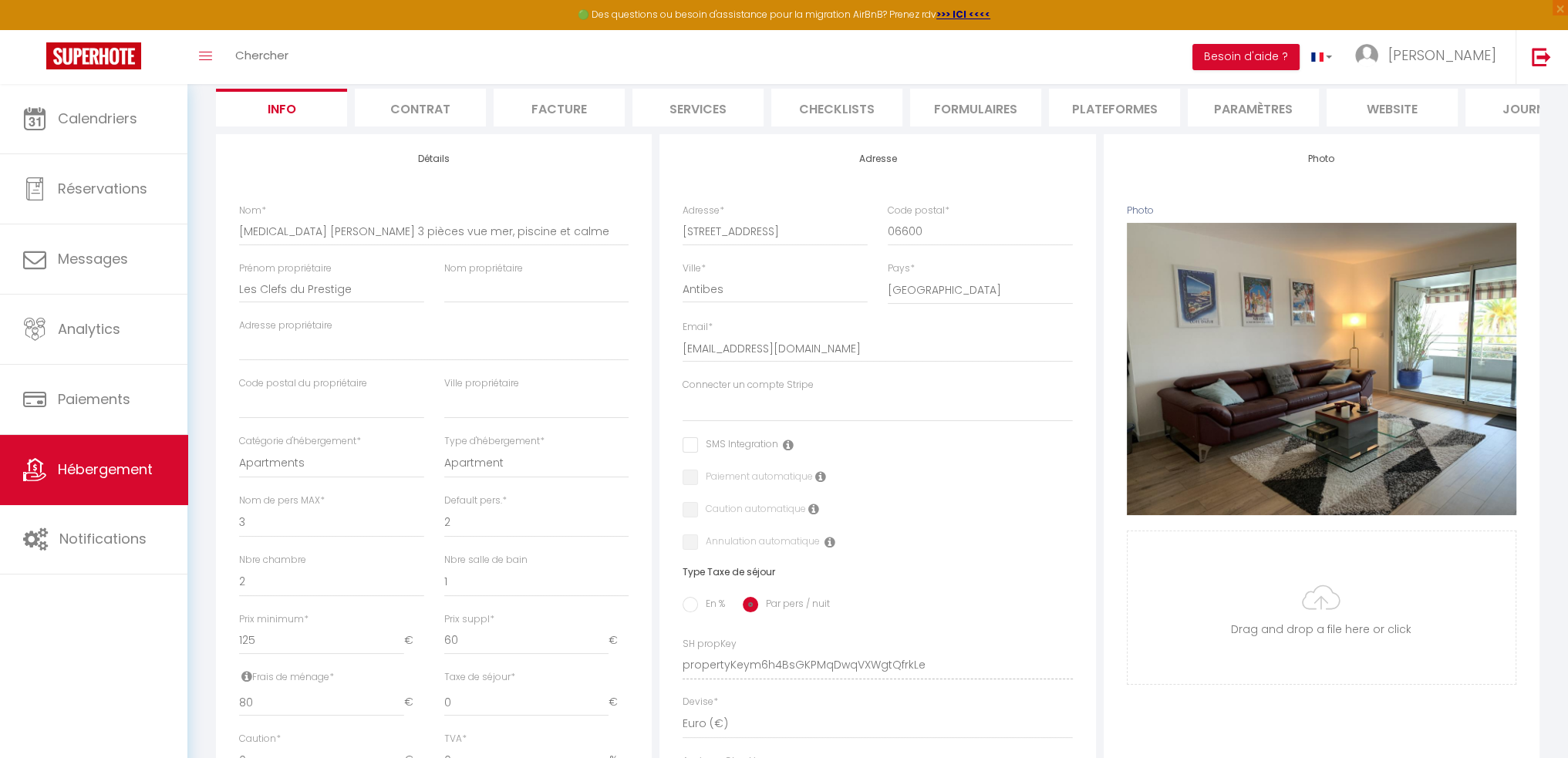
scroll to position [77, 0]
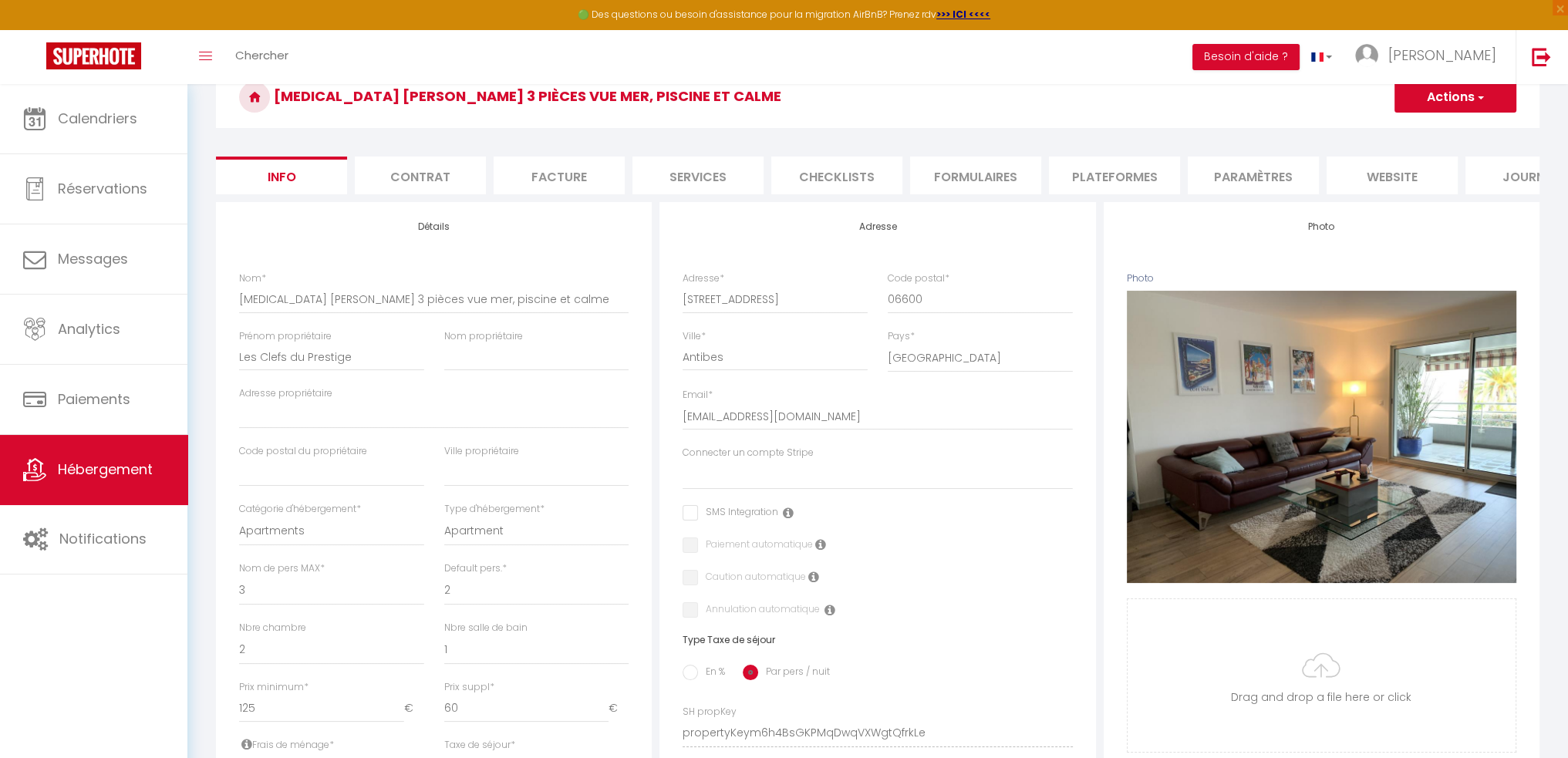
click at [537, 176] on li "Facture" at bounding box center [558, 175] width 131 height 37
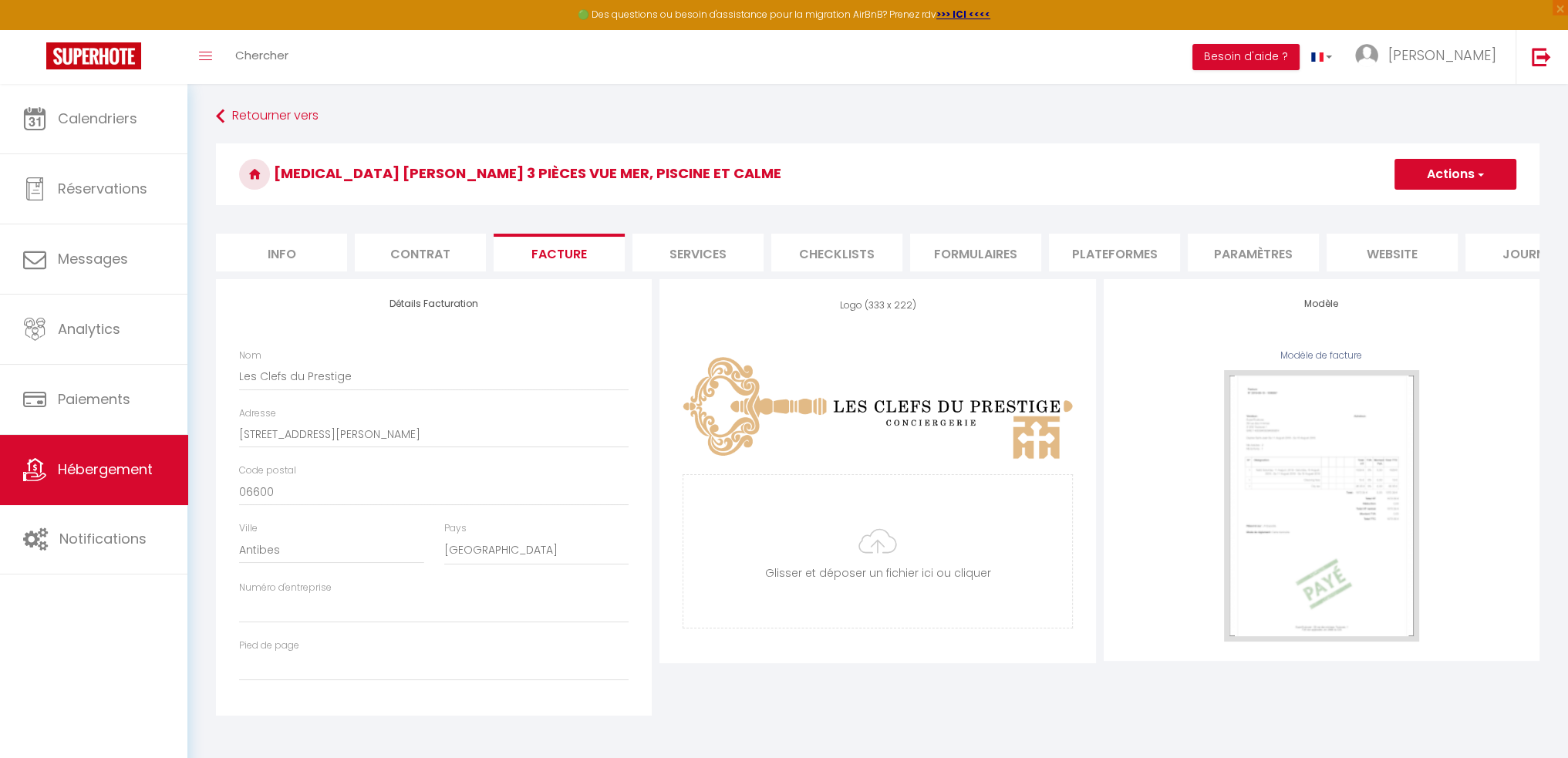
scroll to position [0, 65]
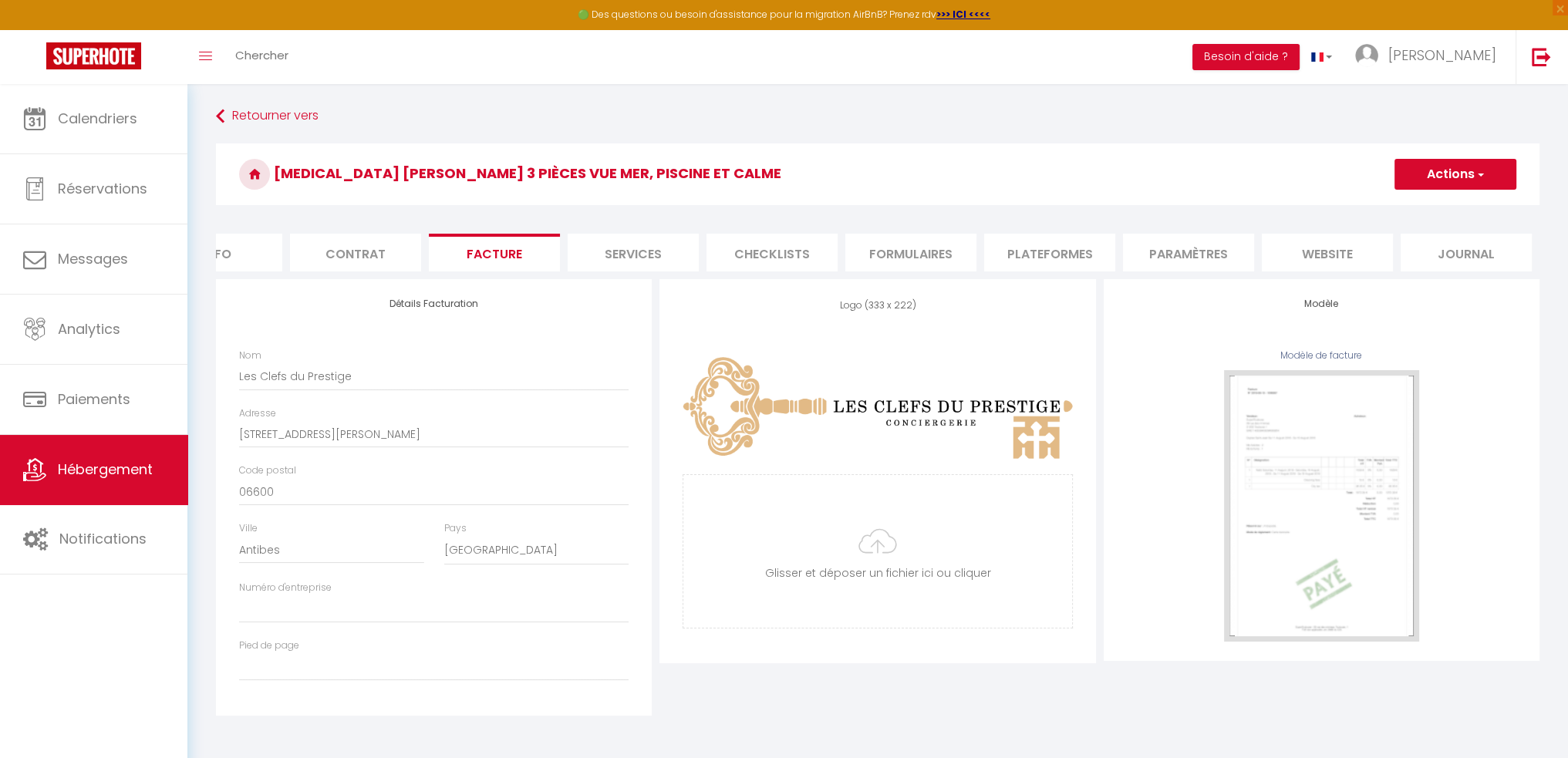
click at [512, 243] on li "Facture" at bounding box center [493, 252] width 131 height 37
click at [141, 187] on span "Réservations" at bounding box center [102, 189] width 90 height 20
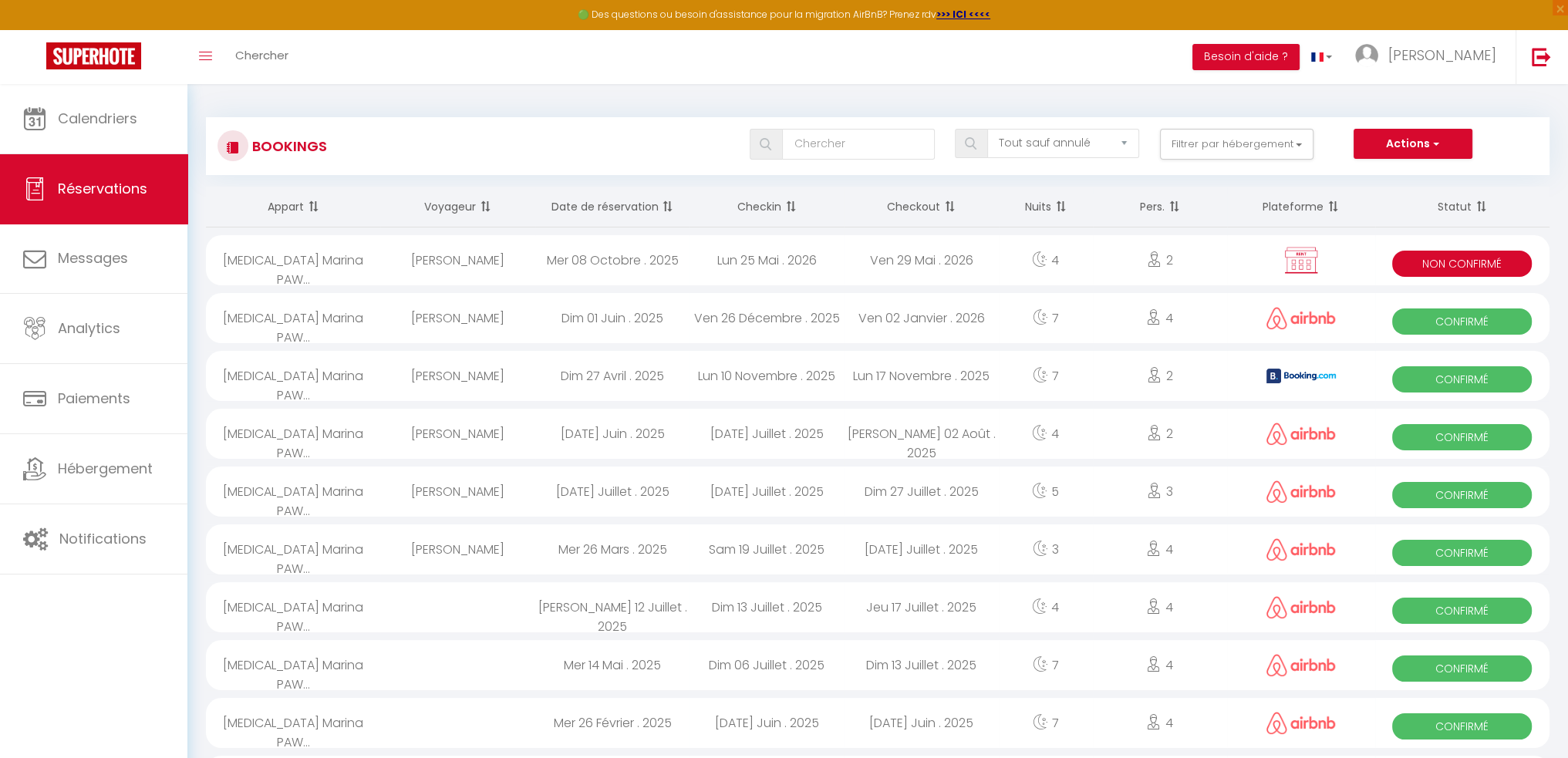
click at [534, 317] on div "Laetitia Vacher" at bounding box center [457, 318] width 155 height 50
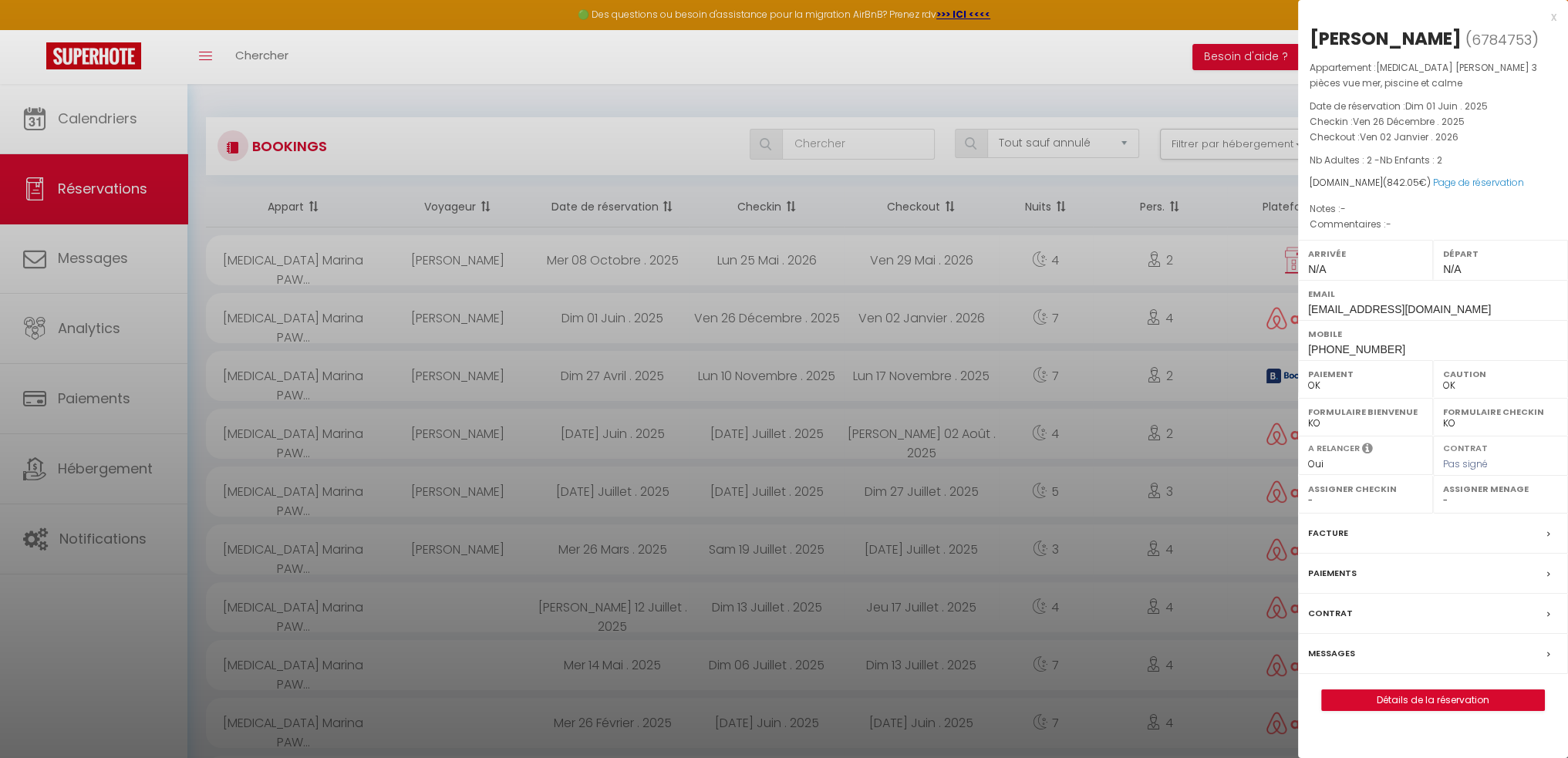
click at [1548, 535] on icon at bounding box center [1548, 534] width 3 height 9
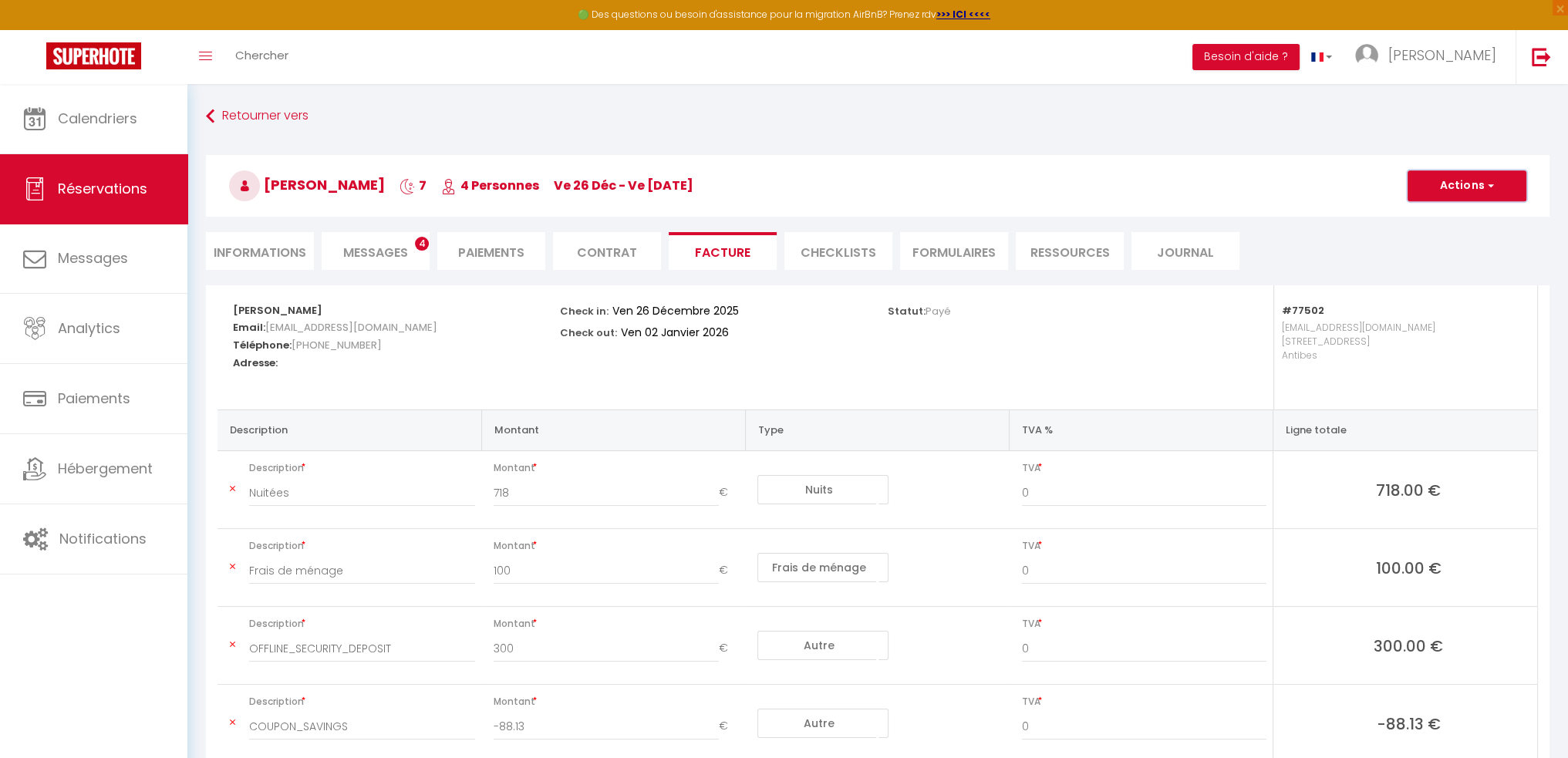
click at [1468, 192] on button "Actions" at bounding box center [1467, 185] width 119 height 31
click at [1430, 225] on link "Enregistrer" at bounding box center [1456, 220] width 130 height 20
click at [814, 234] on li "CHECKLISTS" at bounding box center [838, 251] width 108 height 37
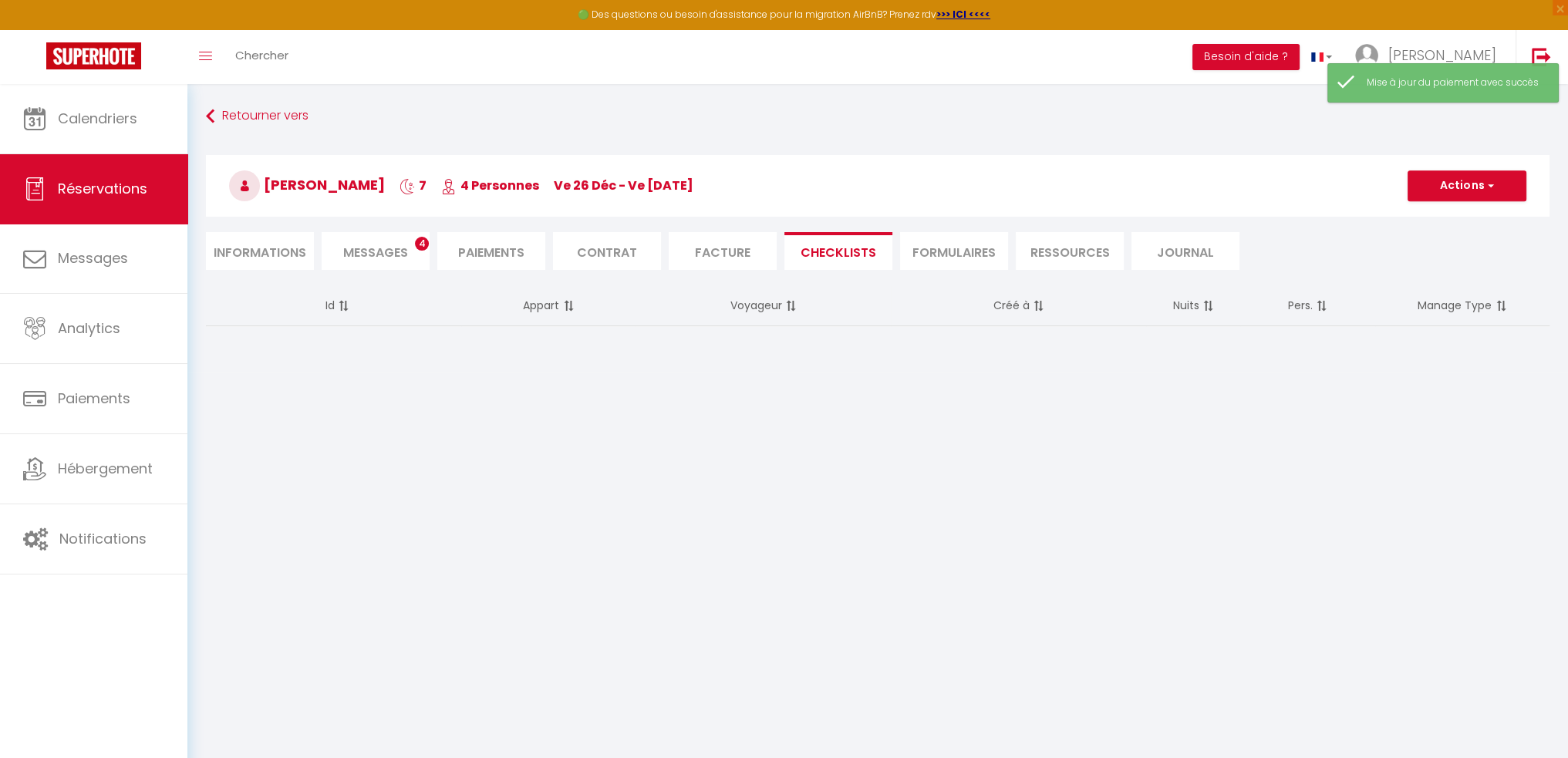
click at [741, 244] on li "Facture" at bounding box center [723, 251] width 108 height 37
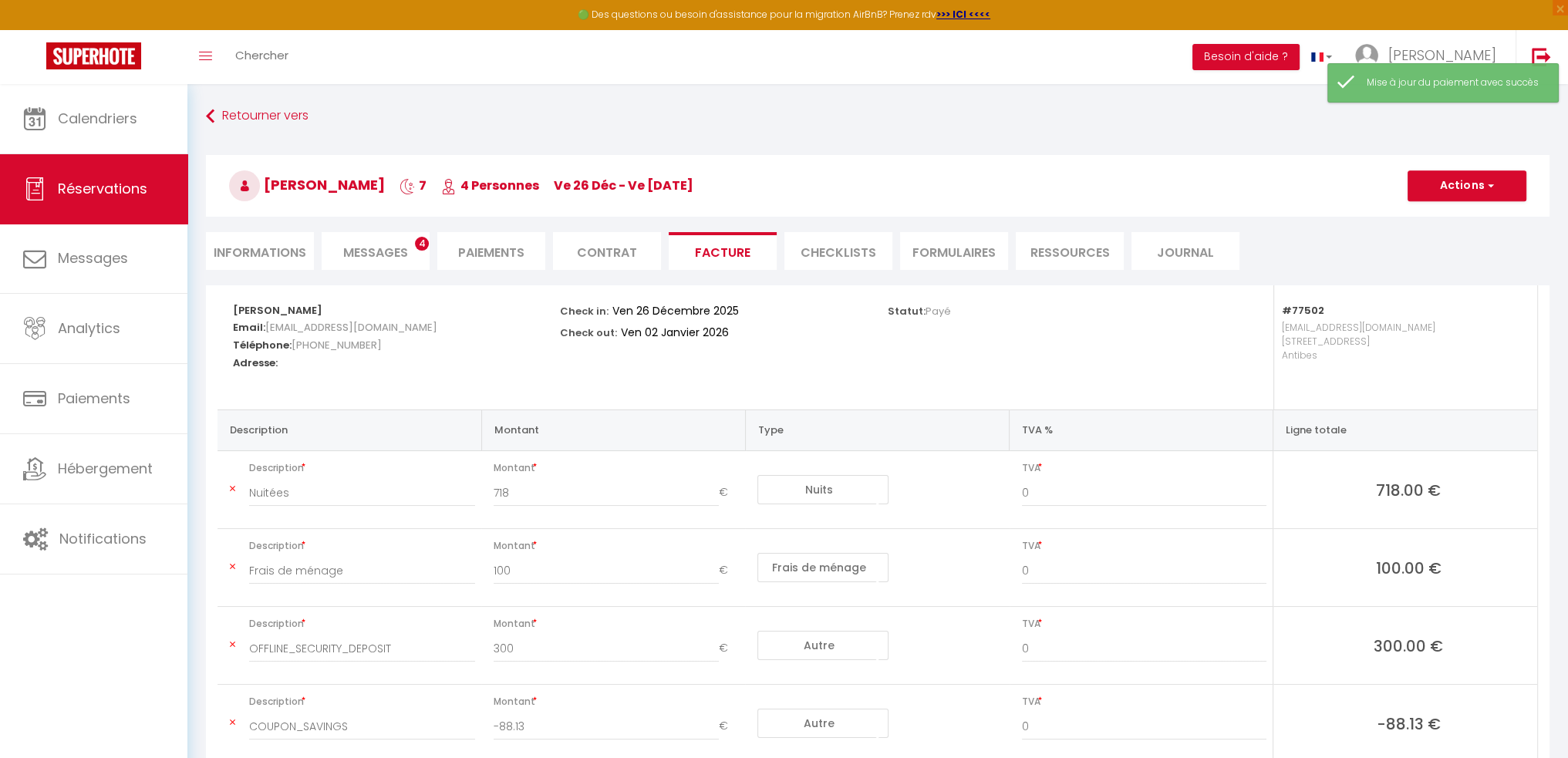
click at [937, 247] on li "FORMULAIRES" at bounding box center [954, 251] width 108 height 37
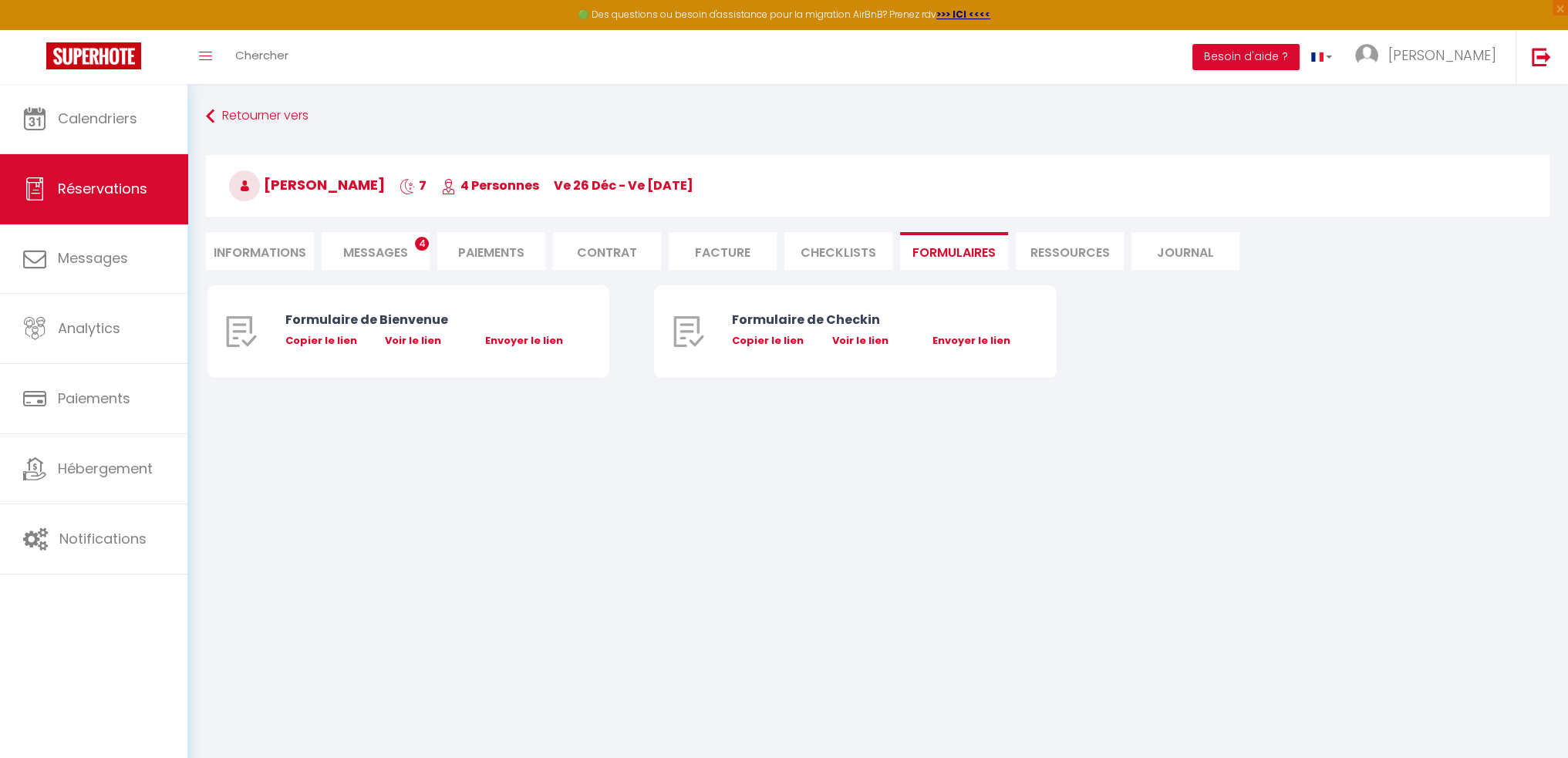
click at [1065, 256] on li "Ressources" at bounding box center [1070, 251] width 108 height 37
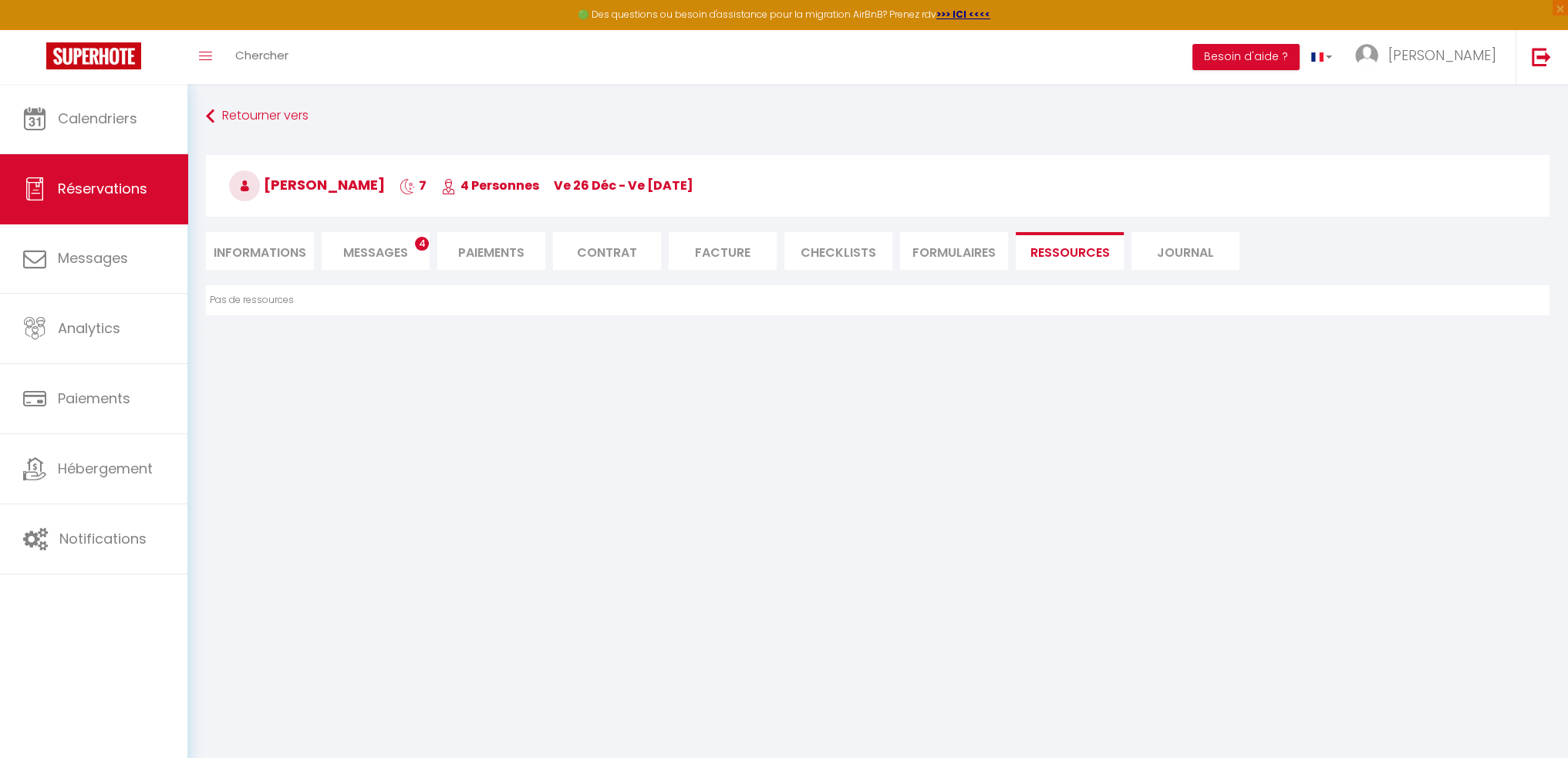
click at [1208, 256] on li "Journal" at bounding box center [1186, 251] width 108 height 37
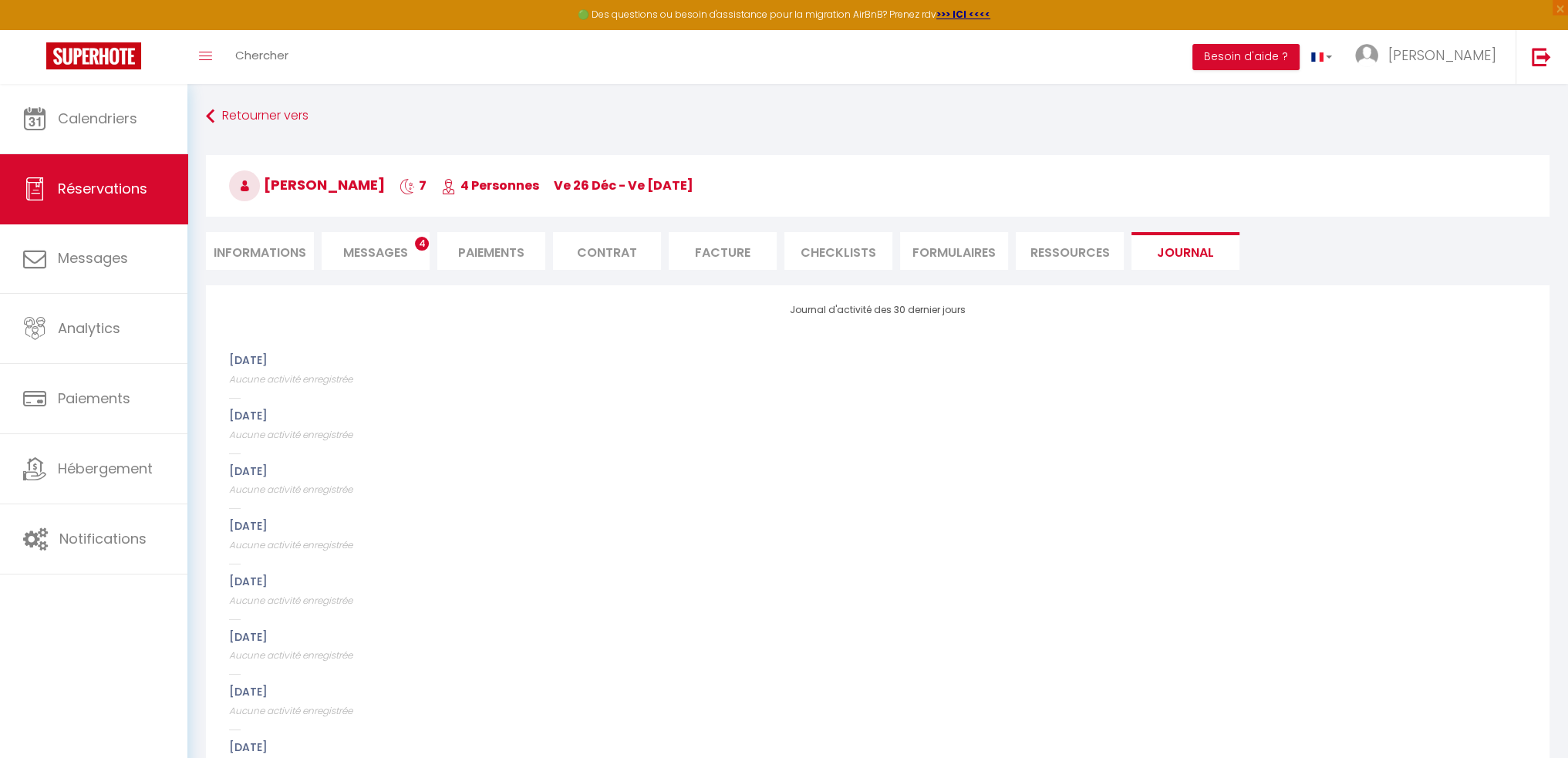
click at [946, 257] on li "FORMULAIRES" at bounding box center [954, 251] width 108 height 37
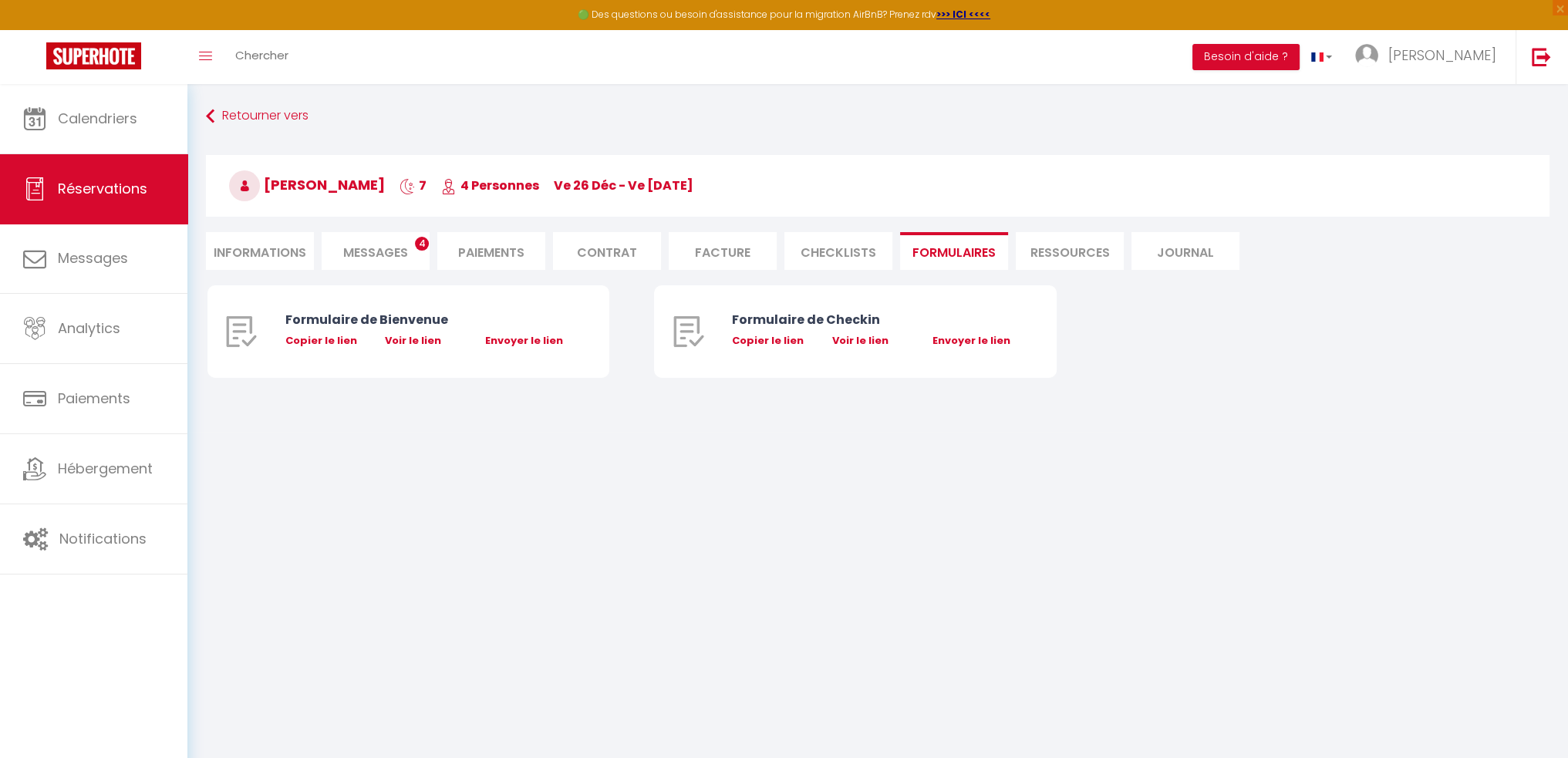
click at [826, 250] on li "CHECKLISTS" at bounding box center [838, 251] width 108 height 37
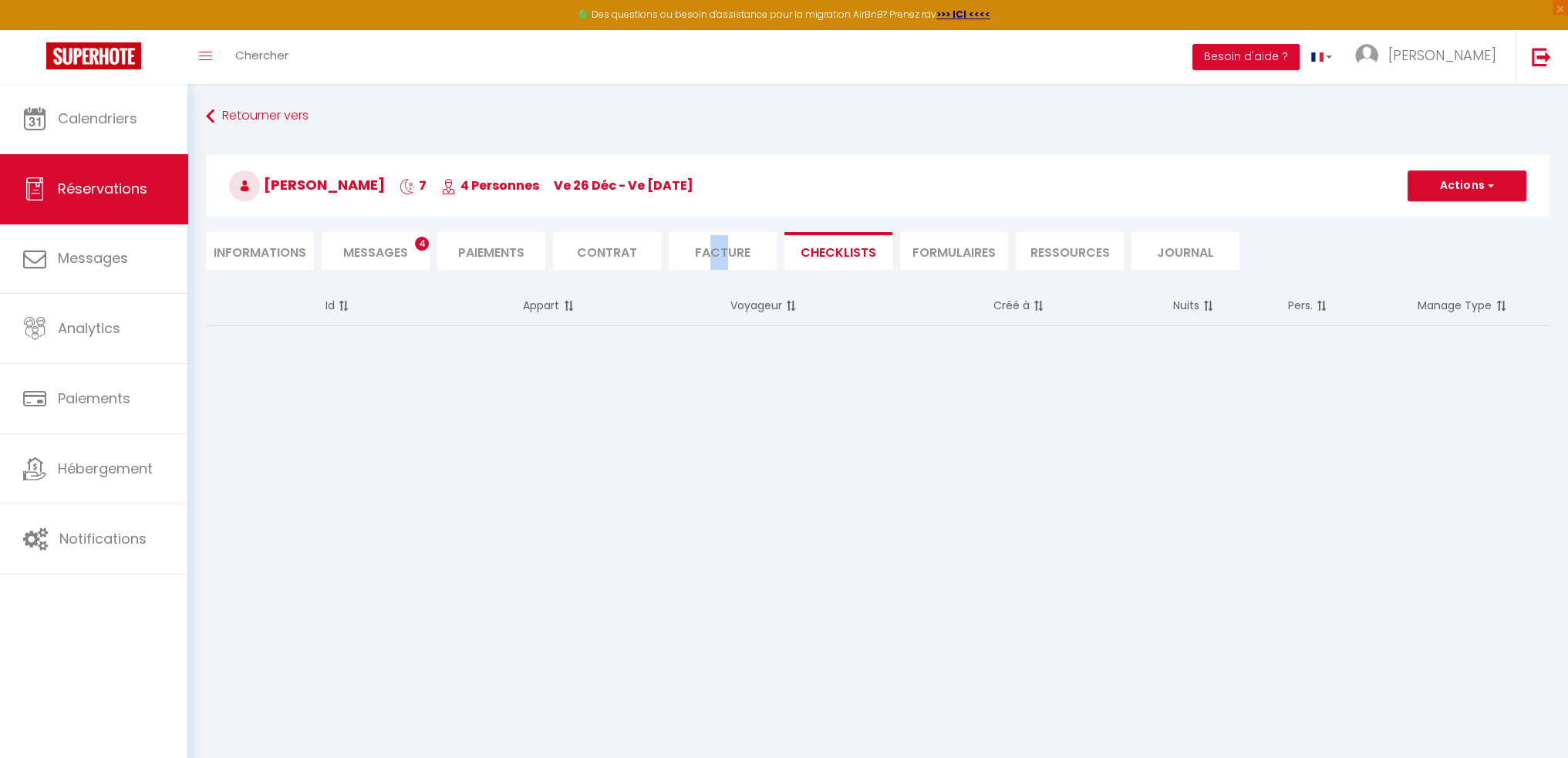
drag, startPoint x: 720, startPoint y: 248, endPoint x: 709, endPoint y: 246, distance: 11.2
click at [709, 246] on li "Facture" at bounding box center [723, 251] width 108 height 37
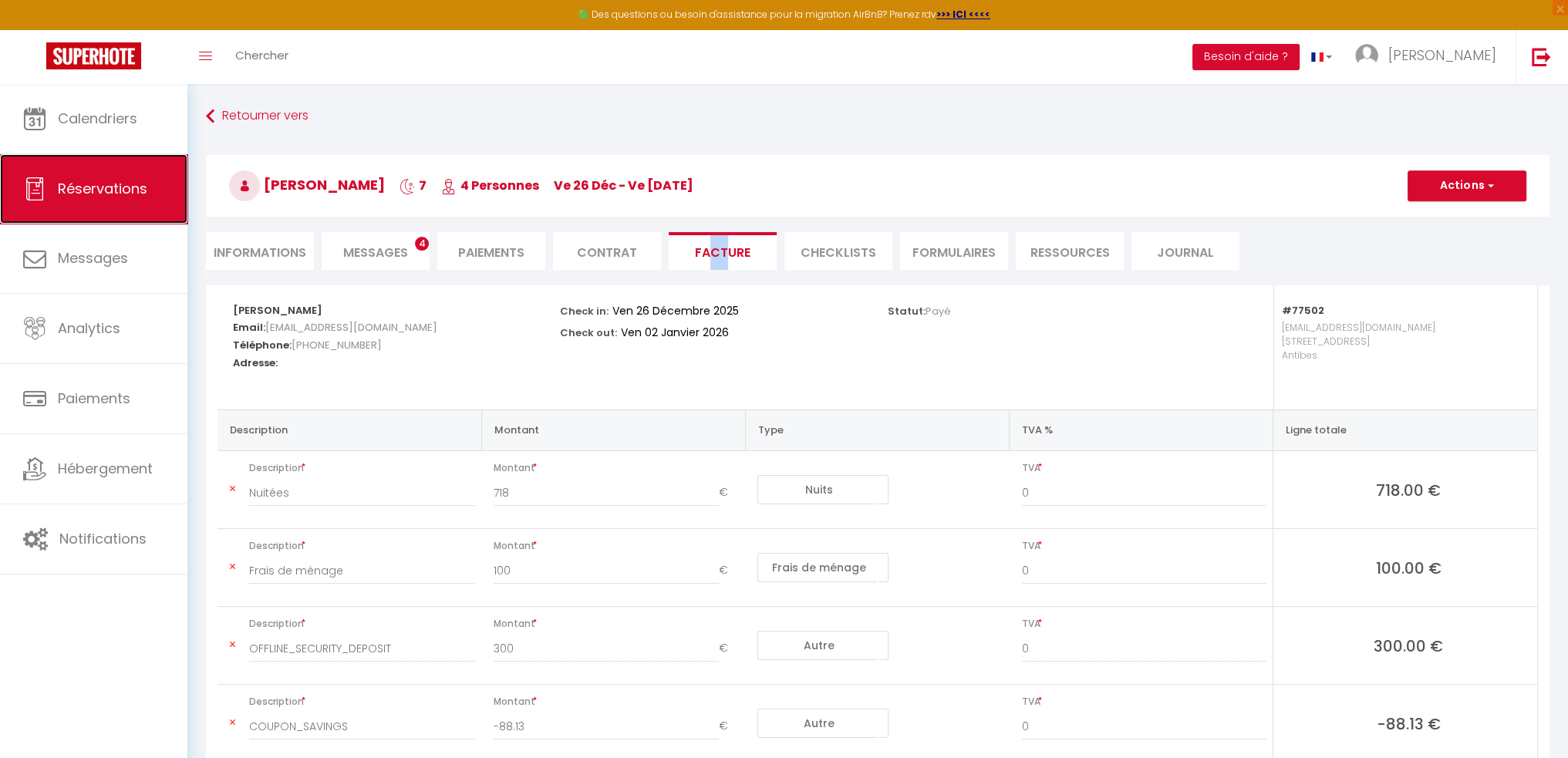
click at [130, 198] on link "Réservations" at bounding box center [94, 189] width 187 height 69
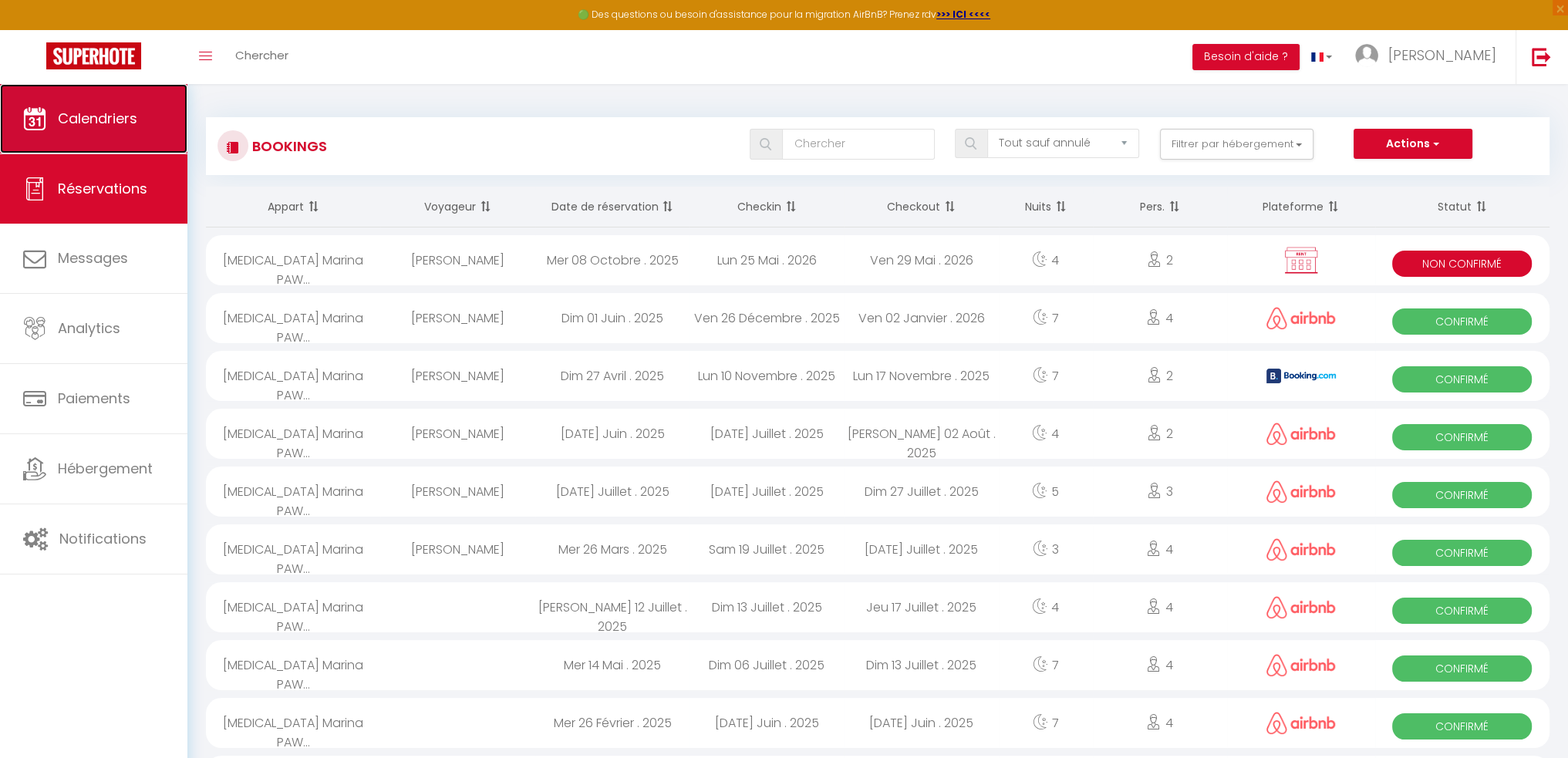
click at [69, 137] on link "Calendriers" at bounding box center [94, 118] width 187 height 69
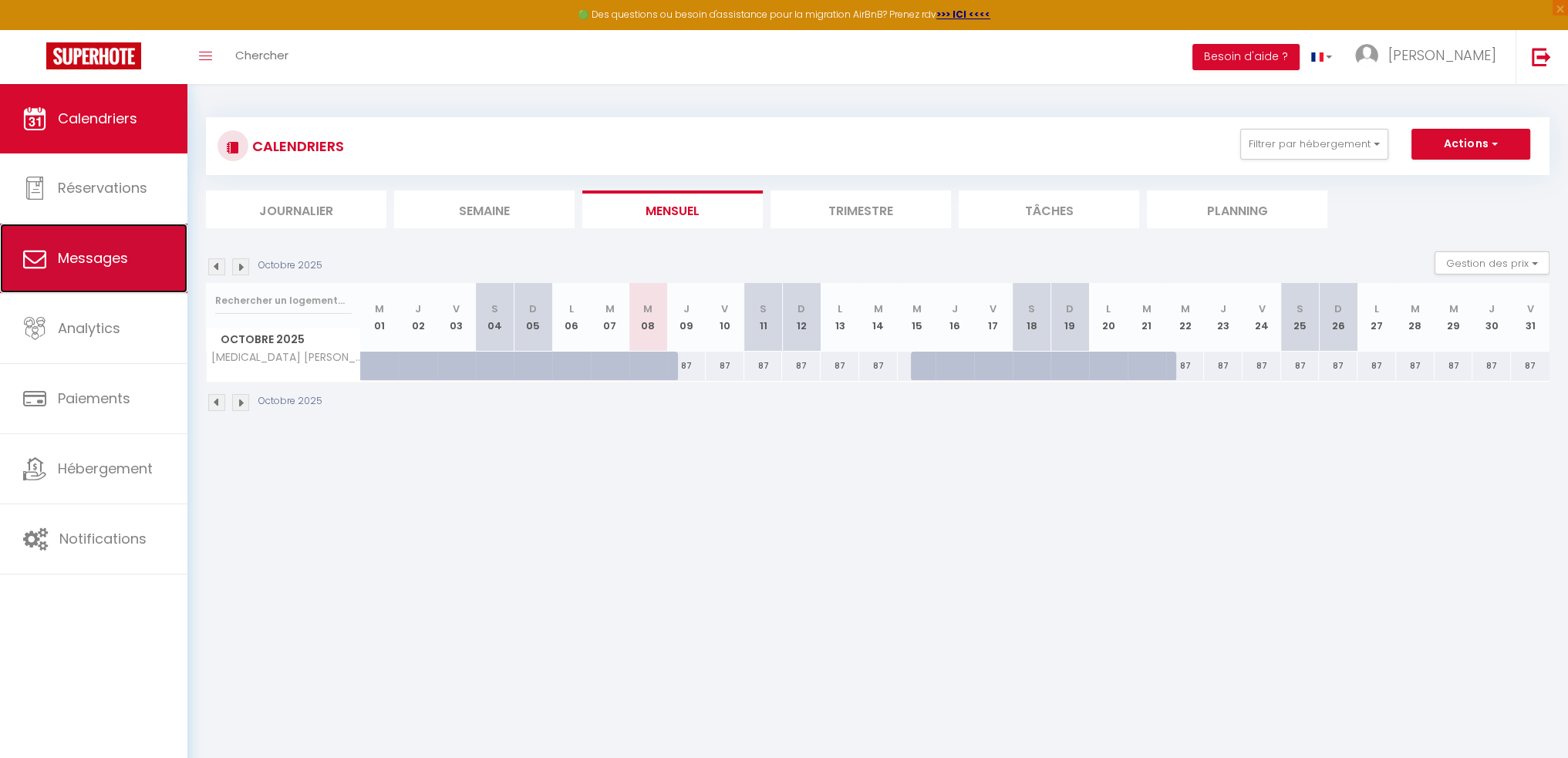
click at [109, 236] on link "Messages" at bounding box center [94, 258] width 187 height 69
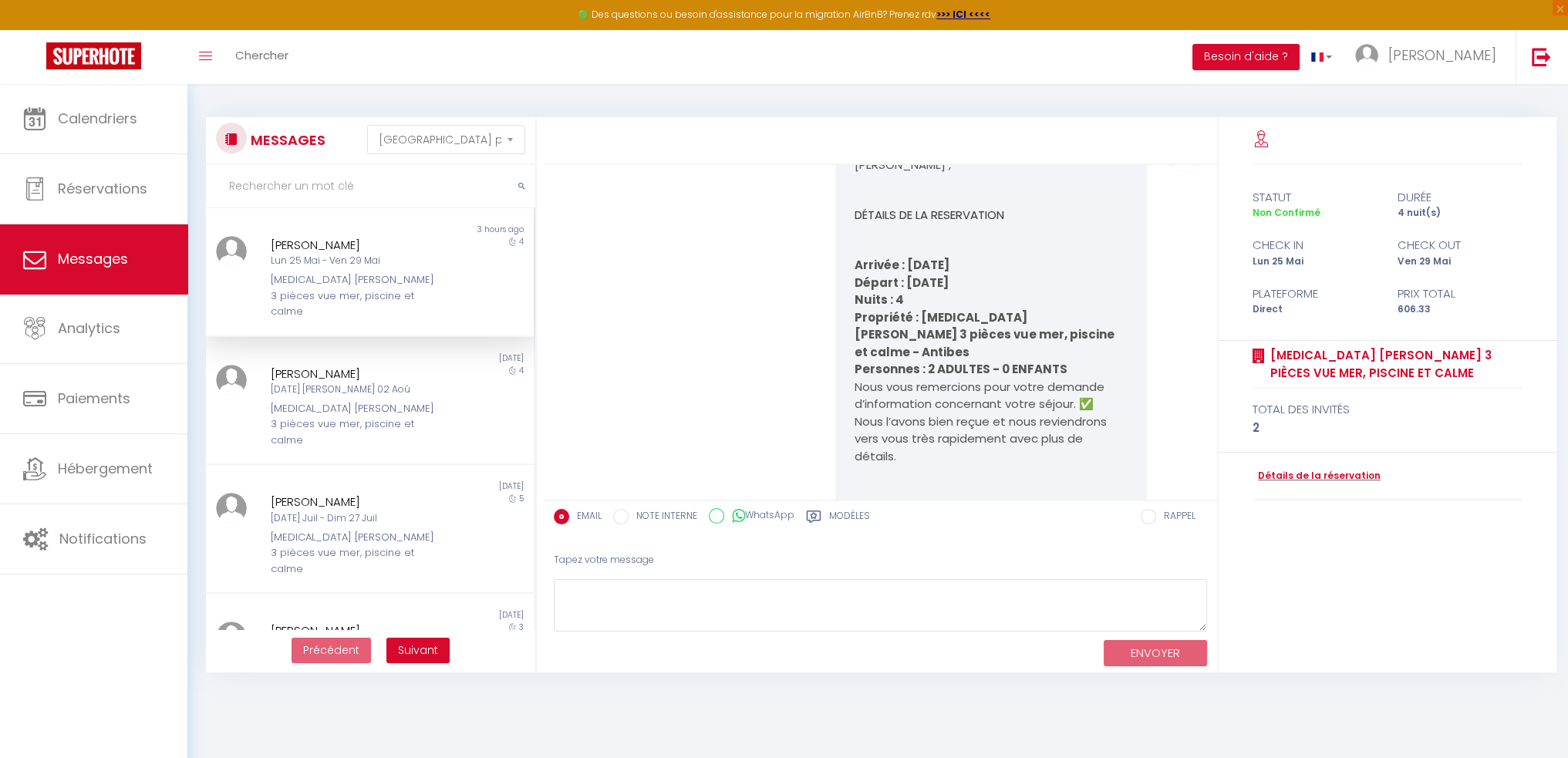
scroll to position [77, 0]
drag, startPoint x: 962, startPoint y: 385, endPoint x: 1079, endPoint y: 386, distance: 117.0
click at [1079, 386] on p "Nous vous remercions pour votre demande d’information concernant votre séjour. …" at bounding box center [991, 418] width 273 height 87
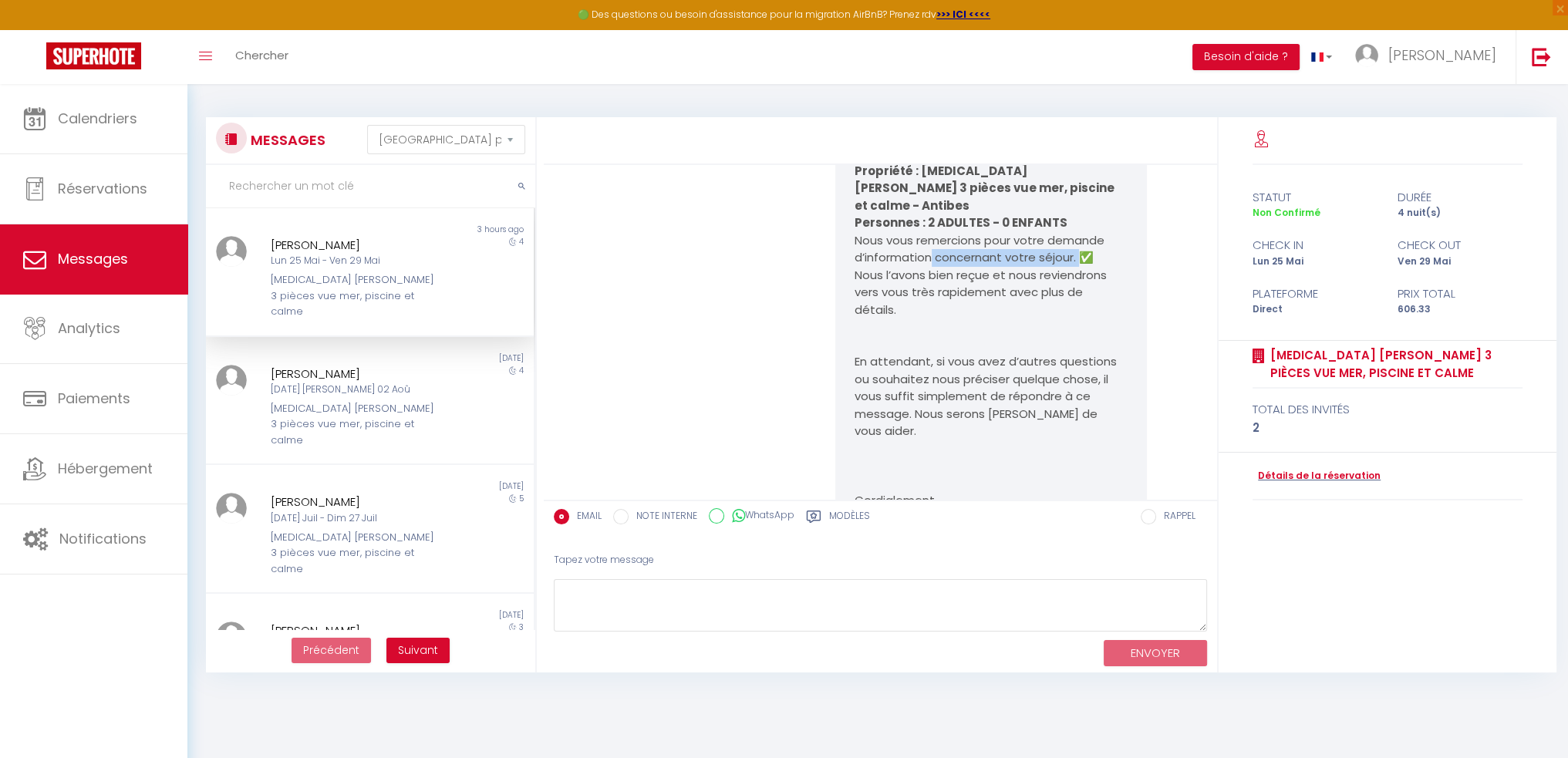
scroll to position [231, 0]
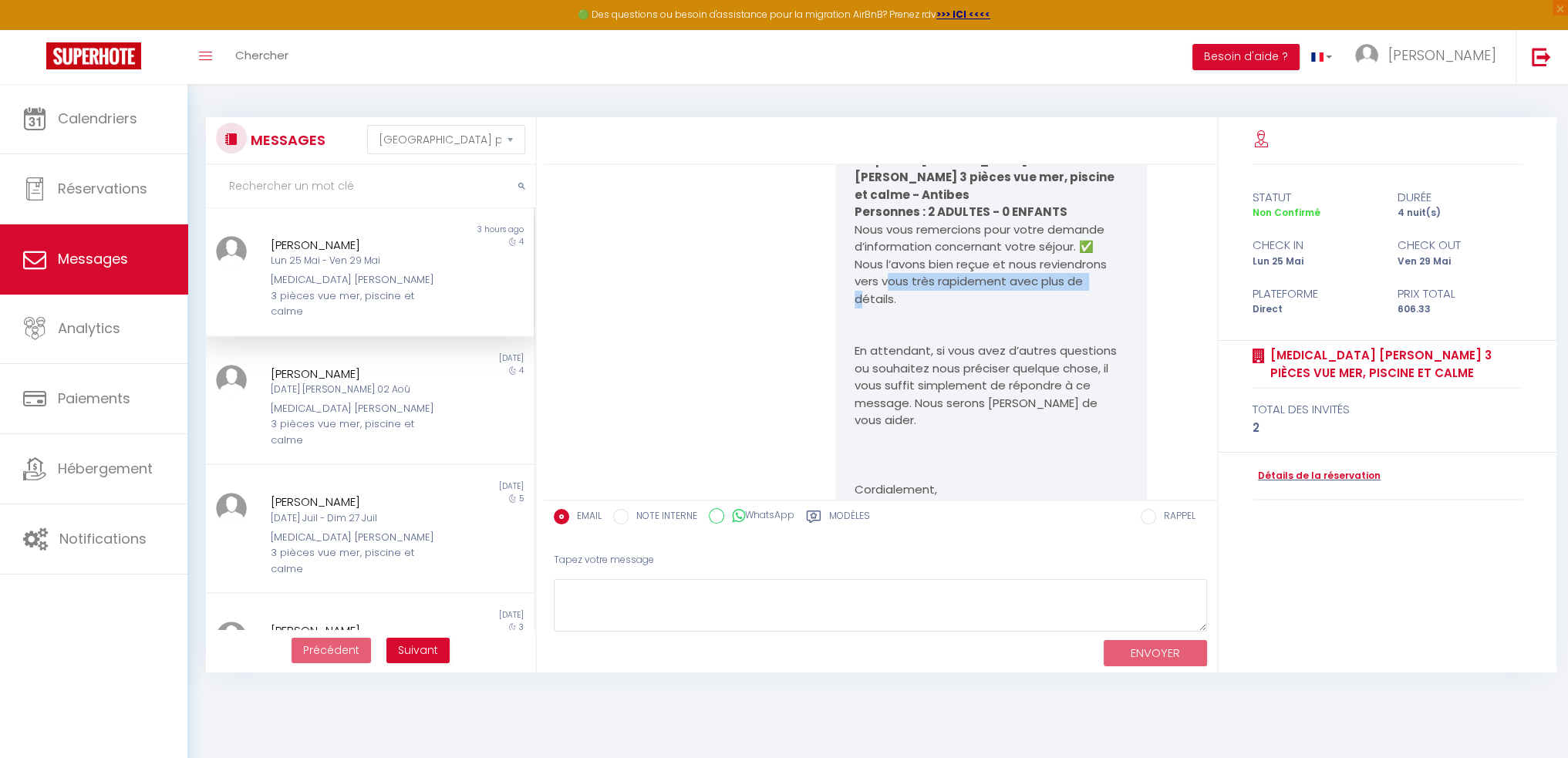
drag, startPoint x: 937, startPoint y: 274, endPoint x: 1079, endPoint y: 274, distance: 142.0
click at [1079, 274] on p "Nous vous remercions pour votre demande d’information concernant votre séjour. …" at bounding box center [991, 265] width 273 height 87
click at [901, 284] on p "Nous vous remercions pour votre demande d’information concernant votre séjour. …" at bounding box center [991, 265] width 273 height 87
drag, startPoint x: 891, startPoint y: 282, endPoint x: 927, endPoint y: 309, distance: 45.0
click at [1046, 289] on p "Nous vous remercions pour votre demande d’information concernant votre séjour. …" at bounding box center [991, 265] width 273 height 87
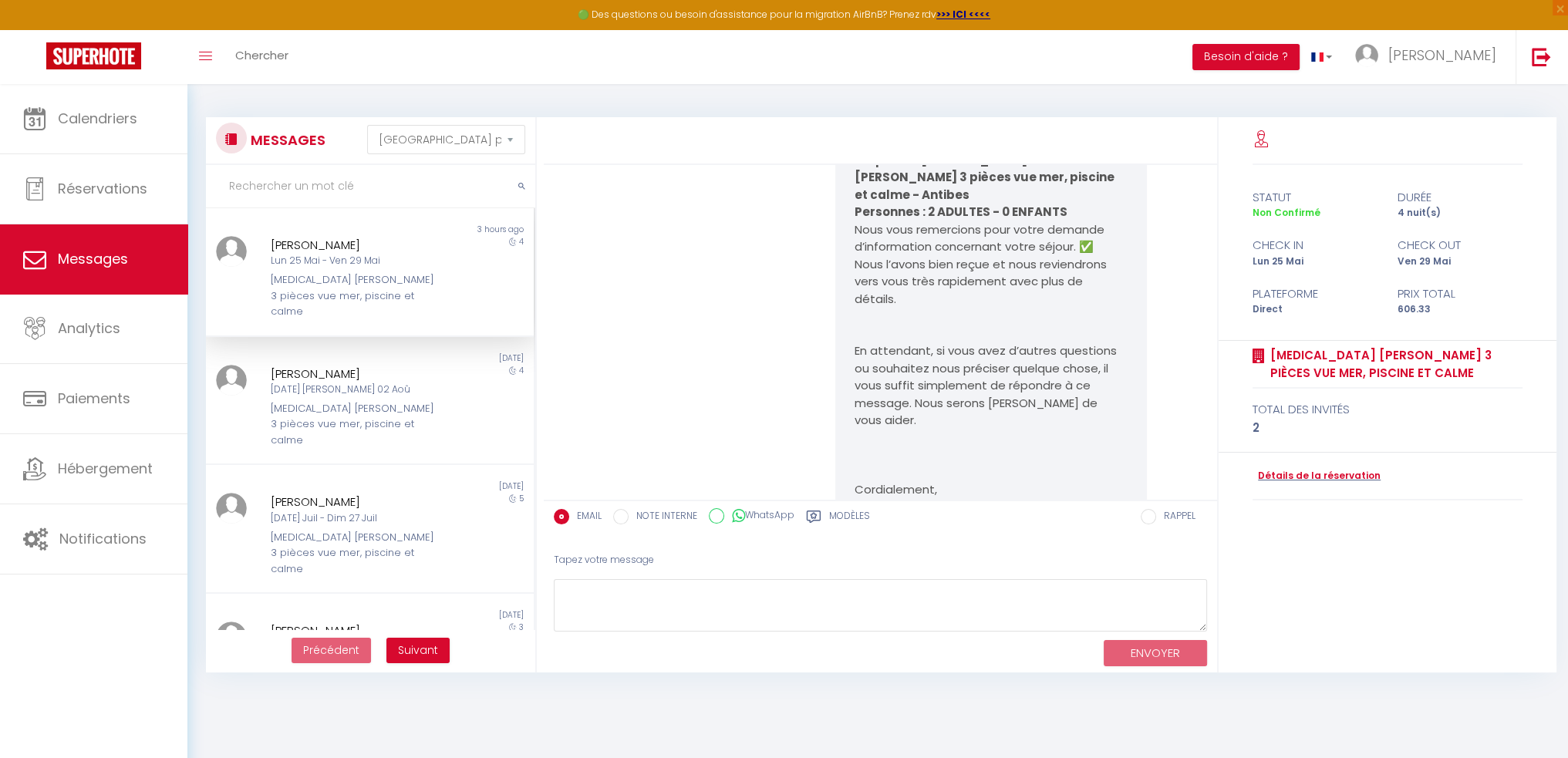
click at [864, 323] on pre "Bonjour Alain DUCHAUD , DÉTAILS DE LA RESERVATION Arrivée : 25/05/2026 Départ :…" at bounding box center [991, 257] width 273 height 517
drag, startPoint x: 853, startPoint y: 351, endPoint x: 1060, endPoint y: 350, distance: 207.0
click at [1060, 350] on p "En attendant, si vous avez d’autres questions ou souhaitez nous préciser quelqu…" at bounding box center [991, 386] width 273 height 87
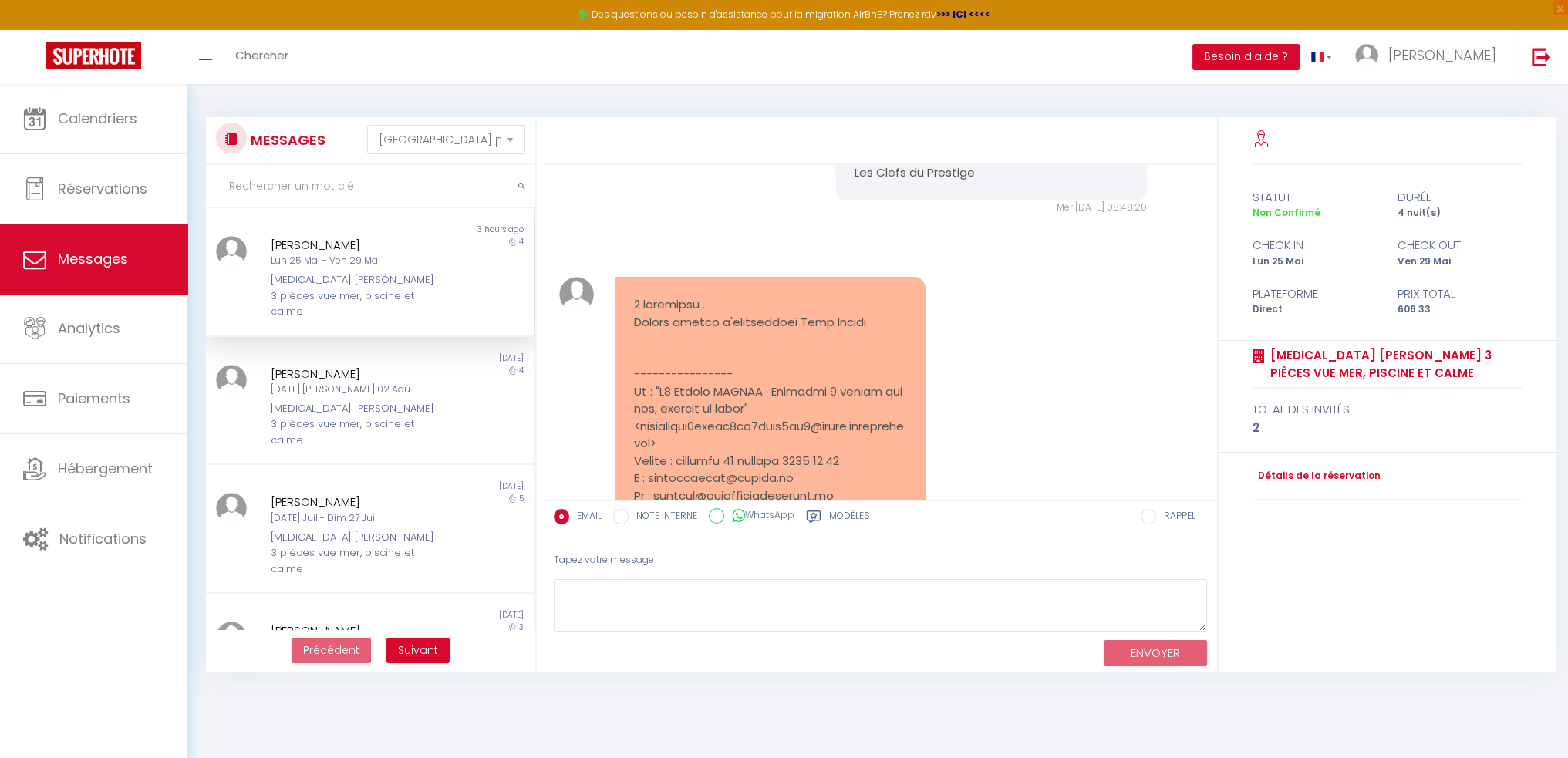
scroll to position [616, 0]
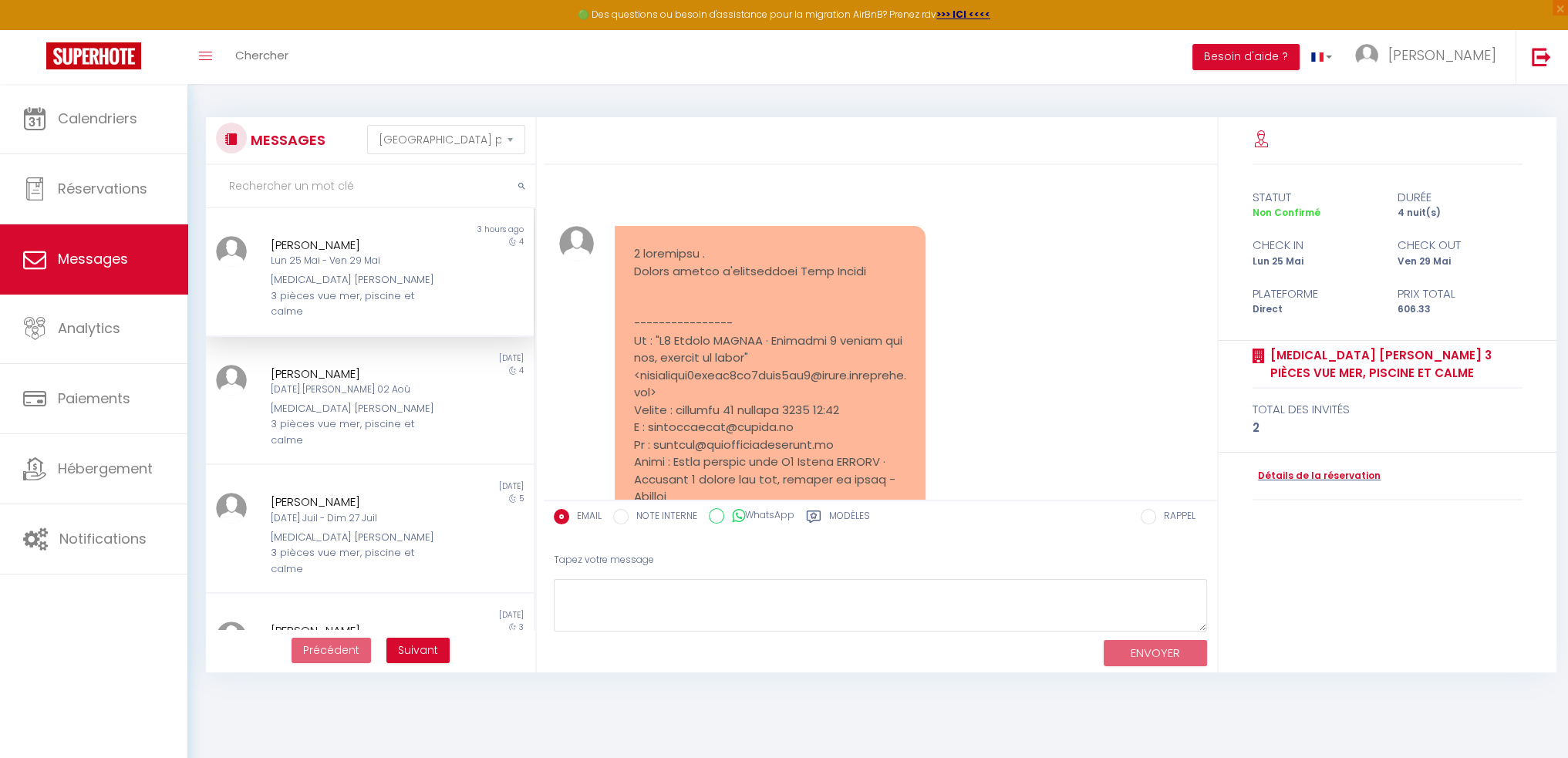
click at [716, 326] on pre at bounding box center [770, 557] width 273 height 624
drag, startPoint x: 630, startPoint y: 254, endPoint x: 826, endPoint y: 254, distance: 196.0
click at [826, 254] on div at bounding box center [770, 556] width 311 height 663
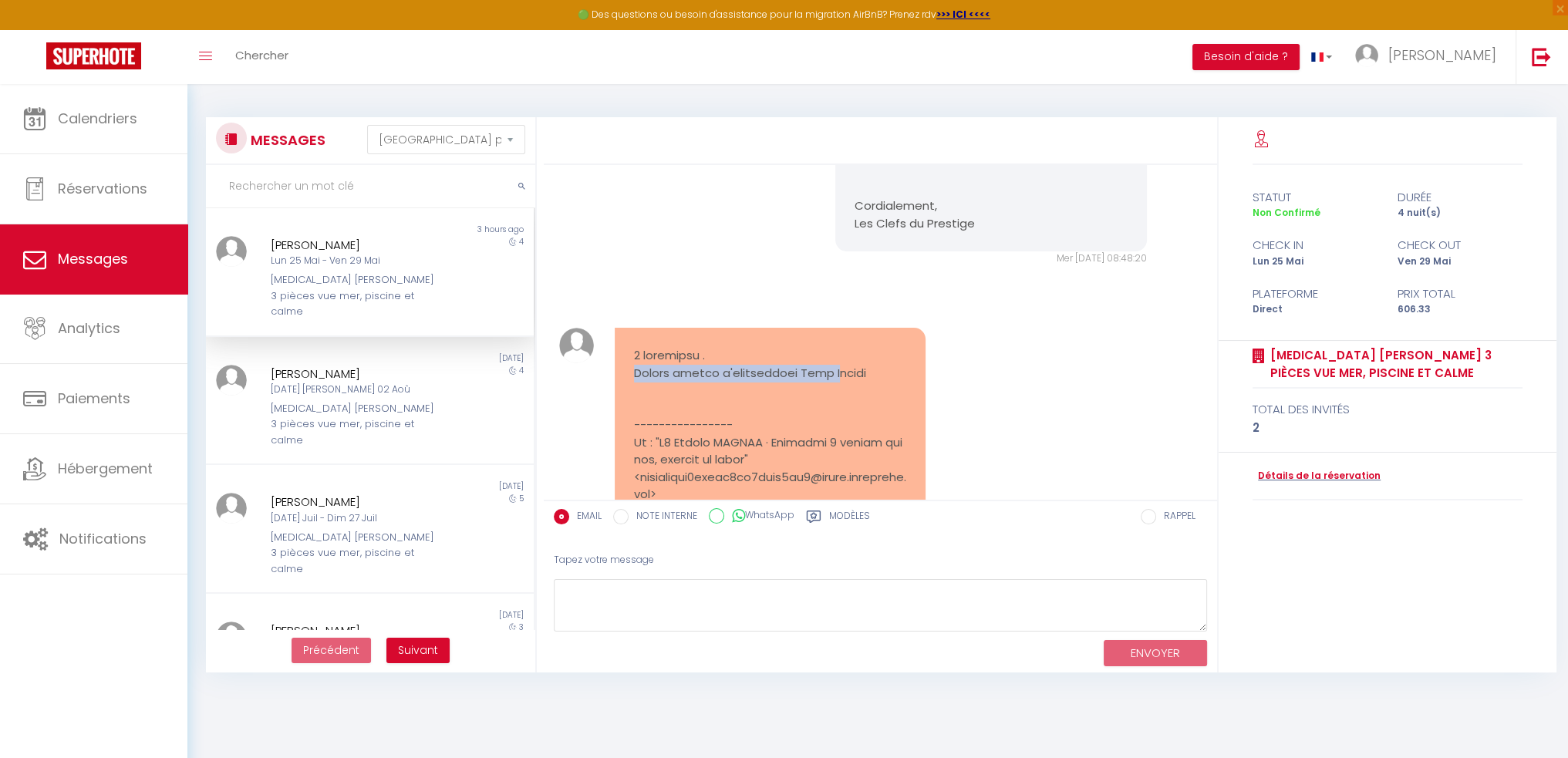
scroll to position [539, 0]
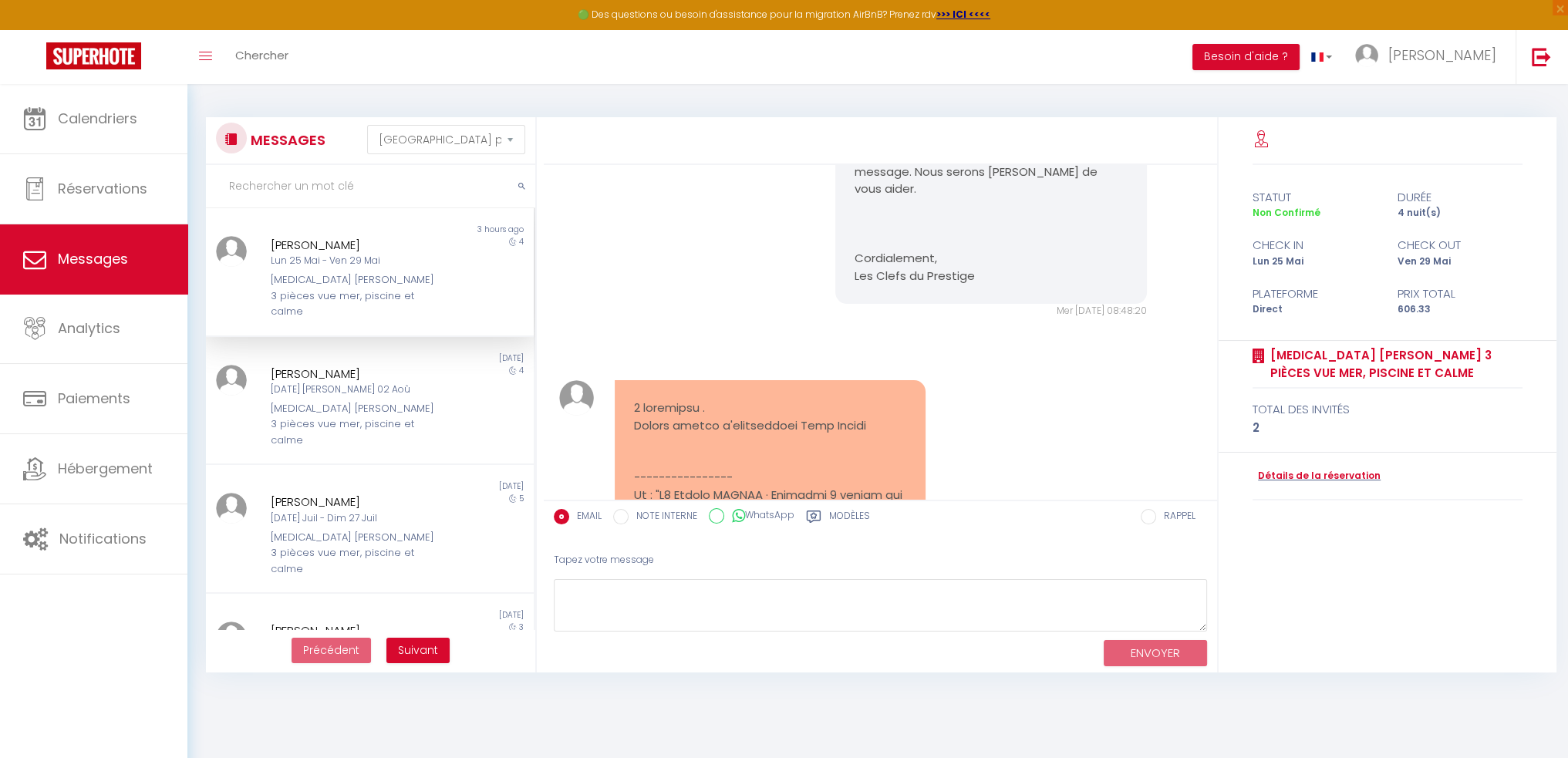
click at [791, 349] on div "Mer 08 Oct. 2025 - 14:53:38 Note Sms Mer 08 Oct. 2025 - 14:53:38" at bounding box center [880, 719] width 663 height 739
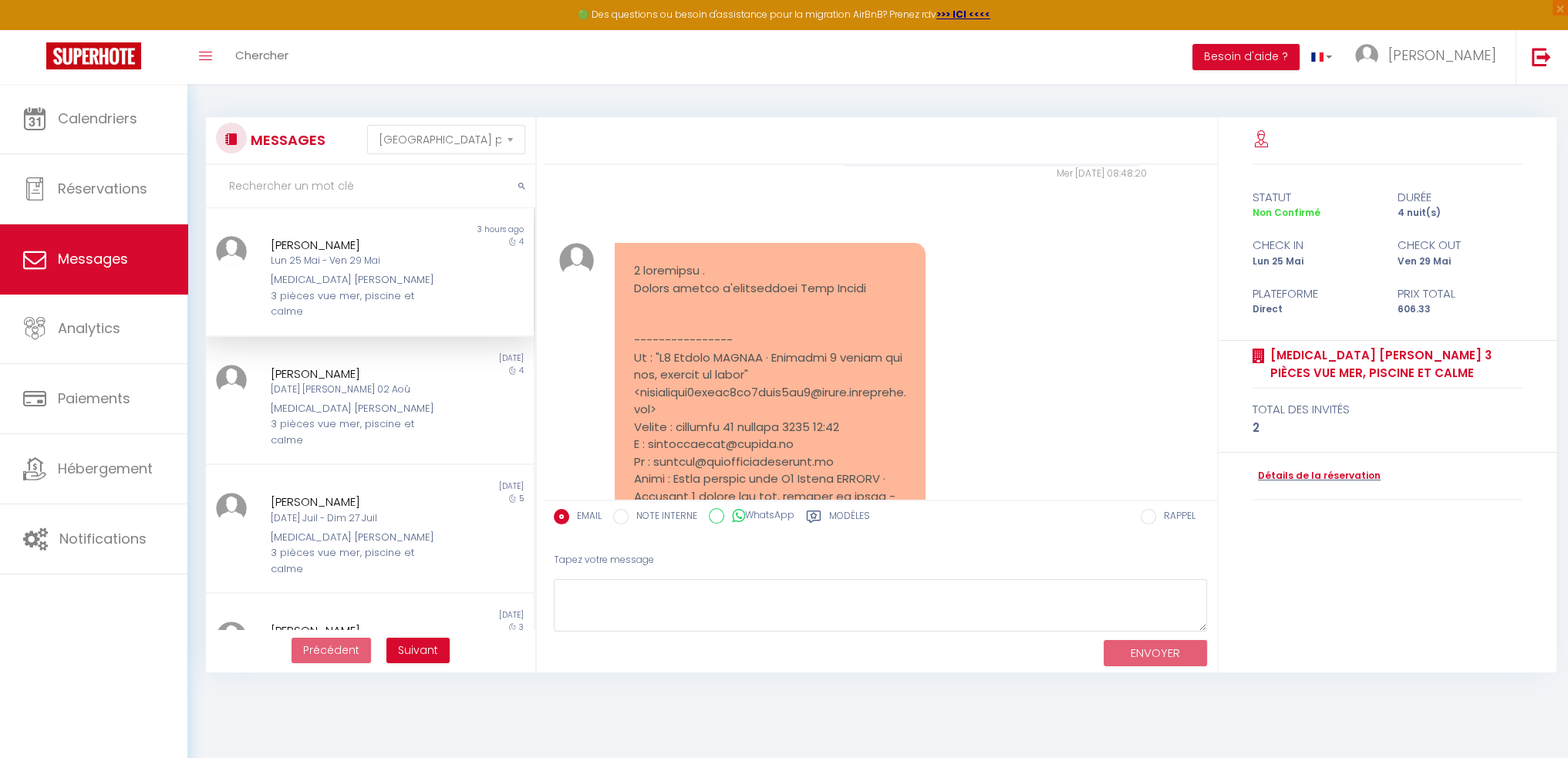
scroll to position [616, 0]
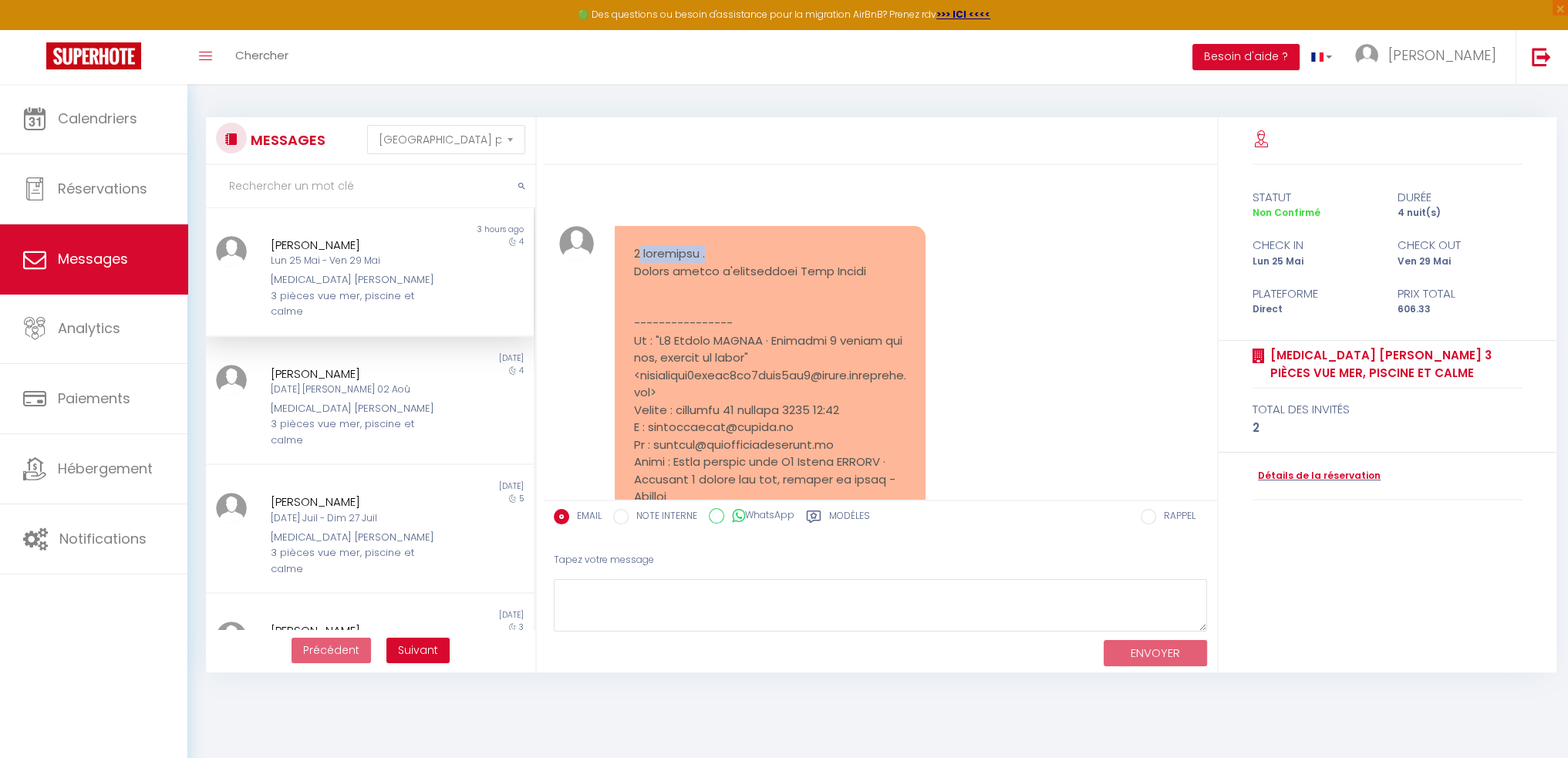
drag, startPoint x: 637, startPoint y: 238, endPoint x: 725, endPoint y: 236, distance: 88.0
click at [725, 245] on pre at bounding box center [770, 557] width 273 height 624
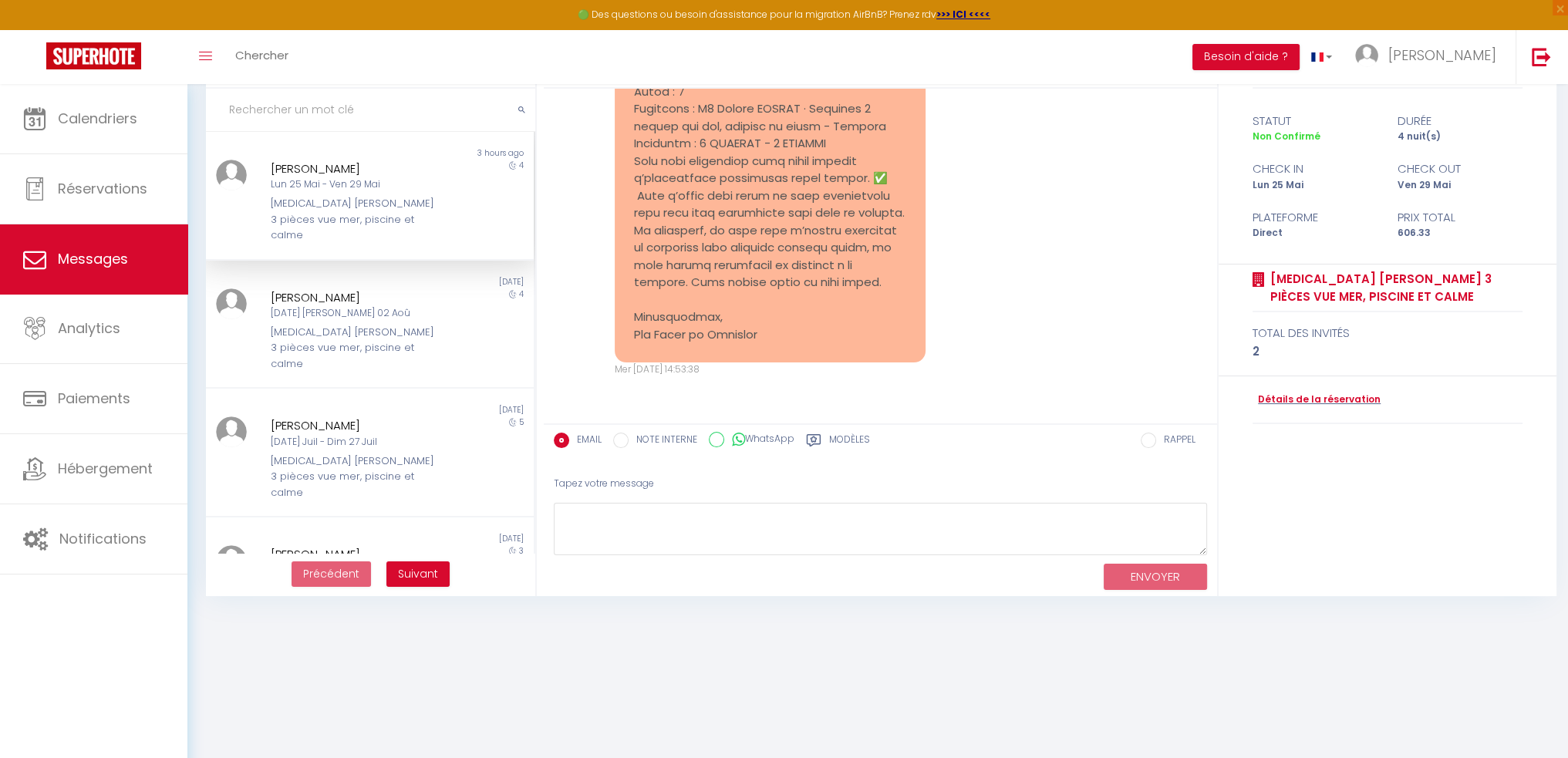
scroll to position [84, 0]
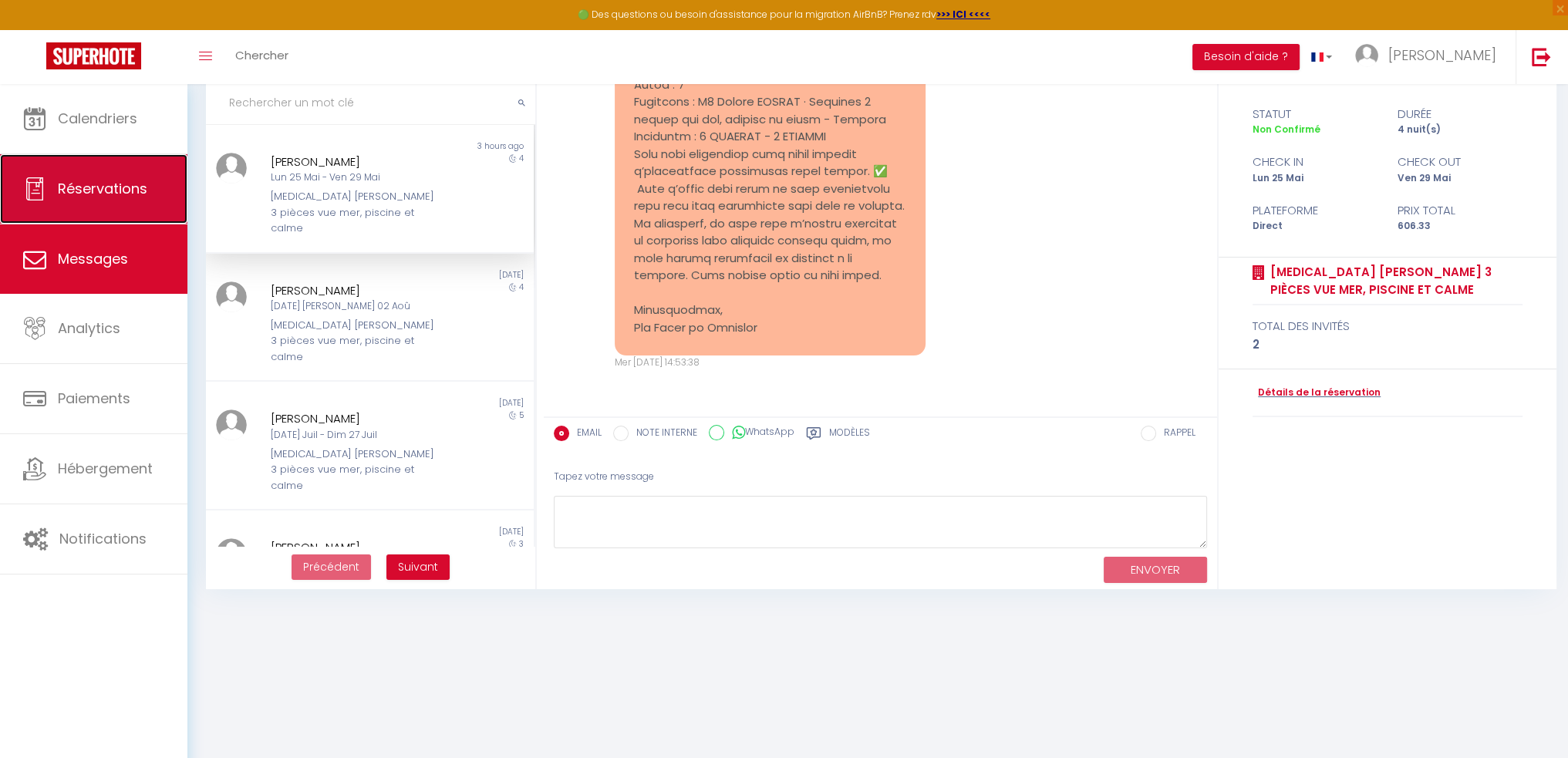
click at [93, 188] on span "Réservations" at bounding box center [102, 189] width 90 height 20
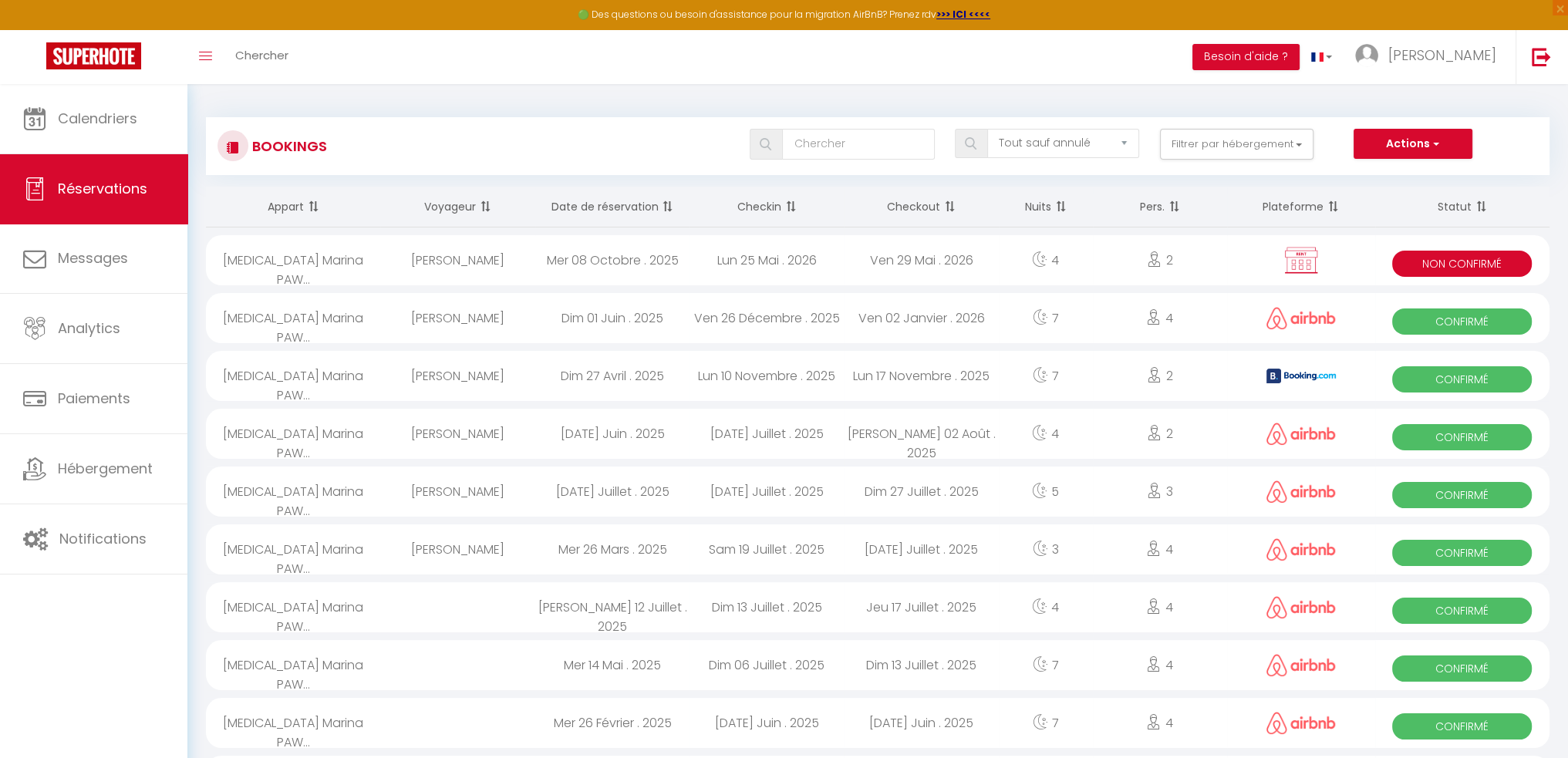
click at [521, 364] on div "Aleksandr Fedotov" at bounding box center [457, 375] width 155 height 50
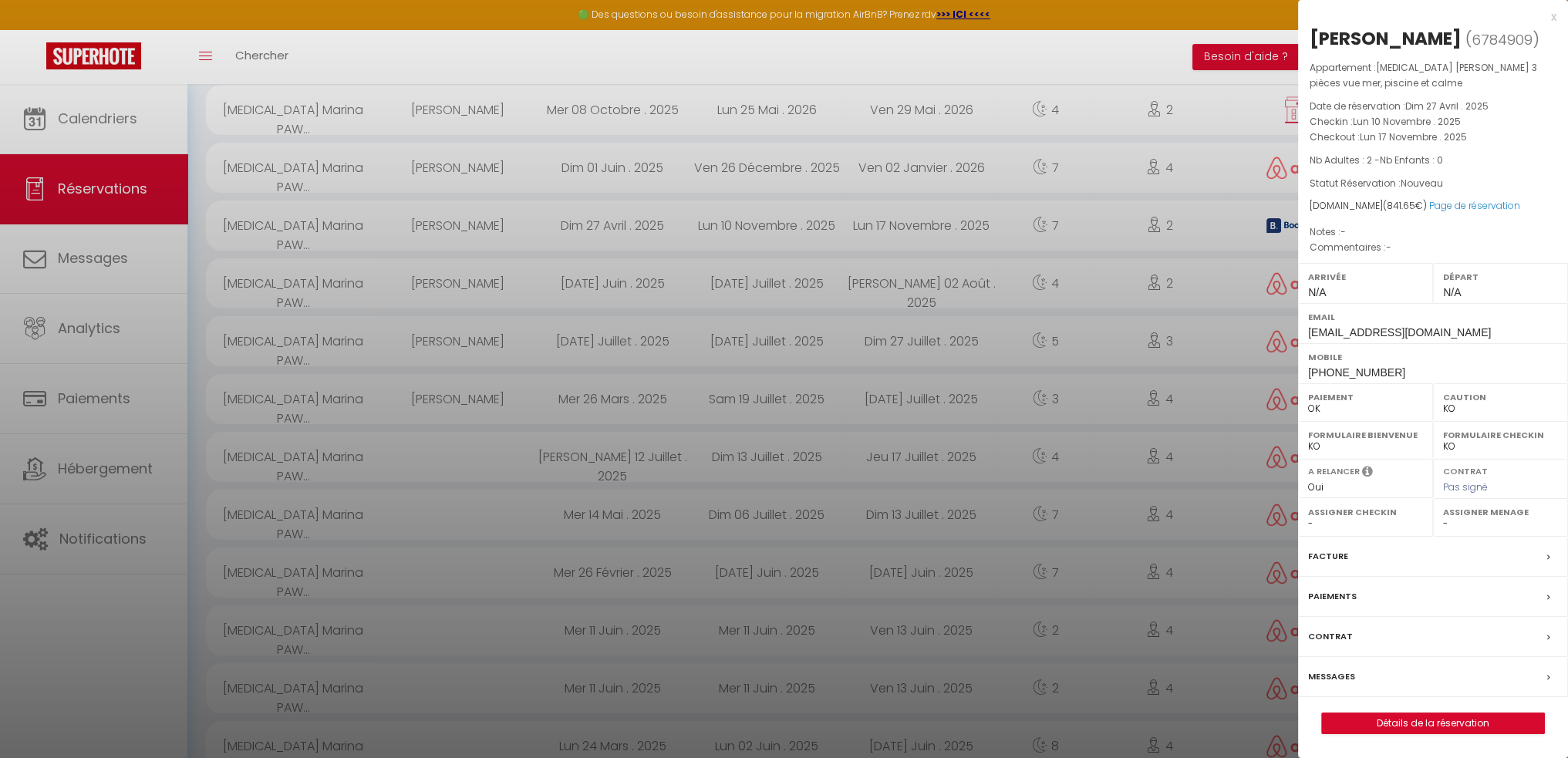
scroll to position [155, 0]
click at [1551, 564] on span at bounding box center [1552, 556] width 11 height 16
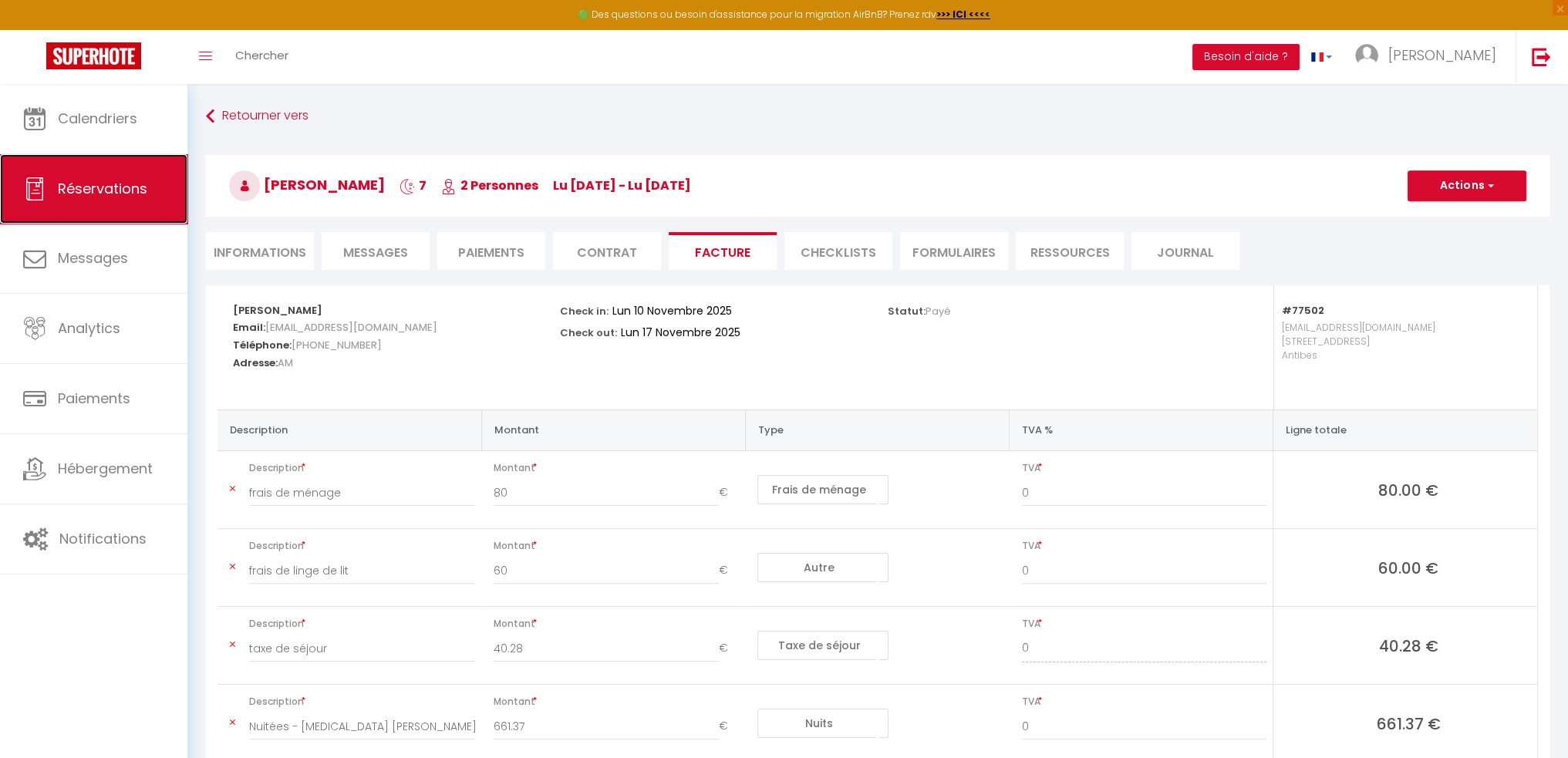
click at [98, 206] on link "Réservations" at bounding box center [94, 189] width 187 height 69
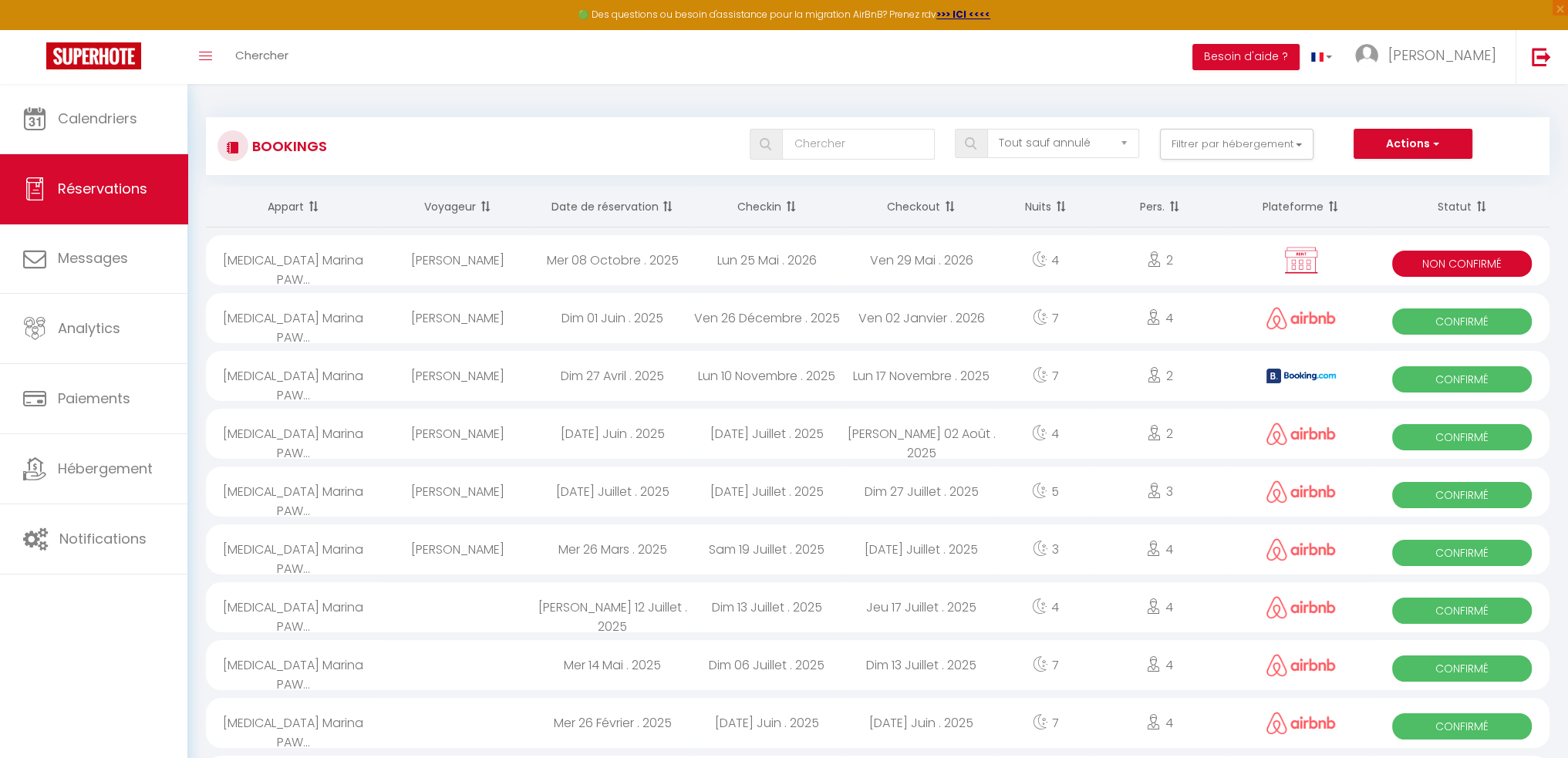
click at [1243, 312] on div at bounding box center [1301, 318] width 148 height 50
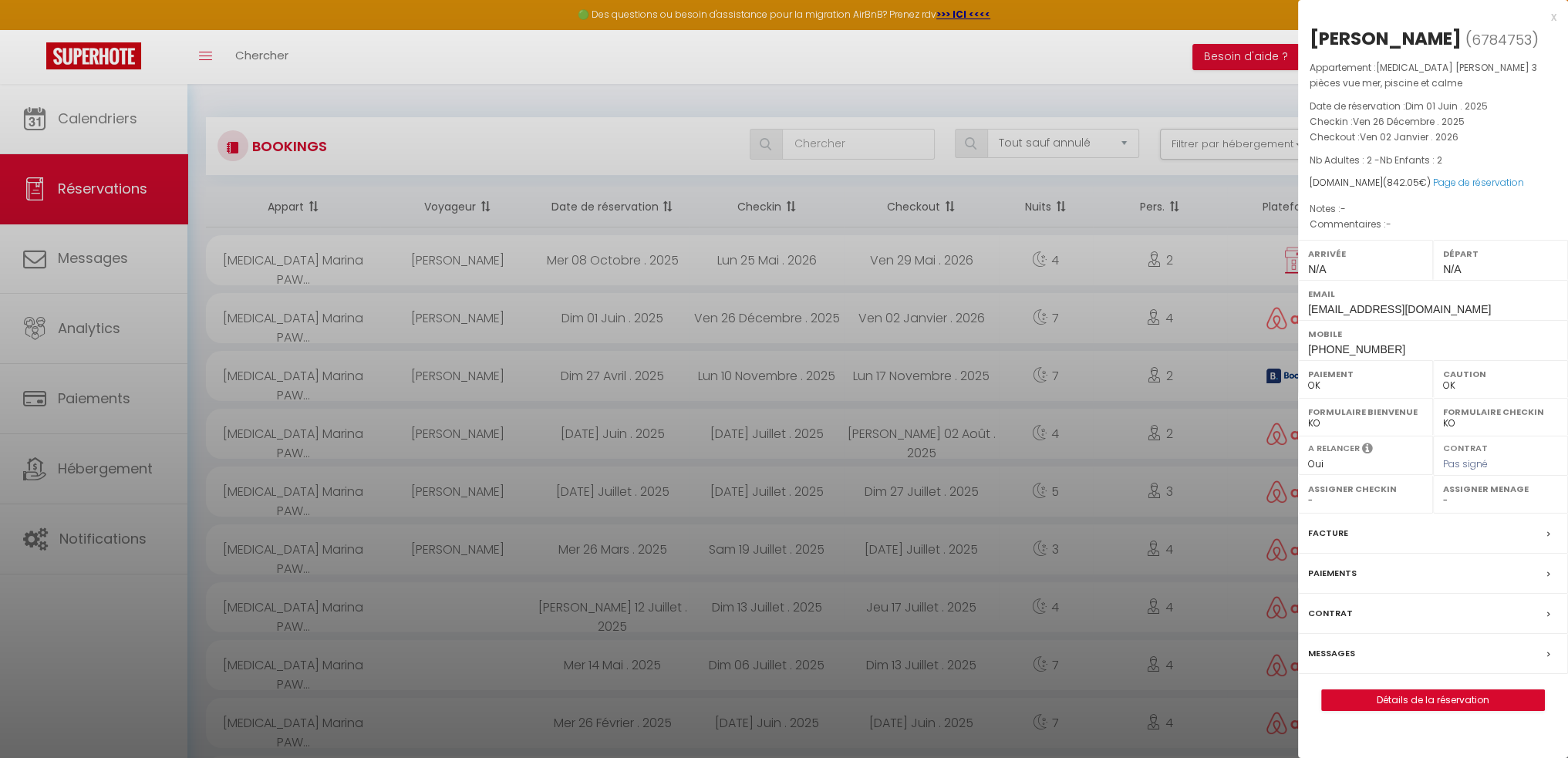
click at [1547, 530] on icon at bounding box center [1548, 534] width 3 height 9
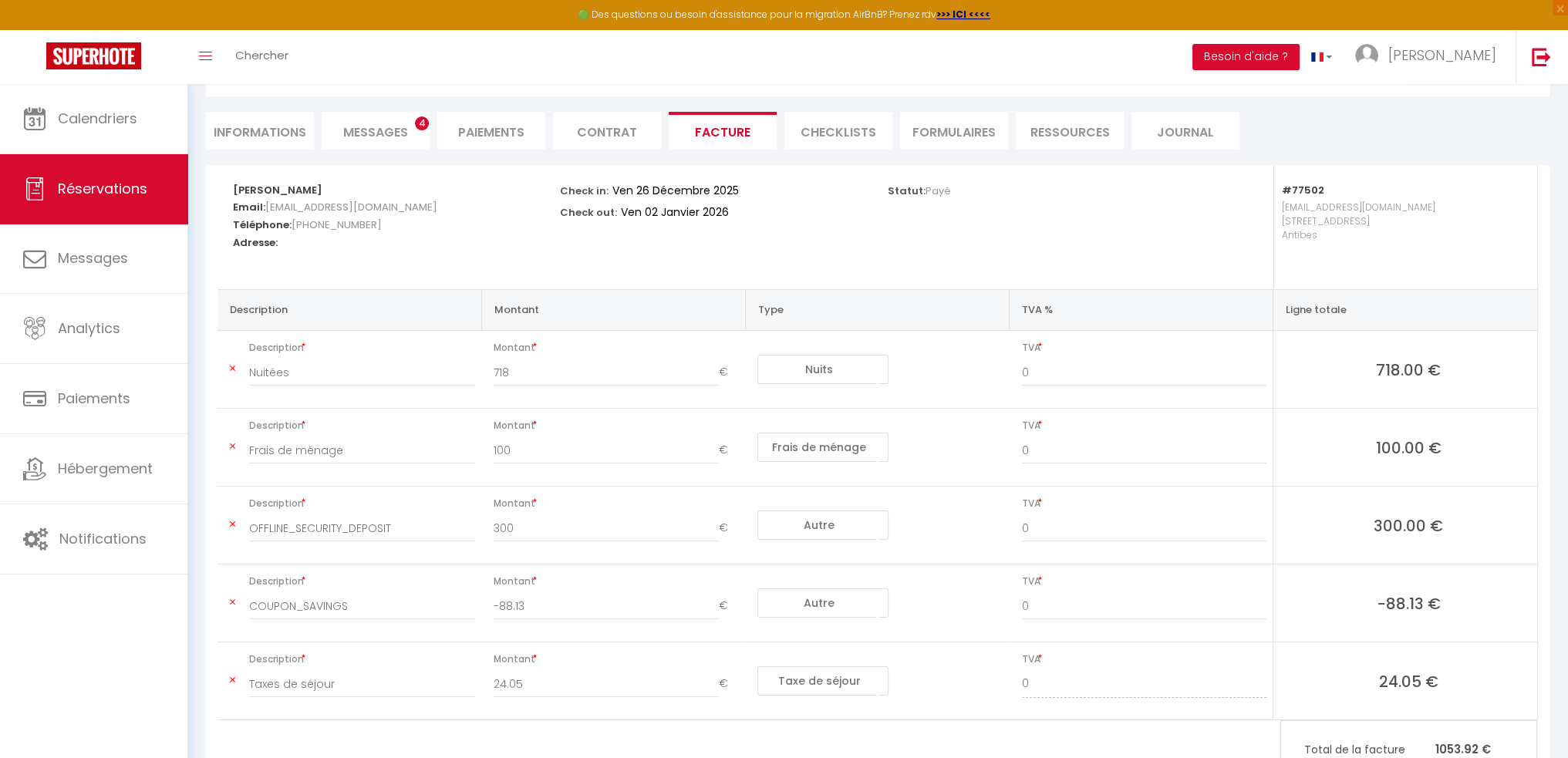
scroll to position [155, 0]
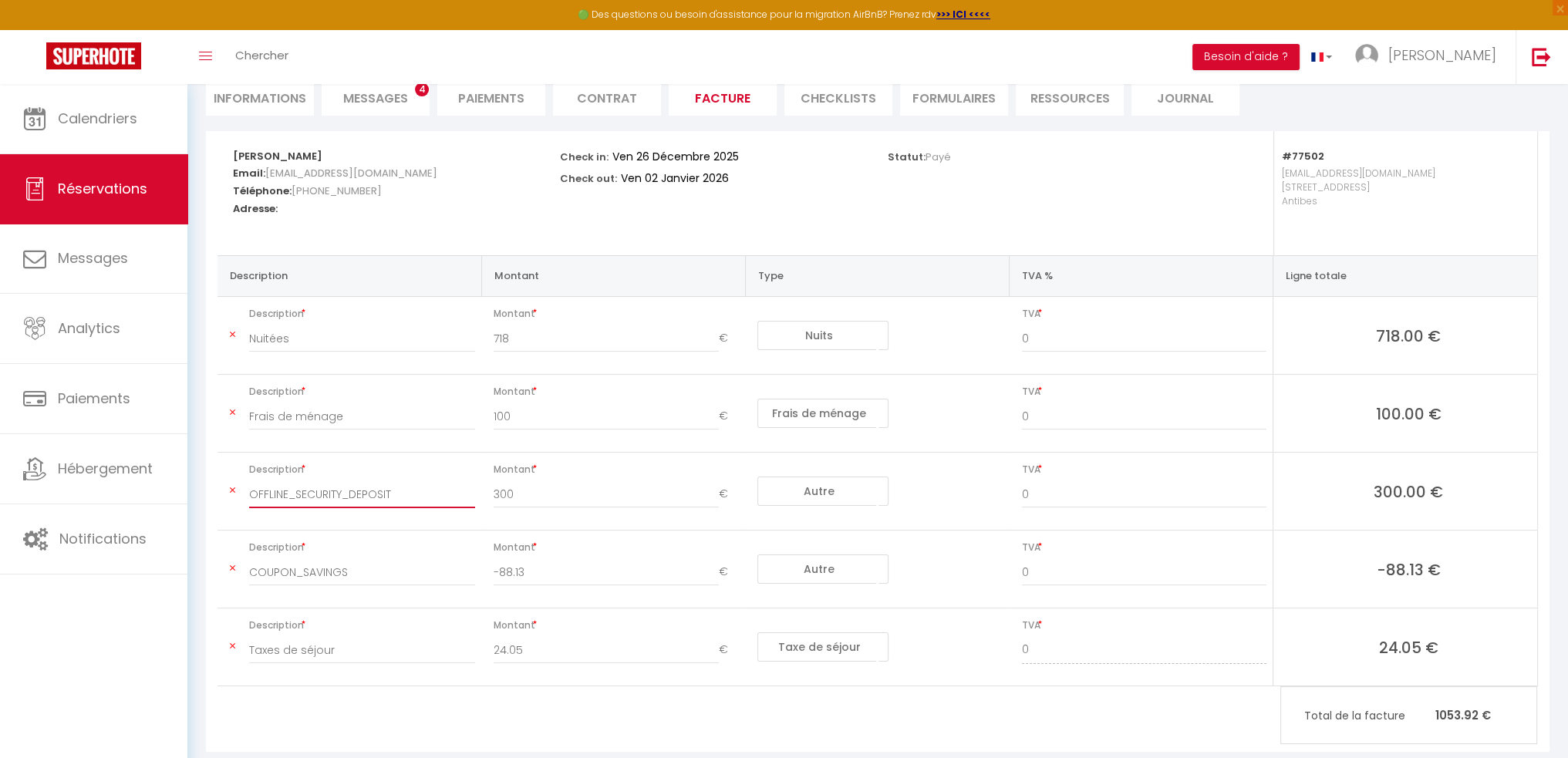
drag, startPoint x: 414, startPoint y: 495, endPoint x: 403, endPoint y: 473, distance: 24.6
click at [417, 474] on div "Description OFFLINE_SECURITY_DEPOSIT" at bounding box center [361, 491] width 226 height 65
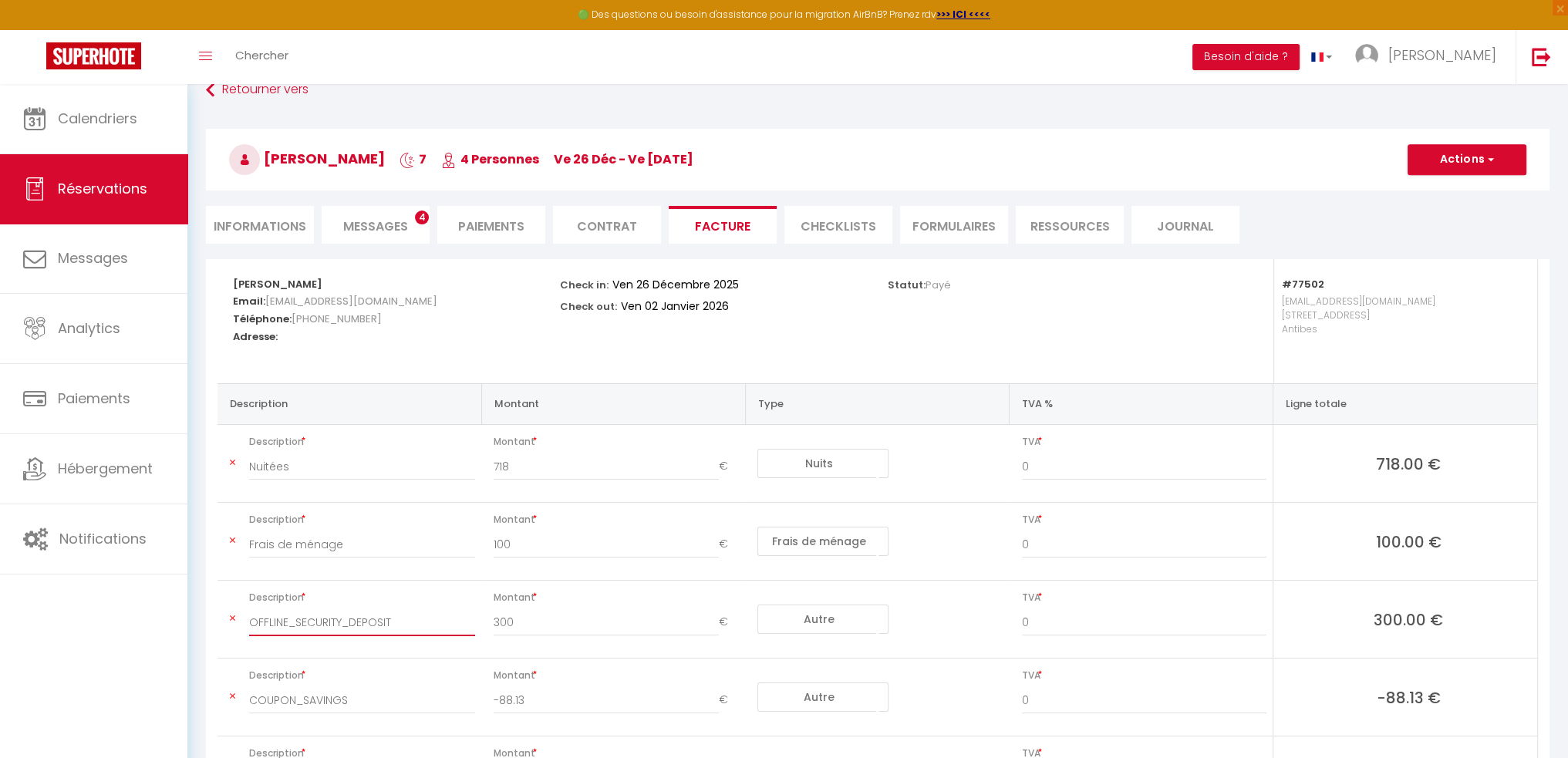
scroll to position [0, 0]
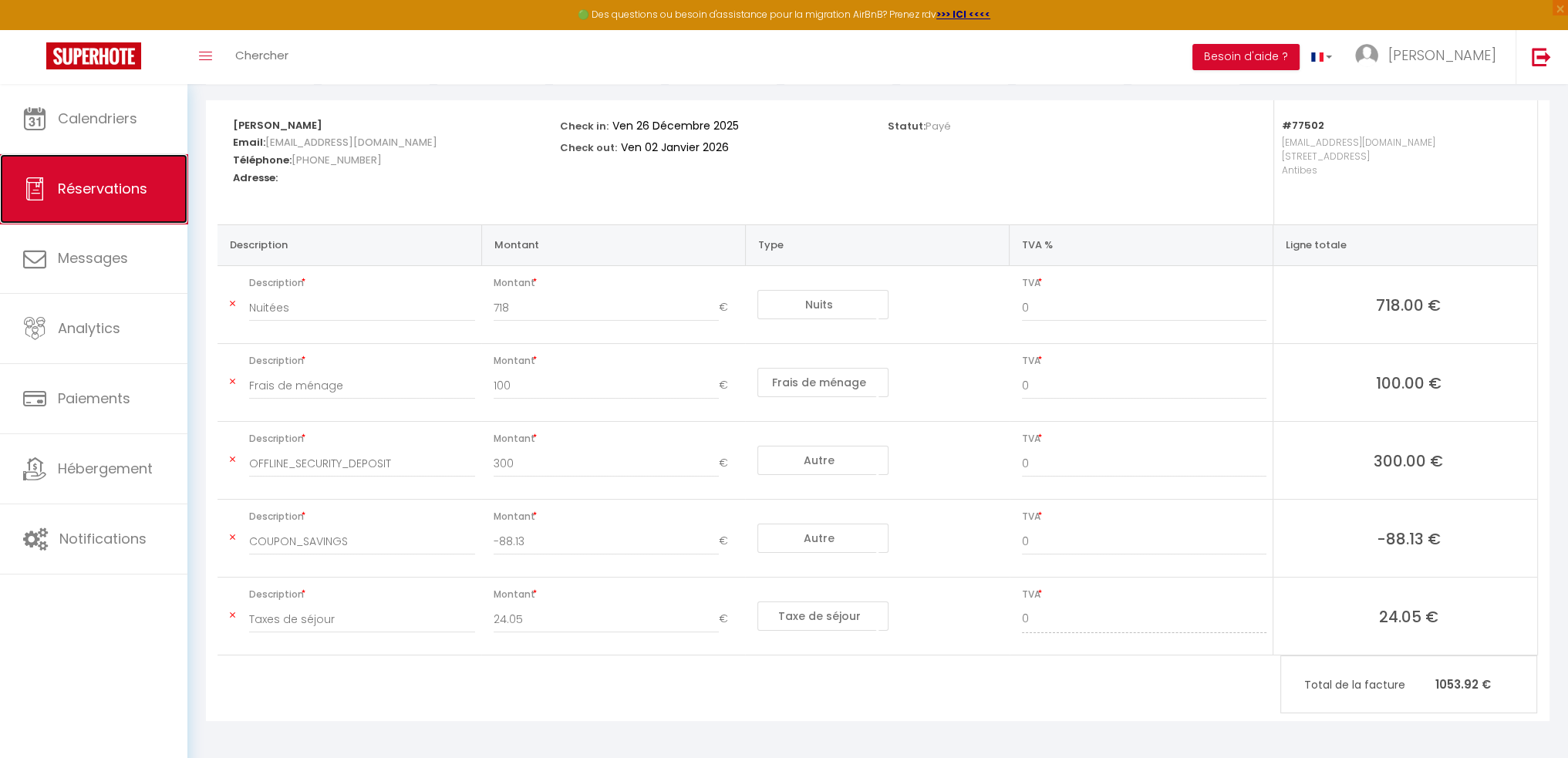
click at [114, 208] on link "Réservations" at bounding box center [94, 189] width 187 height 69
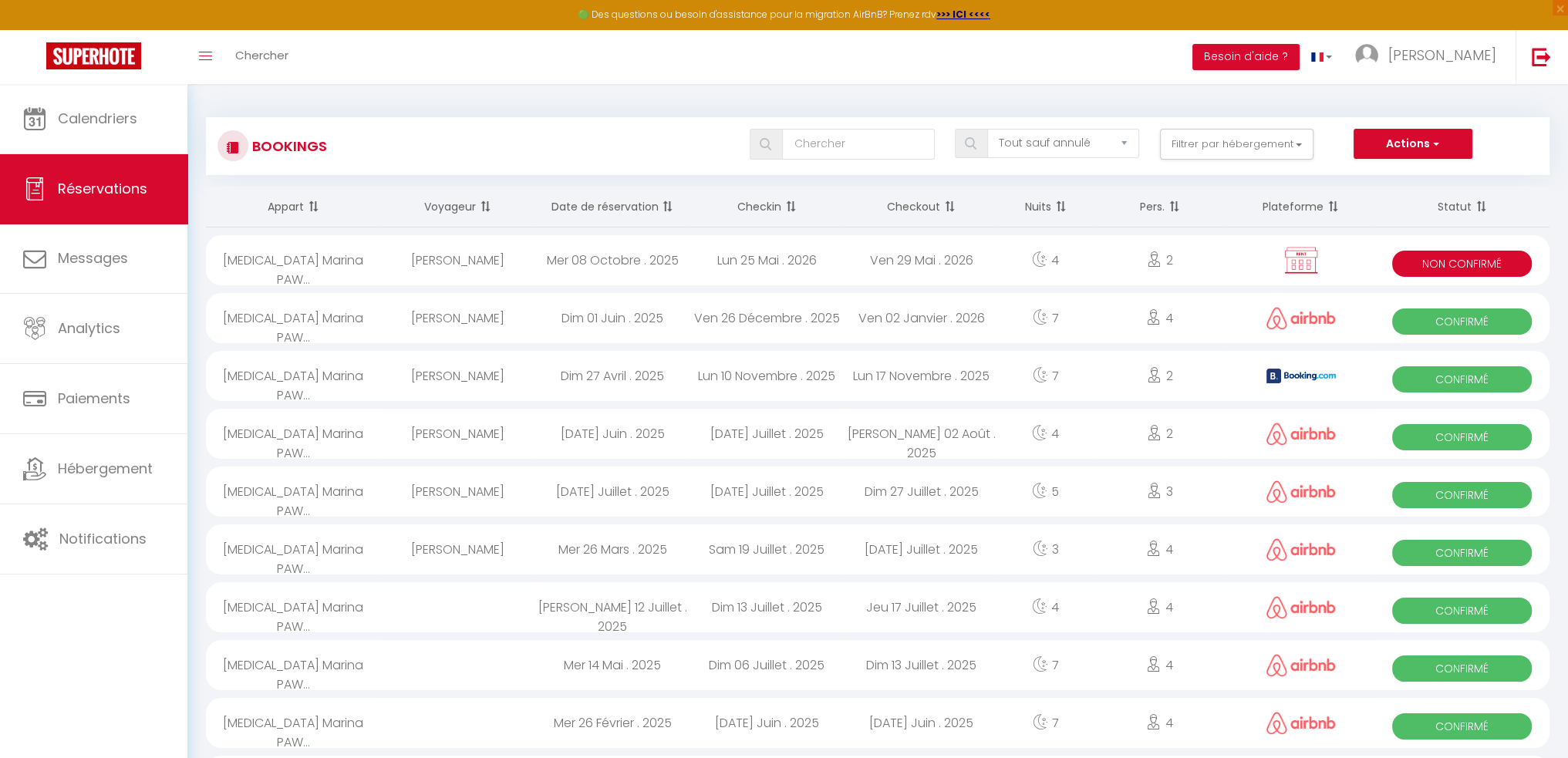
drag, startPoint x: 1453, startPoint y: 375, endPoint x: 1395, endPoint y: 378, distance: 58.1
click at [1441, 375] on span "Confirmé" at bounding box center [1462, 379] width 140 height 27
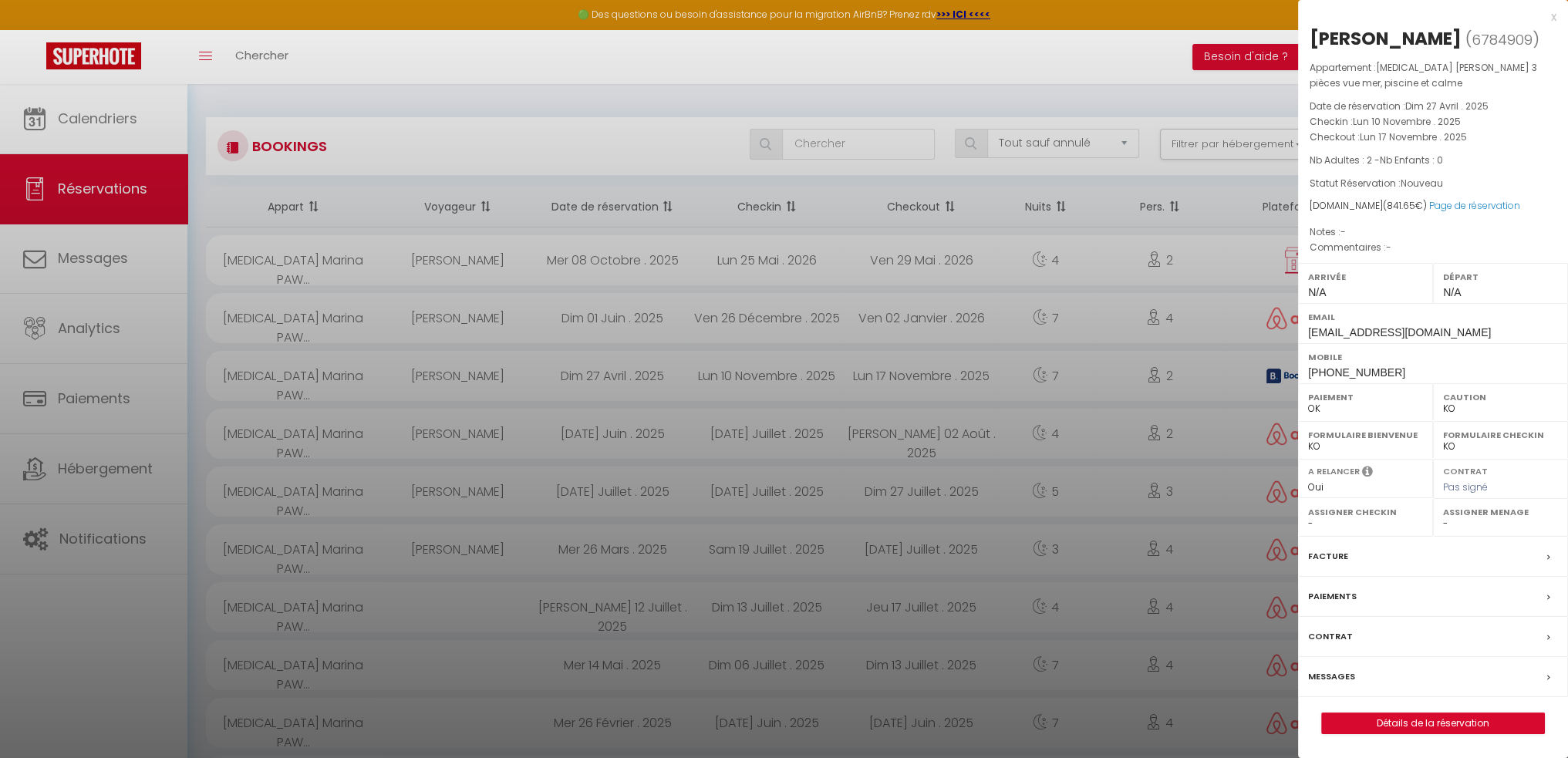
click at [1548, 562] on icon at bounding box center [1548, 556] width 3 height 9
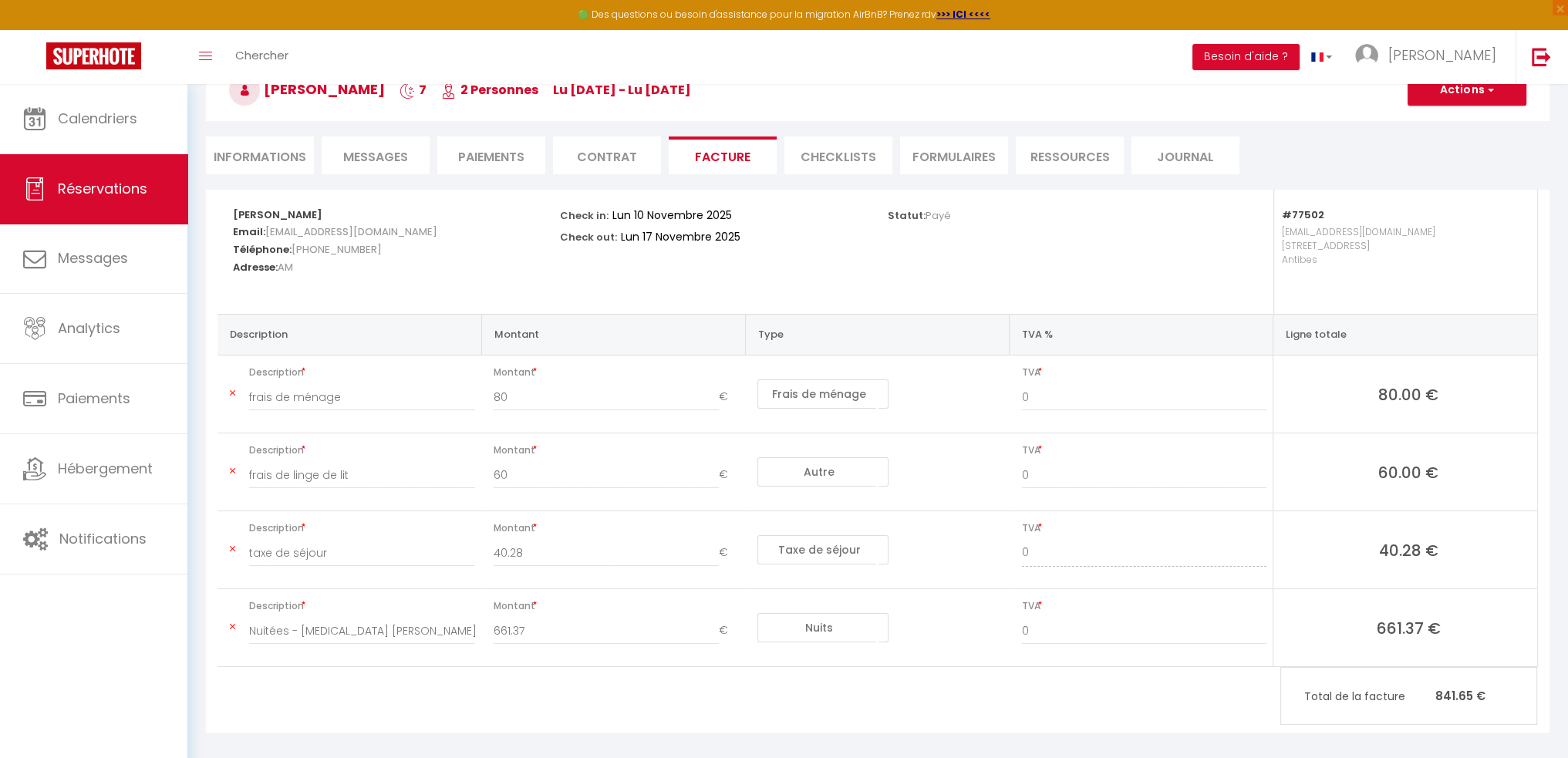
scroll to position [107, 0]
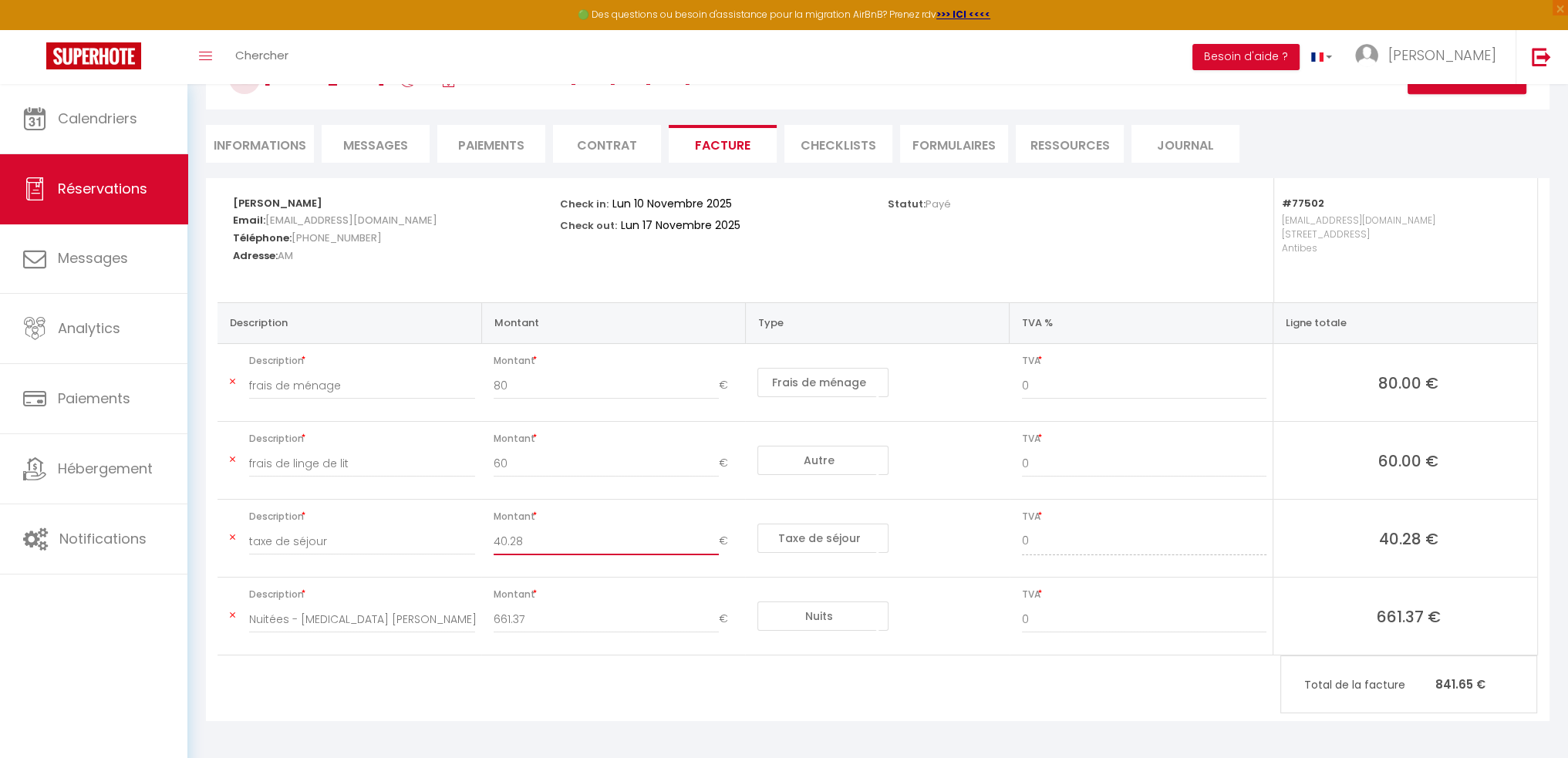
drag, startPoint x: 546, startPoint y: 548, endPoint x: 478, endPoint y: 537, distance: 68.9
click at [461, 534] on tr "Description taxe de séjour Montant 40.28 € Nuits Frais de ménage Taxe de séjour…" at bounding box center [878, 537] width 1320 height 78
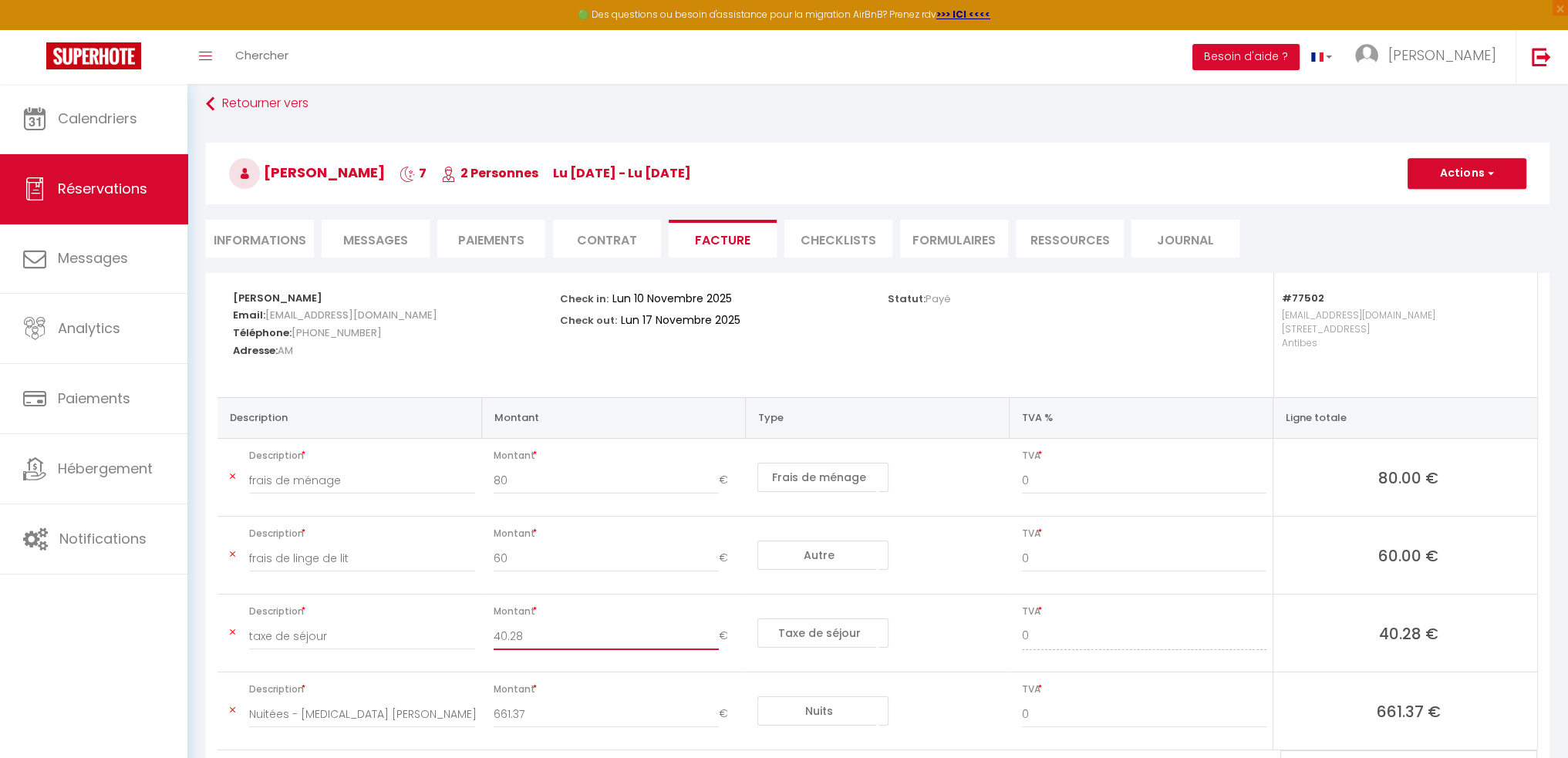
scroll to position [0, 0]
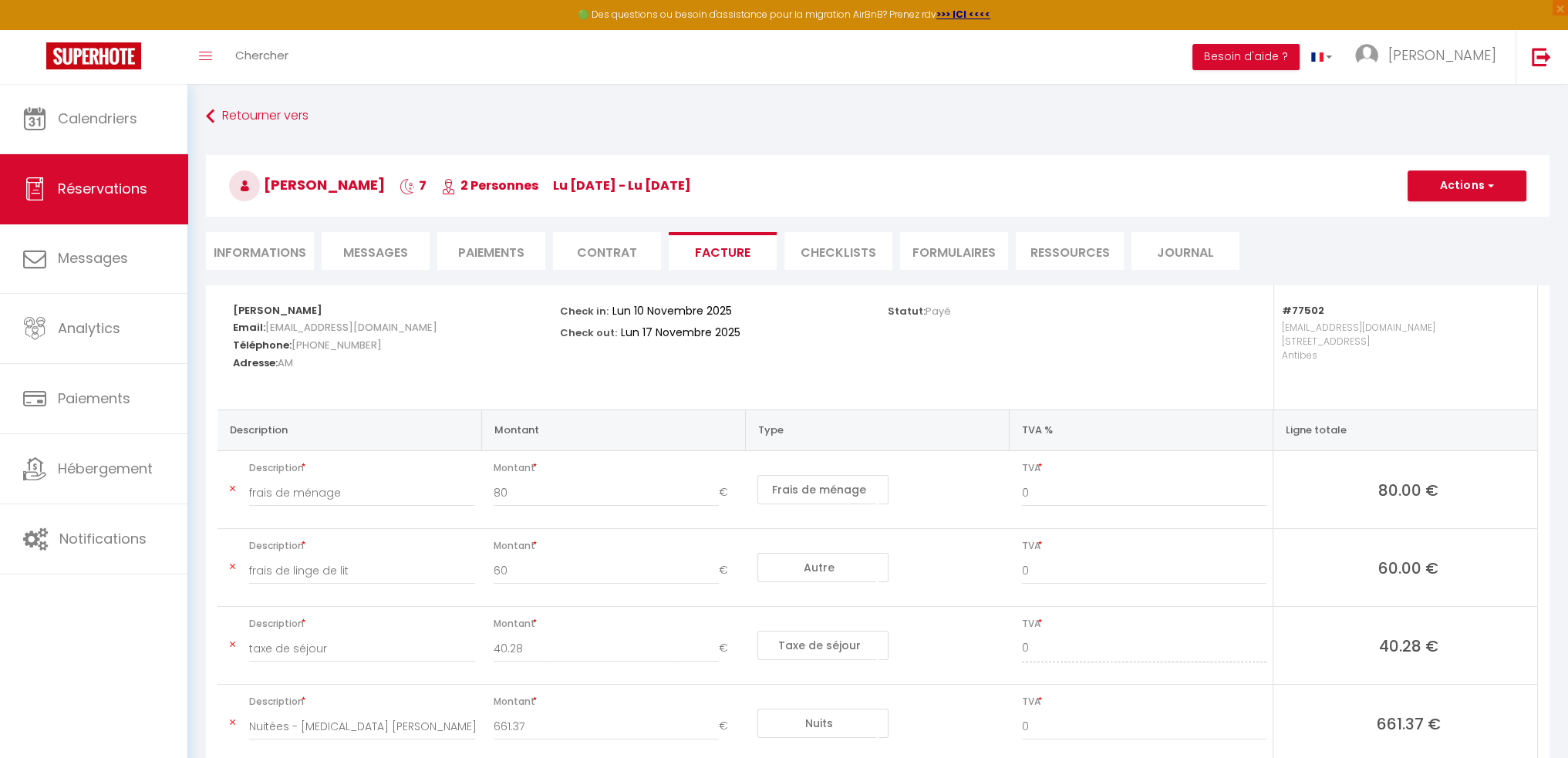
click at [1434, 201] on h3 "Aleksandr Fedotov 7 2 Personnes lu 10 Nov - lu 17 Nov" at bounding box center [878, 185] width 1343 height 62
click at [1466, 190] on button "Actions" at bounding box center [1467, 185] width 119 height 31
click at [1456, 246] on link "Aperçu et éditer" at bounding box center [1456, 239] width 130 height 20
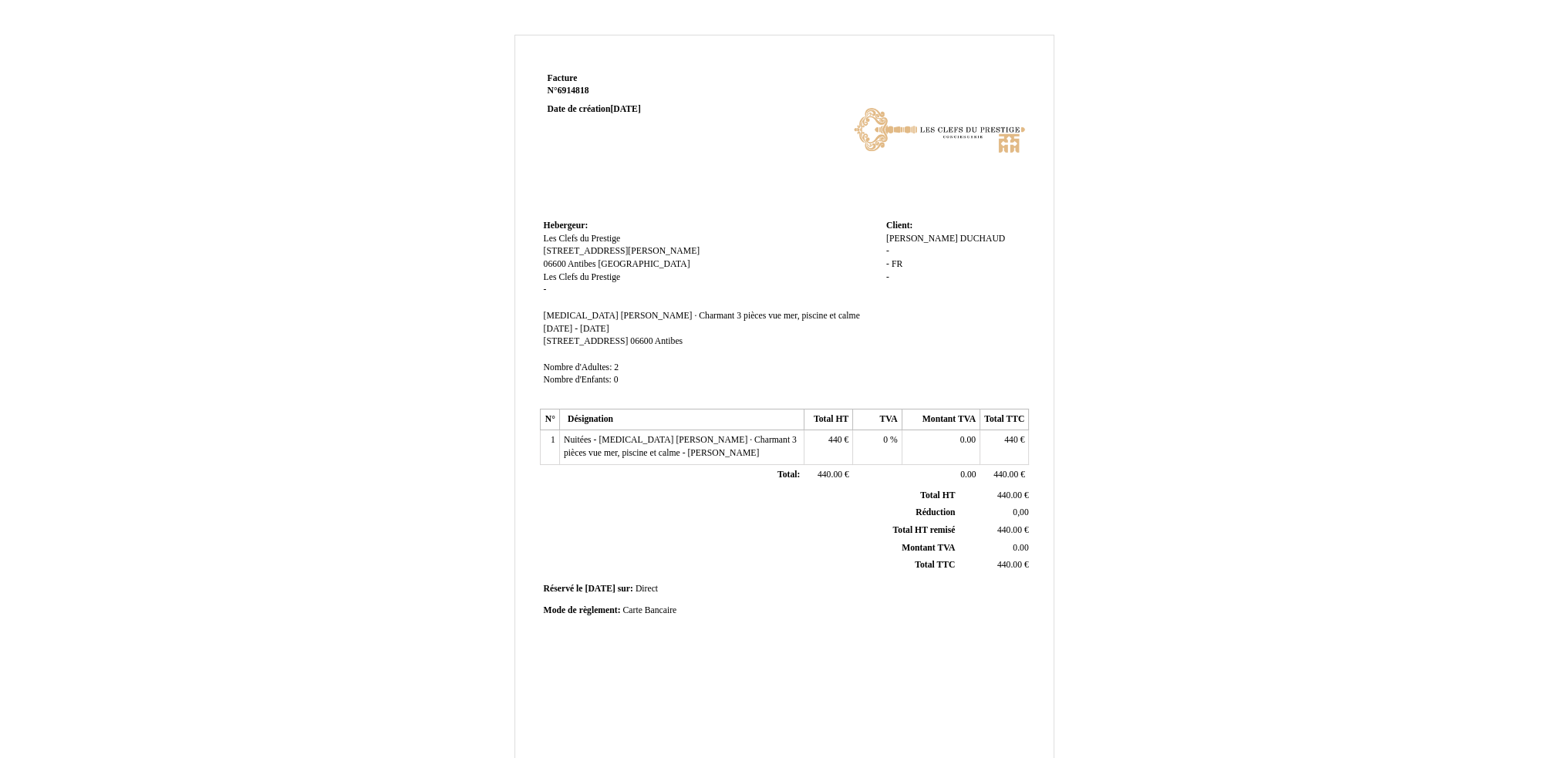
click at [635, 455] on span "Nuitées - [MEDICAL_DATA] [PERSON_NAME] · Charmant 3 pièces vue mer, piscine et …" at bounding box center [680, 446] width 232 height 23
click at [360, 176] on div "Facture Facture N° 6914818 6914818 Date de création 08 October 2025 Hebergeur: …" at bounding box center [784, 481] width 902 height 895
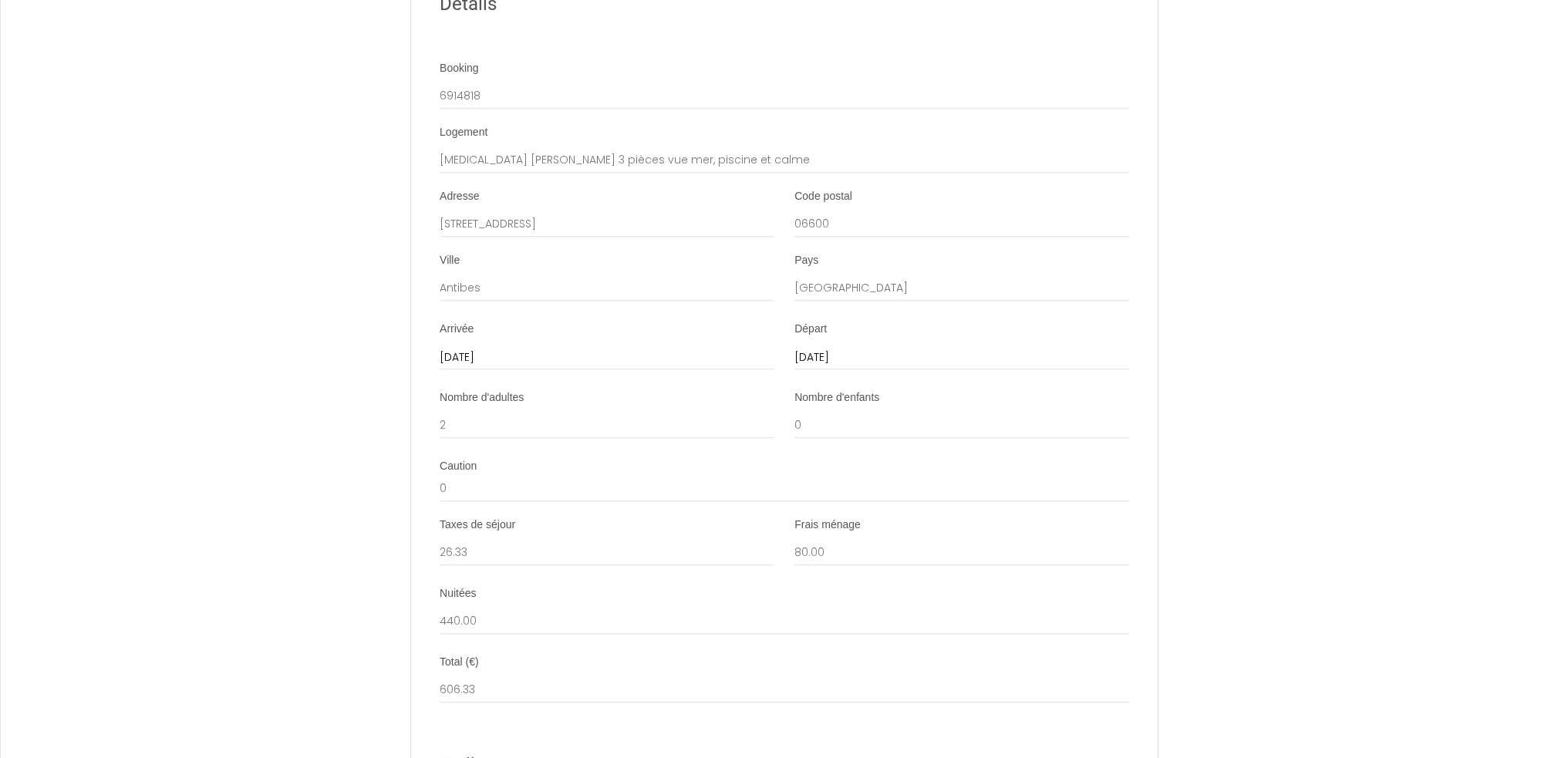
scroll to position [1822, 0]
click at [860, 535] on label "Frais ménage" at bounding box center [826, 528] width 66 height 16
click at [860, 441] on input "0" at bounding box center [961, 427] width 335 height 28
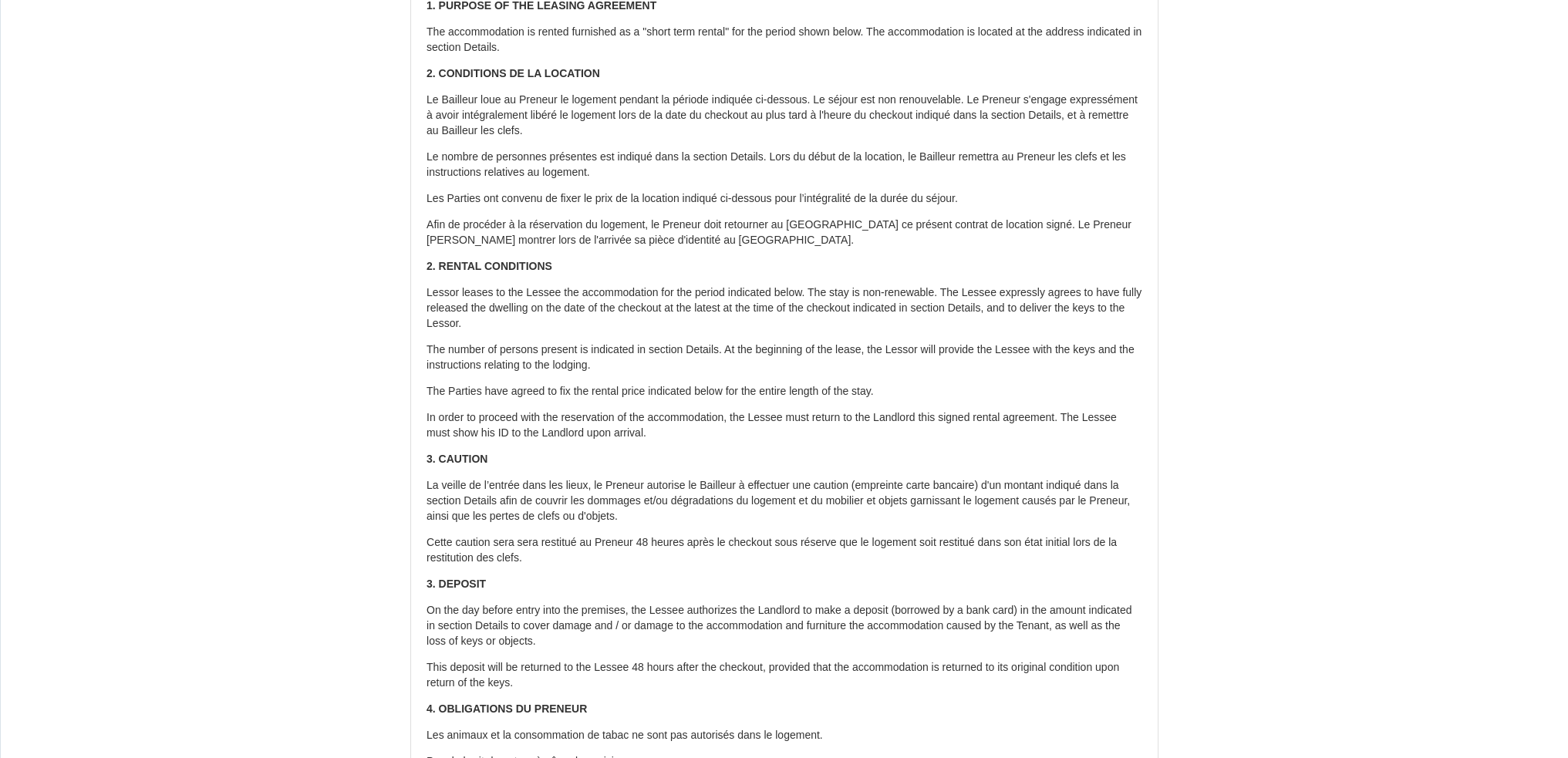
scroll to position [281, 0]
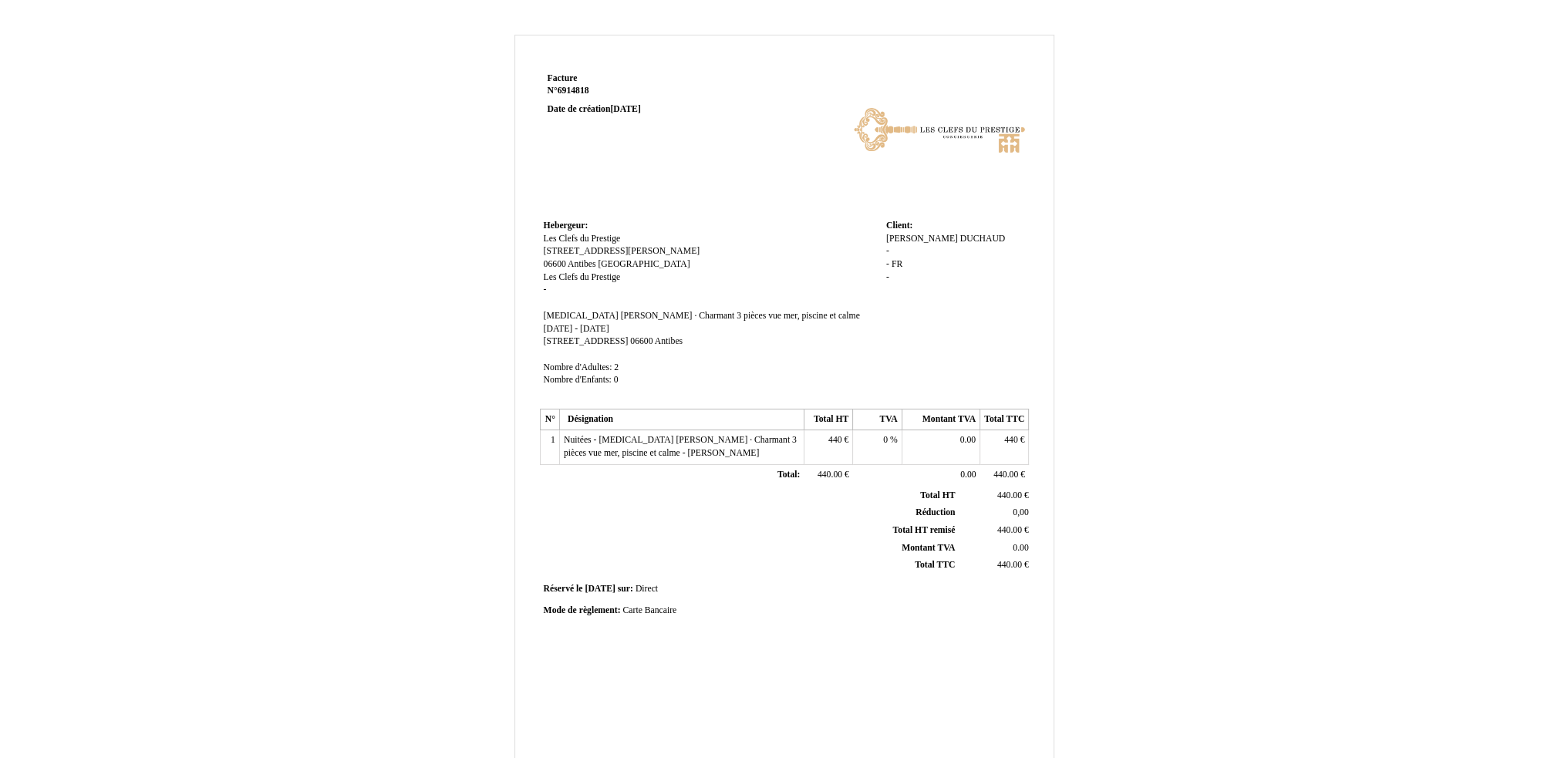
click at [1011, 490] on span "440.00" at bounding box center [1009, 495] width 25 height 10
click at [466, 404] on div "Facture Facture N° 6914818 6914818 Date de création 08 October 2025 Hebergeur: …" at bounding box center [784, 481] width 902 height 895
click at [945, 507] on span "Réduction" at bounding box center [935, 512] width 39 height 10
click at [445, 479] on div "Facture Facture N° 6914818 6914818 Date de création 08 October 2025 Hebergeur: …" at bounding box center [784, 481] width 902 height 895
click at [932, 532] on span "Total HT remisé" at bounding box center [923, 530] width 62 height 10
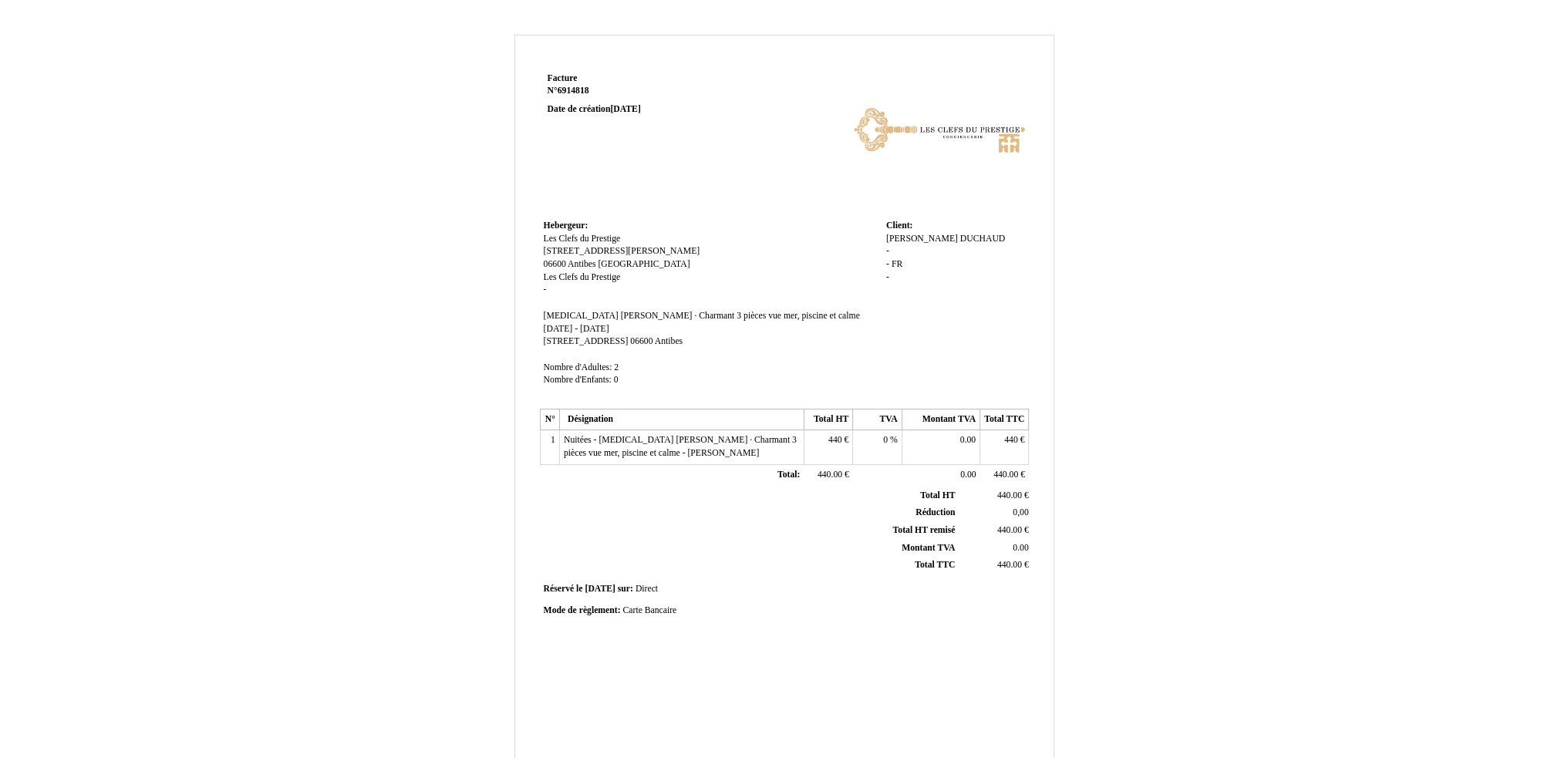
click at [41, 377] on div "Facture Facture N° 6914818 6914818 Date de création 08 October 2025 Hebergeur: …" at bounding box center [784, 475] width 1568 height 912
click at [634, 456] on span "Nuitées - T3 Marina PAWLAK · Charmant 3 pièces vue mer, piscine et calme - Alai…" at bounding box center [680, 446] width 232 height 23
click at [694, 440] on td "Nuitées - T3 Marina PAWLAK · Charmant 3 pièces vue mer, piscine et calme - Alai…" at bounding box center [682, 442] width 244 height 25
click at [702, 437] on span "Nuitées - T3 Marina PAWLAK · Charmant 3 pièces vue mer, piscine et calme - Alai…" at bounding box center [680, 446] width 232 height 23
click at [688, 440] on td "Nuitées - T3 Marina PAWLAK · Charmant 3 pièces vue mer, piscine et calme - Alai…" at bounding box center [682, 442] width 244 height 25
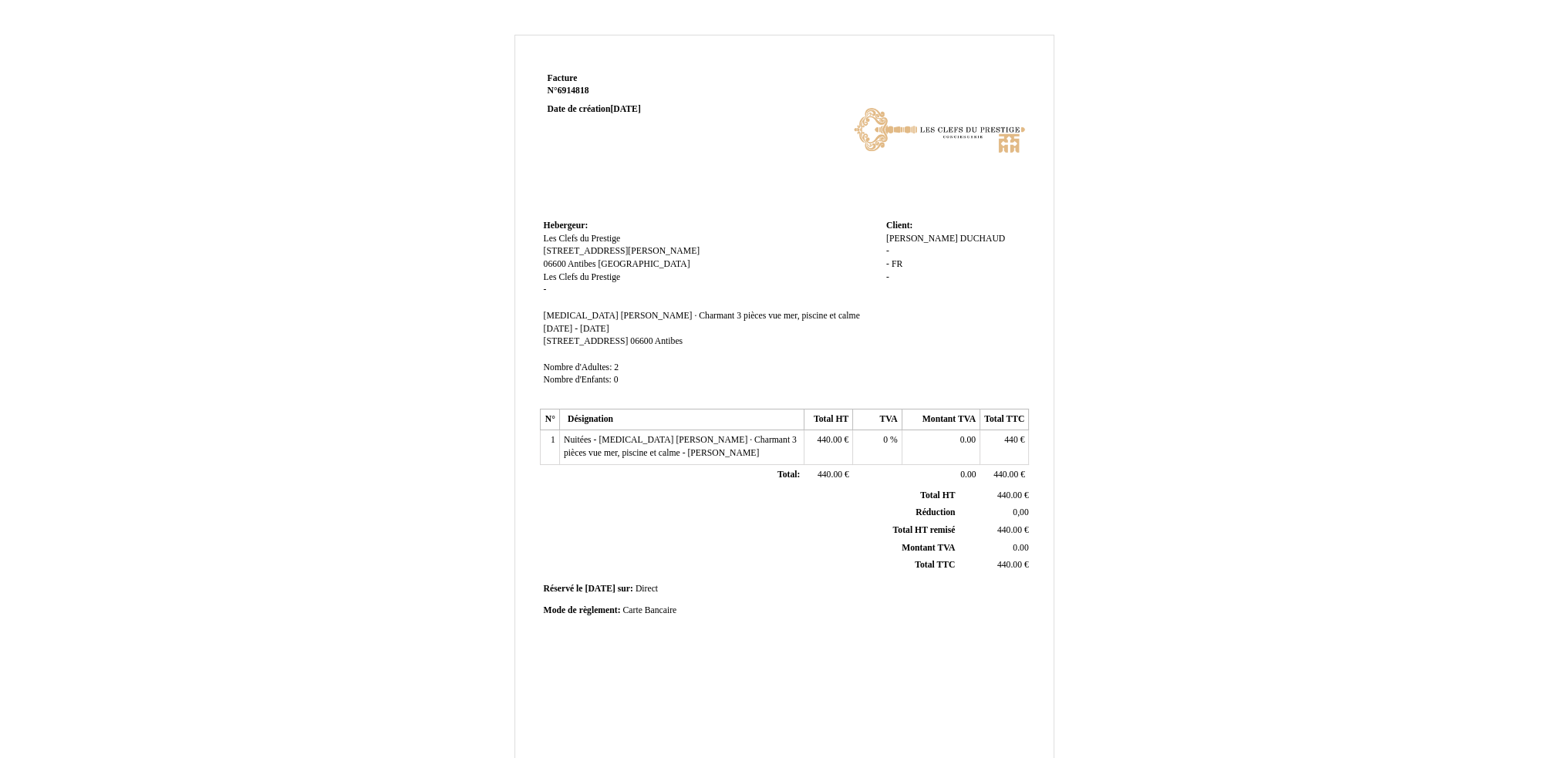
click at [677, 440] on span "Nuitées - T3 Marina PAWLAK · Charmant 3 pièces vue mer, piscine et calme - Alai…" at bounding box center [680, 446] width 232 height 23
drag, startPoint x: 674, startPoint y: 439, endPoint x: 325, endPoint y: 287, distance: 380.7
click at [329, 304] on div "Facture Facture N° 6914818 6914818 Date de création 08 October 2025 Hebergeur: …" at bounding box center [784, 475] width 1568 height 912
click at [558, 333] on td "Hebergeur: Hebergeur: Les Clefs du Prestige Les Clefs du Prestige [STREET_ADDRE…" at bounding box center [711, 309] width 343 height 188
click at [569, 341] on span "[STREET_ADDRESS]" at bounding box center [586, 341] width 85 height 10
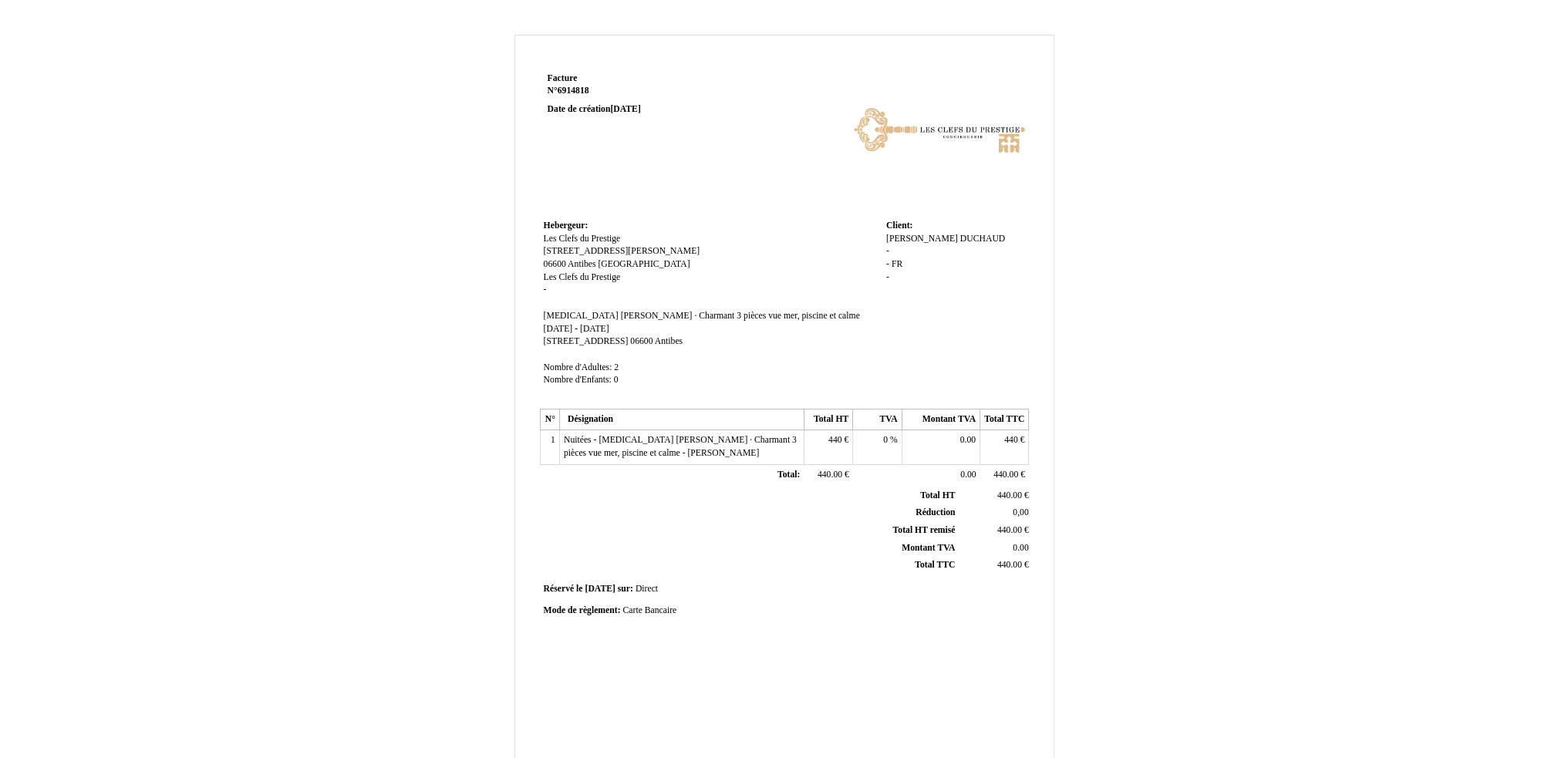
click at [801, 347] on td "Hebergeur: Hebergeur: Les Clefs du Prestige Les Clefs du Prestige [STREET_ADDRE…" at bounding box center [711, 309] width 343 height 188
